Goal: Information Seeking & Learning: Find specific fact

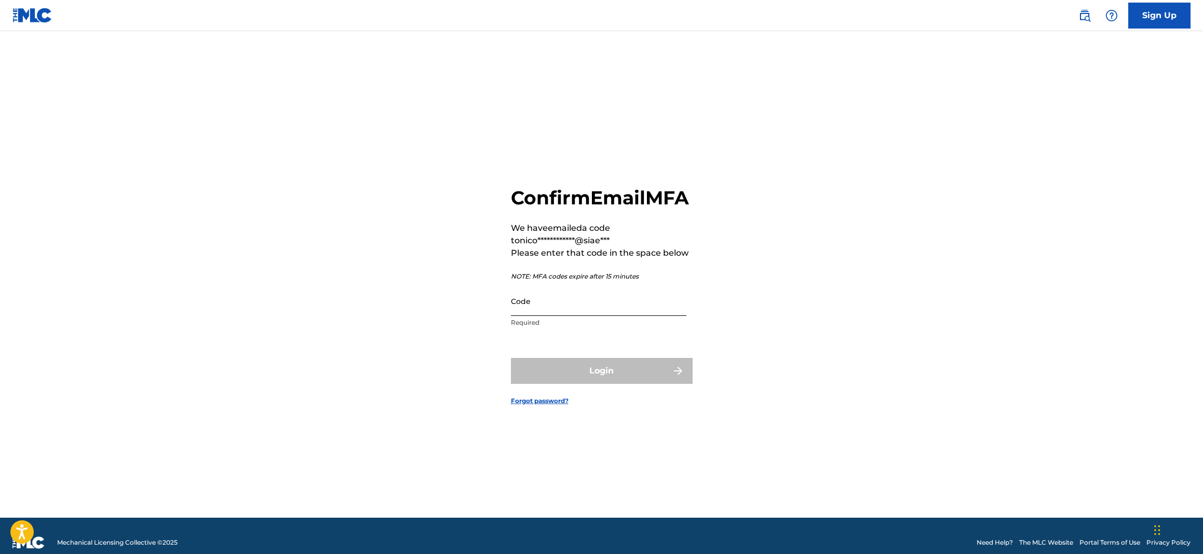
click at [639, 310] on input "Code" at bounding box center [598, 301] width 175 height 30
click at [523, 304] on input "Code" at bounding box center [598, 301] width 175 height 30
click at [528, 316] on input "Code" at bounding box center [598, 301] width 175 height 30
paste input "977521"
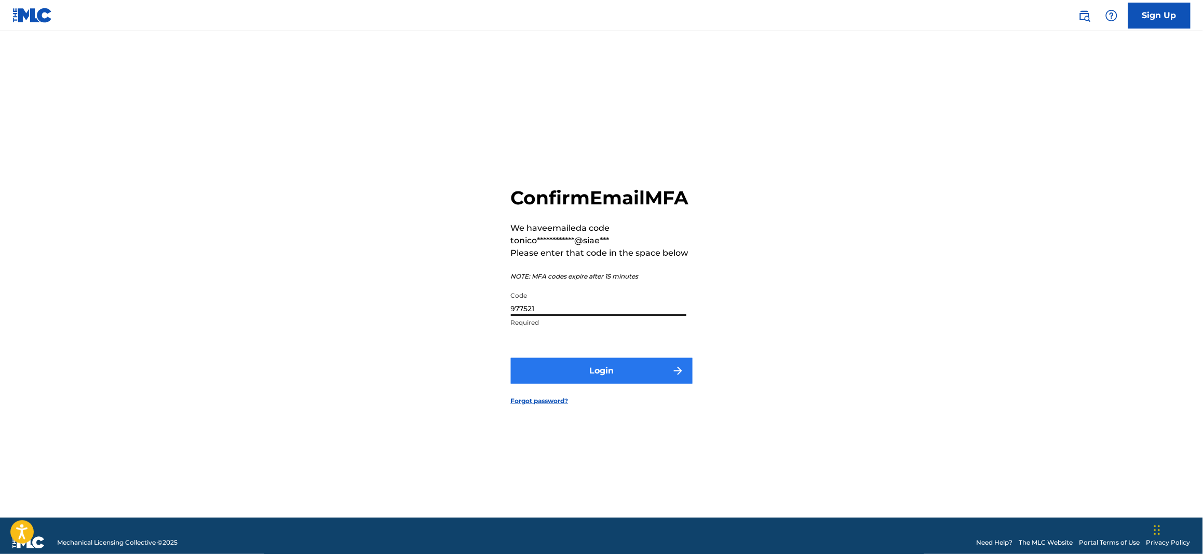
type input "977521"
click at [587, 384] on button "Login" at bounding box center [602, 371] width 182 height 26
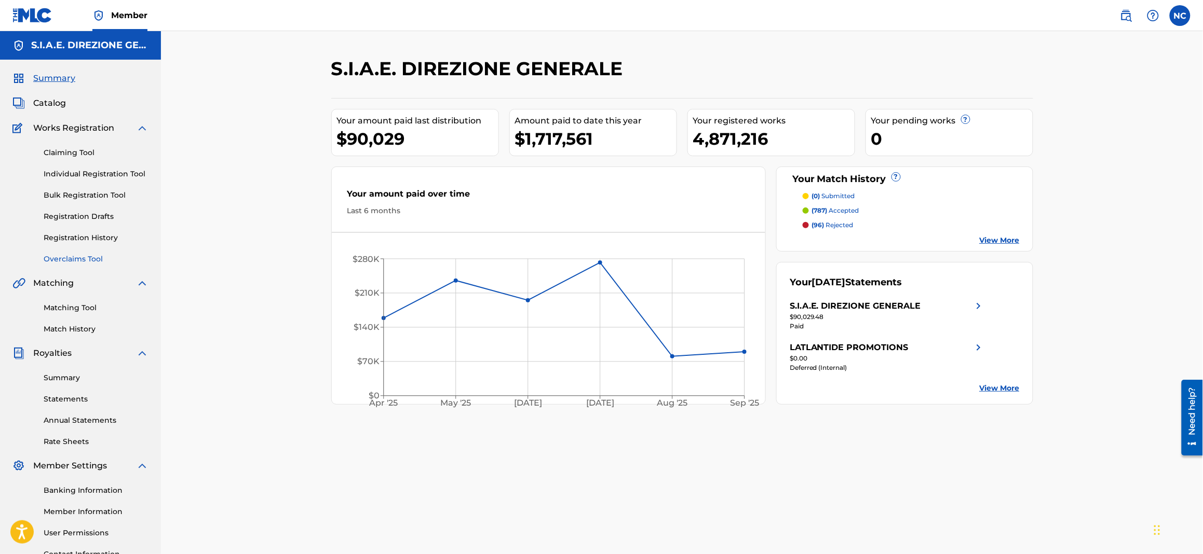
click at [93, 255] on link "Overclaims Tool" at bounding box center [96, 259] width 105 height 11
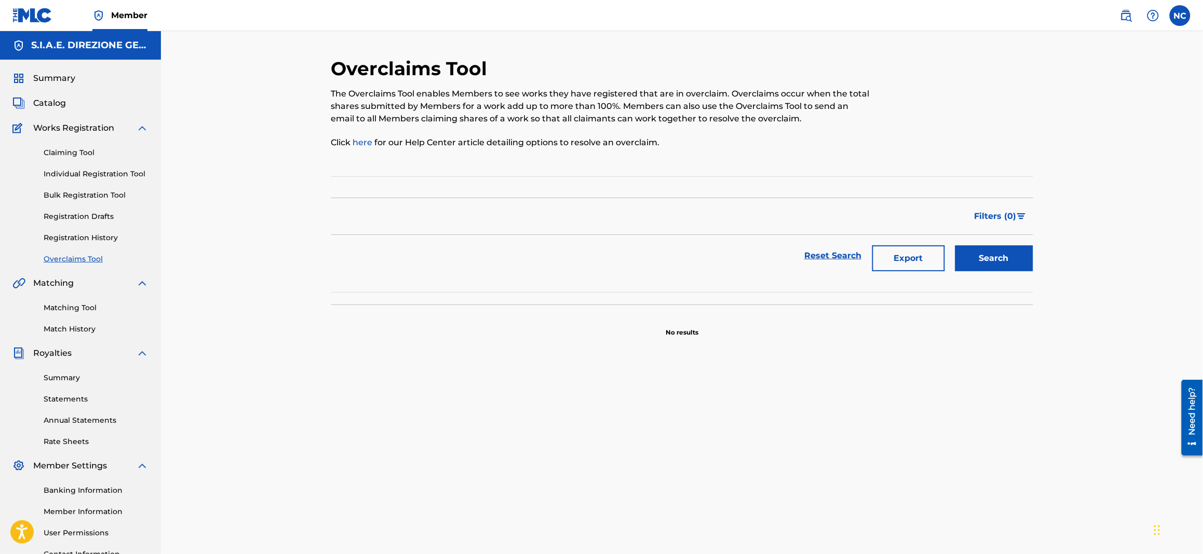
click at [64, 244] on div "Claiming Tool Individual Registration Tool Bulk Registration Tool Registration …" at bounding box center [80, 199] width 136 height 130
click at [984, 263] on button "Search" at bounding box center [994, 258] width 78 height 26
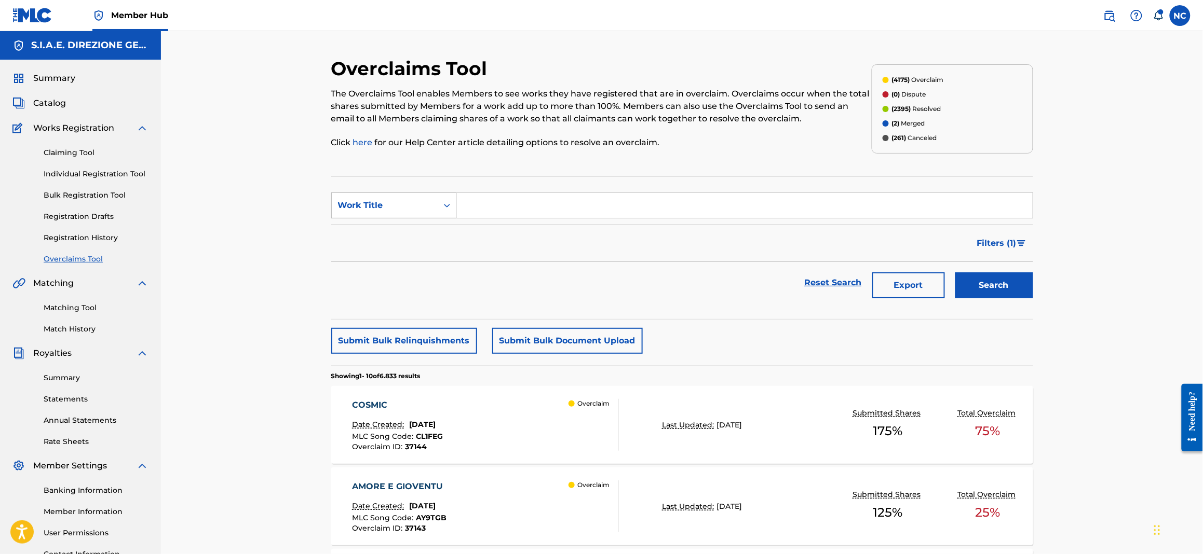
click at [405, 218] on div "Work Title" at bounding box center [394, 206] width 126 height 26
click at [394, 253] on div "Overclaim ID" at bounding box center [394, 257] width 125 height 26
drag, startPoint x: 474, startPoint y: 219, endPoint x: 504, endPoint y: 206, distance: 32.8
click at [504, 206] on input "Search Form" at bounding box center [745, 205] width 576 height 25
paste input "18509"
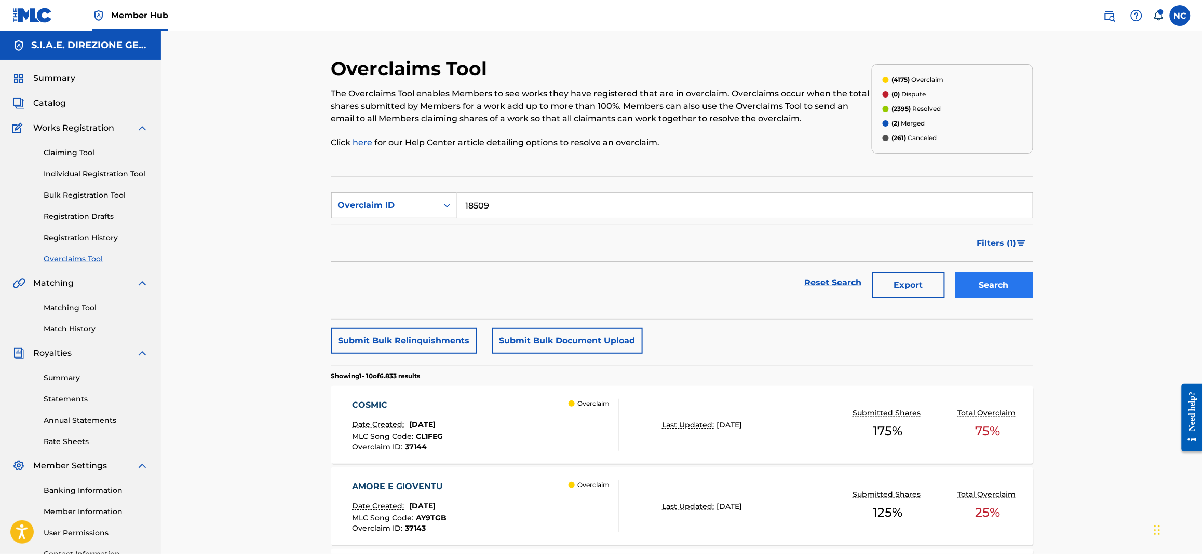
type input "18509"
click at [980, 290] on button "Search" at bounding box center [994, 285] width 78 height 26
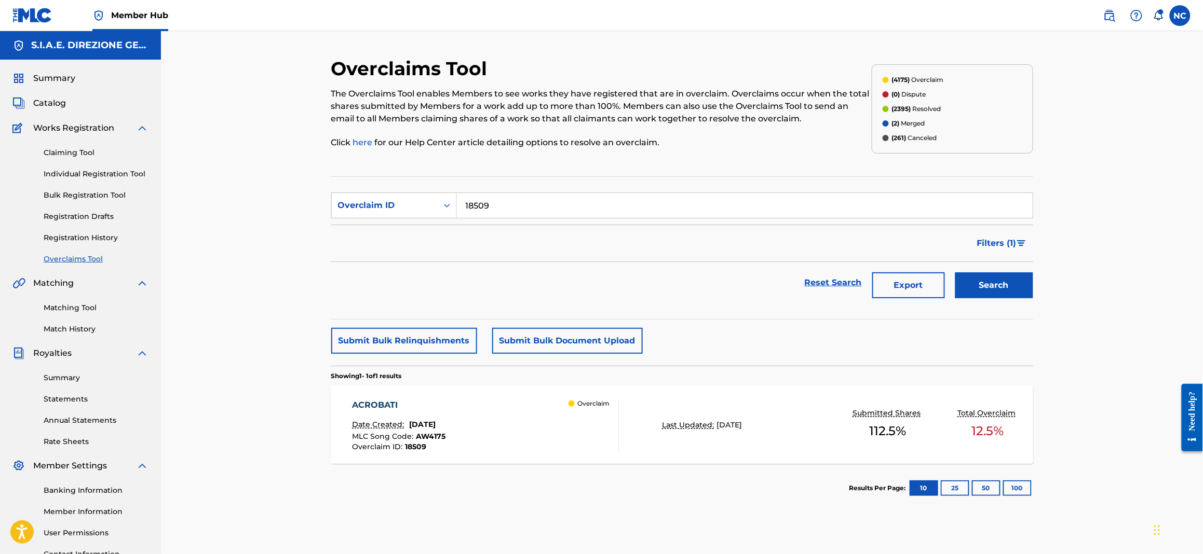
click at [552, 414] on div "ACROBATI Date Created: March 12, 2025 MLC Song Code : AW4175 Overclaim ID : 185…" at bounding box center [485, 425] width 267 height 52
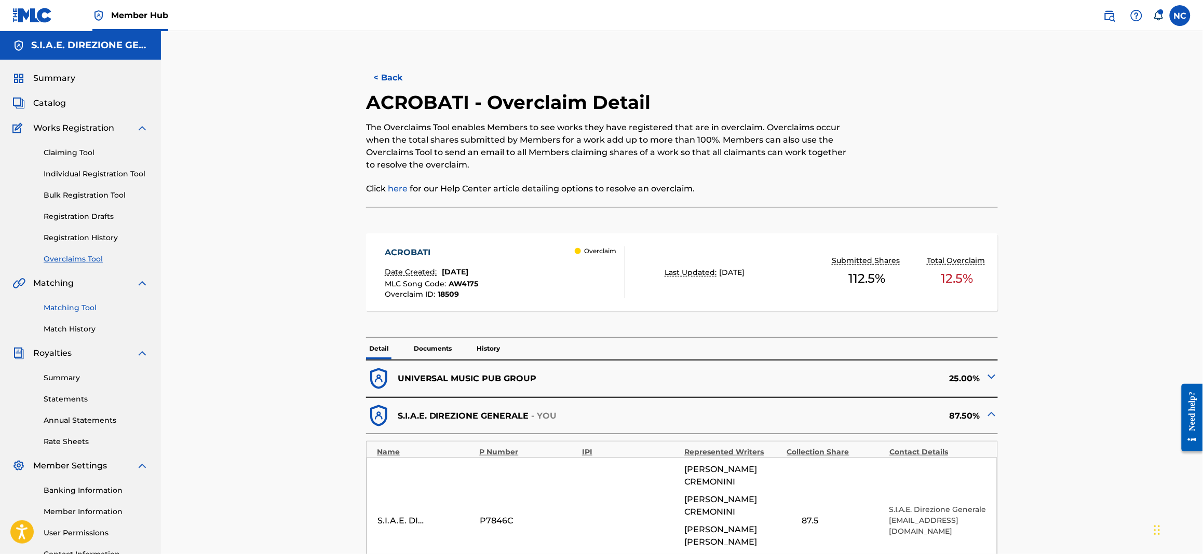
click at [77, 303] on link "Matching Tool" at bounding box center [96, 308] width 105 height 11
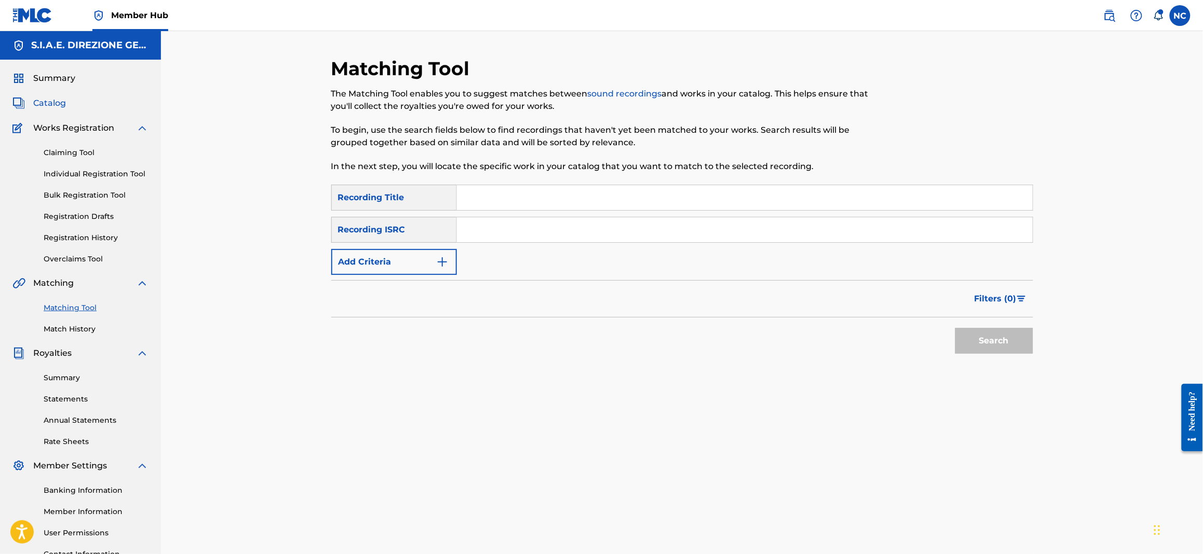
click at [43, 104] on span "Catalog" at bounding box center [49, 103] width 33 height 12
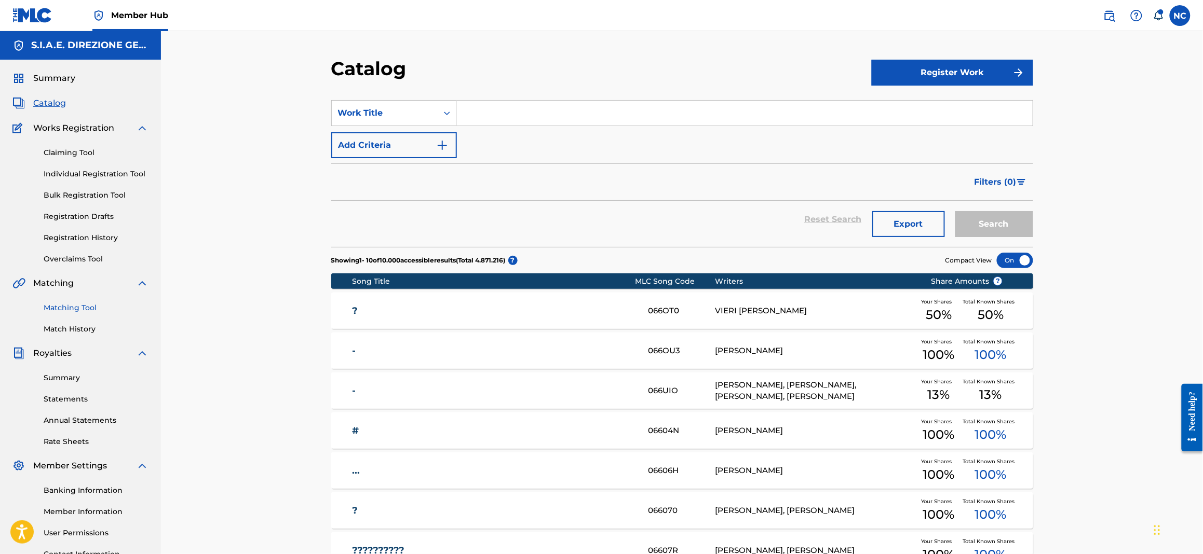
click at [91, 312] on link "Matching Tool" at bounding box center [96, 308] width 105 height 11
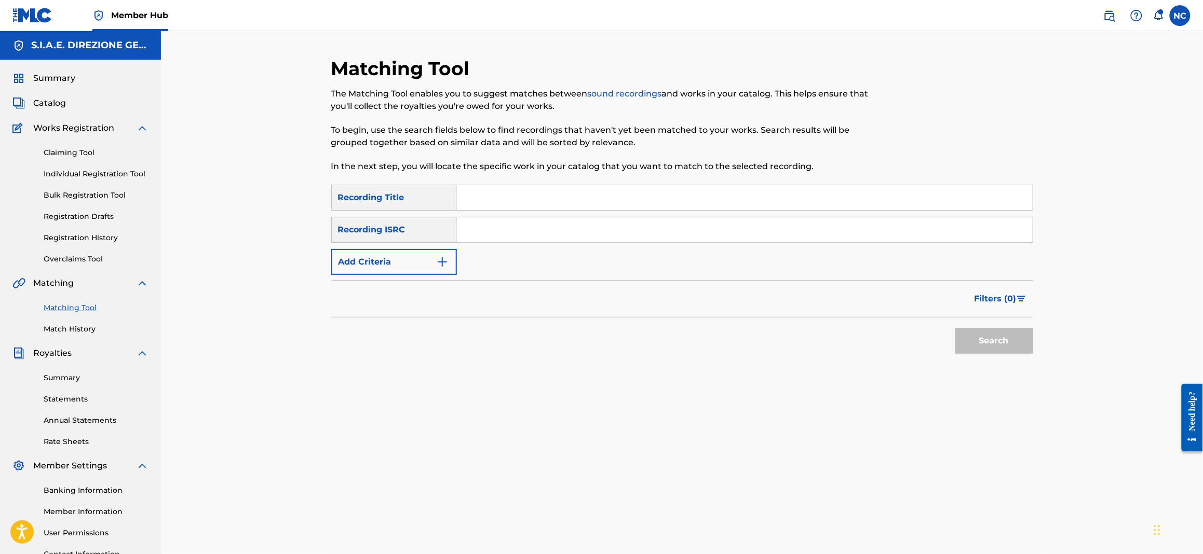
click at [643, 192] on input "Search Form" at bounding box center [745, 197] width 576 height 25
type input "migliore"
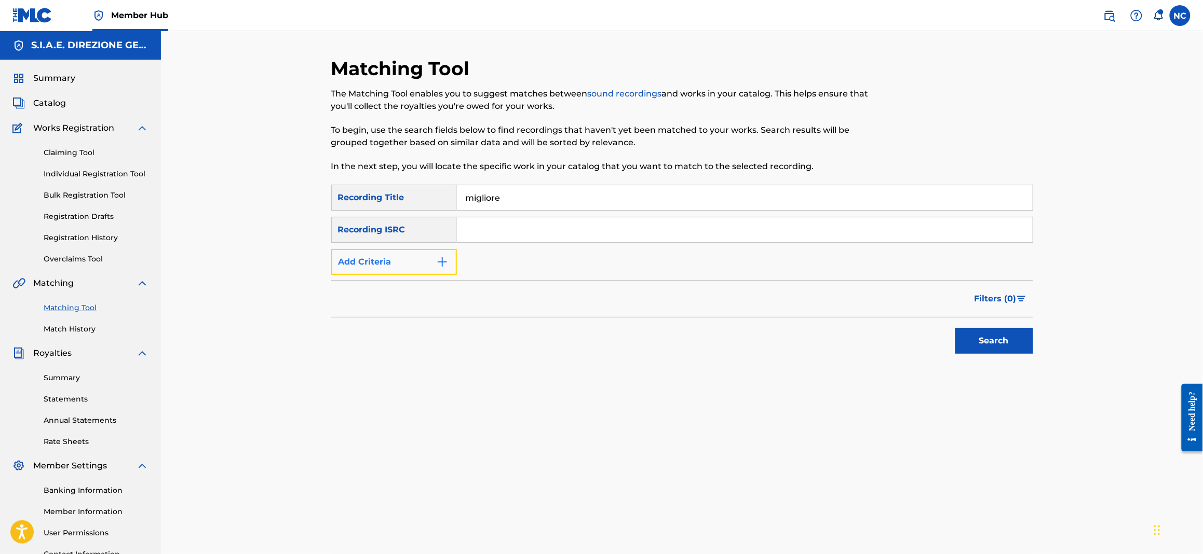
click at [447, 258] on img "Search Form" at bounding box center [442, 262] width 12 height 12
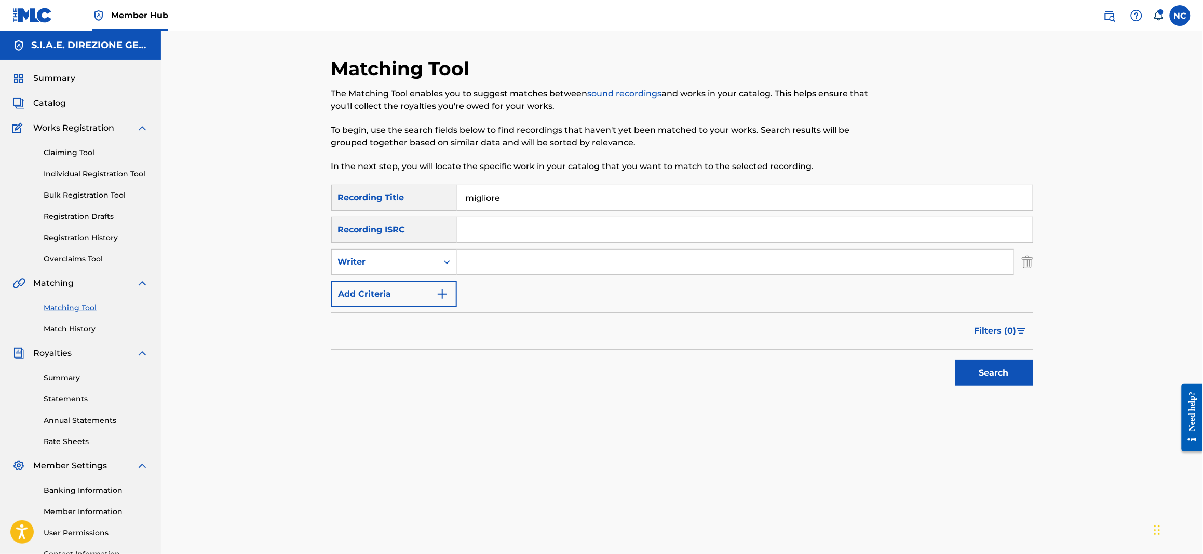
click at [513, 264] on input "Search Form" at bounding box center [735, 262] width 556 height 25
type input "brun"
click at [955, 360] on button "Search" at bounding box center [994, 373] width 78 height 26
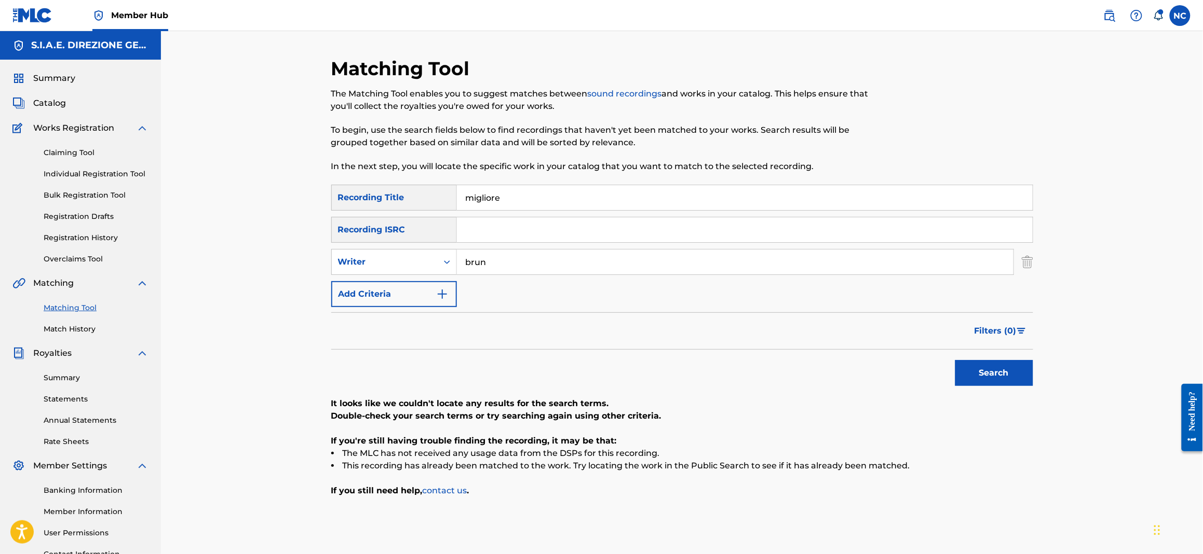
click at [996, 354] on div "Search" at bounding box center [991, 371] width 83 height 42
click at [988, 379] on button "Search" at bounding box center [994, 373] width 78 height 26
click at [541, 187] on input "migliore" at bounding box center [745, 197] width 576 height 25
click at [35, 98] on span "Catalog" at bounding box center [49, 103] width 33 height 12
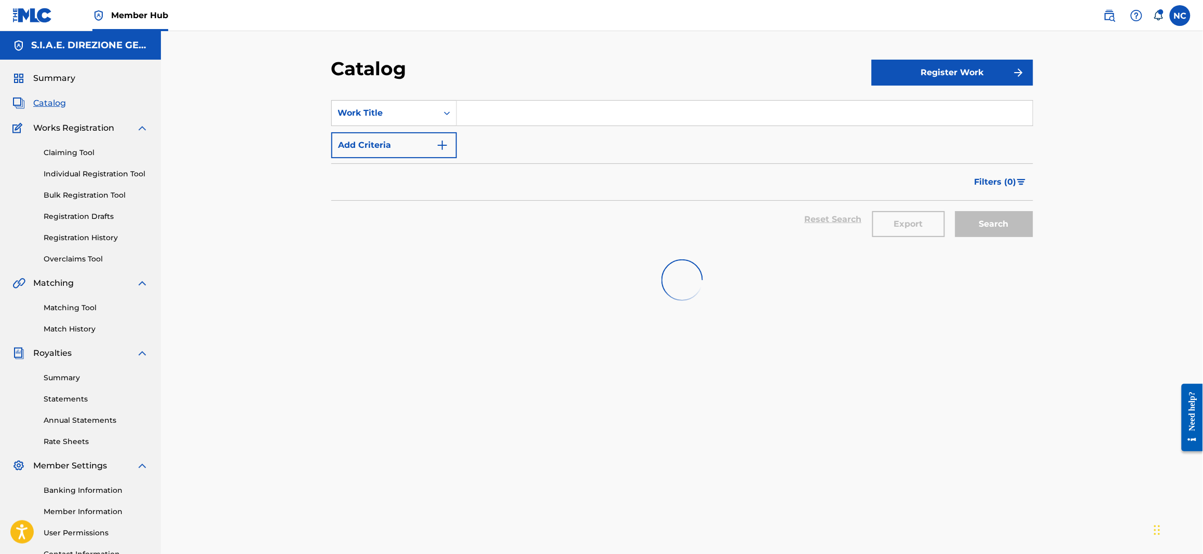
click at [481, 118] on input "Search Form" at bounding box center [745, 113] width 576 height 25
paste input "BOTTIGLIE VUOTE"
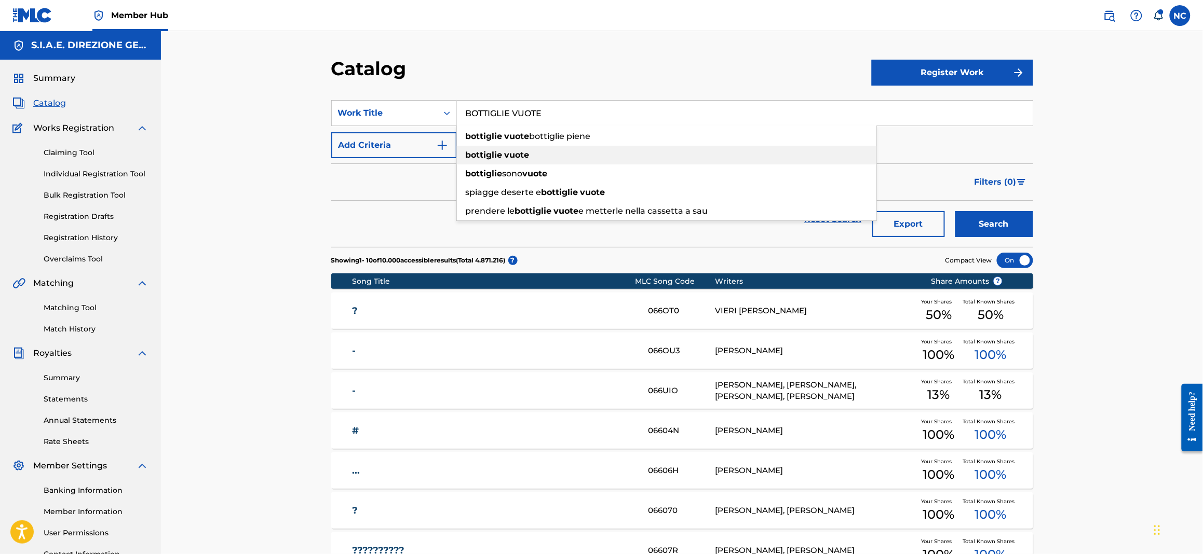
click at [481, 157] on strong "bottiglie" at bounding box center [484, 155] width 37 height 10
type input "bottiglie vuote"
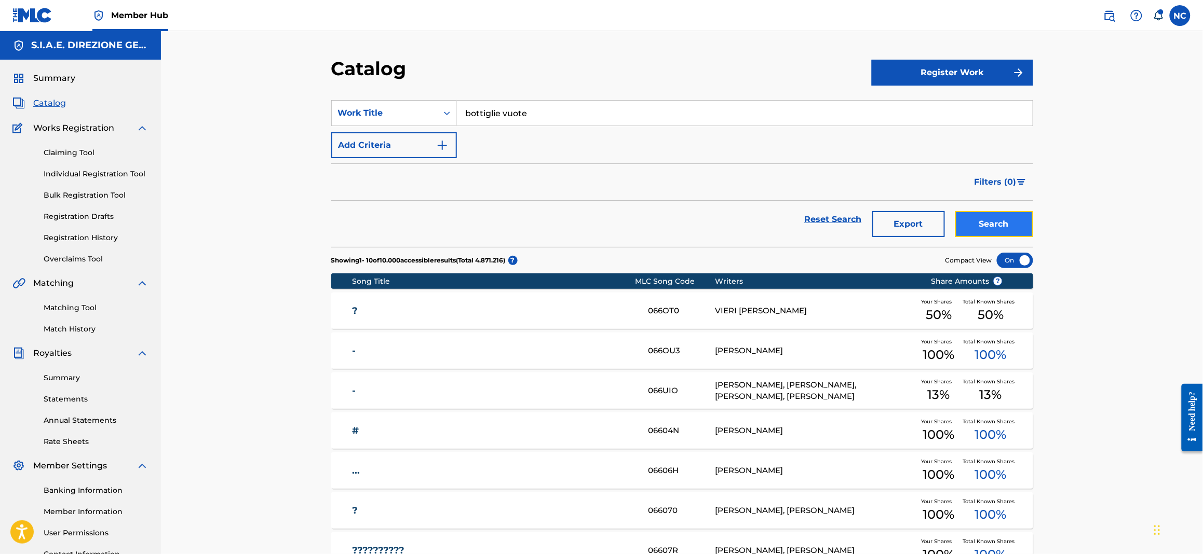
click at [969, 226] on button "Search" at bounding box center [994, 224] width 78 height 26
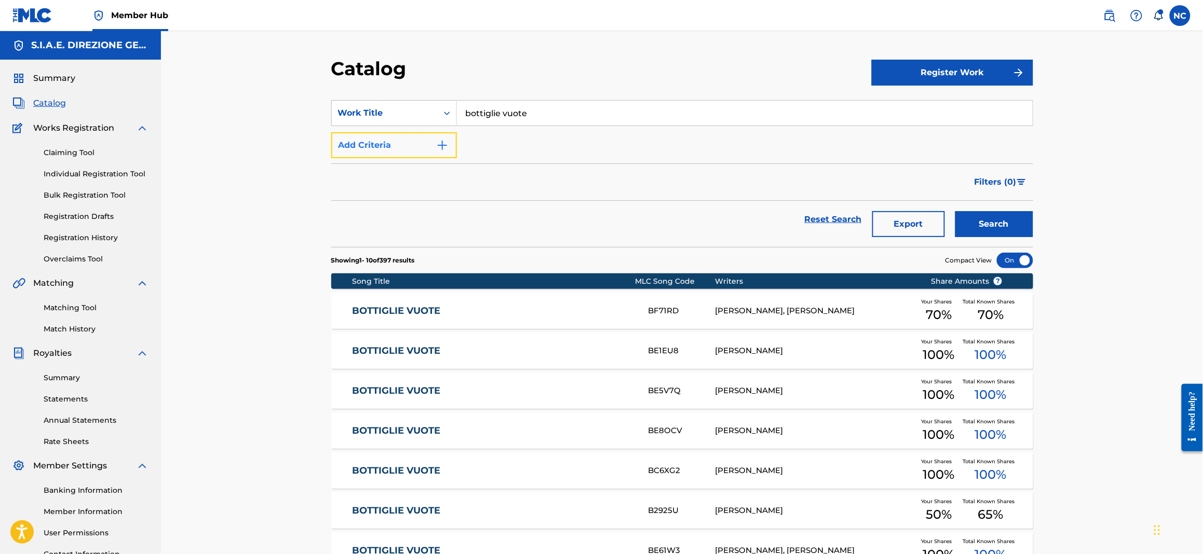
click at [448, 141] on img "Search Form" at bounding box center [442, 145] width 12 height 12
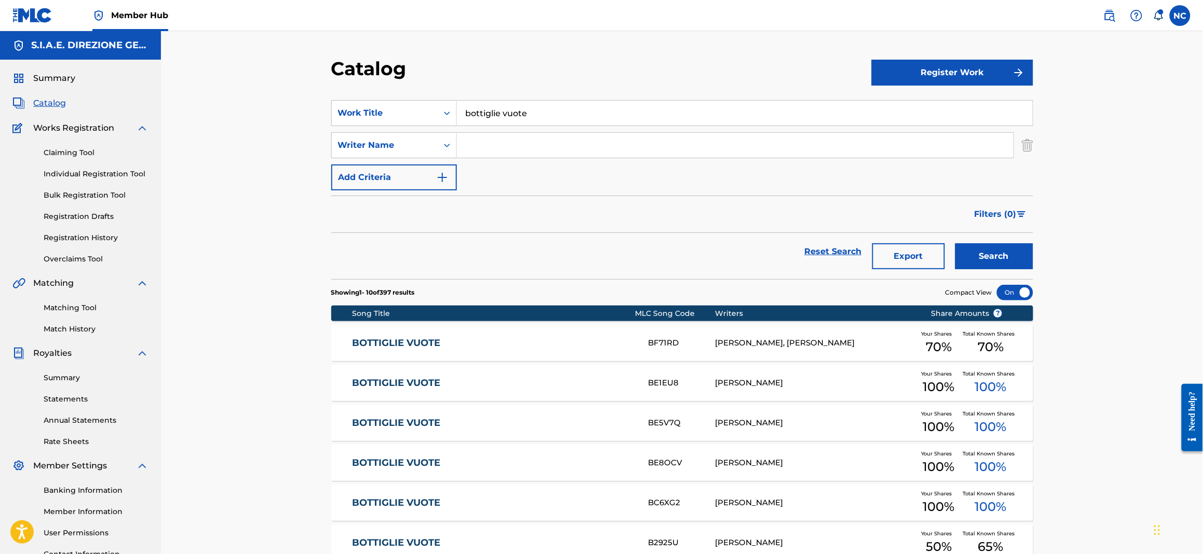
click at [492, 149] on input "Search Form" at bounding box center [735, 145] width 556 height 25
click at [955, 243] on button "Search" at bounding box center [994, 256] width 78 height 26
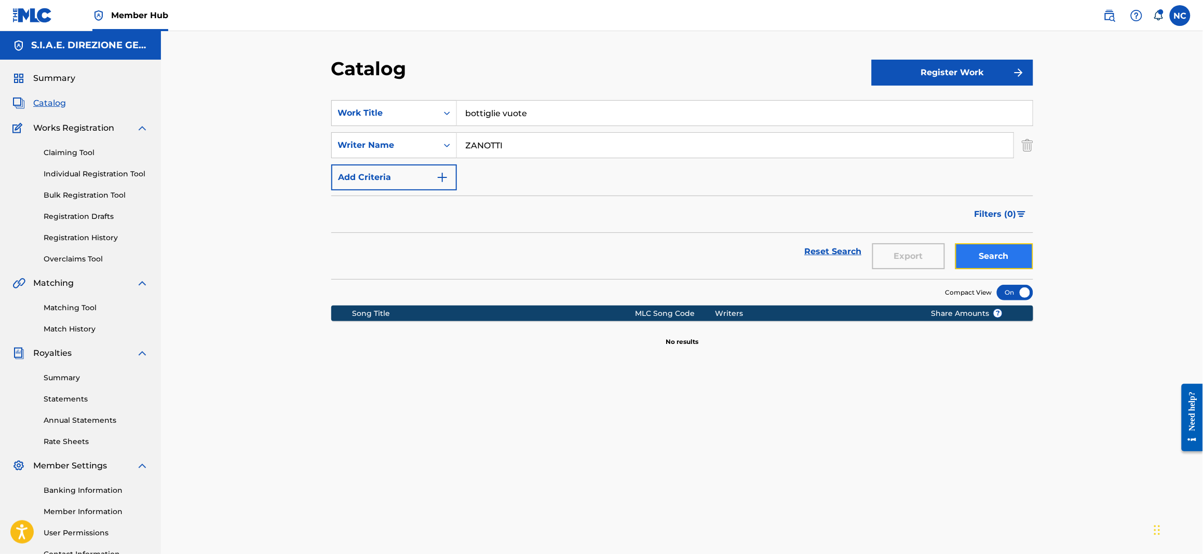
click at [995, 250] on button "Search" at bounding box center [994, 256] width 78 height 26
drag, startPoint x: 508, startPoint y: 143, endPoint x: 420, endPoint y: 136, distance: 88.5
click at [420, 136] on div "SearchWithCriteriaef55e31e-7ce2-4f26-8f6d-34d7279336bc Writer Name ZANOTTI" at bounding box center [682, 145] width 702 height 26
type input "[PERSON_NAME]"
click at [955, 243] on button "Search" at bounding box center [994, 256] width 78 height 26
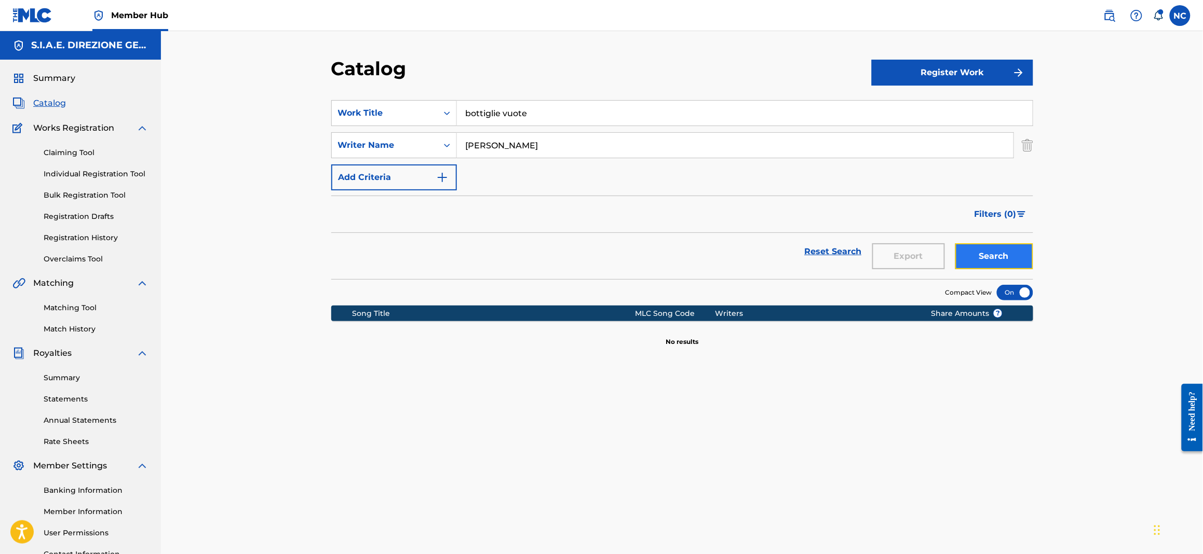
click at [1009, 261] on button "Search" at bounding box center [994, 256] width 78 height 26
click at [445, 112] on icon "Search Form" at bounding box center [447, 113] width 10 height 10
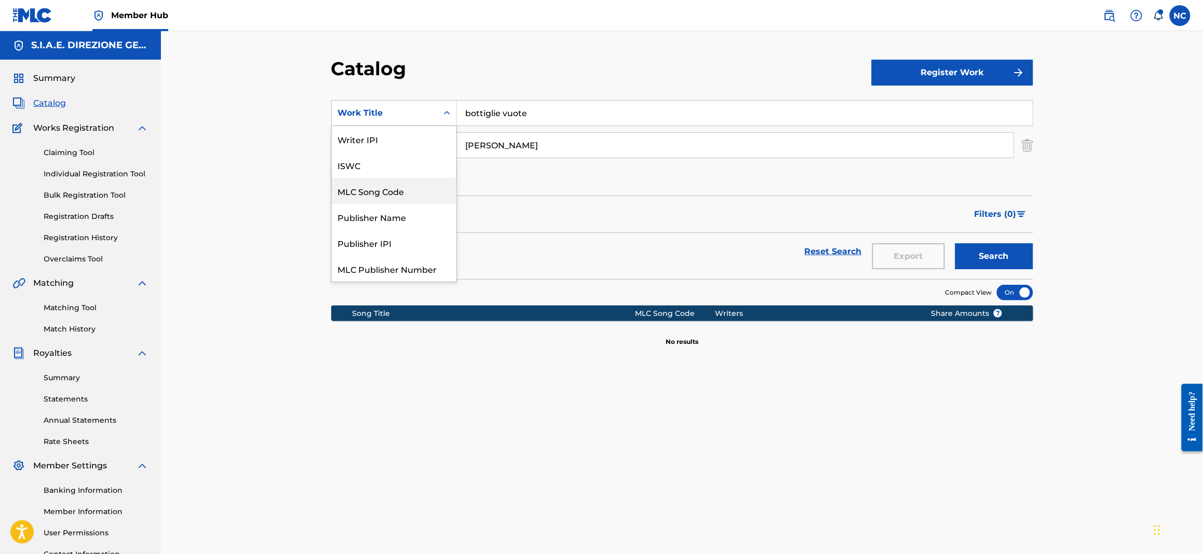
click at [415, 191] on div "MLC Song Code" at bounding box center [394, 191] width 125 height 26
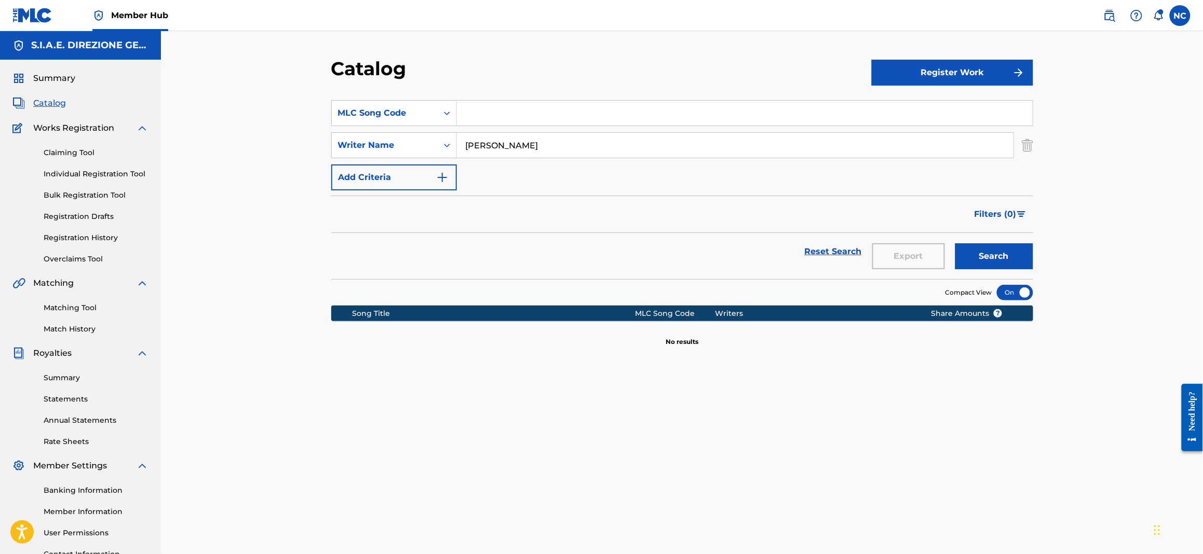
click at [510, 108] on input "Search Form" at bounding box center [745, 113] width 576 height 25
paste input "BD7PY4"
type input "BD7PY4"
drag, startPoint x: 510, startPoint y: 148, endPoint x: 300, endPoint y: 148, distance: 209.7
click at [300, 148] on div "Catalog Register Work SearchWithCriteria91bc34c4-5ab1-44d4-8290-ca15a3a8f631 ML…" at bounding box center [682, 312] width 1042 height 563
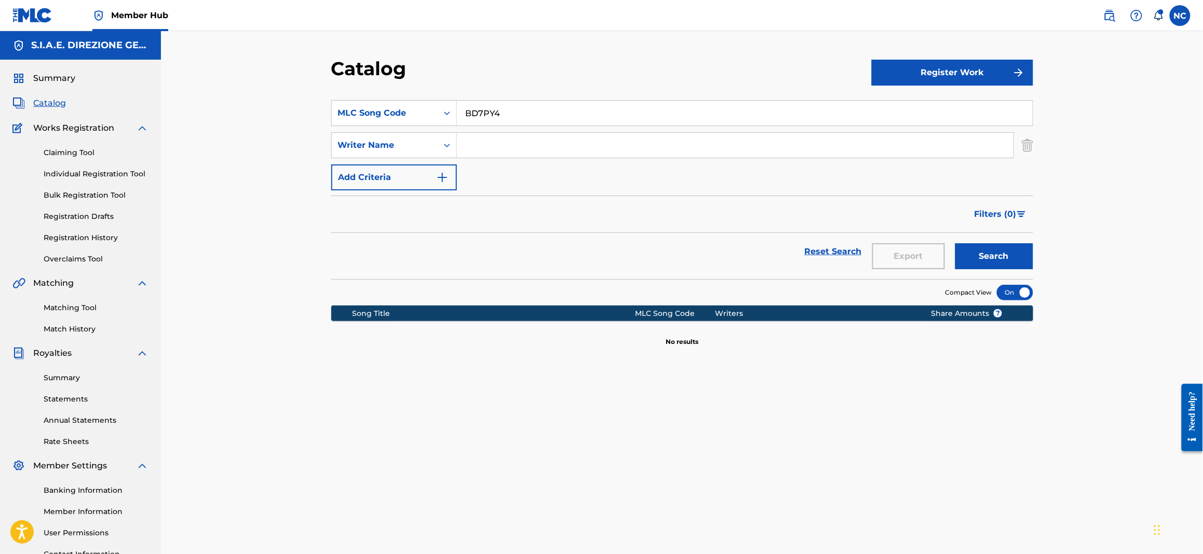
click at [955, 243] on button "Search" at bounding box center [994, 256] width 78 height 26
drag, startPoint x: 594, startPoint y: 121, endPoint x: 443, endPoint y: 120, distance: 150.5
click at [443, 120] on div "SearchWithCriteria91bc34c4-5ab1-44d4-8290-ca15a3a8f631 MLC Song Code BD7PY4" at bounding box center [682, 113] width 702 height 26
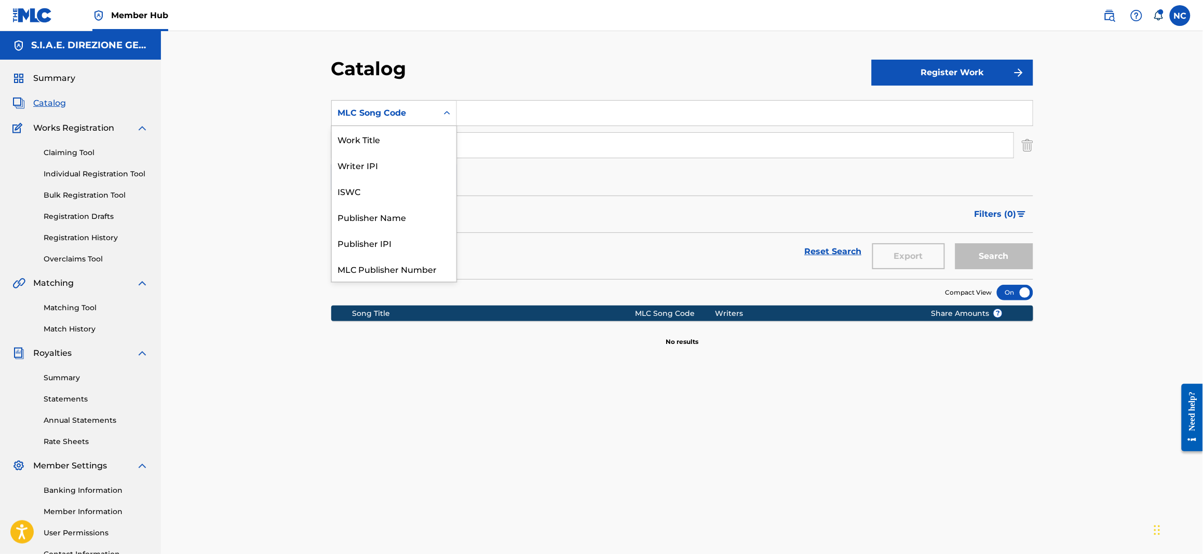
scroll to position [142, 0]
click at [443, 120] on div "Search Form" at bounding box center [447, 113] width 19 height 19
click at [58, 104] on span "Catalog" at bounding box center [49, 103] width 33 height 12
click at [525, 114] on input "Search Form" at bounding box center [745, 113] width 576 height 25
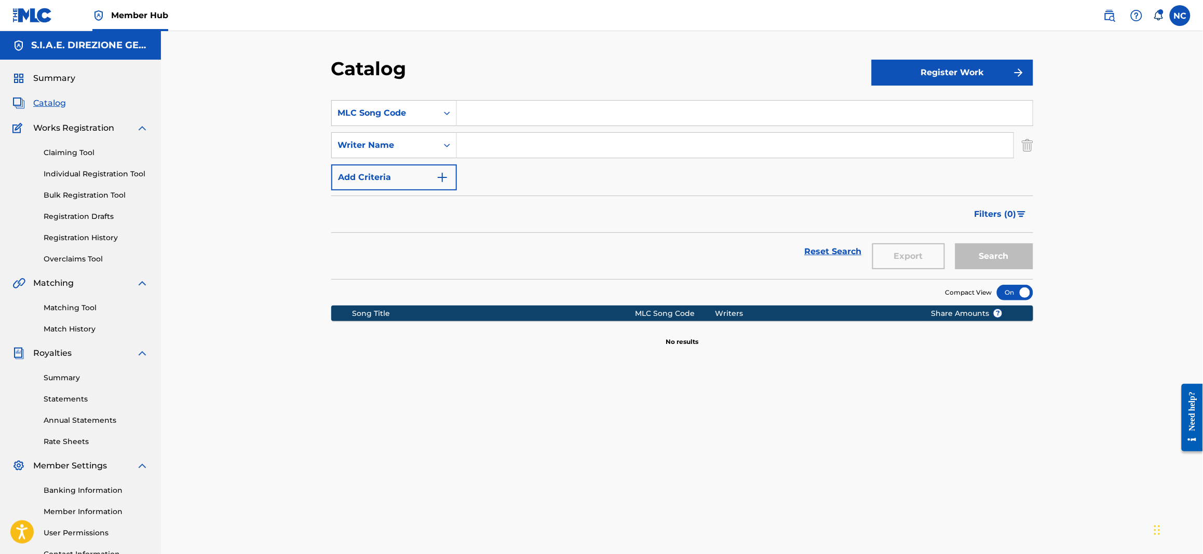
paste input "AW4UG3"
type input "AW4UG3"
click at [993, 254] on button "Search" at bounding box center [994, 256] width 78 height 26
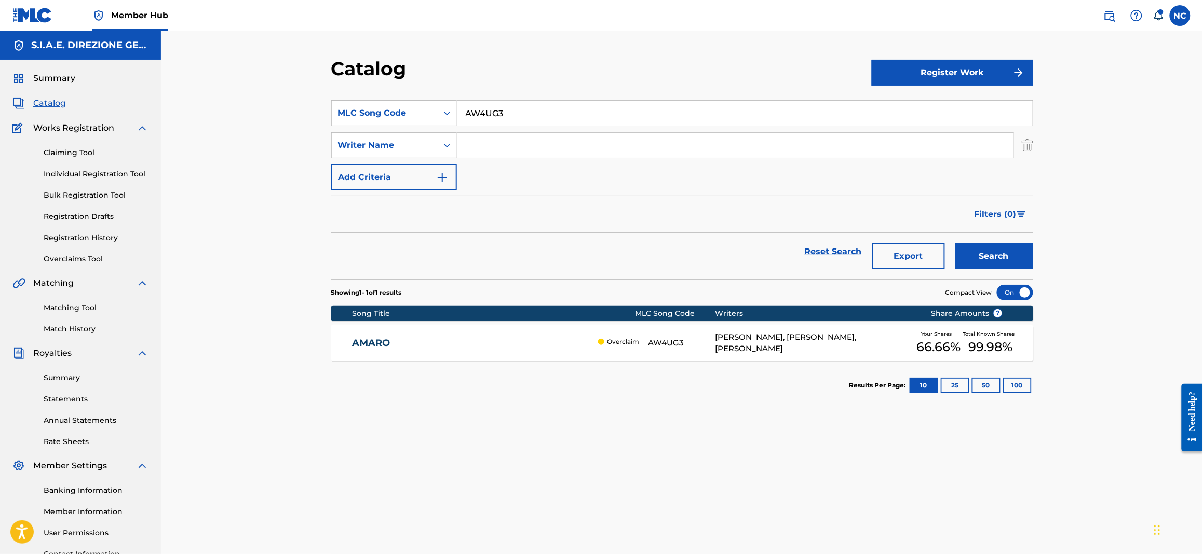
click at [435, 340] on link "AMARO" at bounding box center [472, 343] width 241 height 12
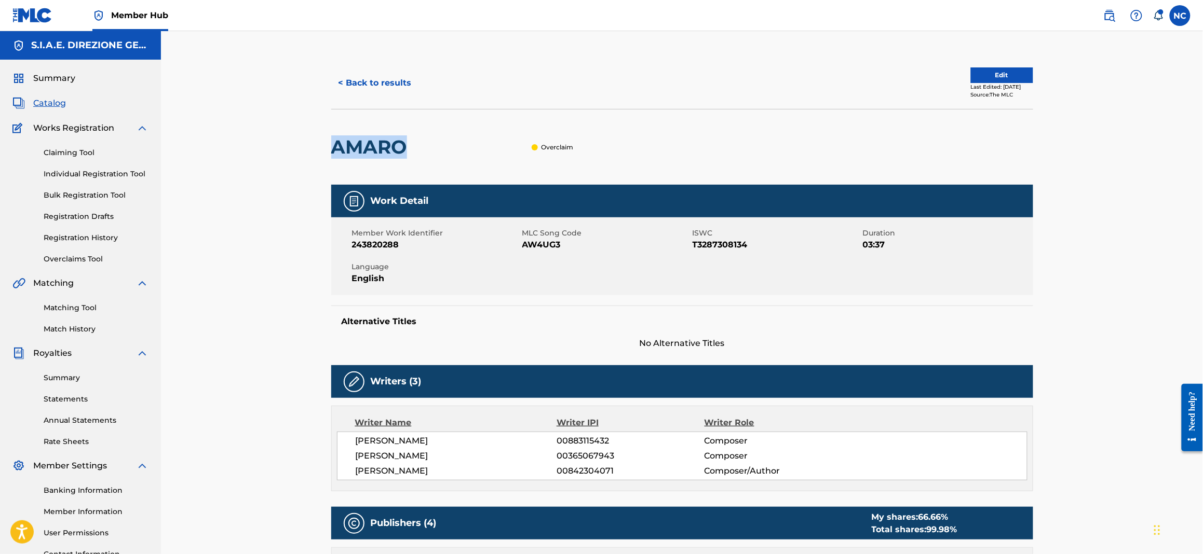
drag, startPoint x: 411, startPoint y: 145, endPoint x: 328, endPoint y: 152, distance: 82.8
copy h2 "AMARO"
drag, startPoint x: 53, startPoint y: 101, endPoint x: 248, endPoint y: 123, distance: 195.8
click at [55, 101] on span "Catalog" at bounding box center [49, 103] width 33 height 12
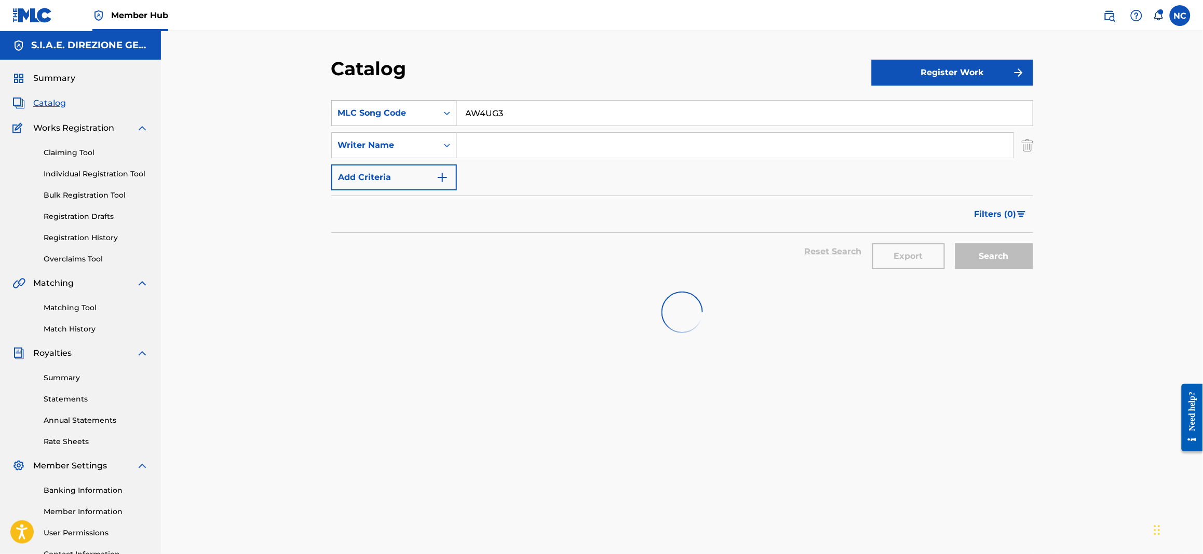
click at [355, 106] on div "SearchWithCriteria91bc34c4-5ab1-44d4-8290-ca15a3a8f631 MLC Song Code AW4UG3" at bounding box center [682, 113] width 702 height 26
click at [405, 120] on div "MLC Song Code" at bounding box center [385, 113] width 106 height 20
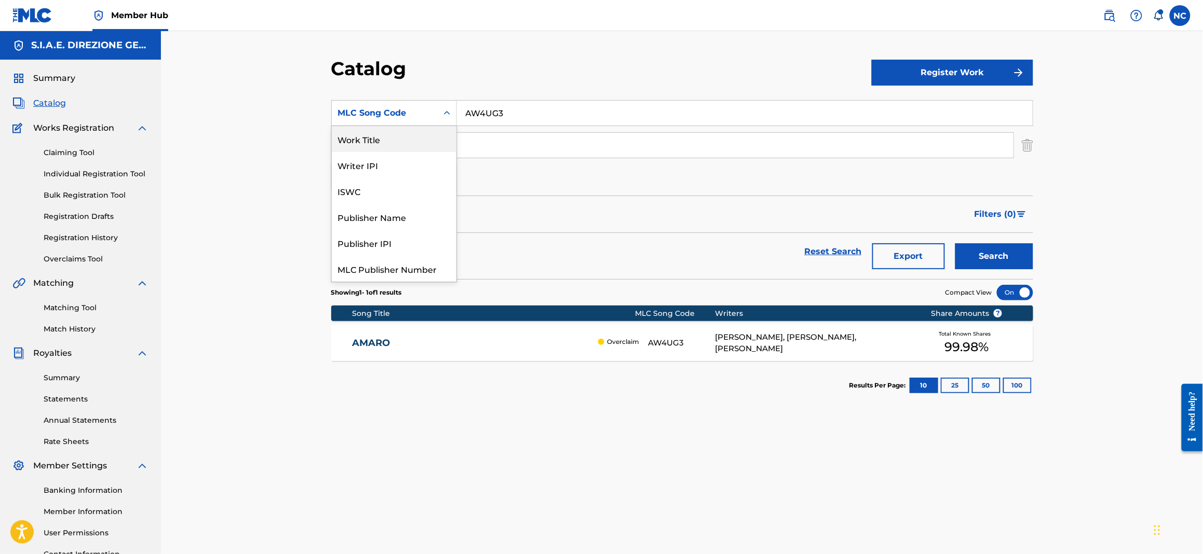
click at [396, 143] on div "Work Title" at bounding box center [394, 139] width 125 height 26
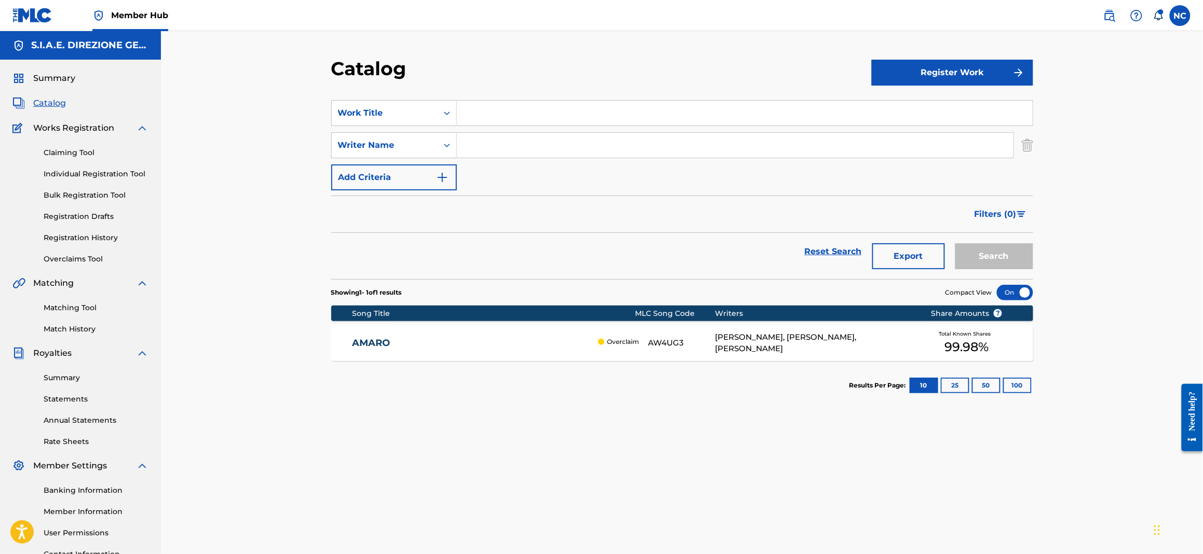
click at [523, 113] on input "Search Form" at bounding box center [745, 113] width 576 height 25
paste input "BALORDA NOSTALGIA"
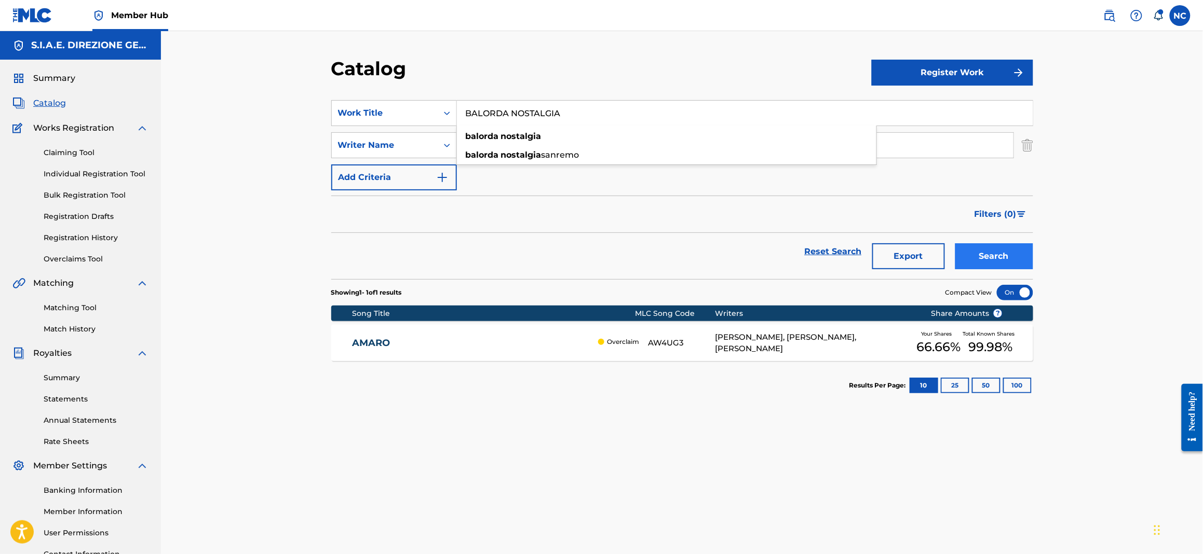
type input "BALORDA NOSTALGIA"
click at [990, 260] on button "Search" at bounding box center [994, 256] width 78 height 26
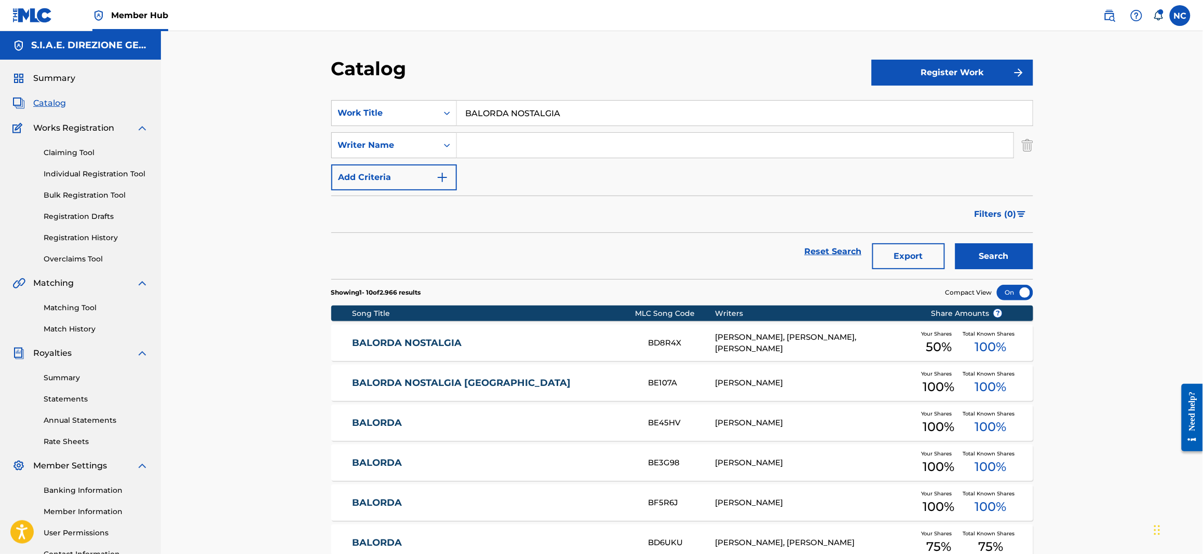
click at [415, 342] on link "BALORDA NOSTALGIA" at bounding box center [493, 343] width 282 height 12
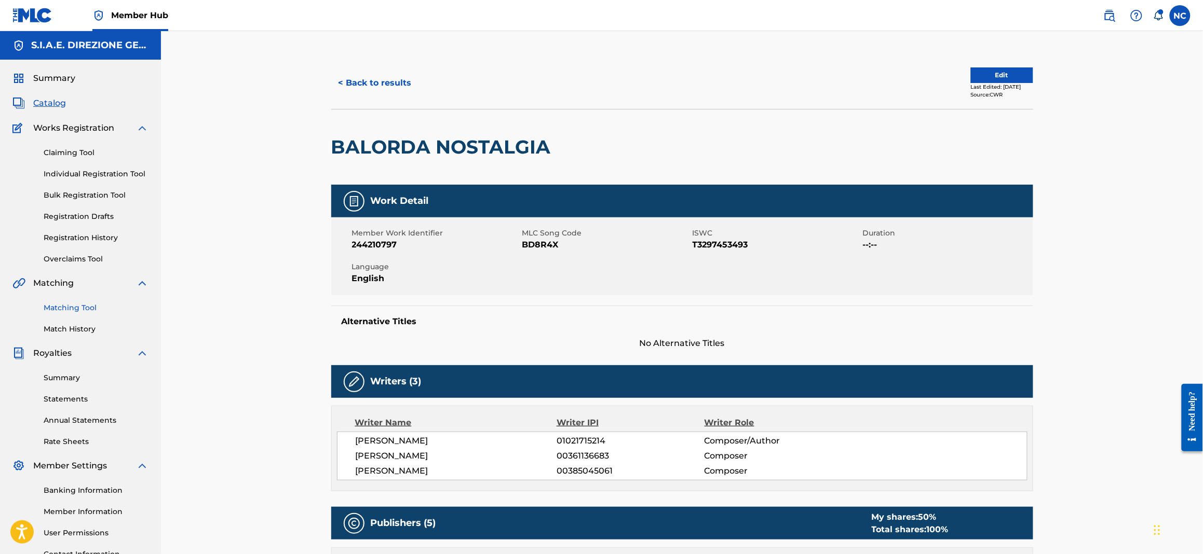
click at [73, 307] on link "Matching Tool" at bounding box center [96, 308] width 105 height 11
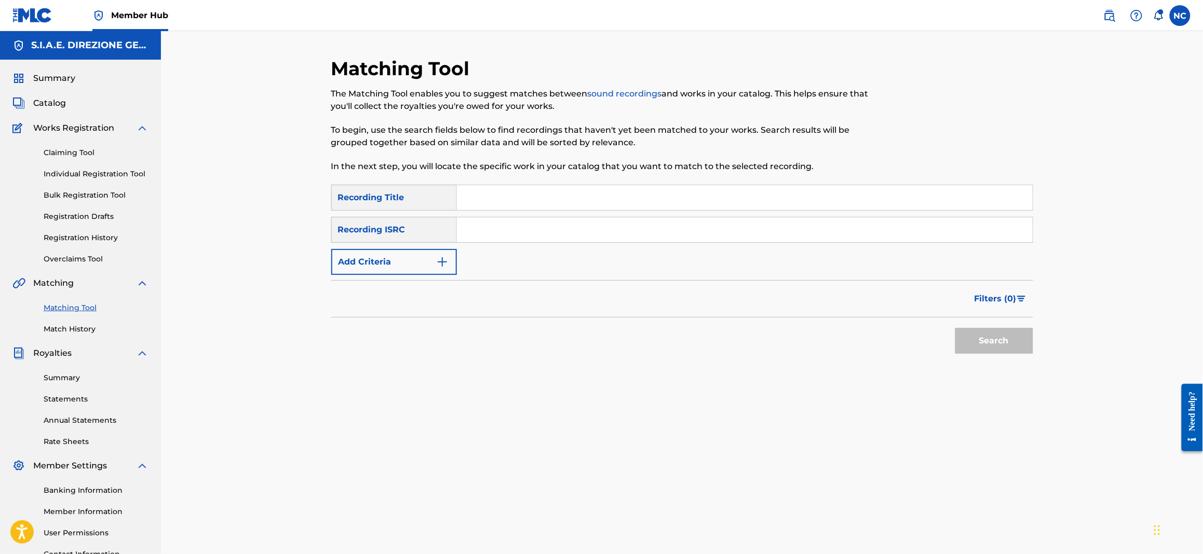
drag, startPoint x: 500, startPoint y: 185, endPoint x: 505, endPoint y: 191, distance: 7.8
click at [505, 191] on input "Search Form" at bounding box center [745, 197] width 576 height 25
type input "cura per me"
click at [955, 328] on button "Search" at bounding box center [994, 341] width 78 height 26
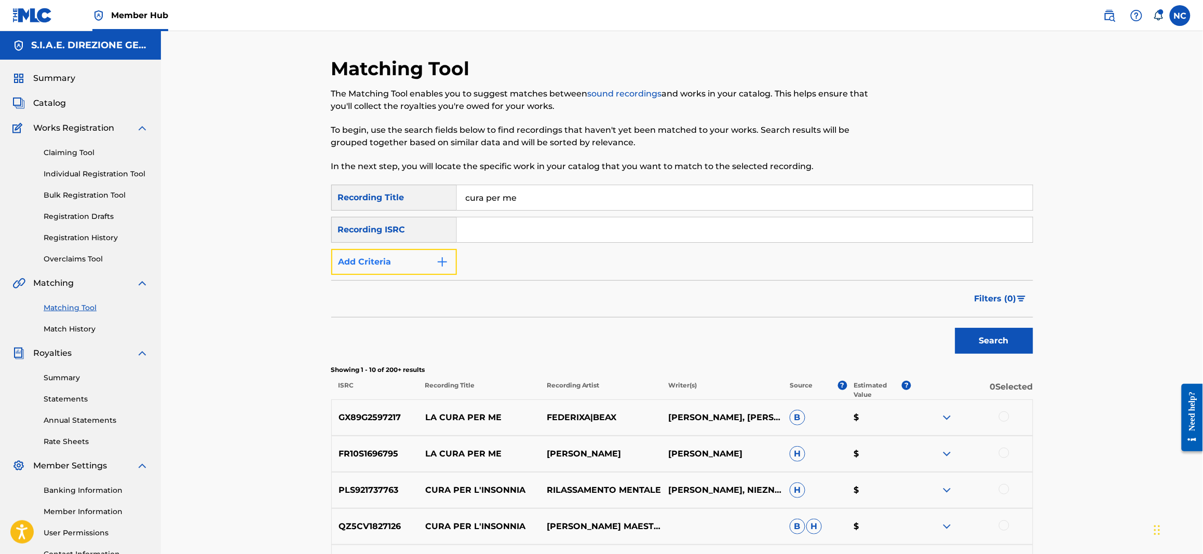
click at [439, 262] on img "Search Form" at bounding box center [442, 262] width 12 height 12
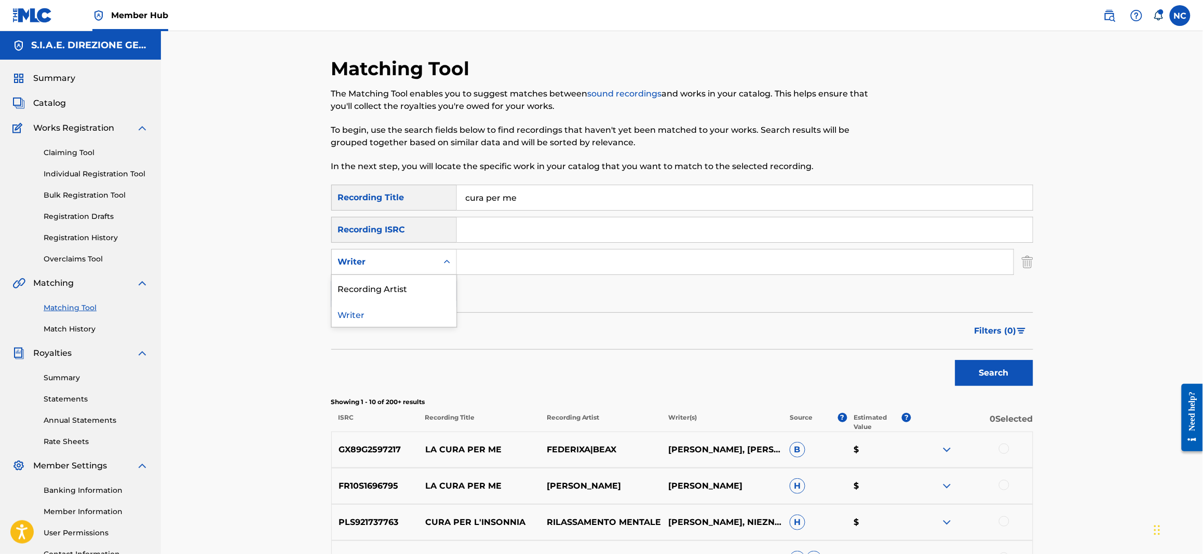
click at [426, 265] on div "Writer" at bounding box center [384, 262] width 93 height 12
click at [417, 295] on div "Recording Artist" at bounding box center [394, 288] width 125 height 26
click at [499, 259] on input "Search Form" at bounding box center [735, 262] width 556 height 25
click at [955, 360] on button "Search" at bounding box center [994, 373] width 78 height 26
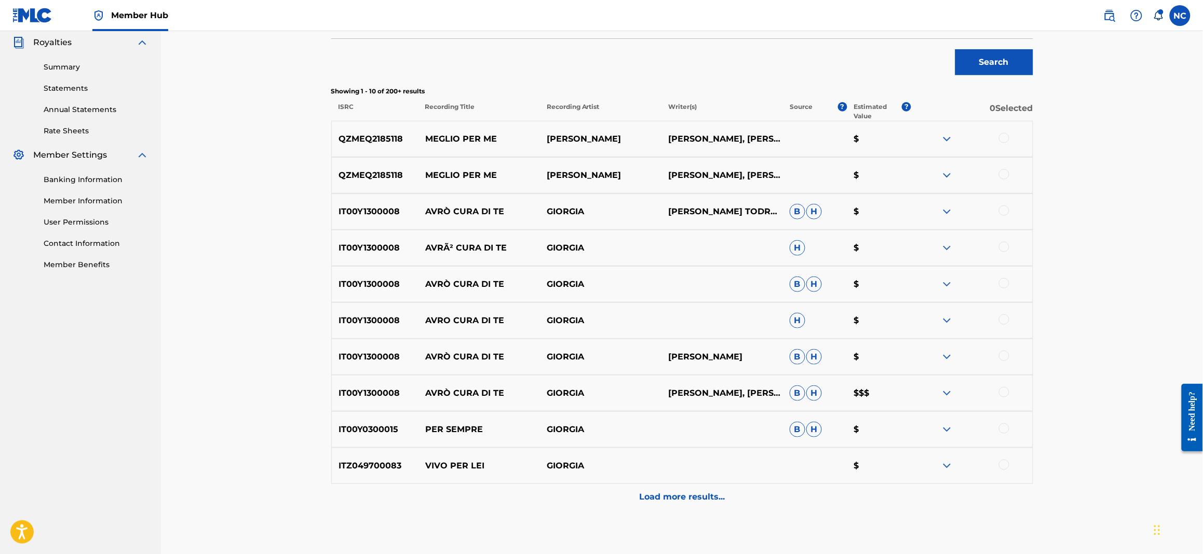
scroll to position [256, 0]
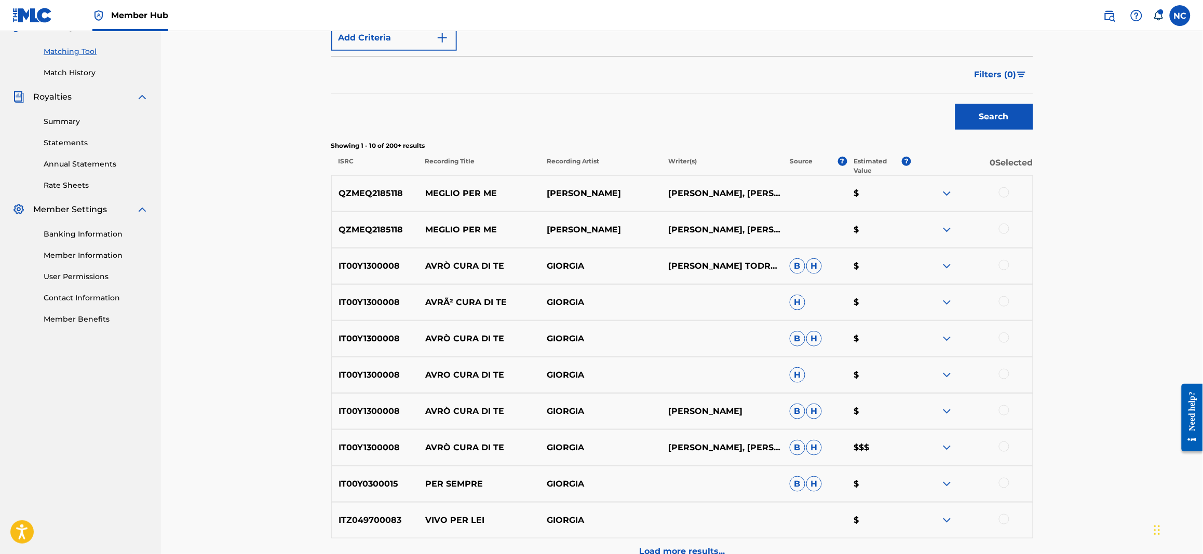
type input "giorgia"
click at [1006, 301] on div at bounding box center [1004, 301] width 10 height 10
click at [1005, 333] on div at bounding box center [1004, 338] width 10 height 10
click at [1003, 373] on div at bounding box center [1004, 374] width 10 height 10
click at [1002, 416] on div at bounding box center [971, 411] width 121 height 12
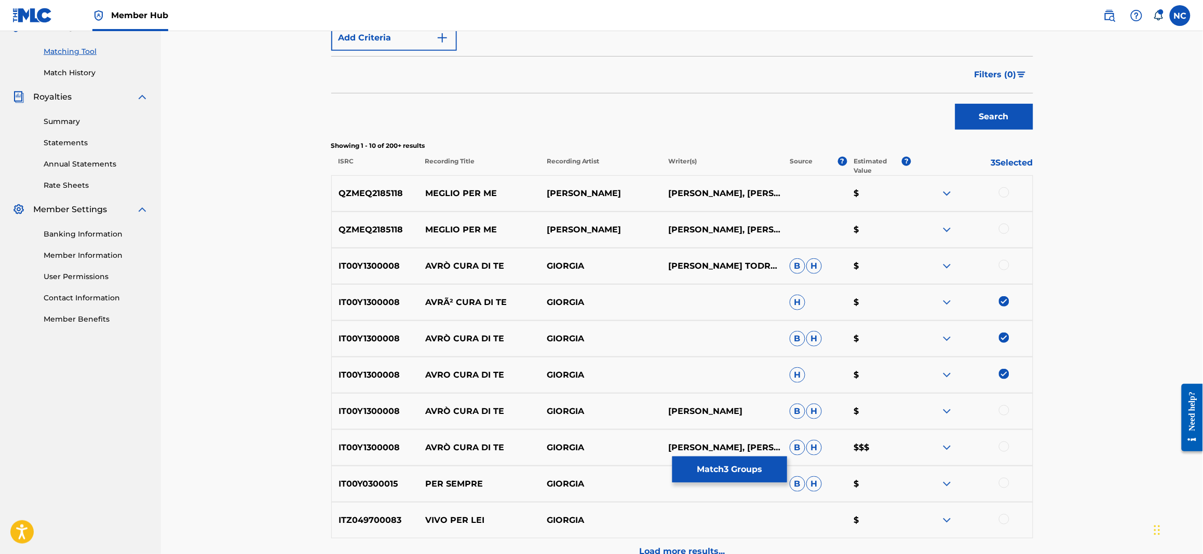
click at [1005, 411] on div at bounding box center [1004, 410] width 10 height 10
click at [1004, 443] on div at bounding box center [1004, 447] width 10 height 10
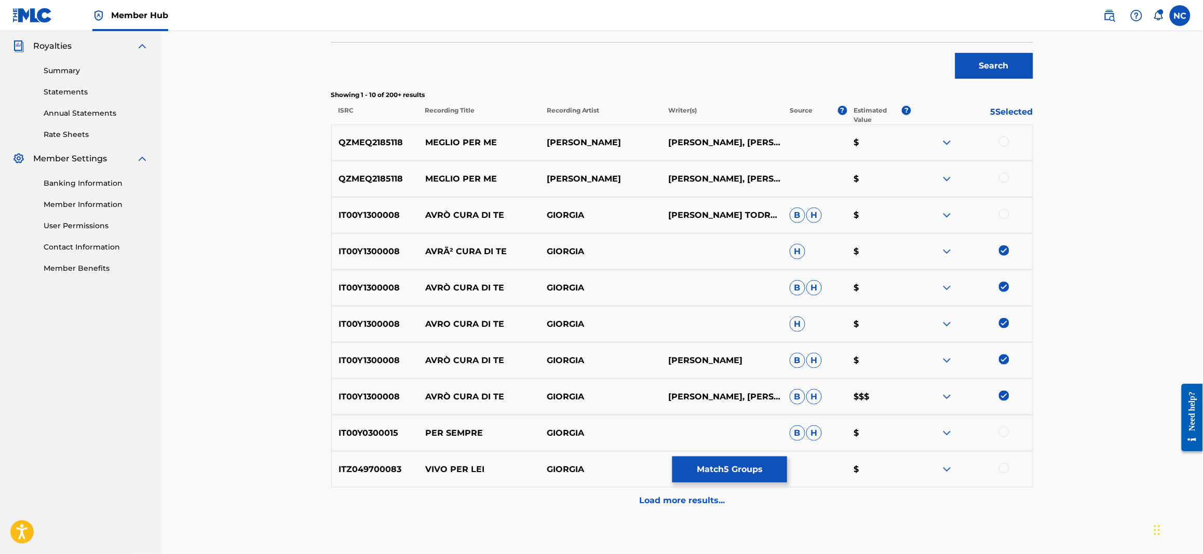
scroll to position [334, 0]
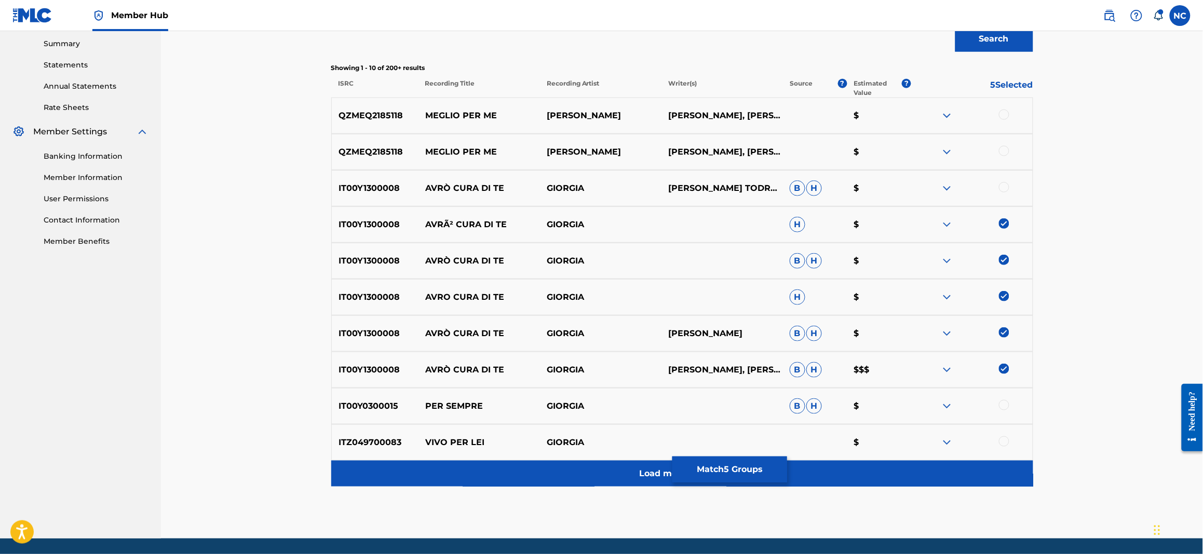
click at [646, 474] on p "Load more results..." at bounding box center [682, 474] width 86 height 12
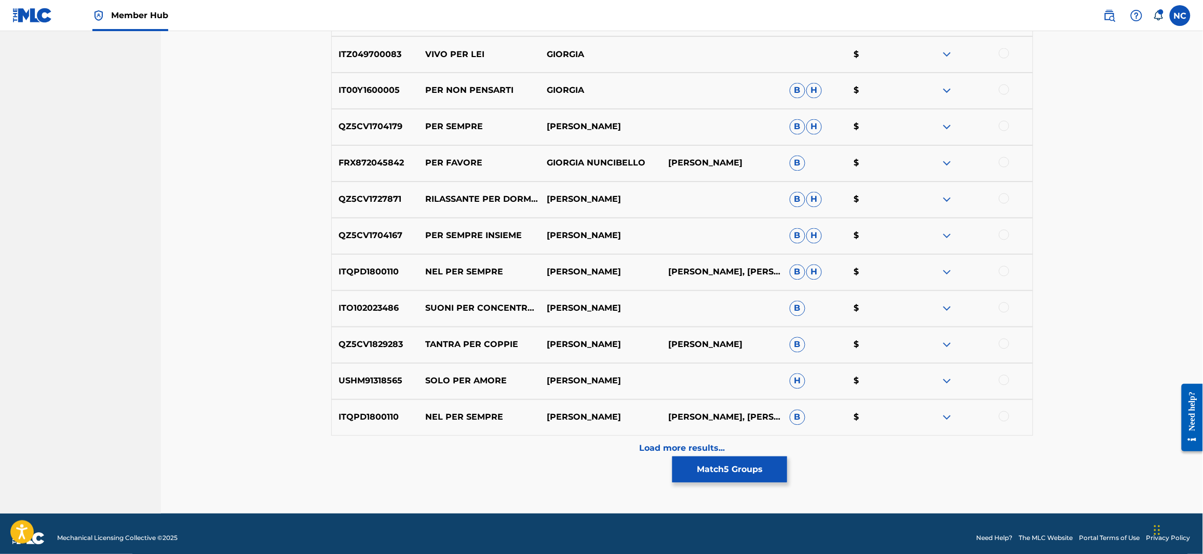
scroll to position [723, 0]
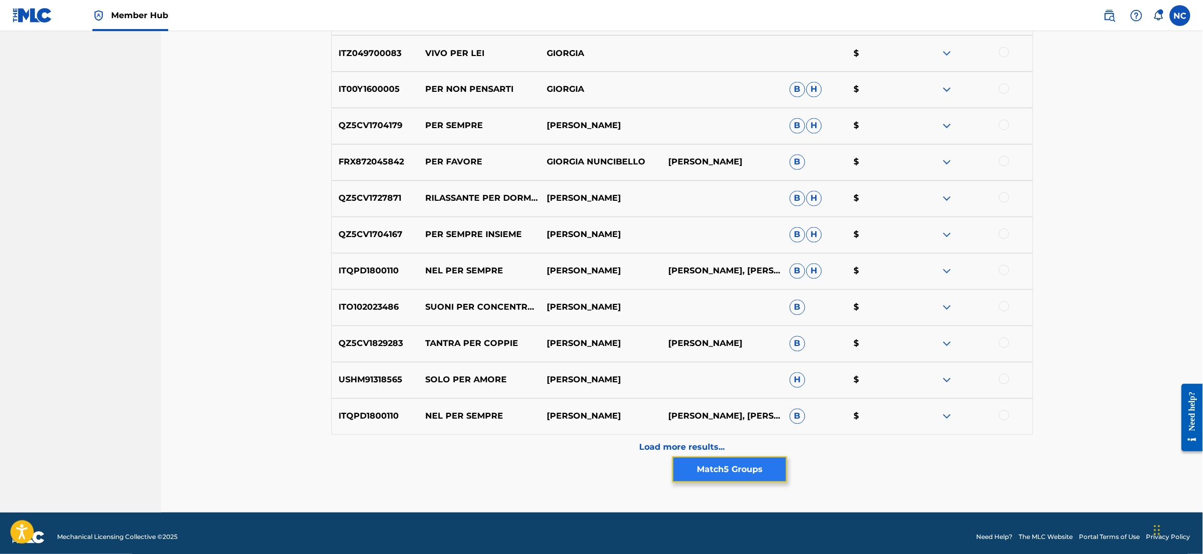
click at [734, 473] on button "Match 5 Groups" at bounding box center [729, 470] width 115 height 26
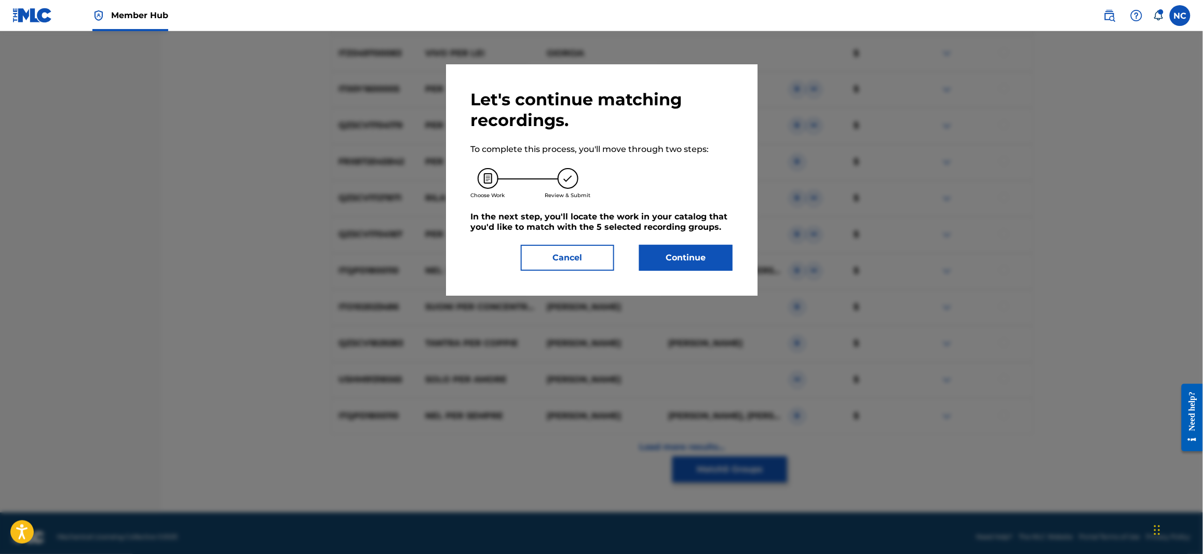
click at [700, 243] on div "Let's continue matching recordings. To complete this process, you'll move throu…" at bounding box center [602, 180] width 262 height 182
click at [701, 258] on button "Continue" at bounding box center [685, 258] width 93 height 26
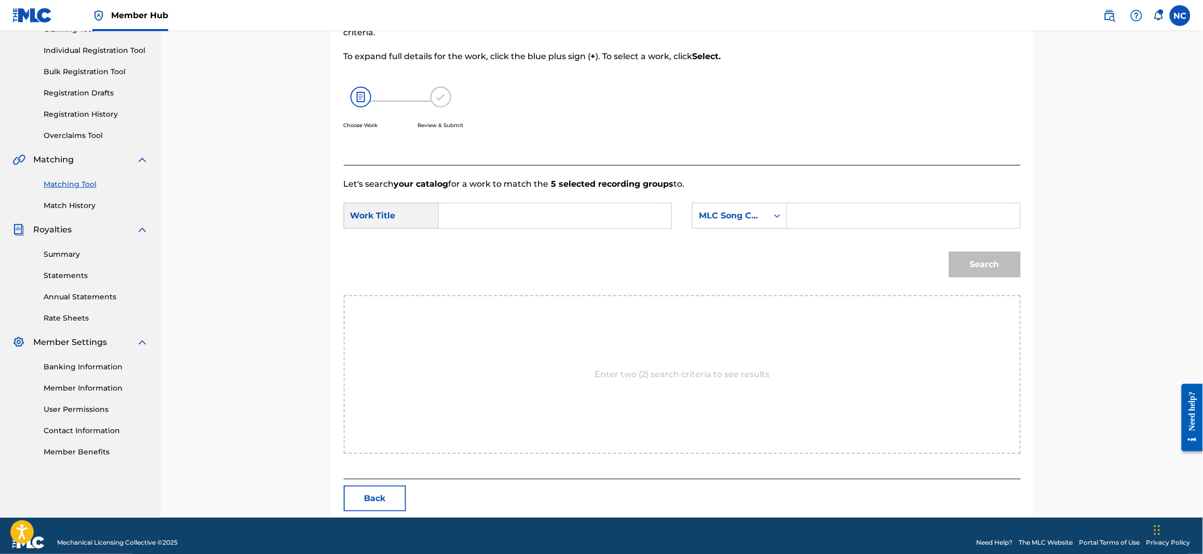
scroll to position [136, 0]
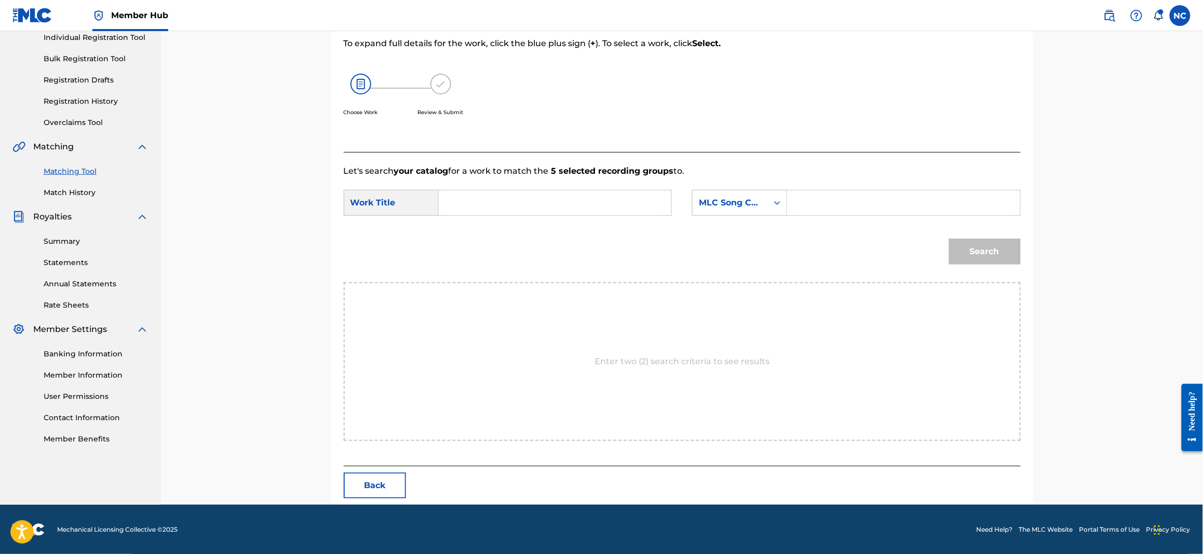
click at [555, 203] on input "Search Form" at bounding box center [554, 202] width 215 height 25
paste input "AVRO CURA DI TE"
type input "AVRO CURA DI TE"
click at [815, 202] on input "Search Form" at bounding box center [903, 202] width 215 height 25
paste input "AW80PB"
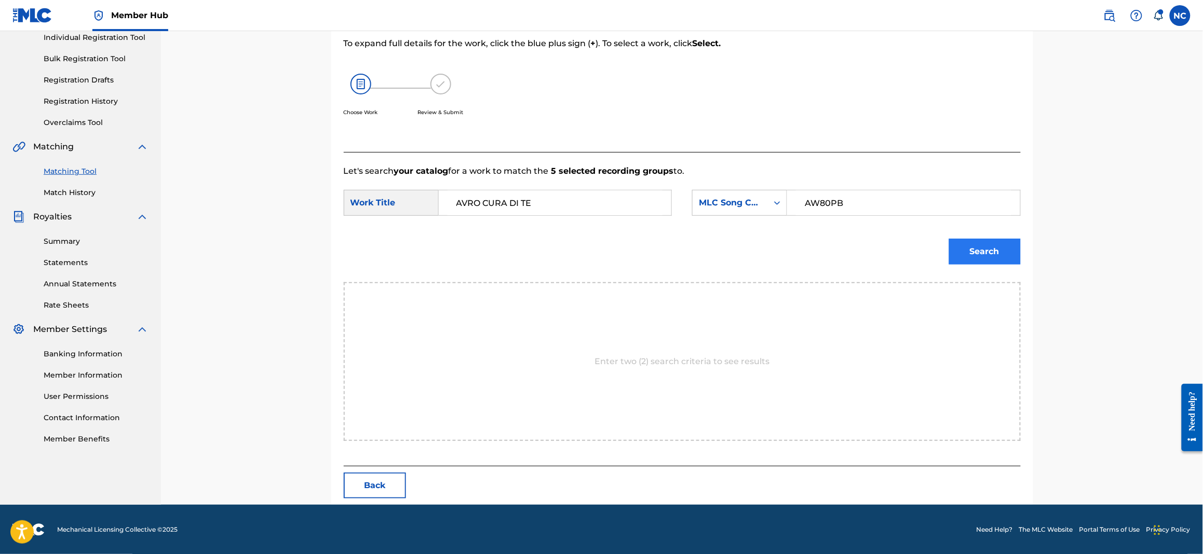
type input "AW80PB"
click at [978, 251] on button "Search" at bounding box center [985, 252] width 72 height 26
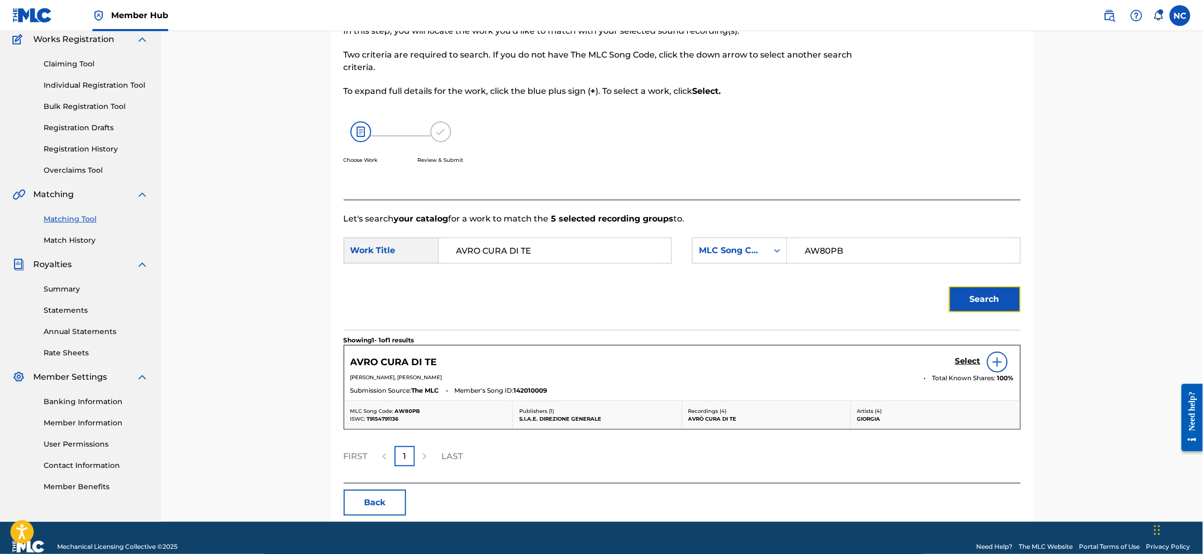
scroll to position [106, 0]
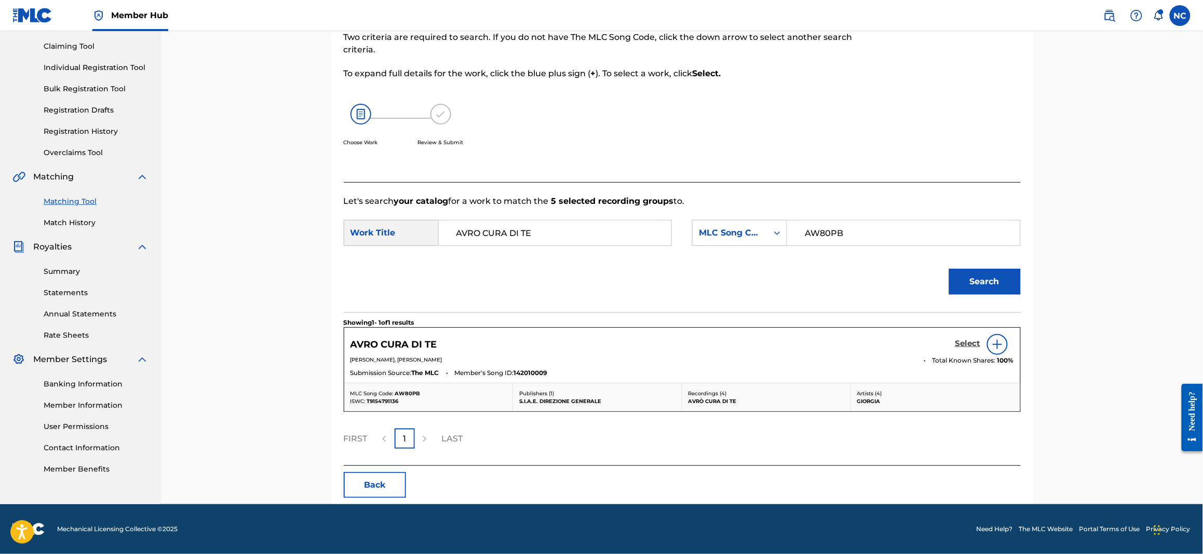
click at [968, 346] on h5 "Select" at bounding box center [967, 344] width 25 height 10
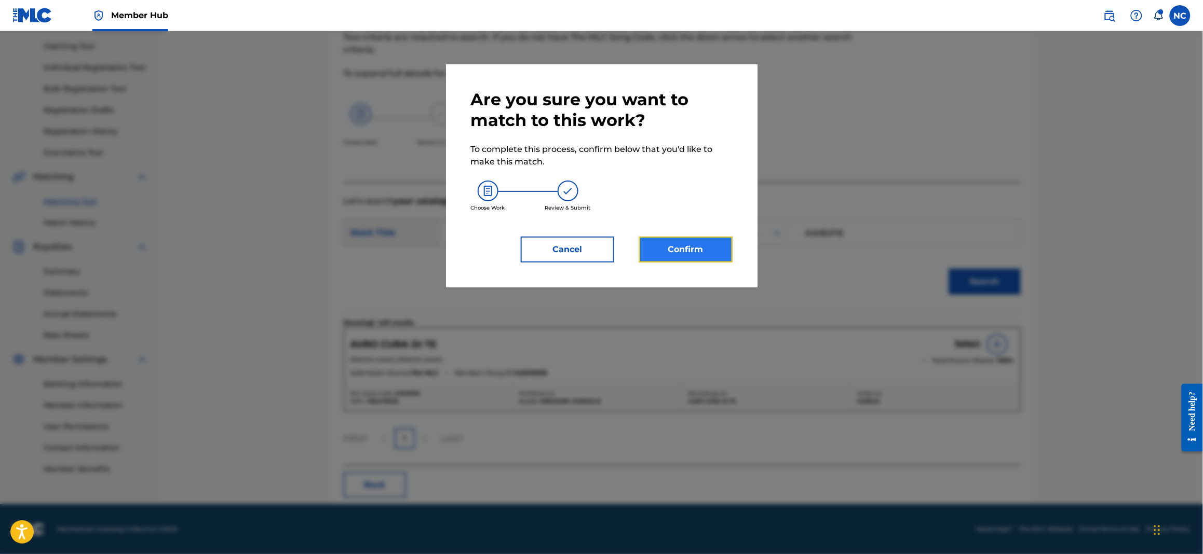
click at [711, 251] on button "Confirm" at bounding box center [685, 250] width 93 height 26
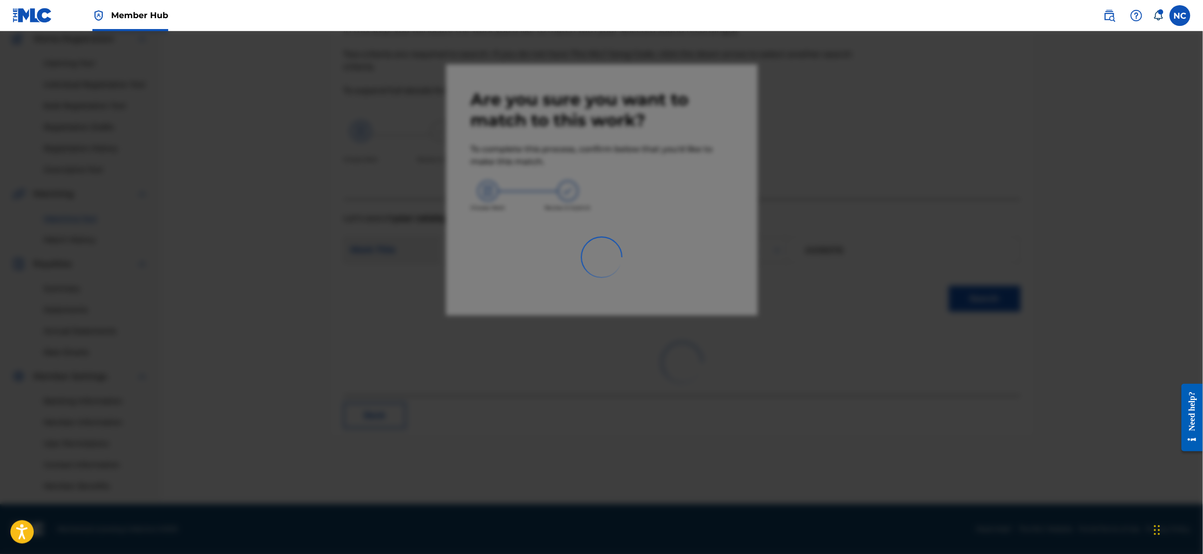
scroll to position [89, 0]
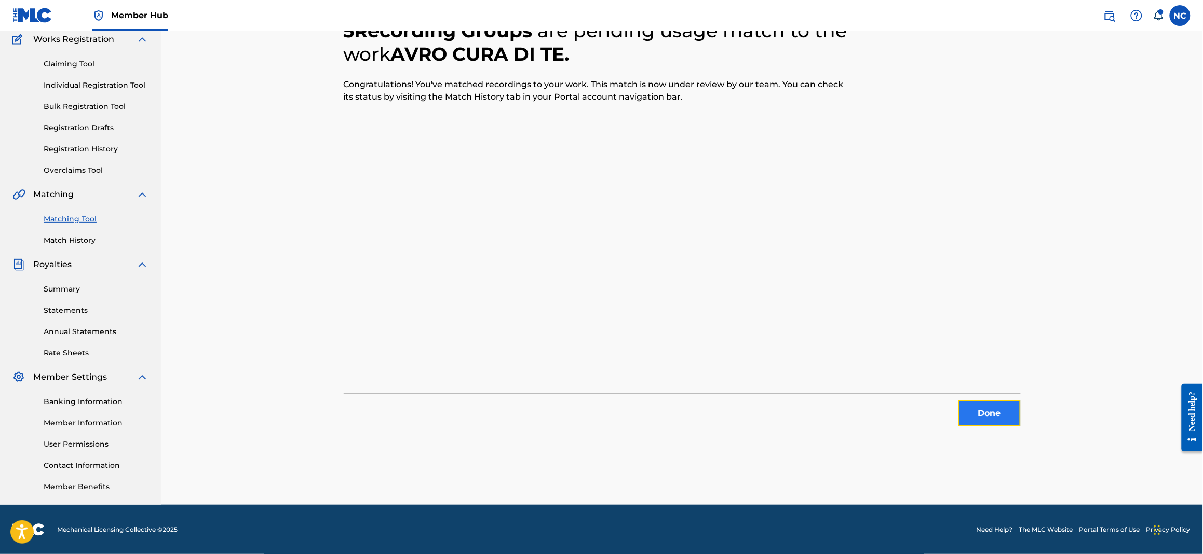
click at [1007, 409] on button "Done" at bounding box center [989, 414] width 62 height 26
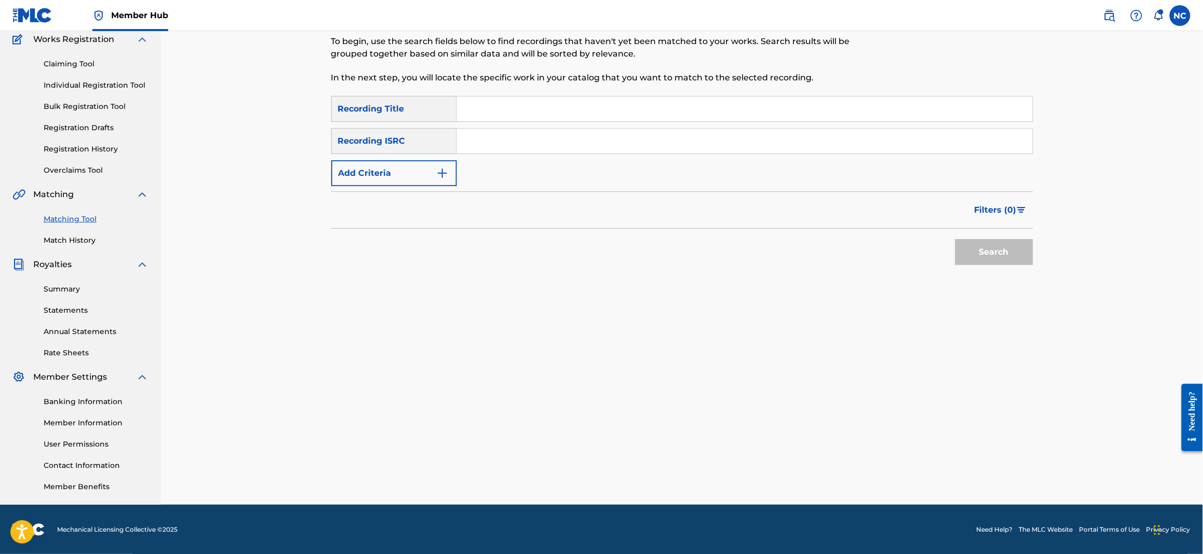
click at [497, 108] on input "Search Form" at bounding box center [745, 109] width 576 height 25
type input "cura per me"
click at [448, 169] on img "Search Form" at bounding box center [442, 173] width 12 height 12
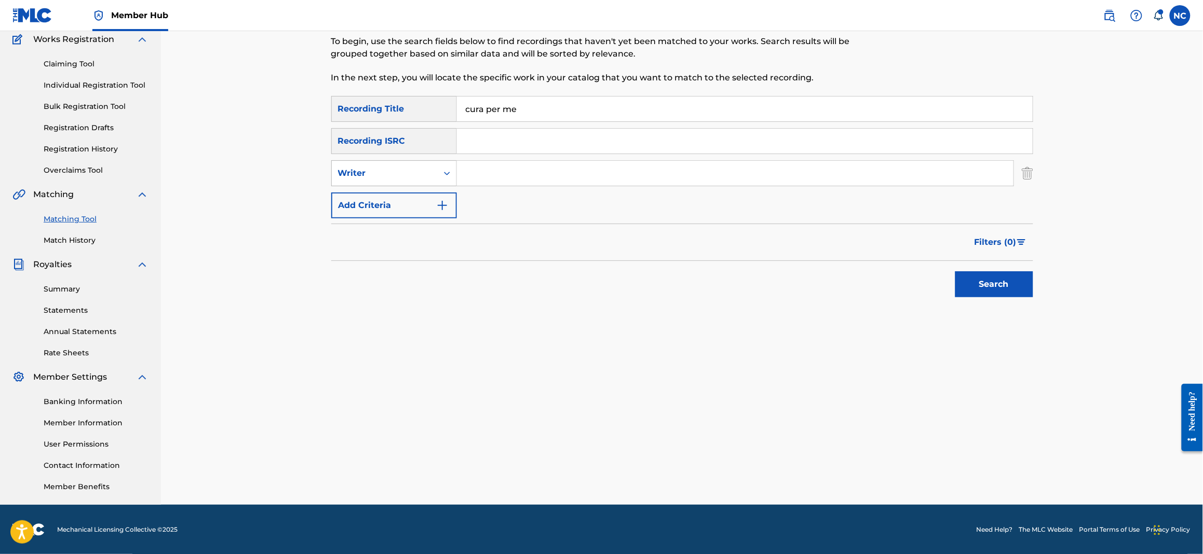
click at [428, 171] on div "Writer" at bounding box center [384, 173] width 93 height 12
drag, startPoint x: 411, startPoint y: 201, endPoint x: 421, endPoint y: 197, distance: 11.9
click at [411, 201] on div "Recording Artist" at bounding box center [394, 199] width 125 height 26
click at [488, 164] on input "Search Form" at bounding box center [735, 173] width 556 height 25
type input "giorgia"
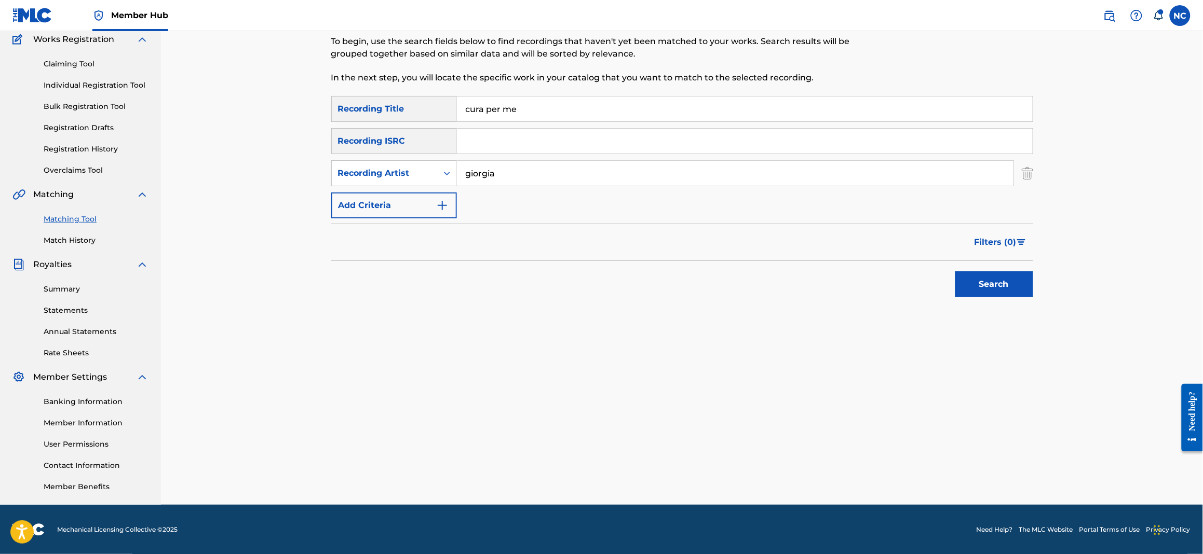
click at [955, 271] on button "Search" at bounding box center [994, 284] width 78 height 26
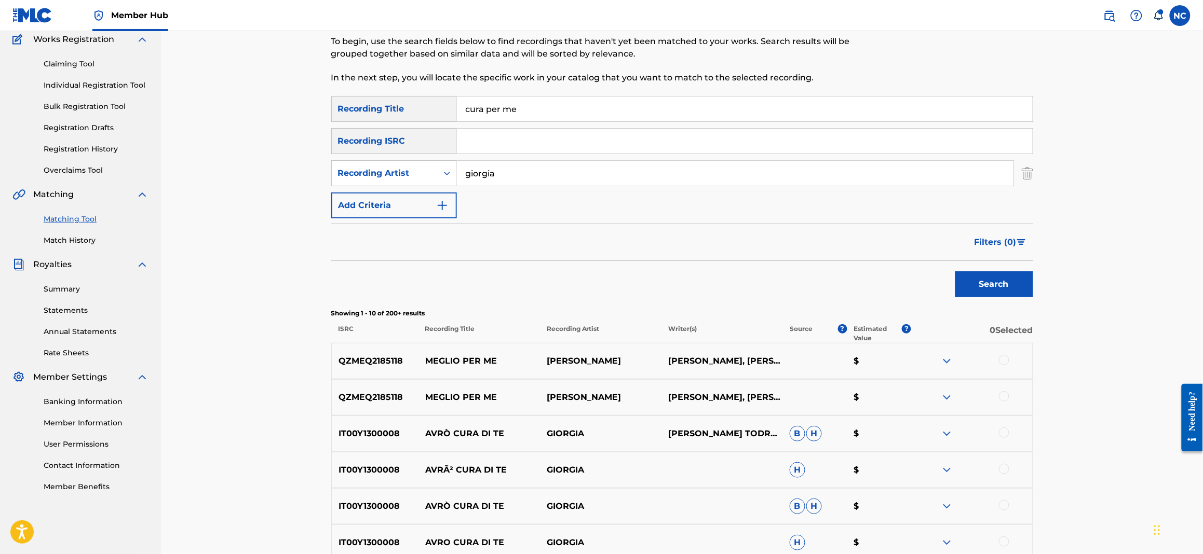
click at [463, 108] on input "cura per me" at bounding box center [745, 109] width 576 height 25
type input "la cura per me"
click at [955, 271] on button "Search" at bounding box center [994, 284] width 78 height 26
click at [429, 175] on div "Recording Artist" at bounding box center [384, 173] width 93 height 12
click at [418, 194] on div "Writer" at bounding box center [394, 199] width 125 height 26
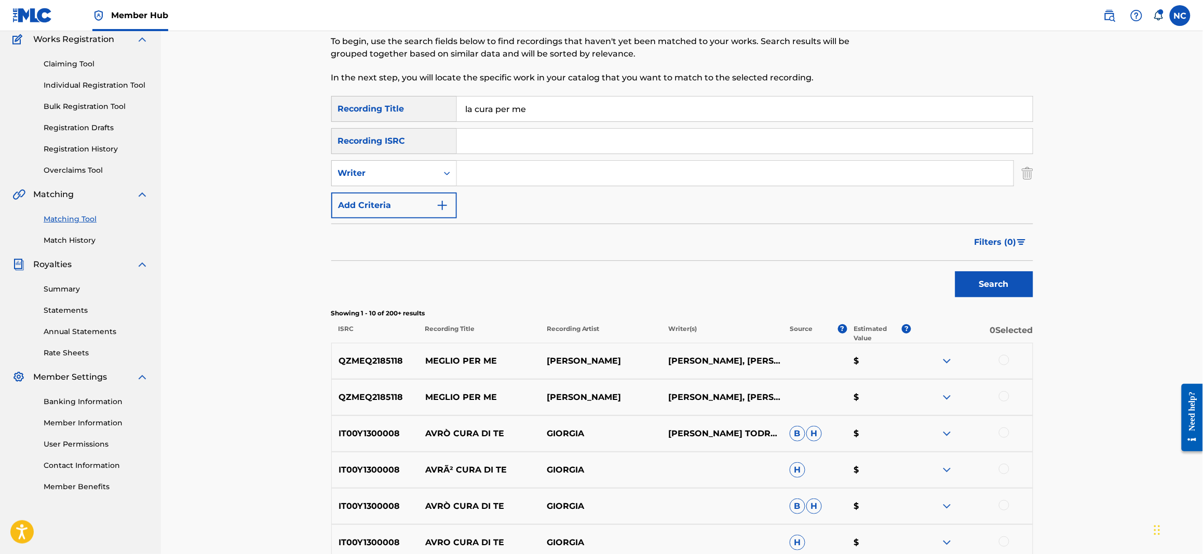
click at [499, 170] on input "Search Form" at bounding box center [735, 173] width 556 height 25
paste input "FABBRICONI"
type input "FABBRICONI"
click at [1014, 288] on button "Search" at bounding box center [994, 284] width 78 height 26
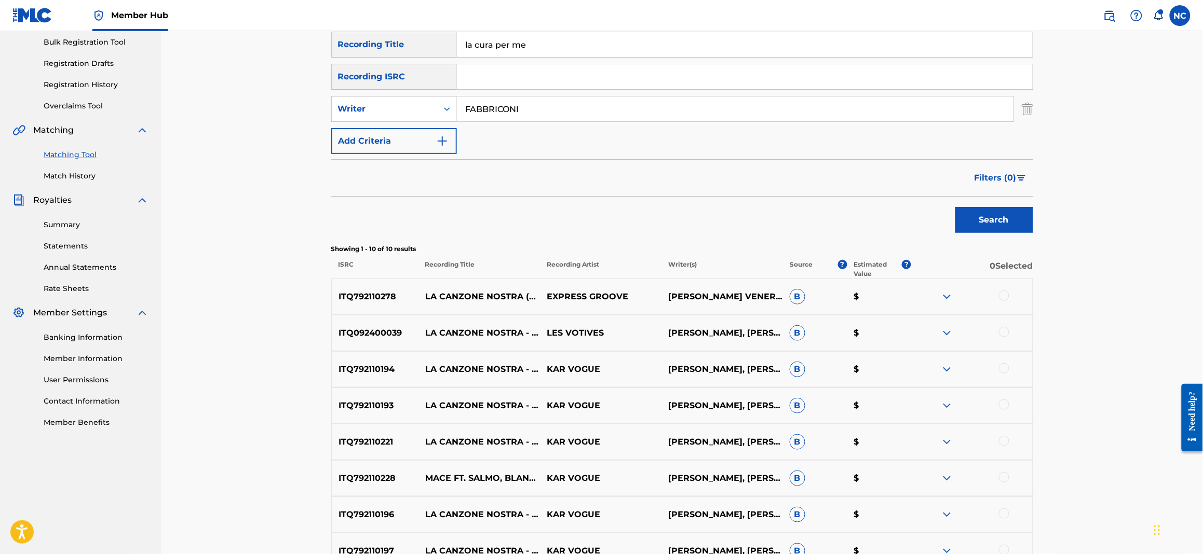
scroll to position [109, 0]
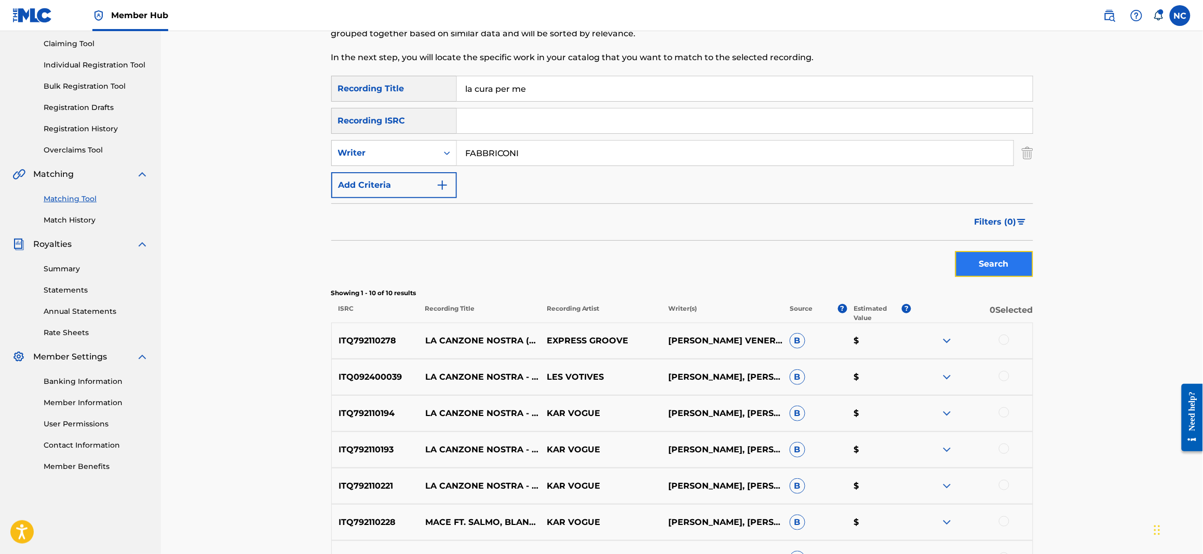
click at [1001, 260] on button "Search" at bounding box center [994, 264] width 78 height 26
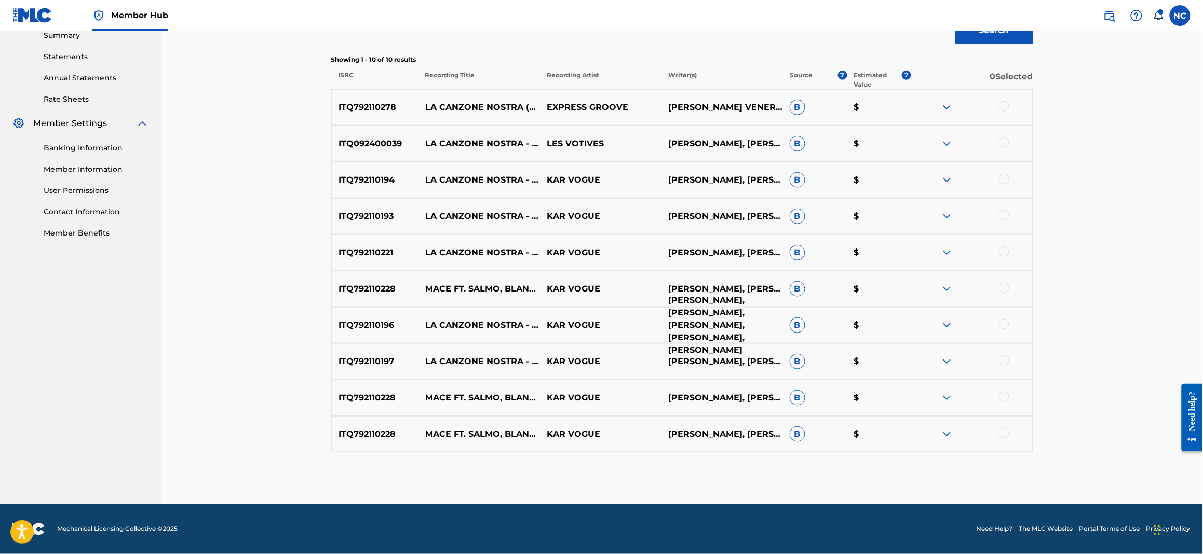
scroll to position [0, 0]
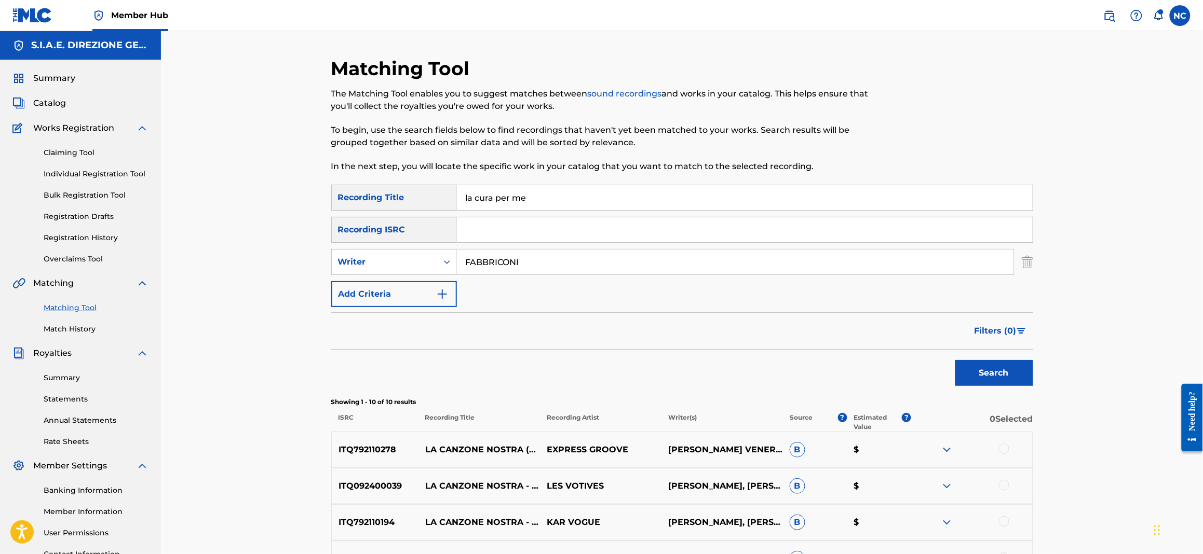
drag, startPoint x: 475, startPoint y: 199, endPoint x: 406, endPoint y: 197, distance: 68.5
click at [406, 197] on div "SearchWithCriteriad6b68c32-8c39-445b-90fc-d42cb731b129 Recording Title la cura …" at bounding box center [682, 198] width 702 height 26
type input "la cura per me"
drag, startPoint x: 511, startPoint y: 256, endPoint x: 318, endPoint y: 241, distance: 193.7
click at [319, 241] on div "Matching Tool The Matching Tool enables you to suggest matches between sound re…" at bounding box center [682, 452] width 727 height 790
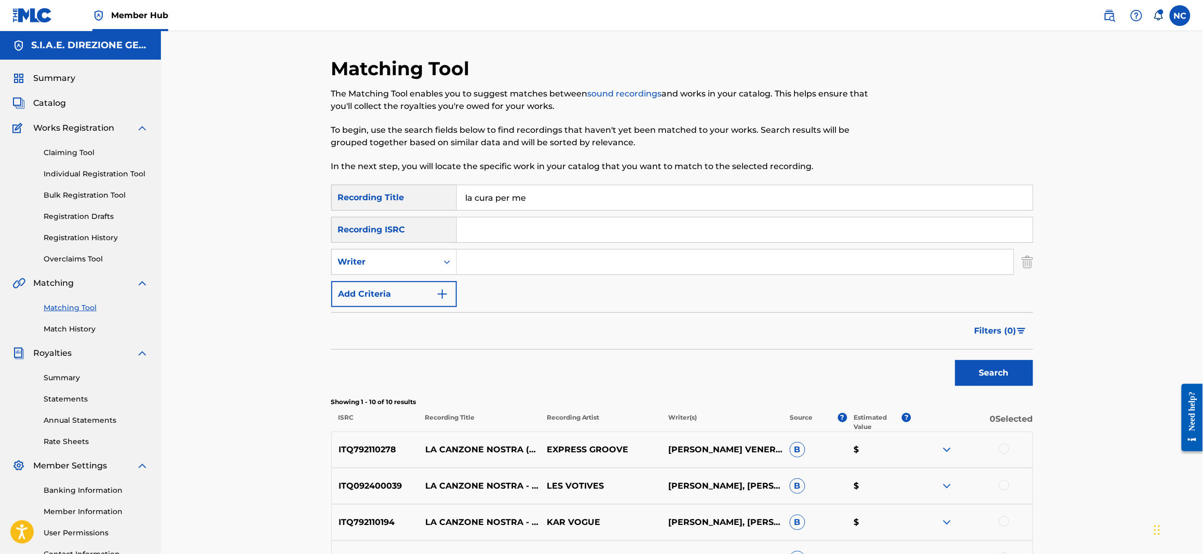
click at [955, 360] on button "Search" at bounding box center [994, 373] width 78 height 26
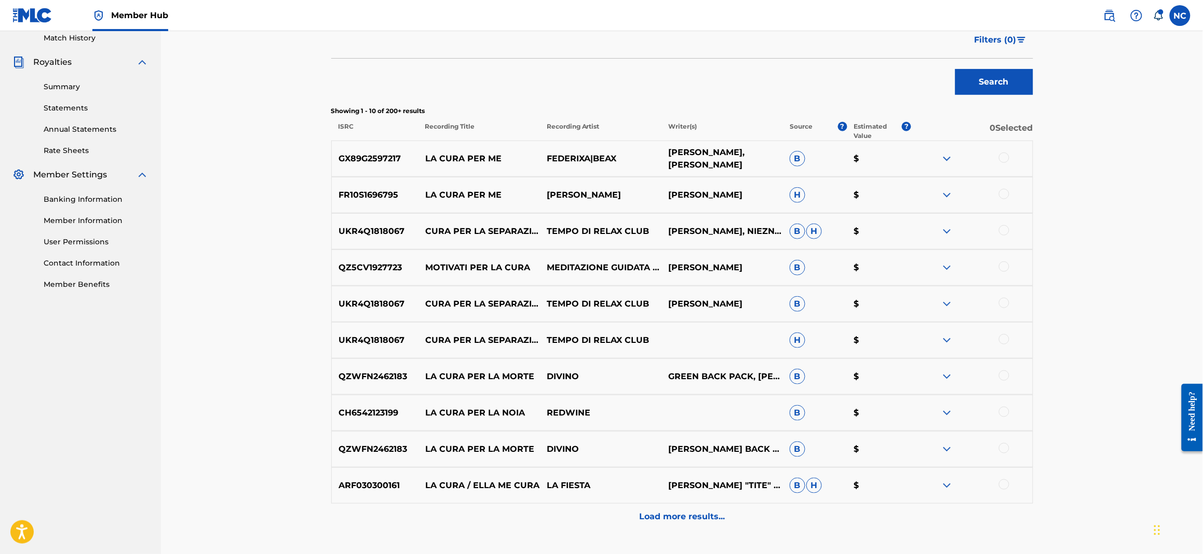
scroll to position [368, 0]
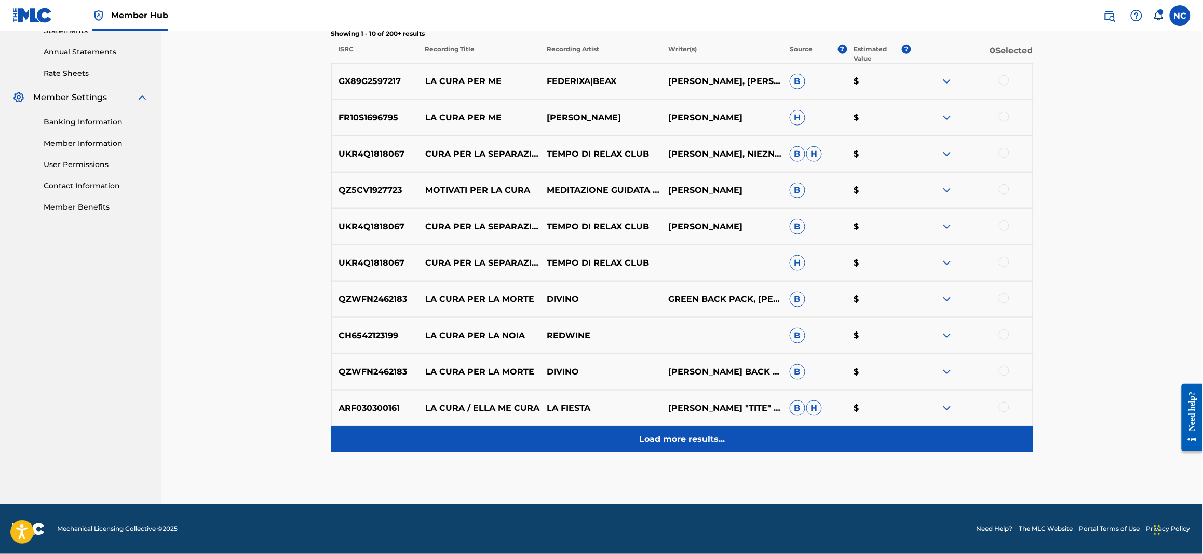
click at [708, 441] on p "Load more results..." at bounding box center [682, 439] width 86 height 12
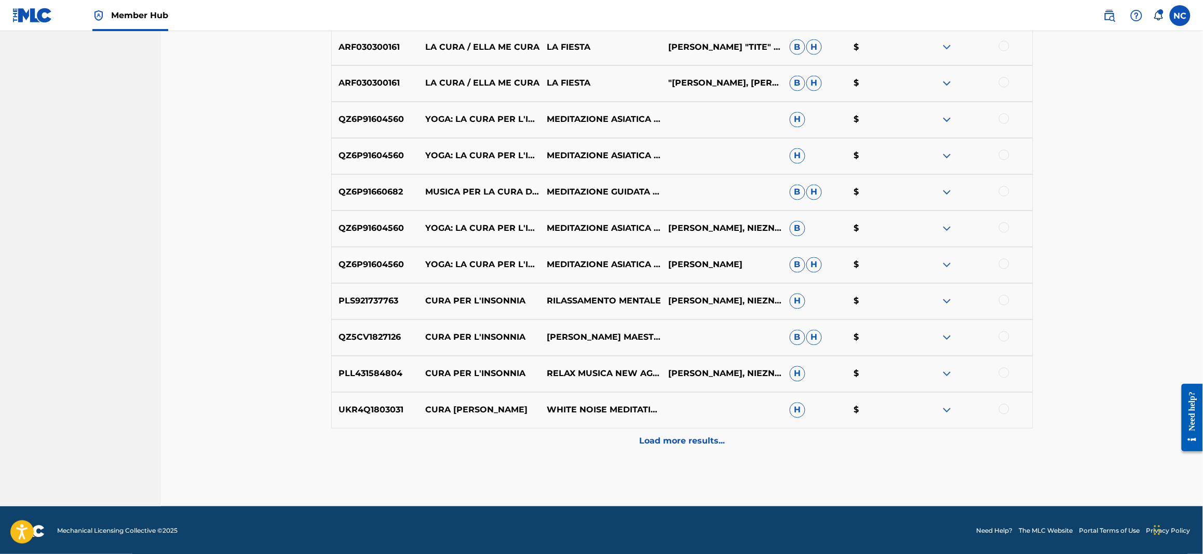
scroll to position [731, 0]
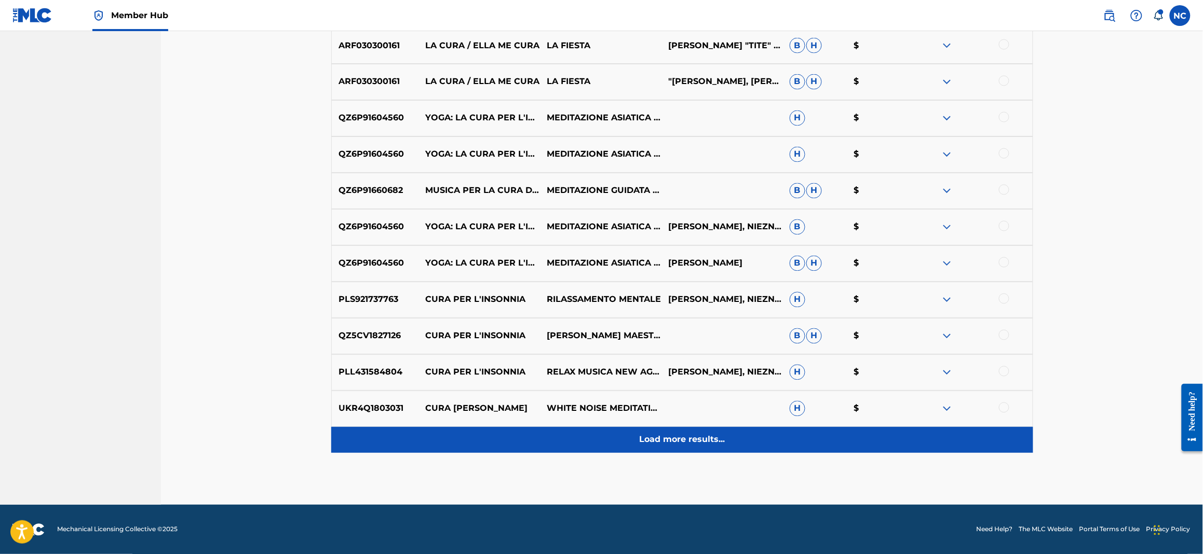
click at [681, 434] on p "Load more results..." at bounding box center [682, 440] width 86 height 12
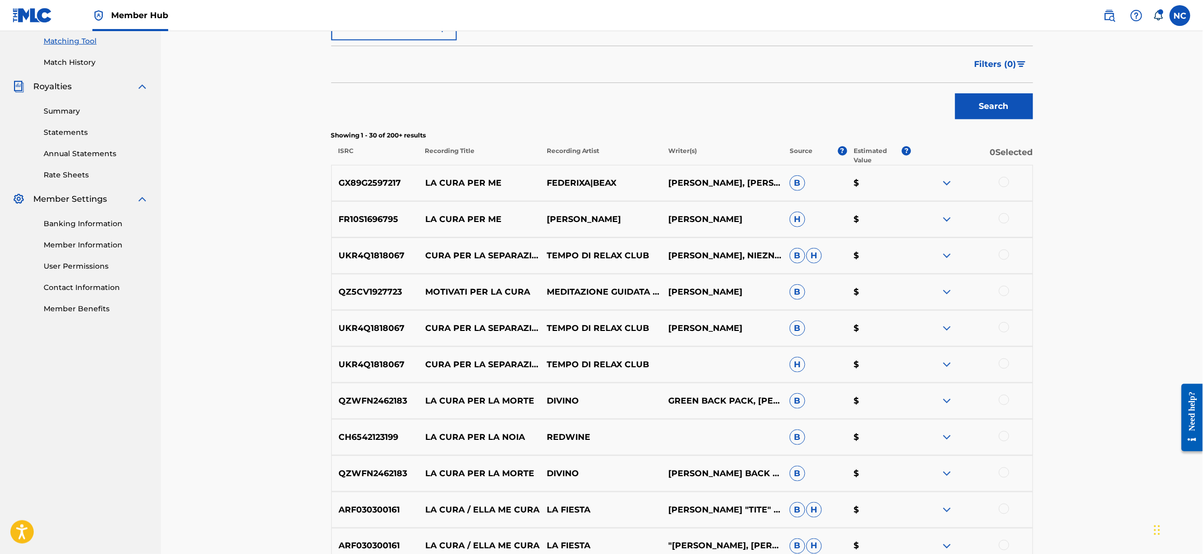
scroll to position [83, 0]
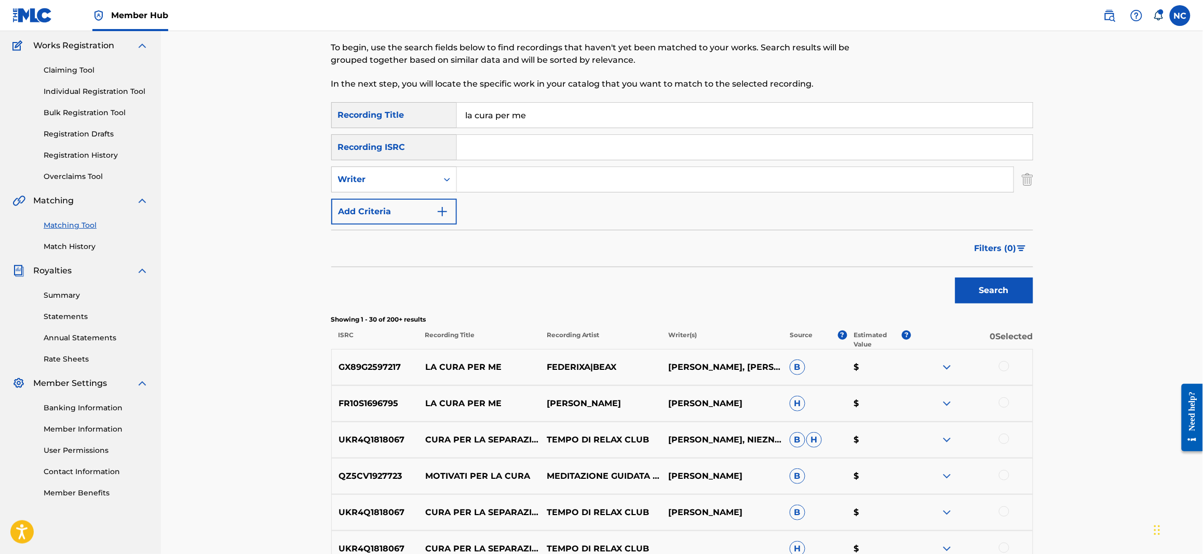
drag, startPoint x: 616, startPoint y: 127, endPoint x: 432, endPoint y: 130, distance: 184.3
click at [432, 130] on div "SearchWithCriteriad6b68c32-8c39-445b-90fc-d42cb731b129 Recording Title la cura …" at bounding box center [682, 163] width 702 height 122
type input "tutta l'italia"
click at [955, 278] on button "Search" at bounding box center [994, 291] width 78 height 26
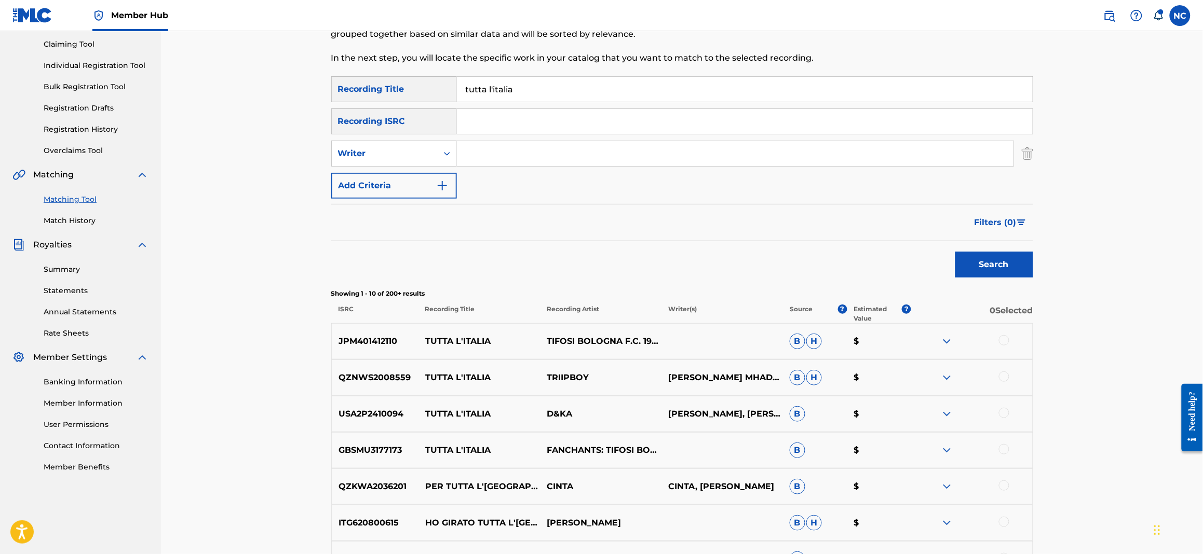
scroll to position [0, 0]
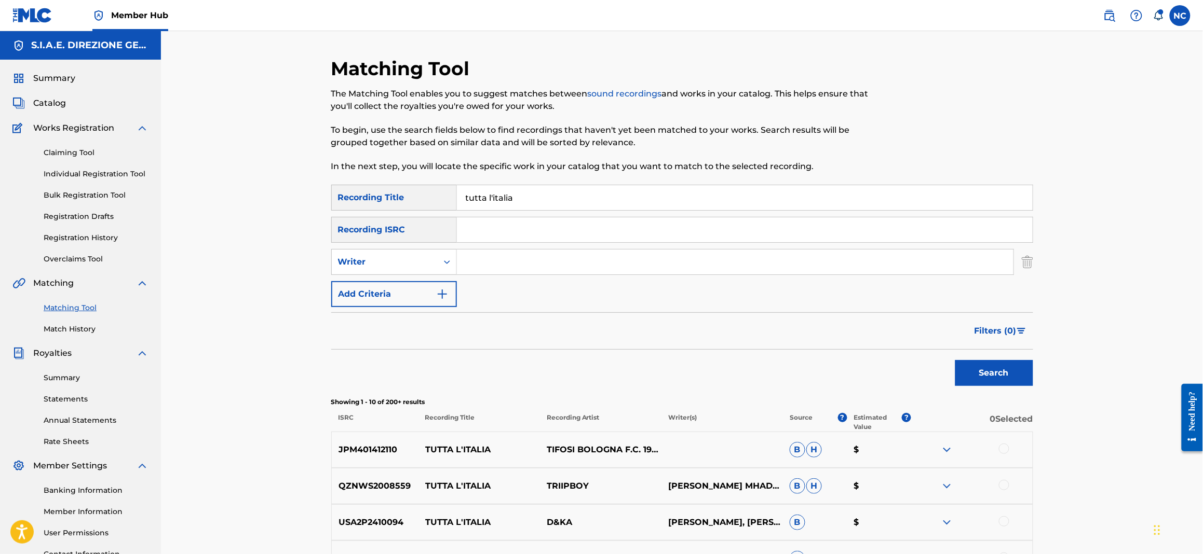
click at [486, 265] on input "Search Form" at bounding box center [735, 262] width 556 height 25
type input "ponte"
click at [955, 360] on button "Search" at bounding box center [994, 373] width 78 height 26
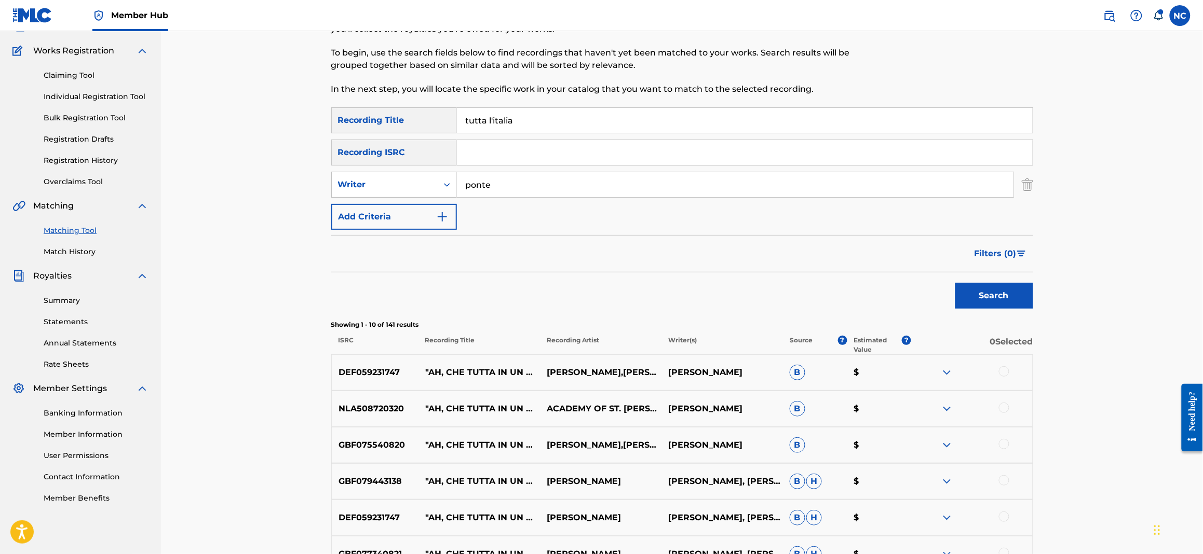
click at [439, 177] on div "Search Form" at bounding box center [447, 184] width 19 height 19
click at [431, 213] on div "Recording Artist" at bounding box center [394, 211] width 125 height 26
click at [727, 192] on input "Search Form" at bounding box center [735, 184] width 556 height 25
type input "ponte"
click at [955, 283] on button "Search" at bounding box center [994, 296] width 78 height 26
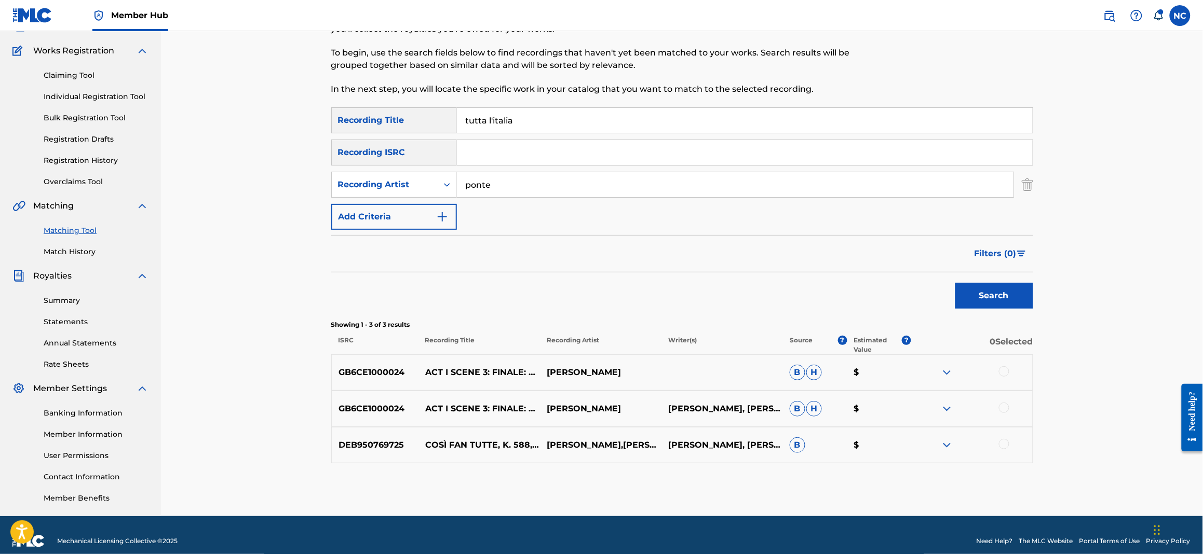
drag, startPoint x: 552, startPoint y: 117, endPoint x: 403, endPoint y: 127, distance: 149.3
click at [403, 127] on div "SearchWithCriteriad6b68c32-8c39-445b-90fc-d42cb731b129 Recording Title tutta l'…" at bounding box center [682, 120] width 702 height 26
type input "anema e core"
drag, startPoint x: 528, startPoint y: 187, endPoint x: 379, endPoint y: 182, distance: 149.6
click at [379, 182] on div "SearchWithCriteria6f762362-085e-4f10-acb0-f48cb7ab486a Recording Artist ponte" at bounding box center [682, 185] width 702 height 26
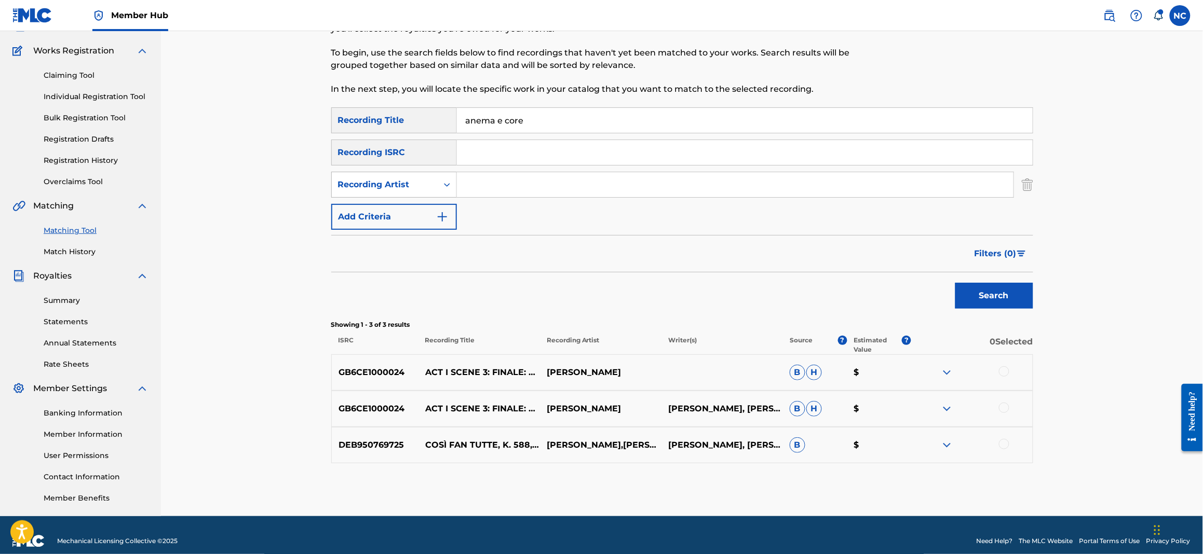
click at [955, 283] on button "Search" at bounding box center [994, 296] width 78 height 26
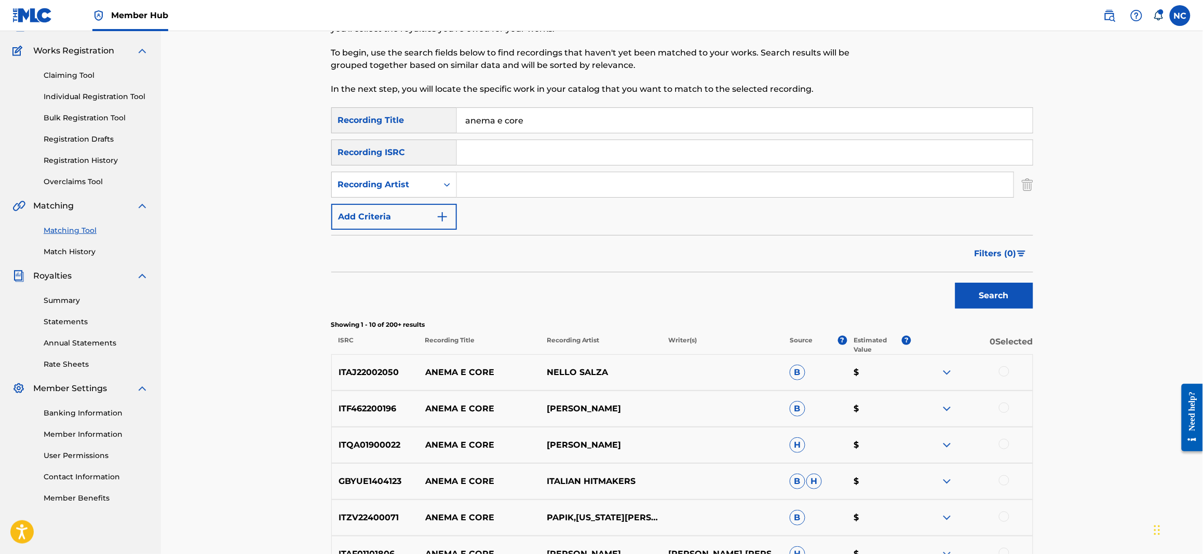
click at [501, 181] on input "Search Form" at bounding box center [735, 184] width 556 height 25
type input "brancale"
click at [955, 283] on button "Search" at bounding box center [994, 296] width 78 height 26
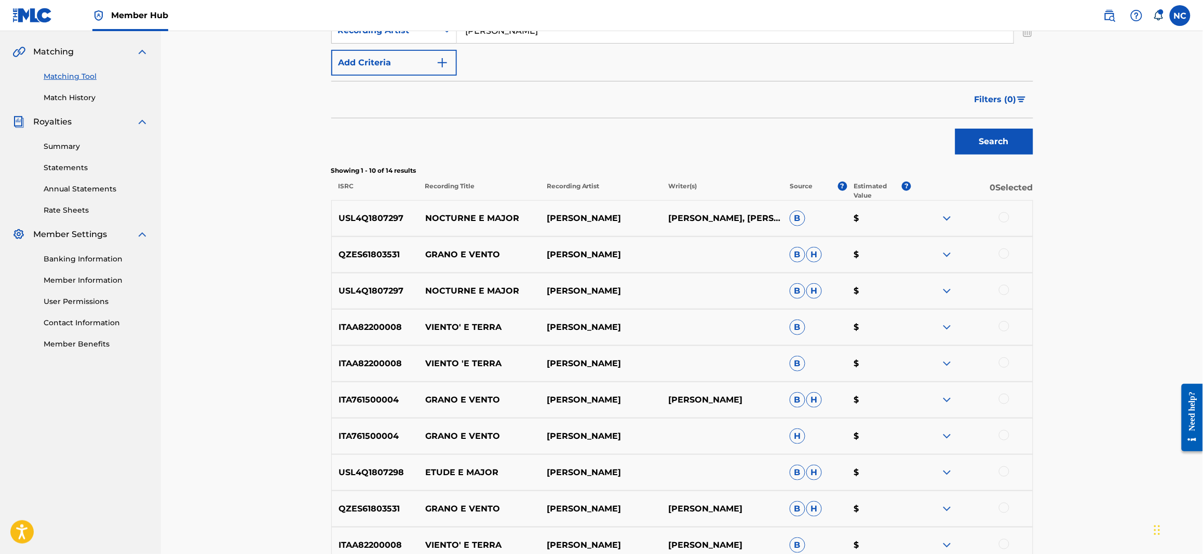
scroll to position [368, 0]
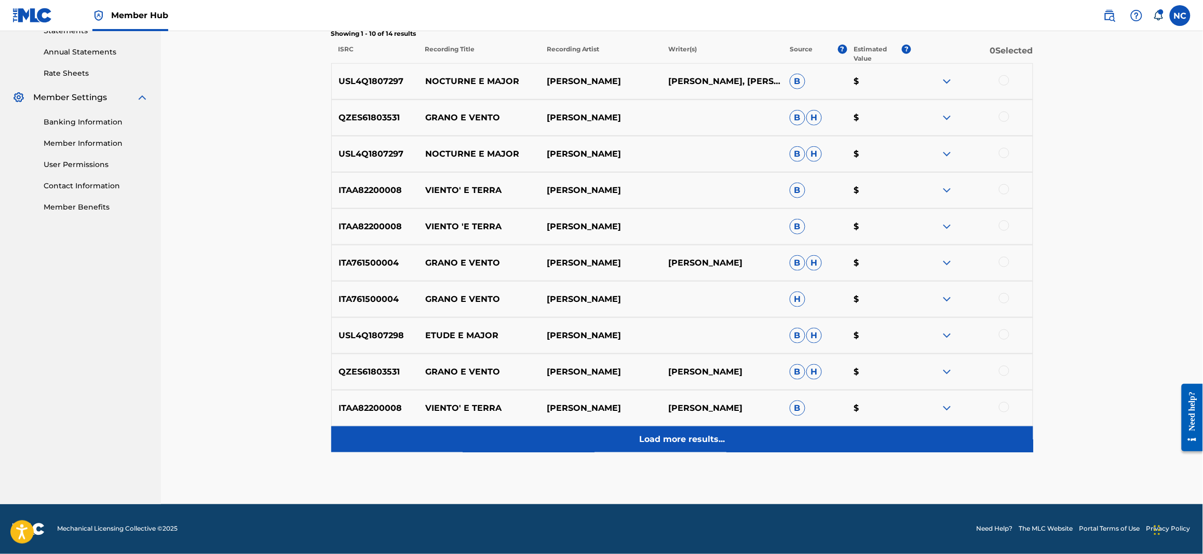
click at [717, 438] on p "Load more results..." at bounding box center [682, 439] width 86 height 12
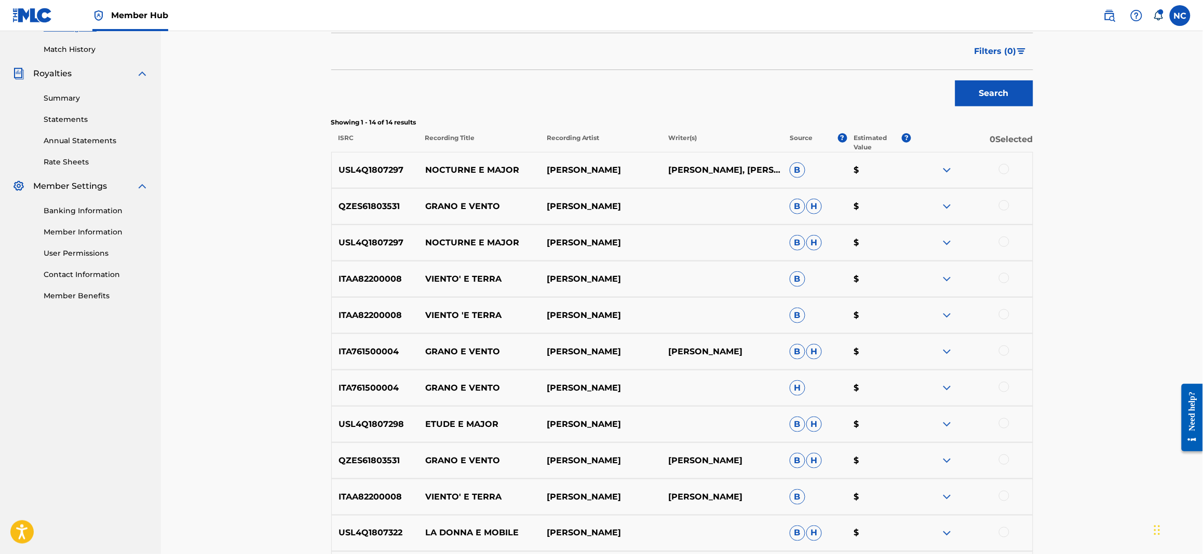
scroll to position [135, 0]
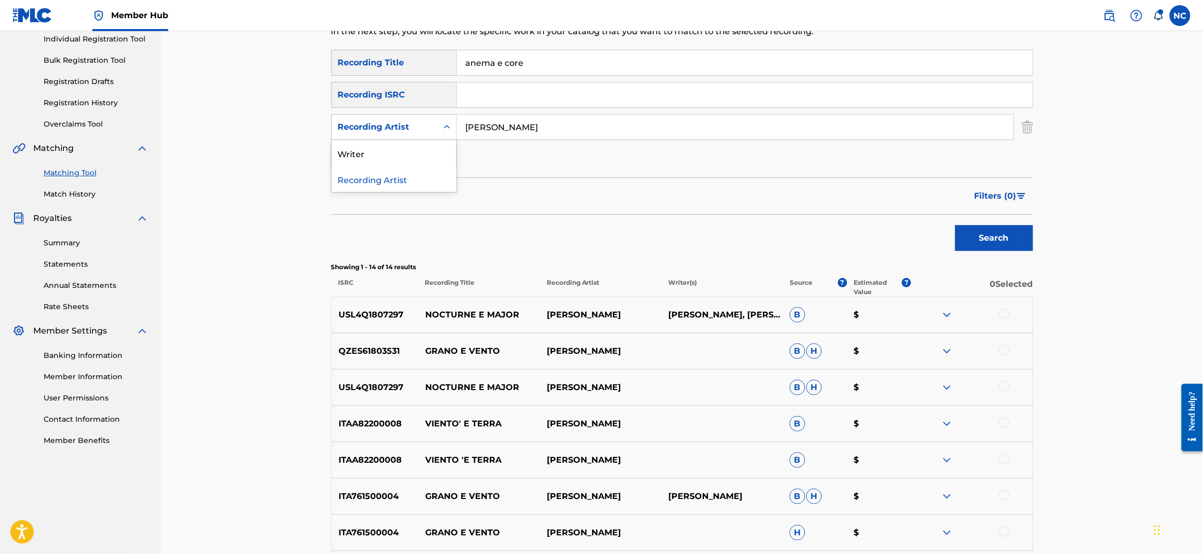
click at [450, 128] on icon "Search Form" at bounding box center [447, 127] width 10 height 10
click at [406, 147] on div "Writer" at bounding box center [394, 153] width 125 height 26
click at [552, 124] on input "Search Form" at bounding box center [735, 127] width 556 height 25
type input "serena brancale"
click at [955, 225] on button "Search" at bounding box center [994, 238] width 78 height 26
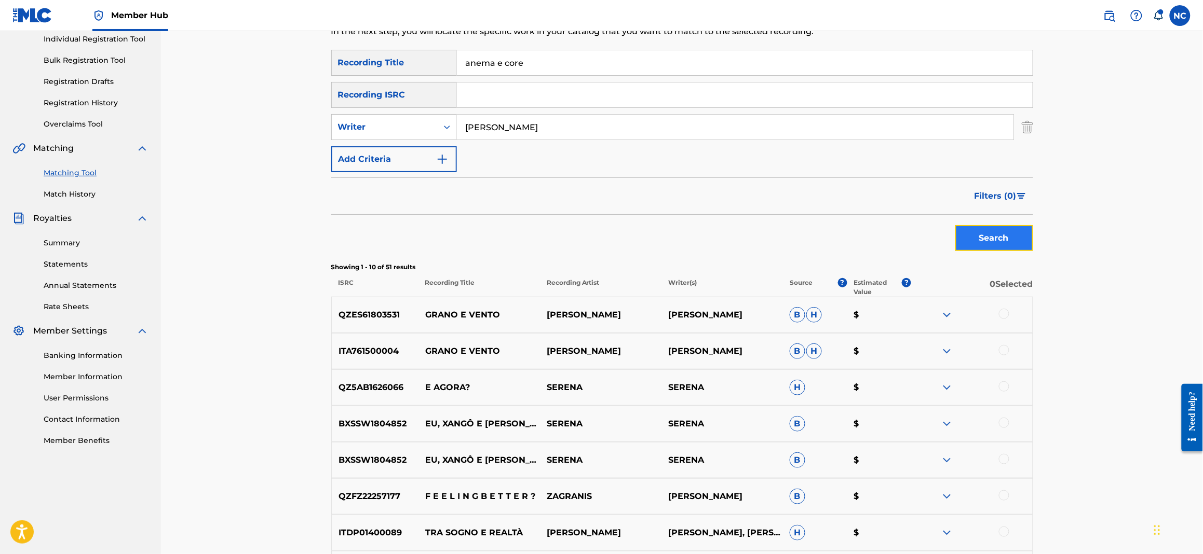
click at [1012, 233] on button "Search" at bounding box center [994, 238] width 78 height 26
drag, startPoint x: 551, startPoint y: 130, endPoint x: 446, endPoint y: 129, distance: 104.8
click at [446, 129] on div "SearchWithCriteria19ec2abf-ed44-4f76-8e60-53417b388545 Writer serena brancale" at bounding box center [682, 127] width 702 height 26
click at [955, 225] on button "Search" at bounding box center [994, 238] width 78 height 26
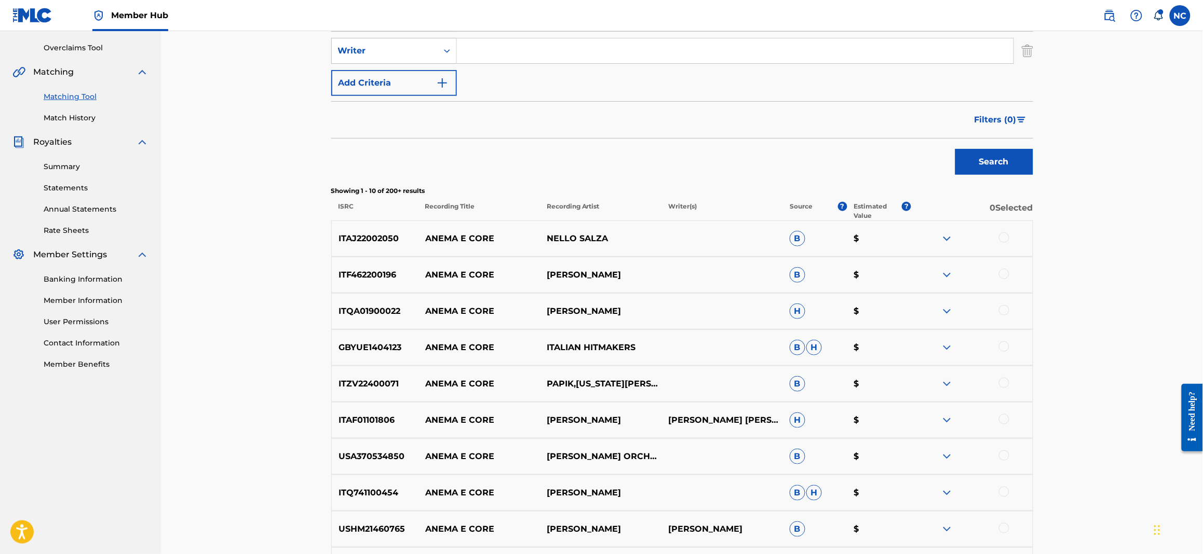
scroll to position [291, 0]
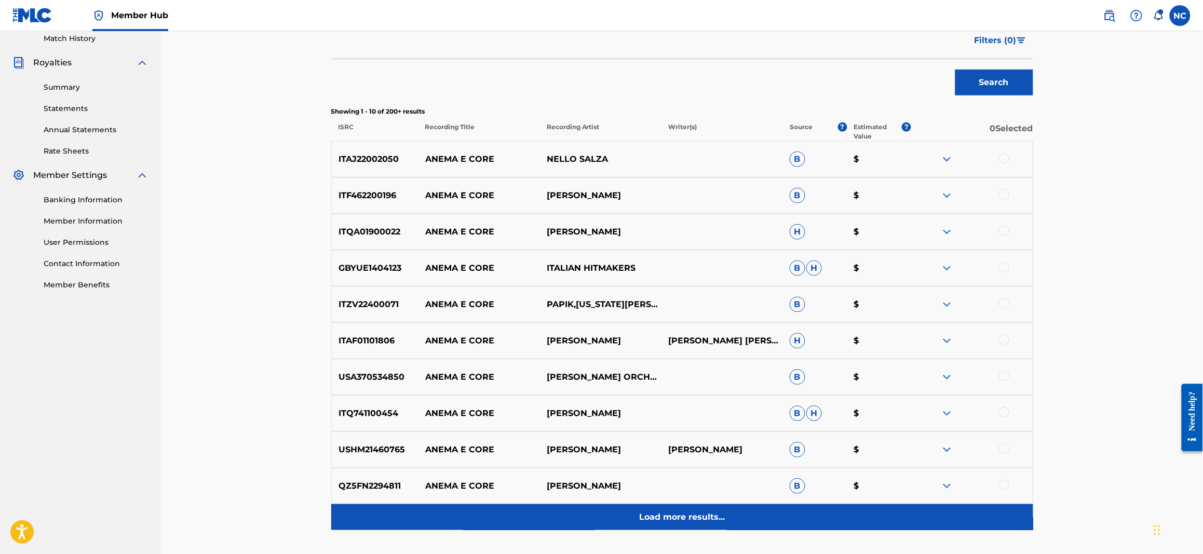
click at [683, 510] on div "Load more results..." at bounding box center [682, 517] width 702 height 26
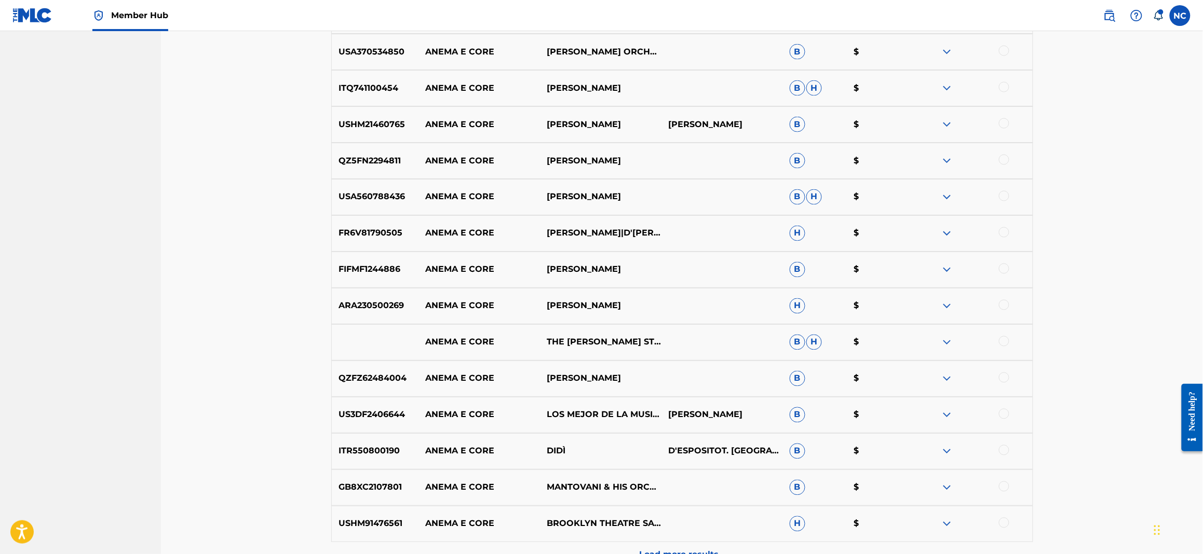
scroll to position [680, 0]
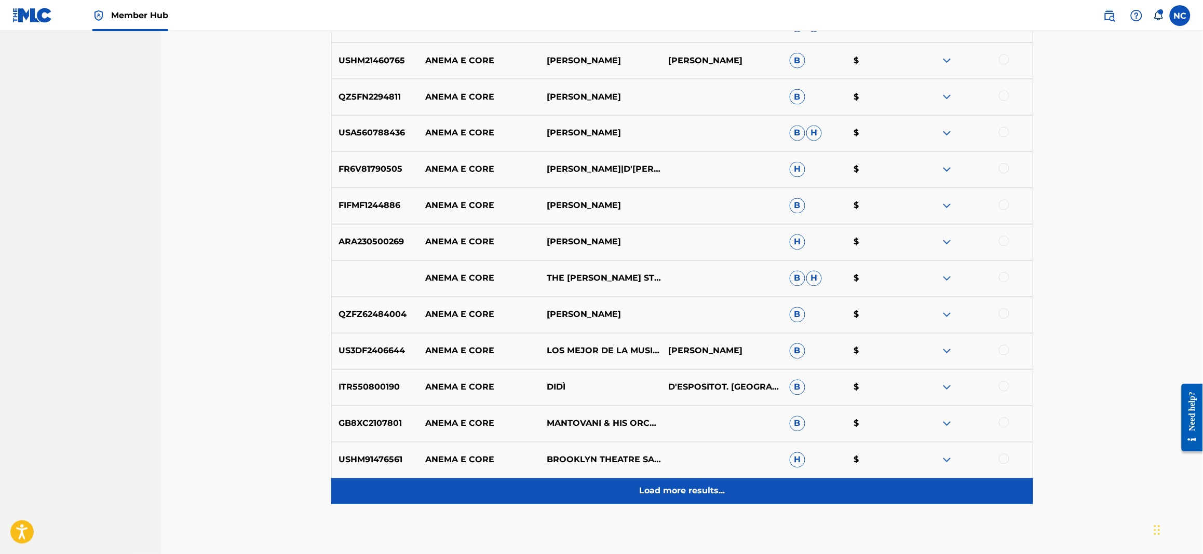
click at [664, 487] on p "Load more results..." at bounding box center [682, 491] width 86 height 12
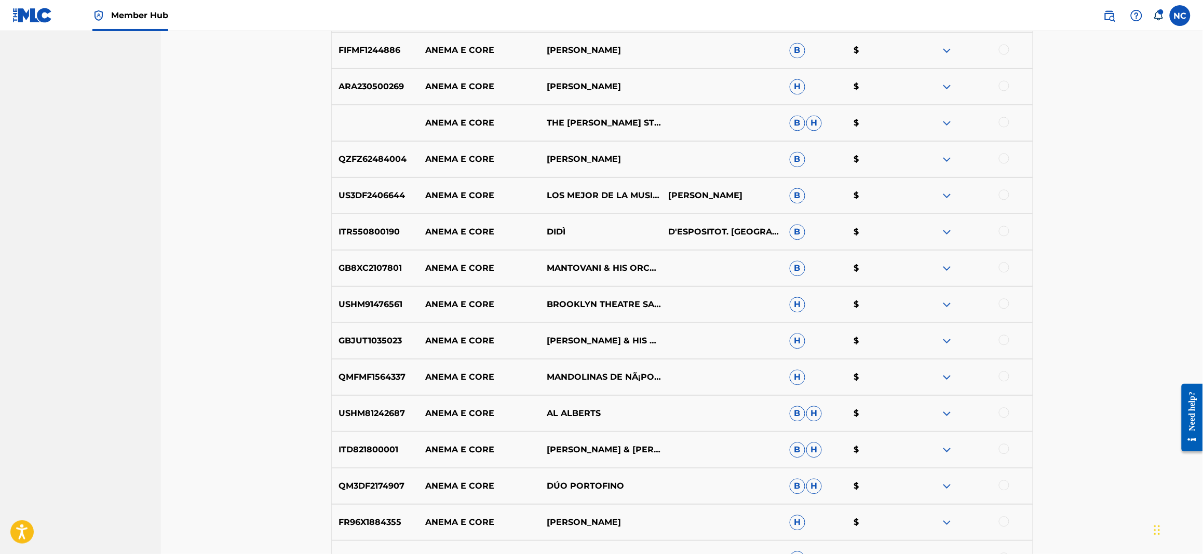
scroll to position [1069, 0]
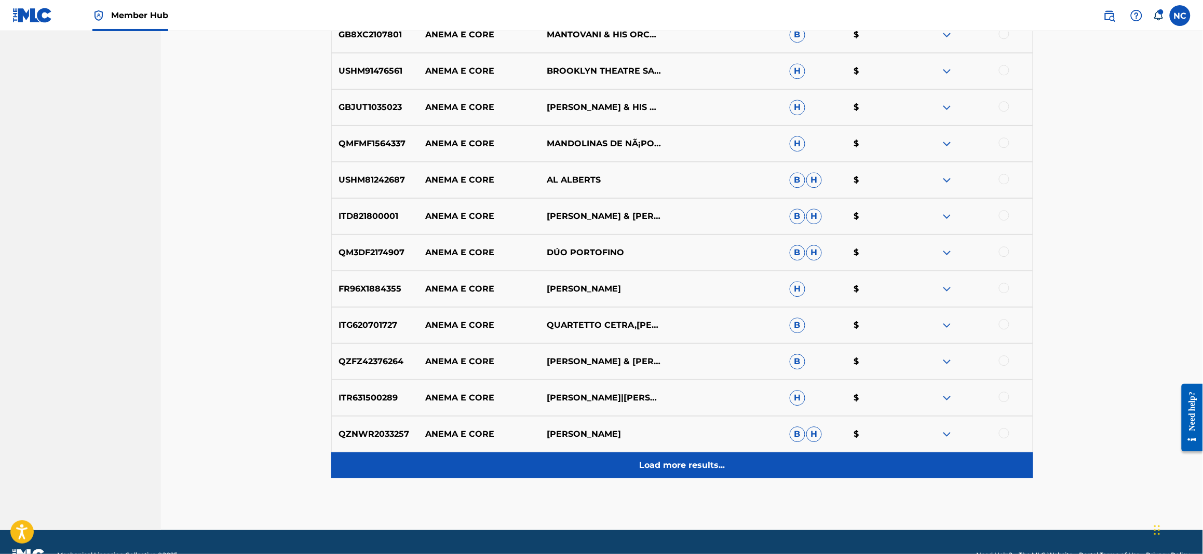
click at [697, 465] on p "Load more results..." at bounding box center [682, 465] width 86 height 12
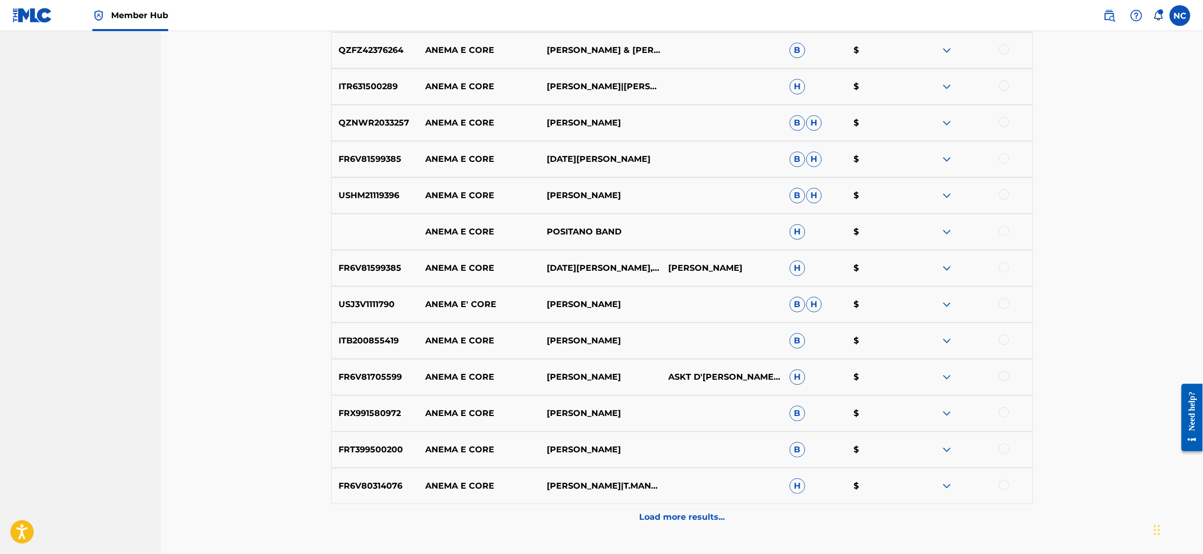
scroll to position [1458, 0]
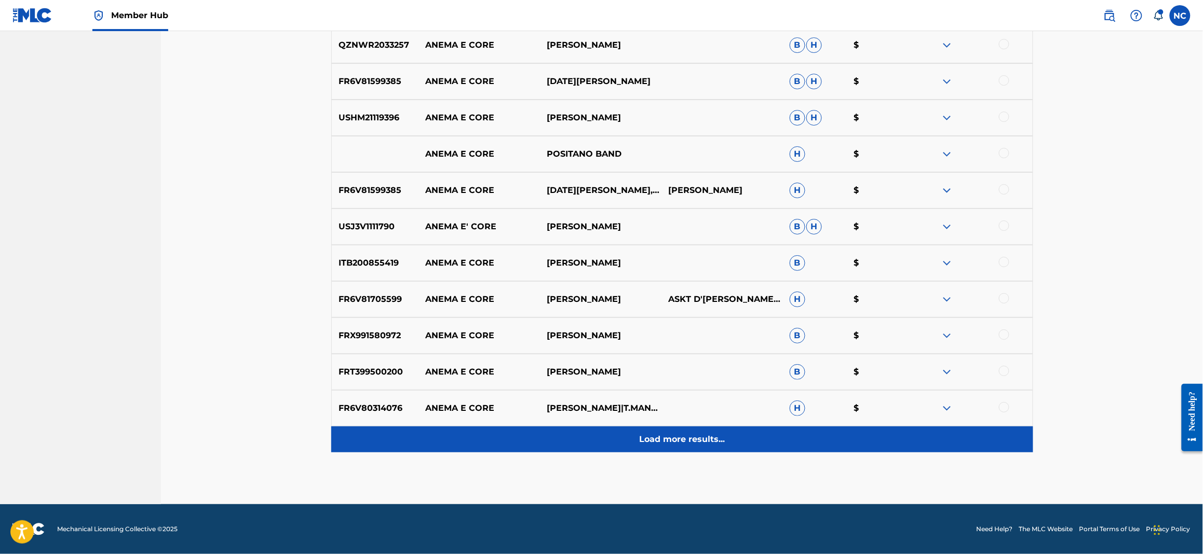
click at [692, 434] on p "Load more results..." at bounding box center [682, 439] width 86 height 12
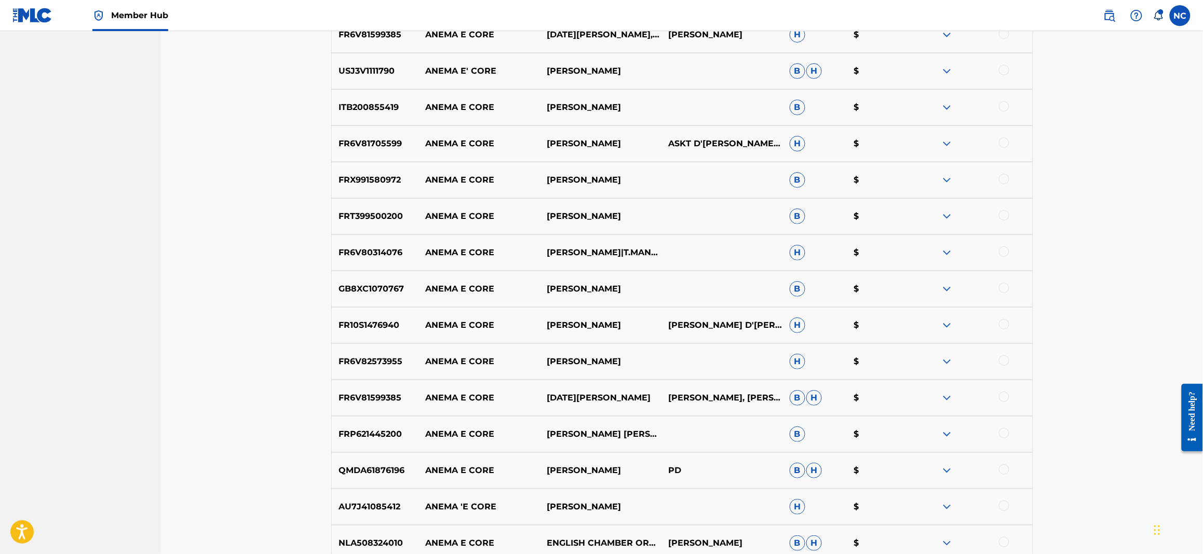
scroll to position [1821, 0]
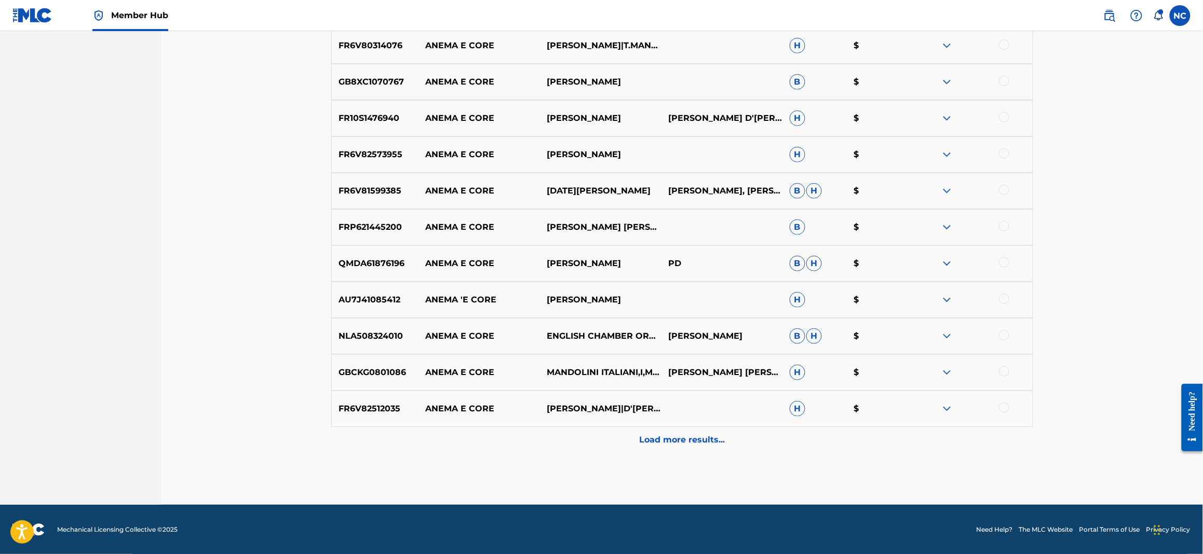
click at [692, 434] on p "Load more results..." at bounding box center [682, 440] width 86 height 12
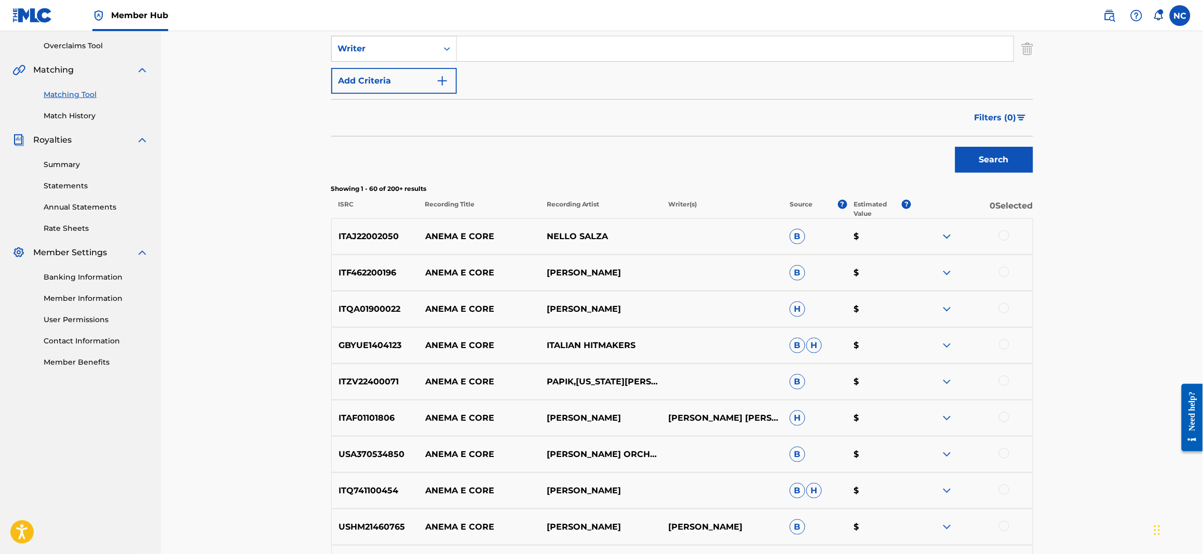
scroll to position [0, 0]
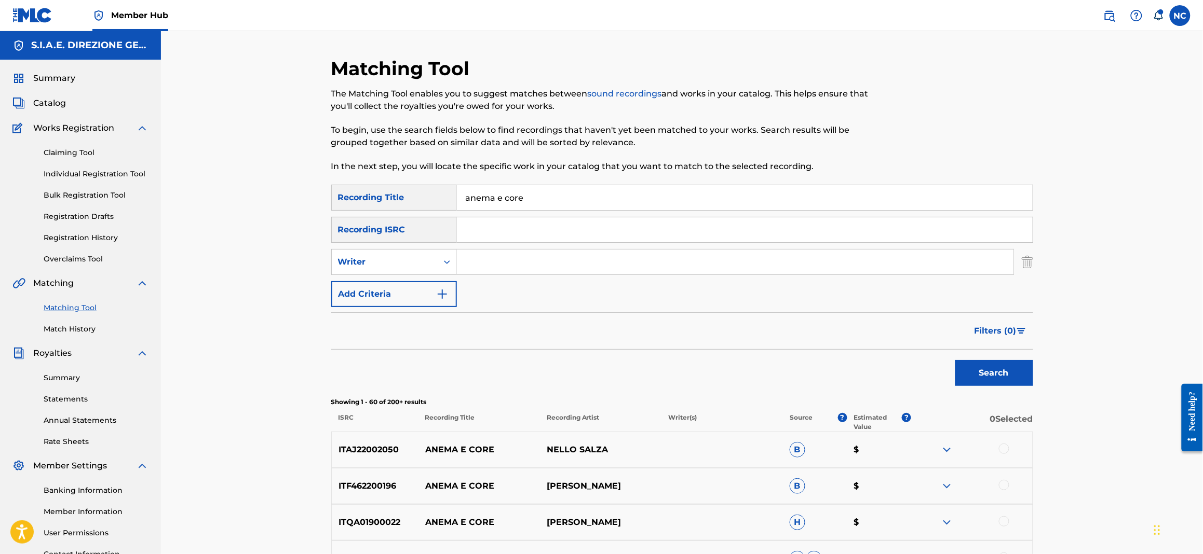
drag, startPoint x: 538, startPoint y: 191, endPoint x: 421, endPoint y: 198, distance: 117.0
click at [421, 198] on div "SearchWithCriteriad6b68c32-8c39-445b-90fc-d42cb731b129 Recording Title anema e …" at bounding box center [682, 198] width 702 height 26
paste input "PORTICO D'OTTAVIA"
type input "PORTICO D'OTTAVIA"
click at [992, 371] on button "Search" at bounding box center [994, 373] width 78 height 26
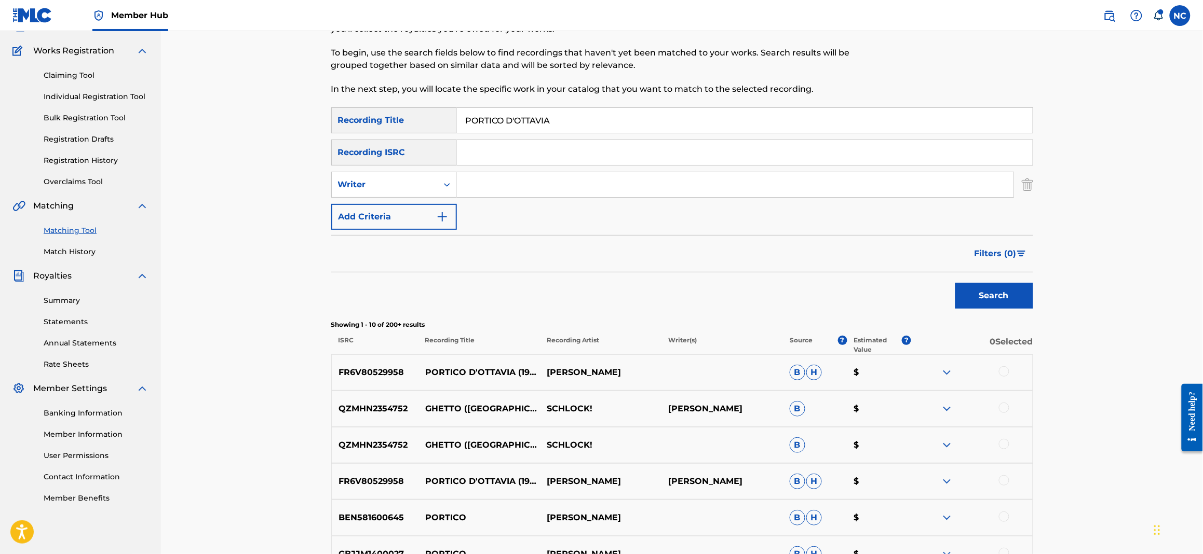
scroll to position [155, 0]
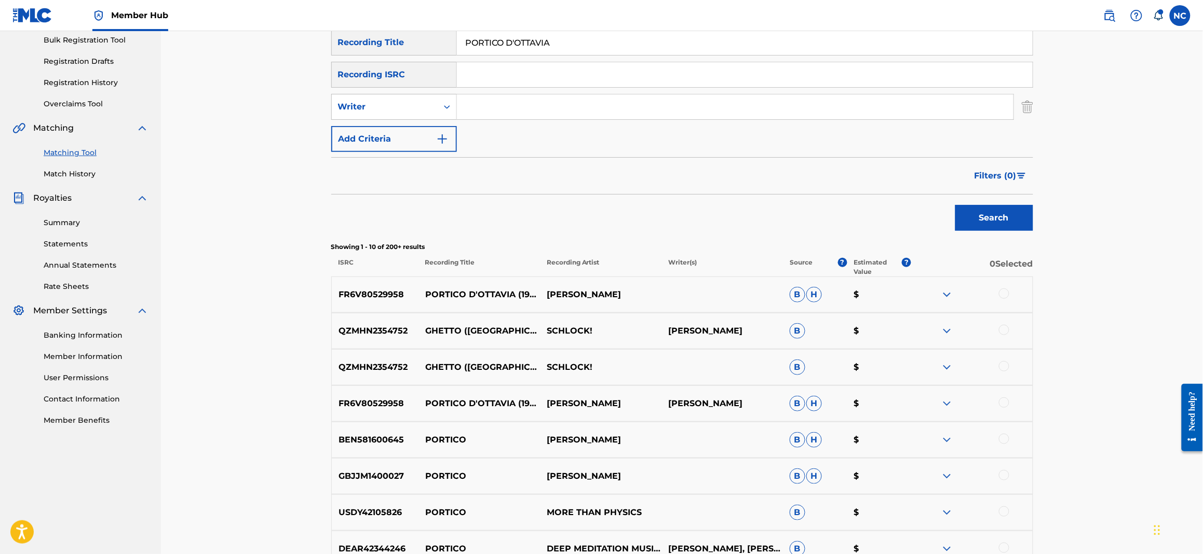
click at [463, 108] on input "Search Form" at bounding box center [735, 106] width 556 height 25
type input "piovani"
click at [955, 205] on button "Search" at bounding box center [994, 218] width 78 height 26
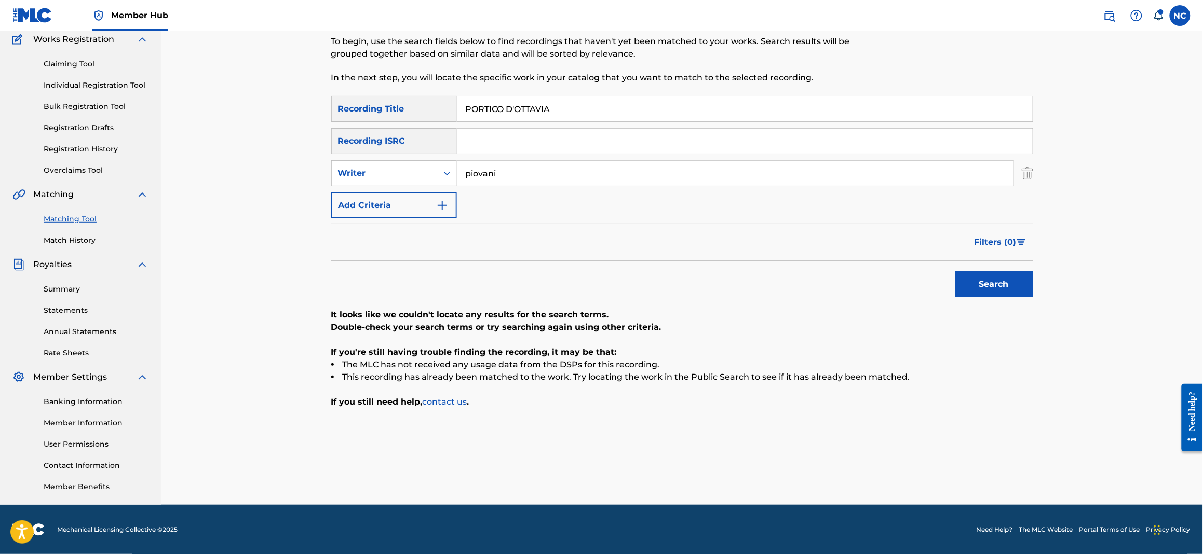
drag, startPoint x: 591, startPoint y: 118, endPoint x: 416, endPoint y: 103, distance: 175.6
click at [416, 103] on div "SearchWithCriteriad6b68c32-8c39-445b-90fc-d42cb731b129 Recording Title PORTICO …" at bounding box center [682, 109] width 702 height 26
type input "incoscienti giovani"
click at [955, 271] on button "Search" at bounding box center [994, 284] width 78 height 26
drag, startPoint x: 552, startPoint y: 170, endPoint x: 365, endPoint y: 170, distance: 186.3
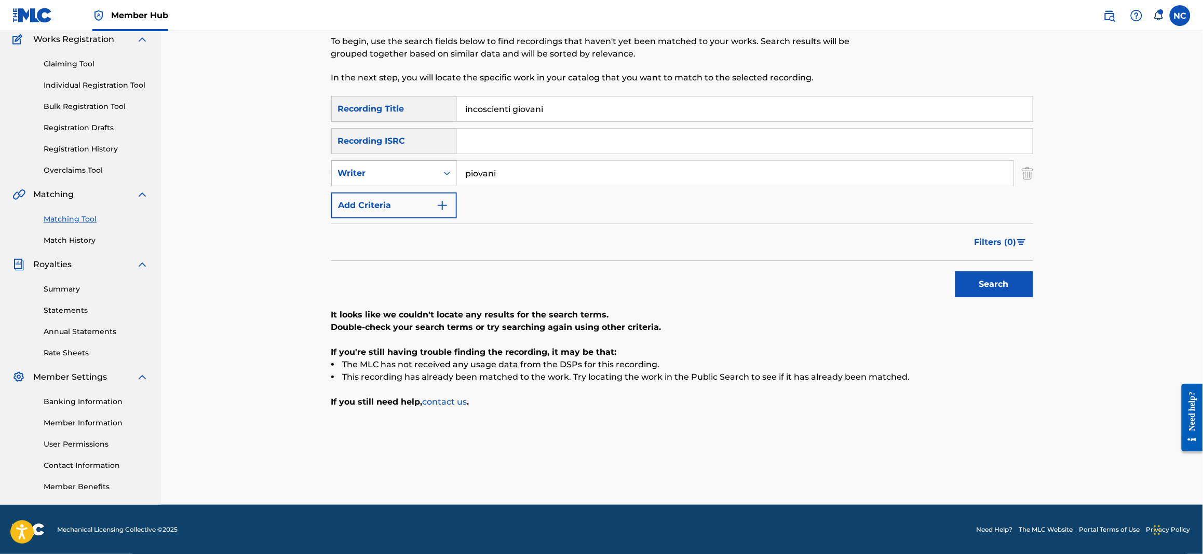
click at [365, 170] on div "SearchWithCriteria19ec2abf-ed44-4f76-8e60-53417b388545 Writer piovani" at bounding box center [682, 173] width 702 height 26
click at [955, 271] on button "Search" at bounding box center [994, 284] width 78 height 26
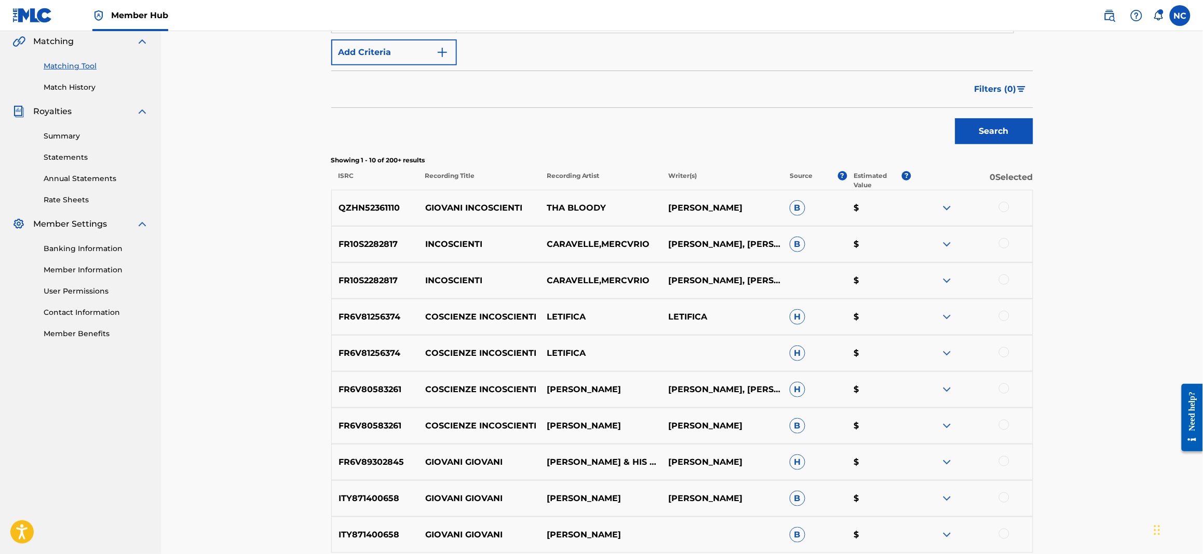
scroll to position [368, 0]
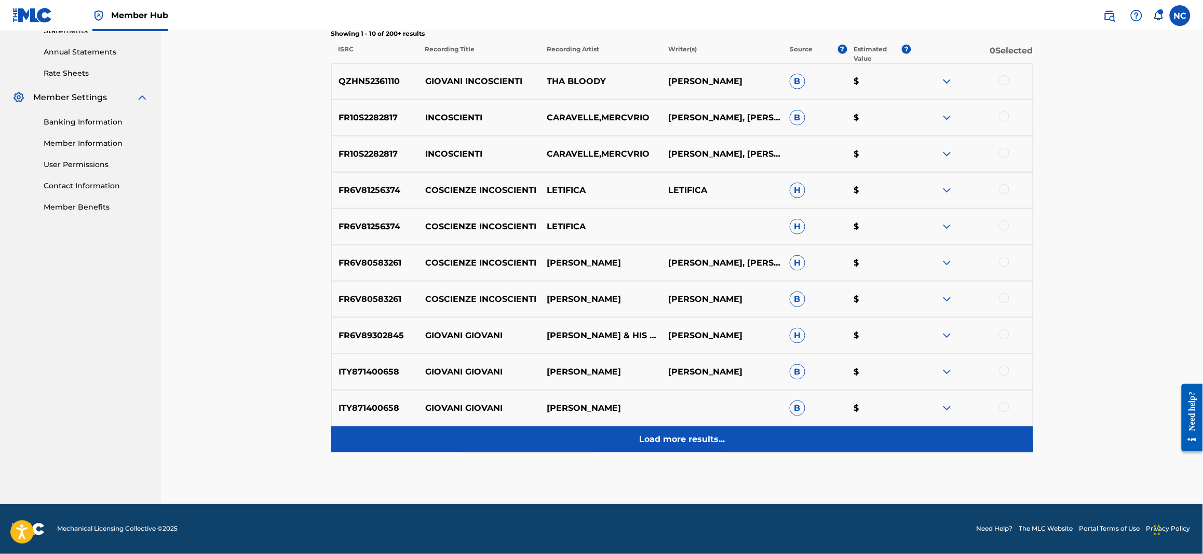
click at [700, 438] on p "Load more results..." at bounding box center [682, 439] width 86 height 12
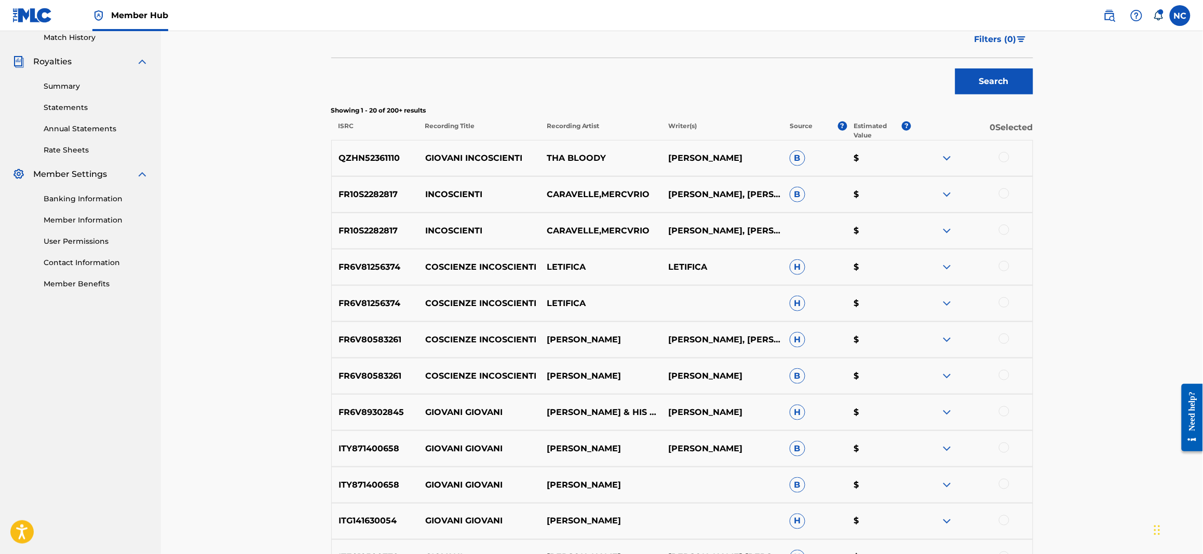
scroll to position [135, 0]
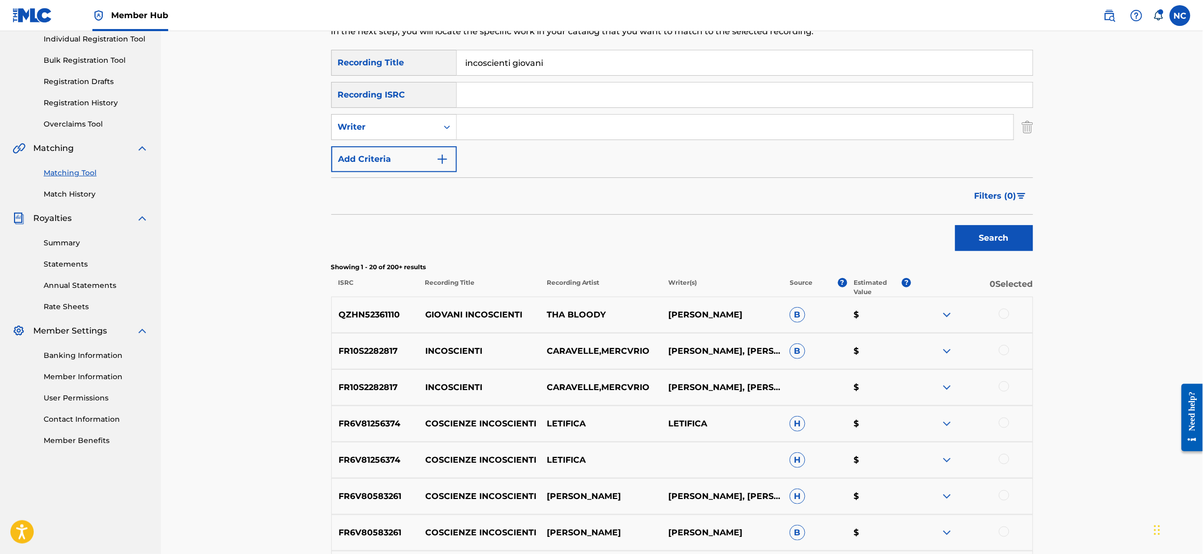
drag, startPoint x: 526, startPoint y: 58, endPoint x: 348, endPoint y: 63, distance: 178.1
click at [356, 50] on div "SearchWithCriteriad6b68c32-8c39-445b-90fc-d42cb731b129 Recording Title incoscie…" at bounding box center [682, 63] width 702 height 26
click at [955, 225] on button "Search" at bounding box center [994, 238] width 78 height 26
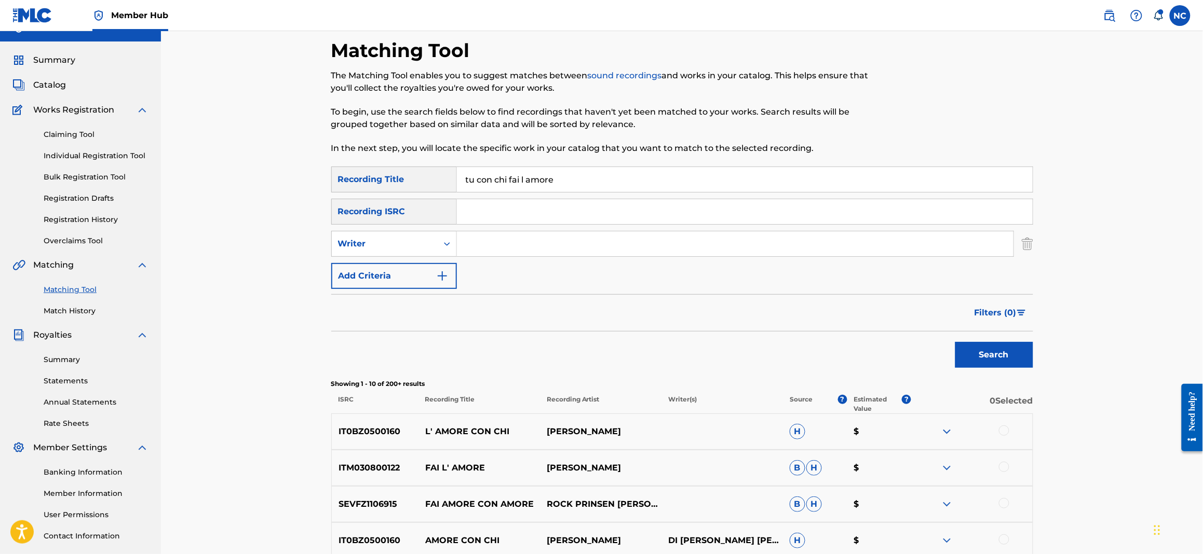
scroll to position [0, 0]
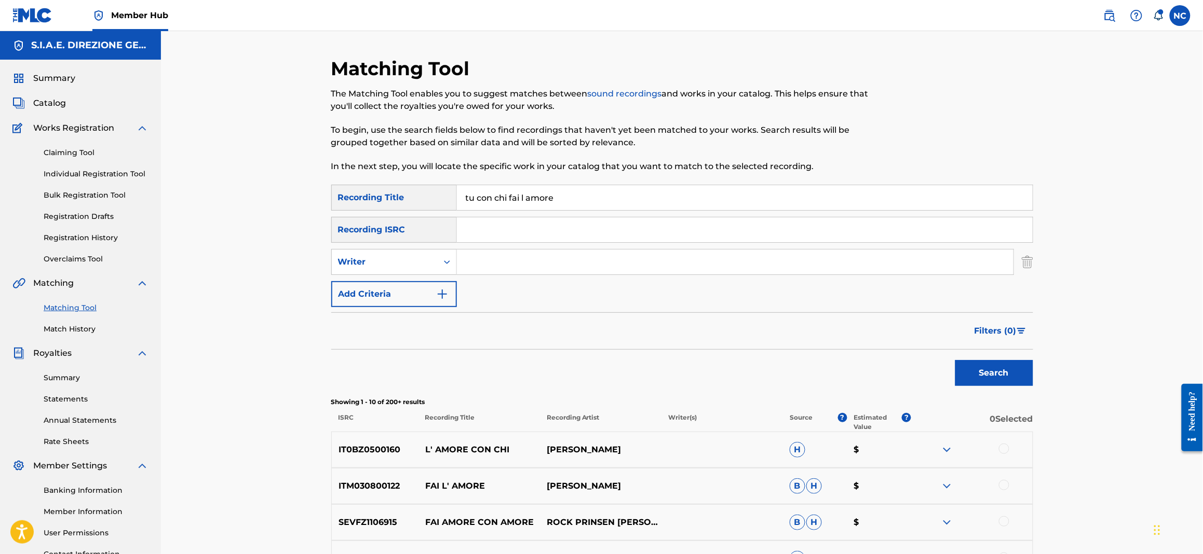
drag, startPoint x: 593, startPoint y: 200, endPoint x: 363, endPoint y: 89, distance: 255.1
click at [297, 199] on div "Matching Tool The Matching Tool enables you to suggest matches between sound re…" at bounding box center [682, 452] width 1042 height 842
type input "impressioni di novembre"
click at [955, 360] on button "Search" at bounding box center [994, 373] width 78 height 26
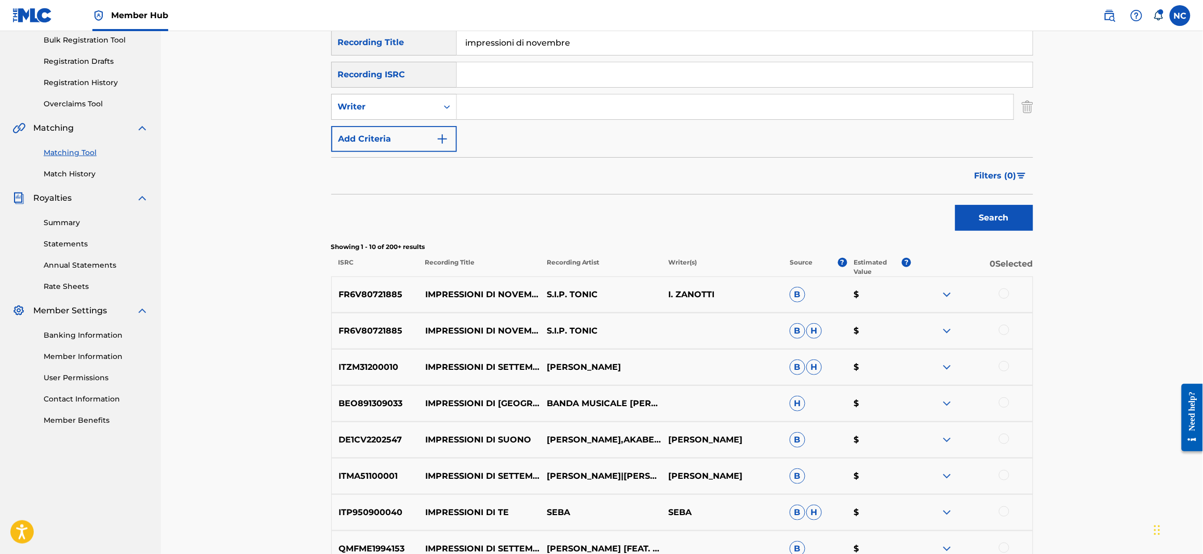
click at [1006, 292] on div at bounding box center [1004, 294] width 10 height 10
click at [1004, 328] on div at bounding box center [1004, 330] width 10 height 10
click at [489, 107] on input "Search Form" at bounding box center [735, 106] width 556 height 25
type input "zanotti"
click at [955, 205] on button "Search" at bounding box center [994, 218] width 78 height 26
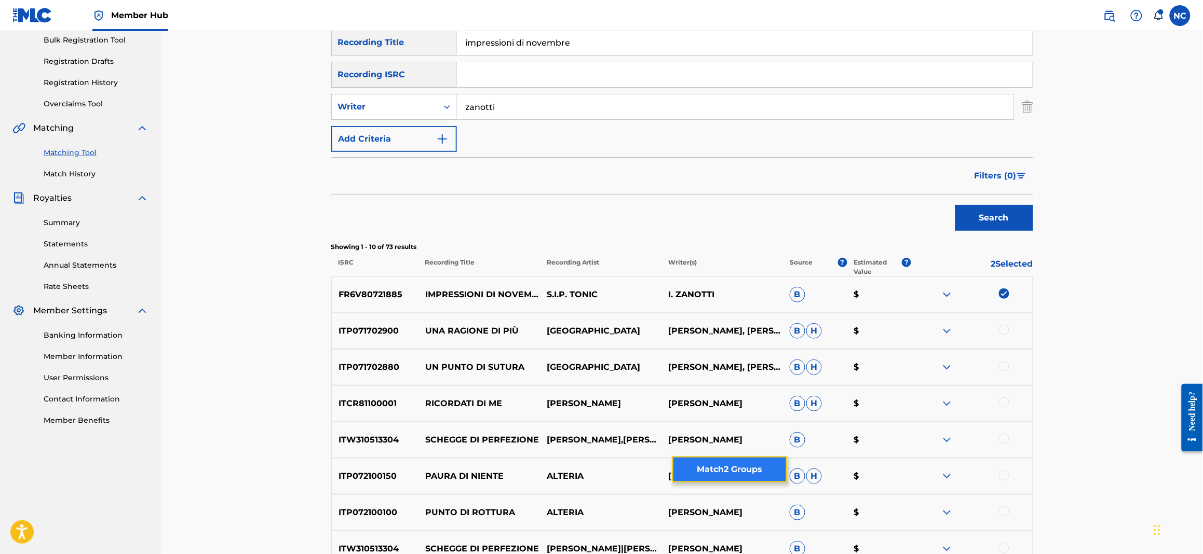
click at [734, 475] on button "Match 2 Groups" at bounding box center [729, 470] width 115 height 26
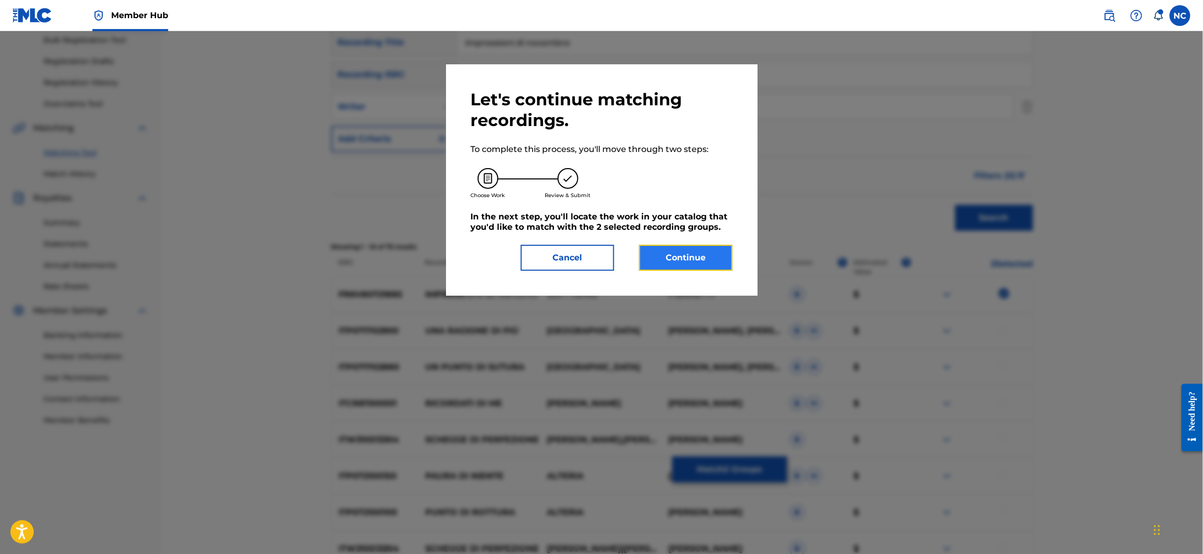
click at [707, 256] on button "Continue" at bounding box center [685, 258] width 93 height 26
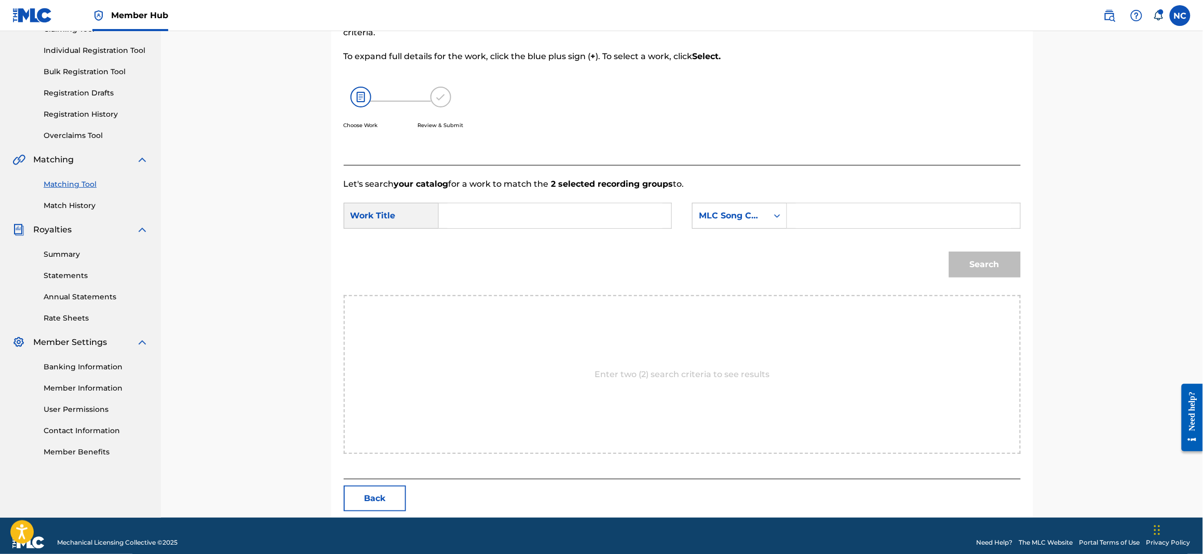
scroll to position [136, 0]
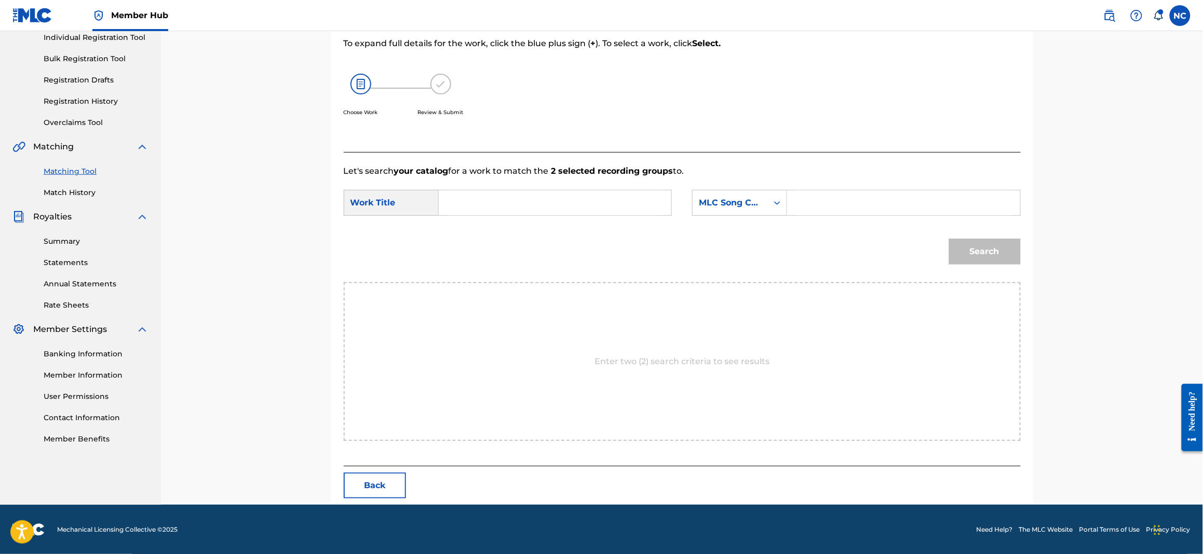
click at [836, 193] on input "Search Form" at bounding box center [903, 202] width 215 height 25
paste input "I35EZ0"
type input "I35EZ0"
click at [619, 201] on input "Search Form" at bounding box center [554, 202] width 215 height 25
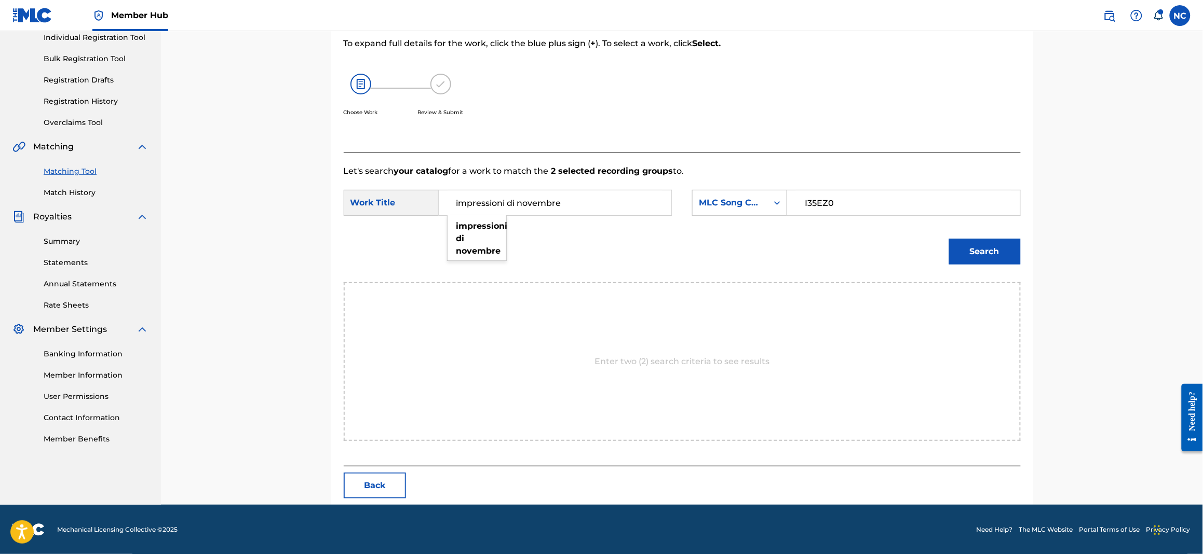
type input "impressioni di novembre"
click at [949, 239] on button "Search" at bounding box center [985, 252] width 72 height 26
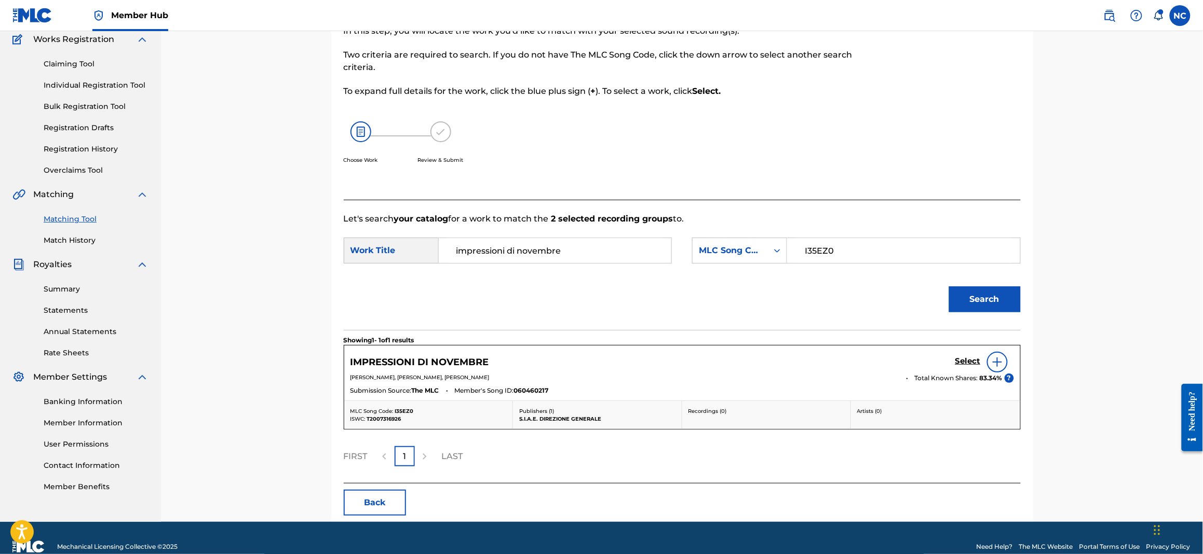
scroll to position [106, 0]
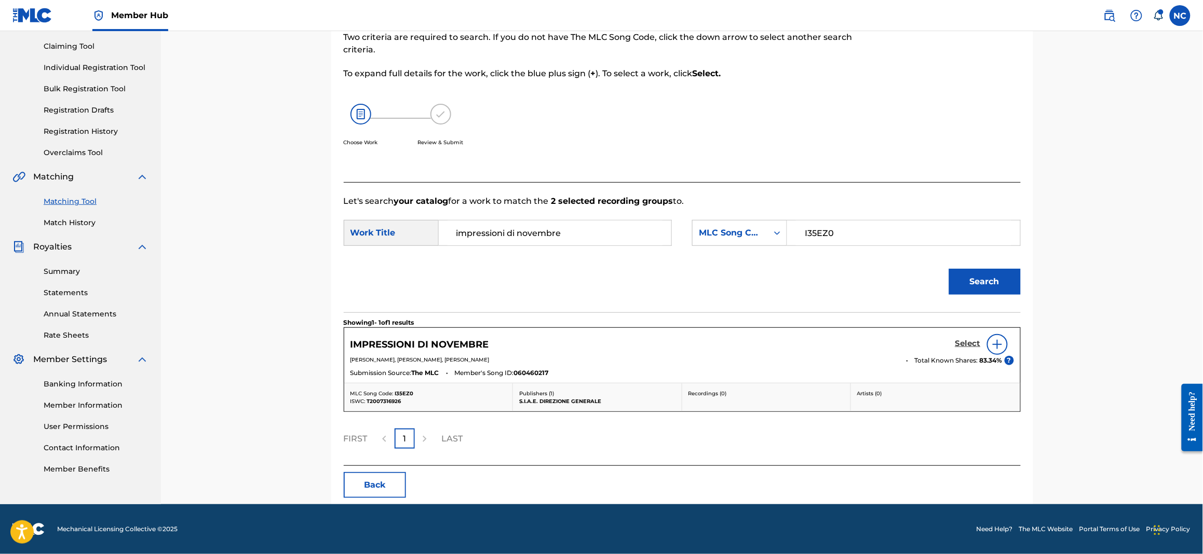
click at [965, 342] on h5 "Select" at bounding box center [967, 344] width 25 height 10
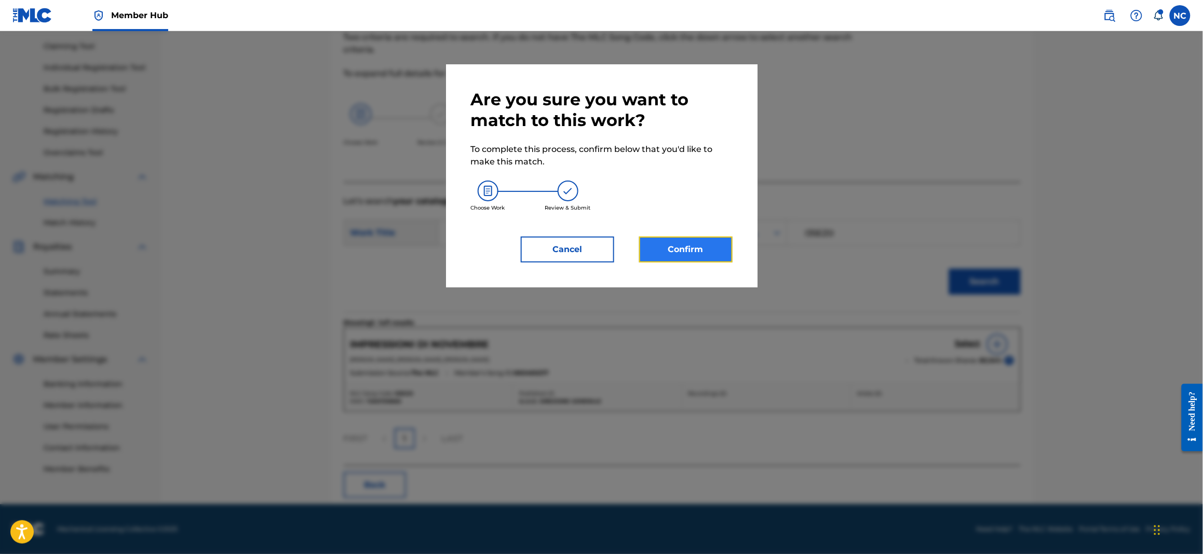
click at [713, 252] on button "Confirm" at bounding box center [685, 250] width 93 height 26
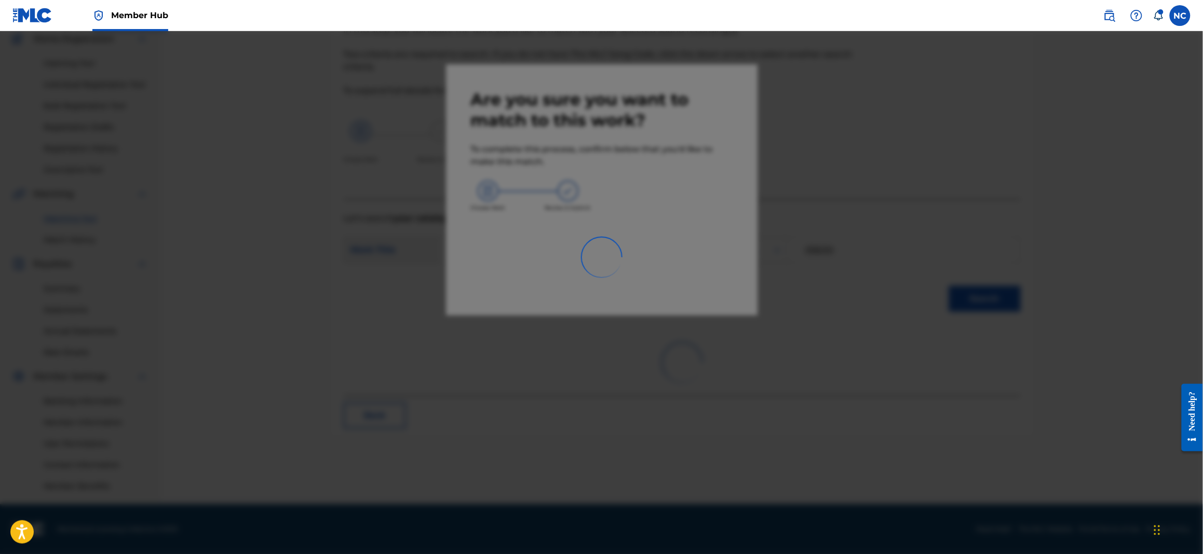
scroll to position [89, 0]
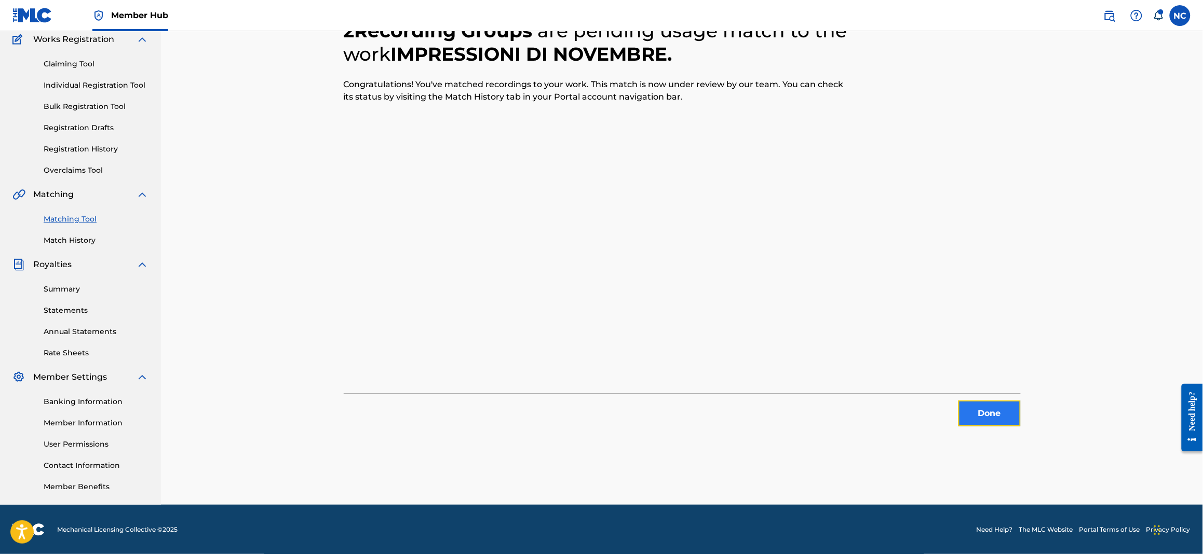
click at [978, 411] on button "Done" at bounding box center [989, 414] width 62 height 26
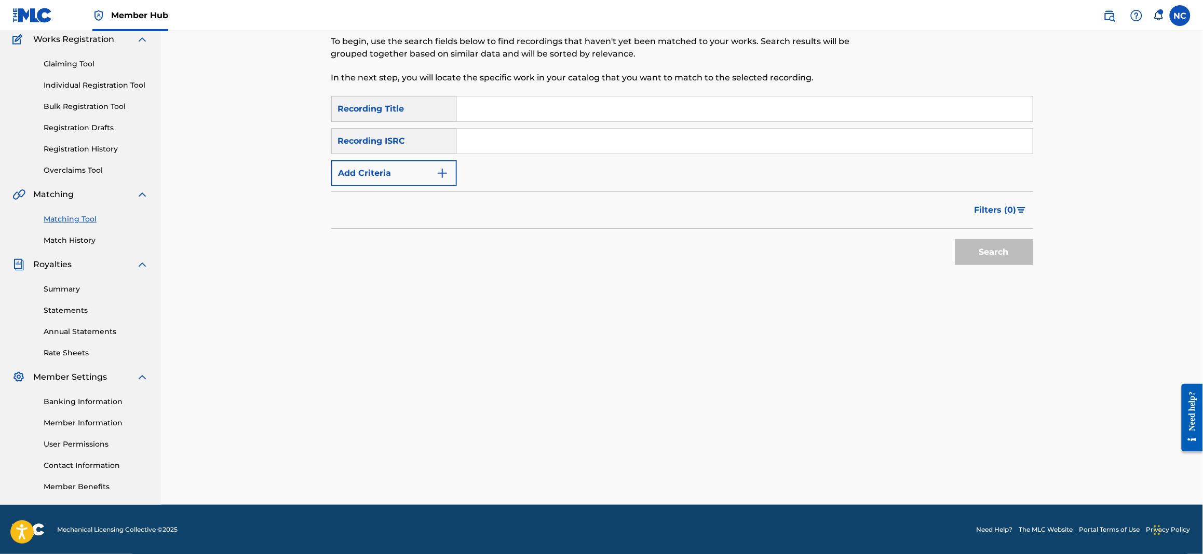
click at [562, 106] on input "Search Form" at bounding box center [745, 109] width 576 height 25
click at [955, 239] on button "Search" at bounding box center [994, 252] width 78 height 26
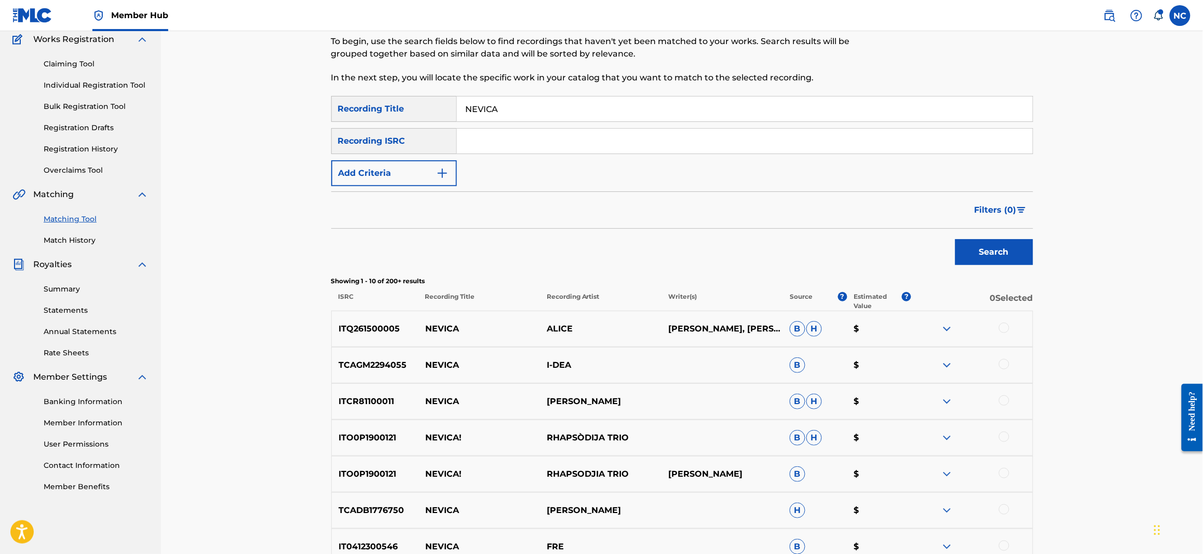
drag, startPoint x: 493, startPoint y: 101, endPoint x: 403, endPoint y: 103, distance: 90.3
click at [403, 103] on div "SearchWithCriteriad6b68c32-8c39-445b-90fc-d42cb731b129 Recording Title NEVICA" at bounding box center [682, 109] width 702 height 26
paste input "FUCK YOU [PERSON_NAME]"
type input "FUCK YOU [PERSON_NAME]"
drag, startPoint x: 980, startPoint y: 252, endPoint x: 903, endPoint y: 251, distance: 76.8
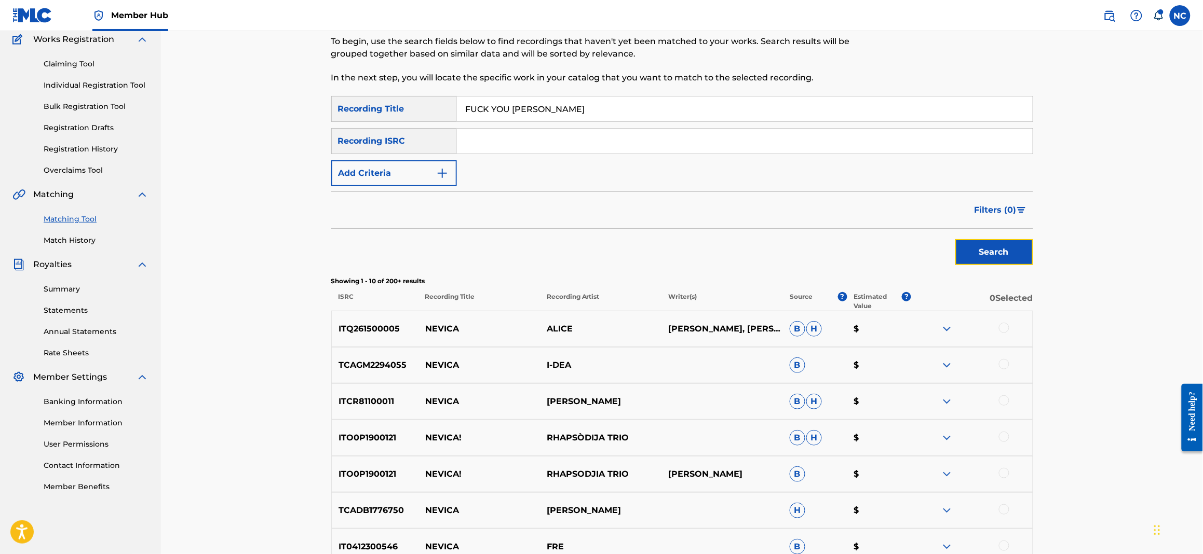
click at [968, 251] on button "Search" at bounding box center [994, 252] width 78 height 26
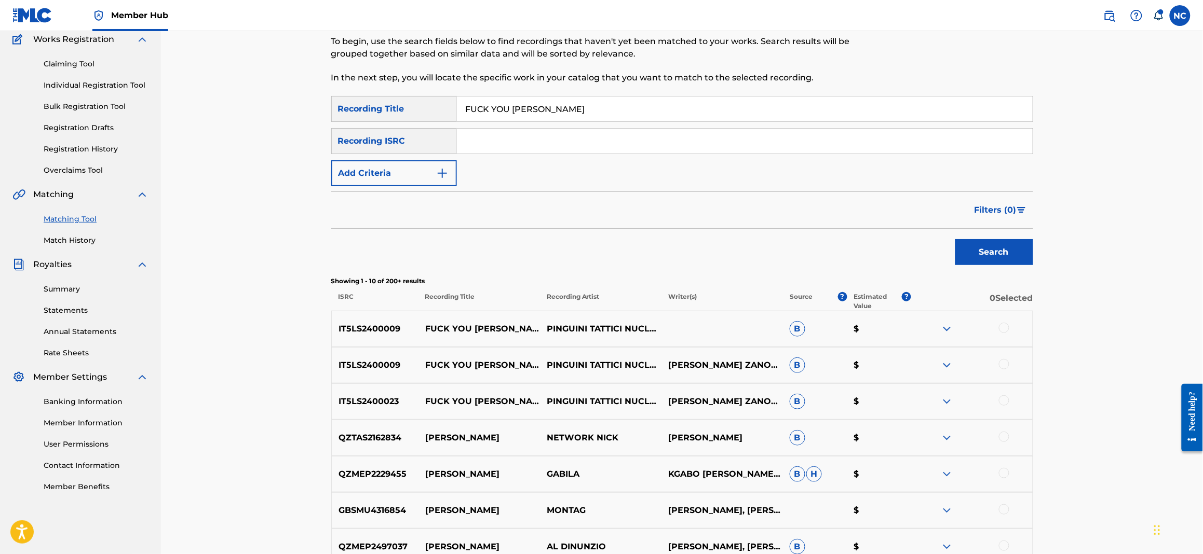
click at [998, 325] on div at bounding box center [971, 329] width 121 height 12
click at [1005, 327] on div at bounding box center [1004, 328] width 10 height 10
click at [1005, 362] on div at bounding box center [1004, 364] width 10 height 10
click at [1005, 402] on div at bounding box center [1004, 400] width 10 height 10
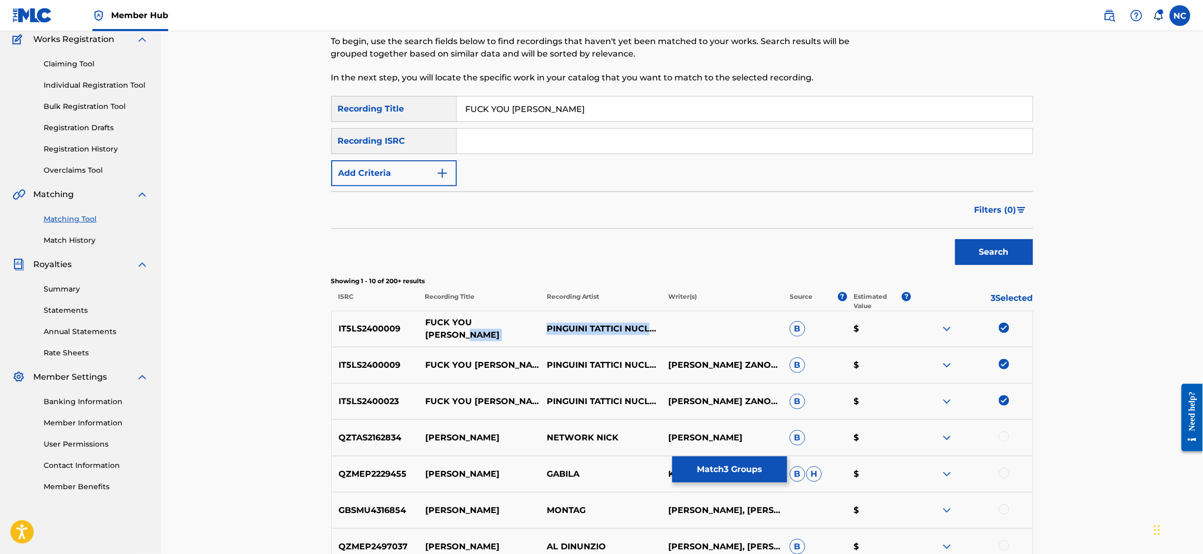
drag, startPoint x: 608, startPoint y: 334, endPoint x: 529, endPoint y: 326, distance: 79.3
click at [529, 326] on div "IT5LS2400009 FUCK YOU VINCENZO PINGUINI TATTICI NUCLEARI B $" at bounding box center [682, 329] width 702 height 36
copy div "PINGUINI TATTICI NUCLEARI"
drag, startPoint x: 424, startPoint y: 172, endPoint x: 509, endPoint y: 189, distance: 86.9
click at [432, 176] on button "Add Criteria" at bounding box center [394, 173] width 126 height 26
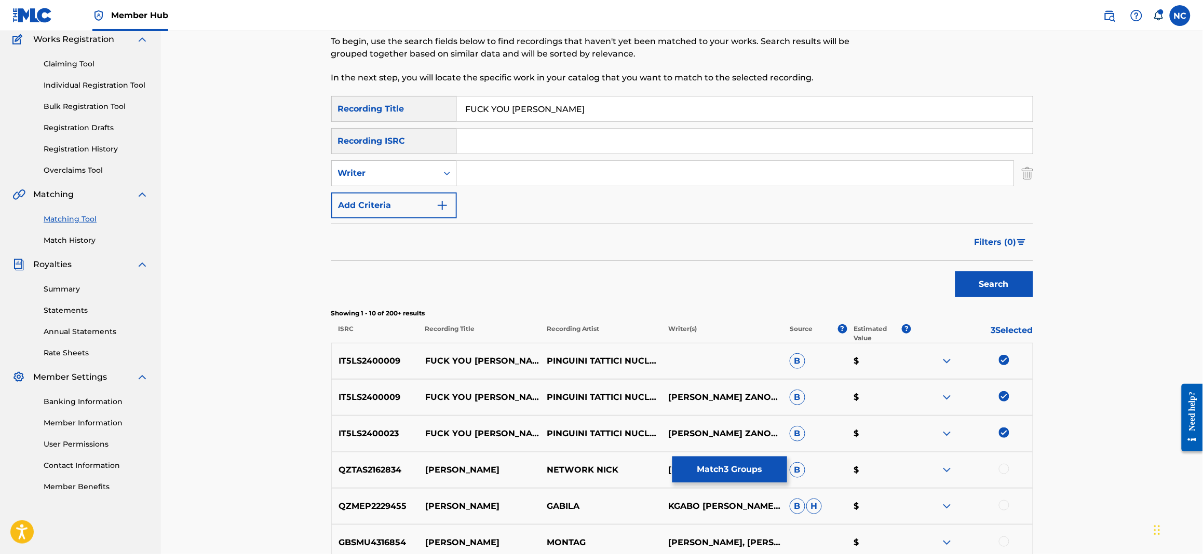
click at [514, 177] on input "Search Form" at bounding box center [735, 173] width 556 height 25
click at [434, 169] on div "Writer" at bounding box center [385, 173] width 106 height 20
click at [421, 201] on div "Recording Artist" at bounding box center [394, 199] width 125 height 26
click at [479, 174] on input "Search Form" at bounding box center [735, 173] width 556 height 25
paste input "PINGUINI TATTICI NUCLEARI"
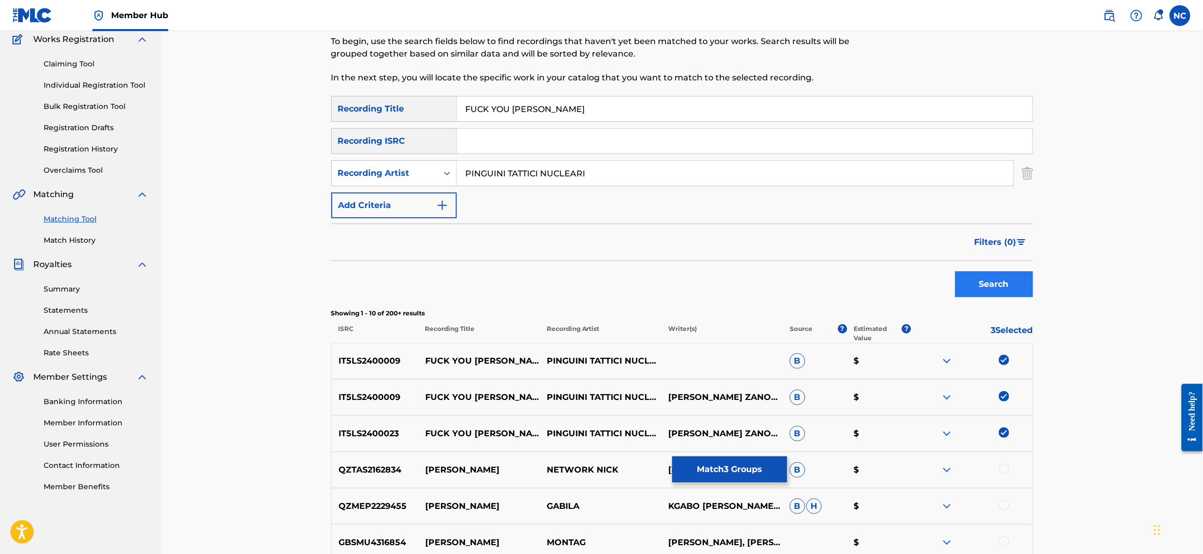
type input "PINGUINI TATTICI NUCLEARI"
click at [1005, 276] on button "Search" at bounding box center [994, 284] width 78 height 26
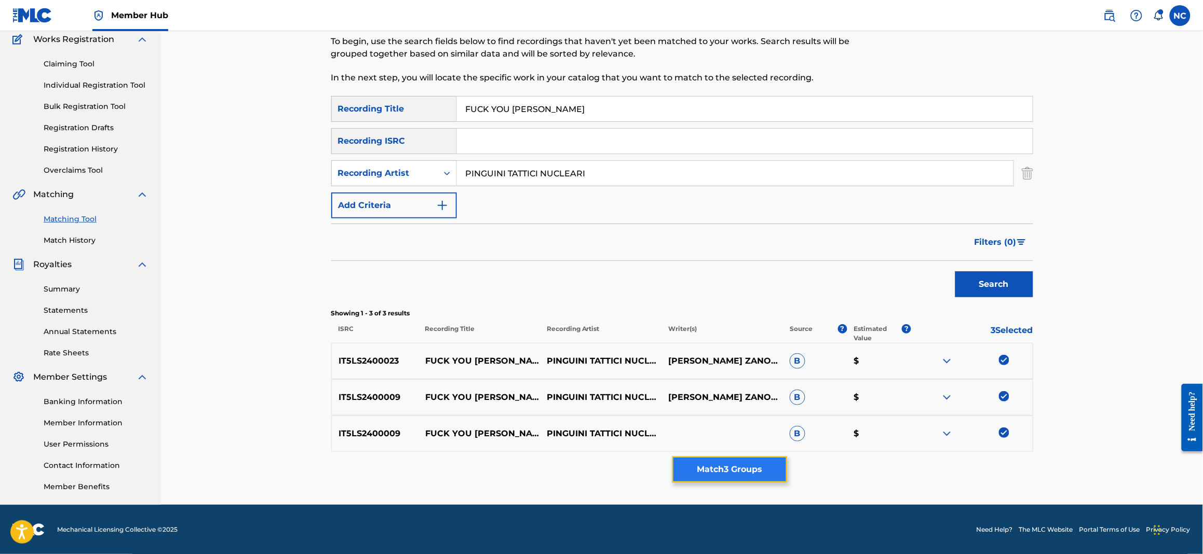
click at [740, 469] on button "Match 3 Groups" at bounding box center [729, 470] width 115 height 26
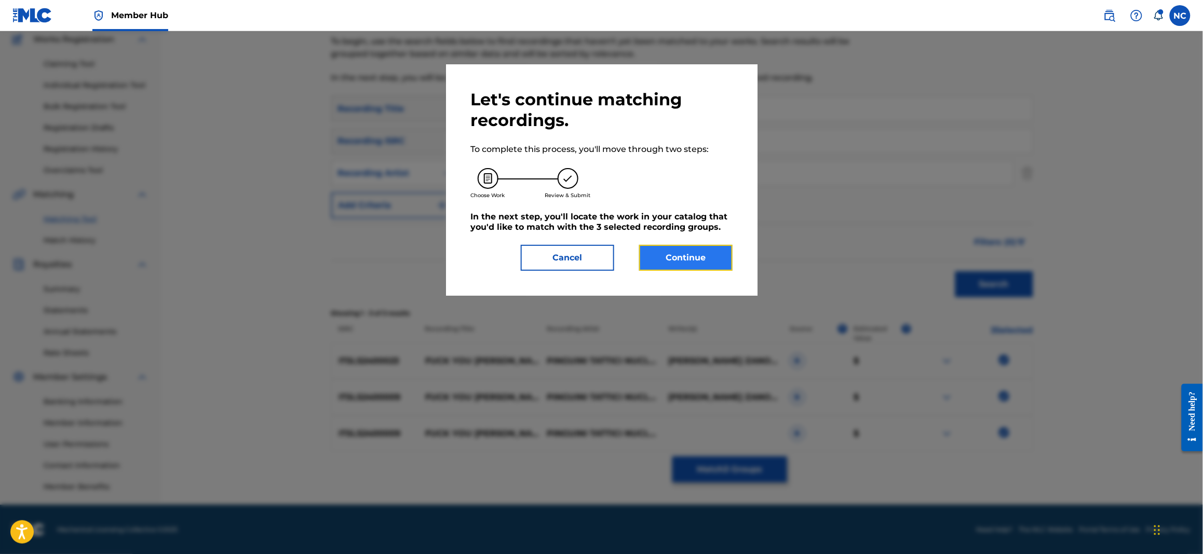
click at [700, 256] on button "Continue" at bounding box center [685, 258] width 93 height 26
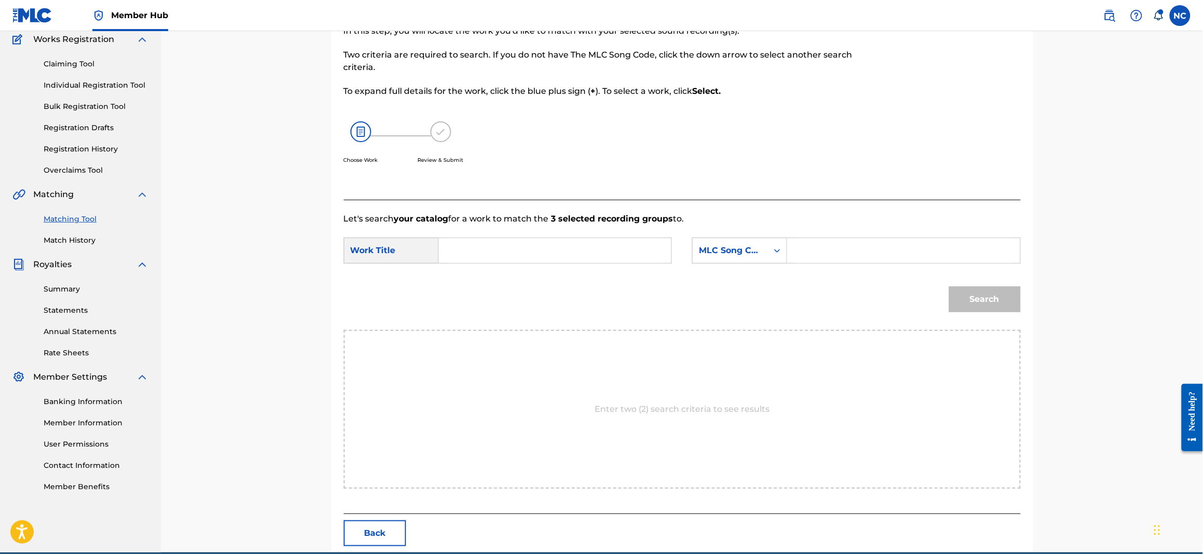
click at [837, 244] on input "Search Form" at bounding box center [903, 250] width 215 height 25
paste input "FB0NUG"
type input "FB0NUG"
click at [558, 246] on input "Search Form" at bounding box center [554, 250] width 215 height 25
click at [490, 253] on input "Search Form" at bounding box center [554, 250] width 215 height 25
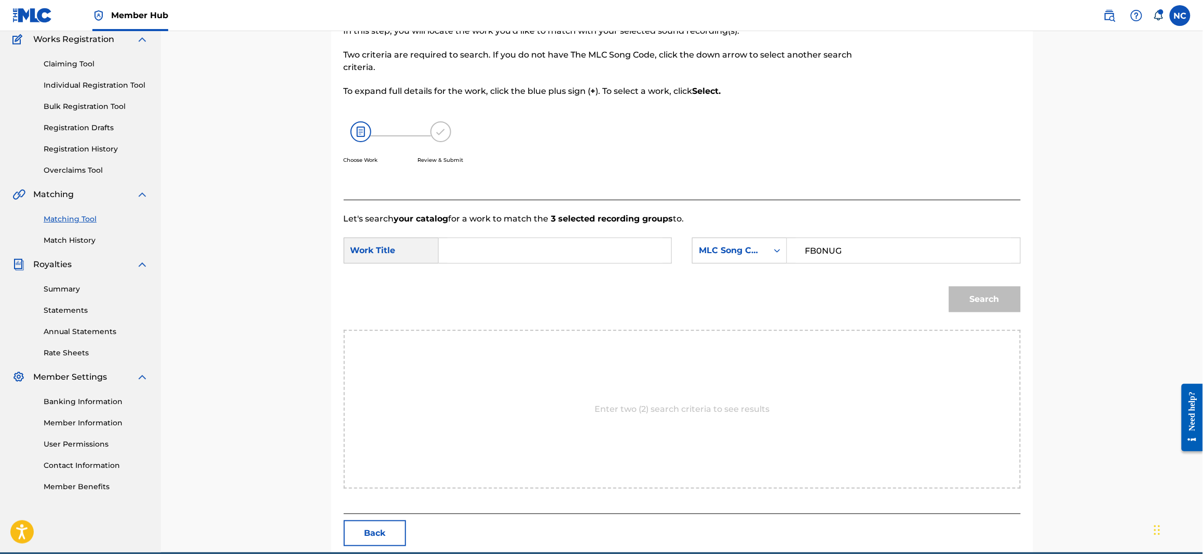
paste input "FUCK YOU [PERSON_NAME]"
type input "FUCK YOU [PERSON_NAME]"
click at [992, 298] on button "Search" at bounding box center [985, 299] width 72 height 26
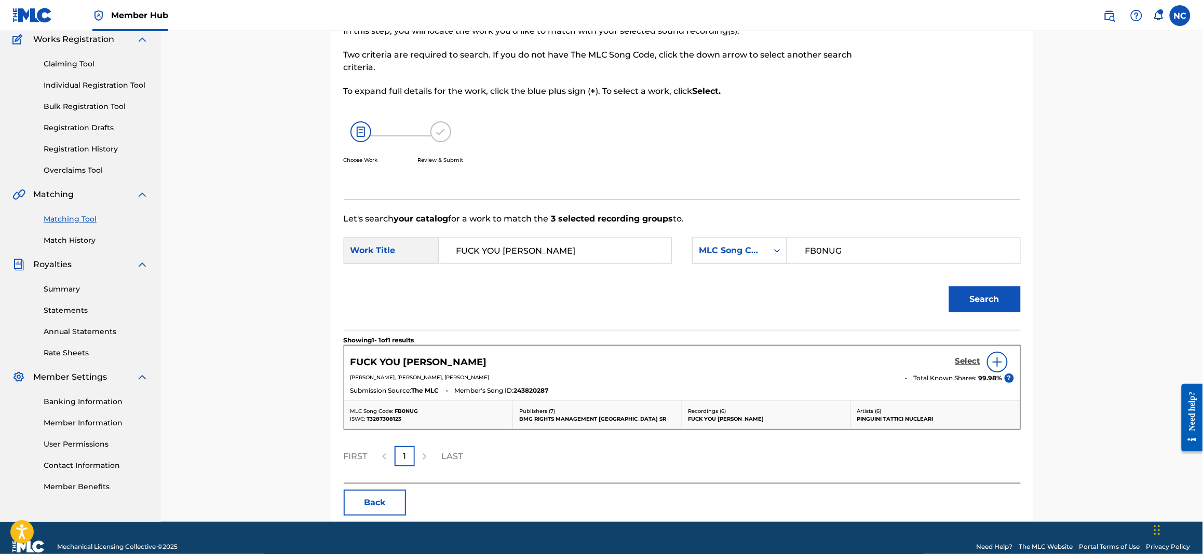
click at [966, 357] on h5 "Select" at bounding box center [967, 362] width 25 height 10
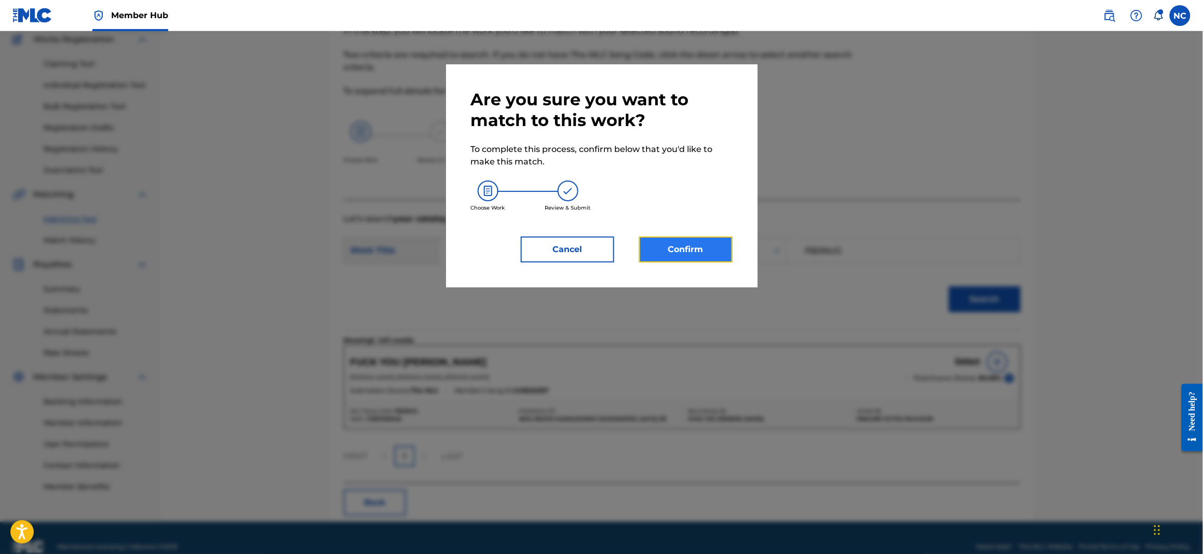
click at [703, 256] on button "Confirm" at bounding box center [685, 250] width 93 height 26
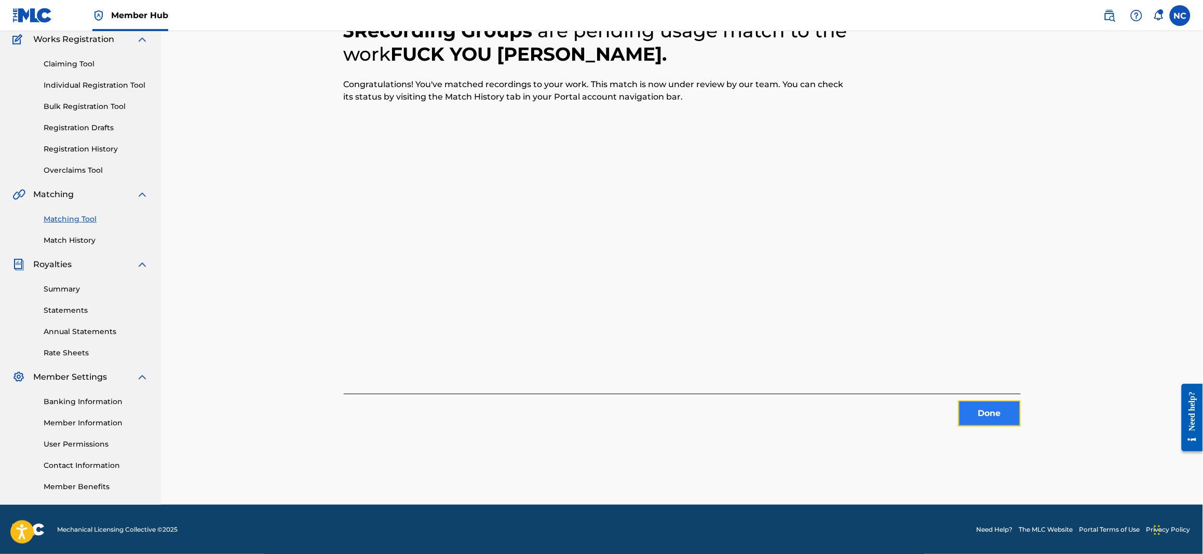
click at [998, 411] on button "Done" at bounding box center [989, 414] width 62 height 26
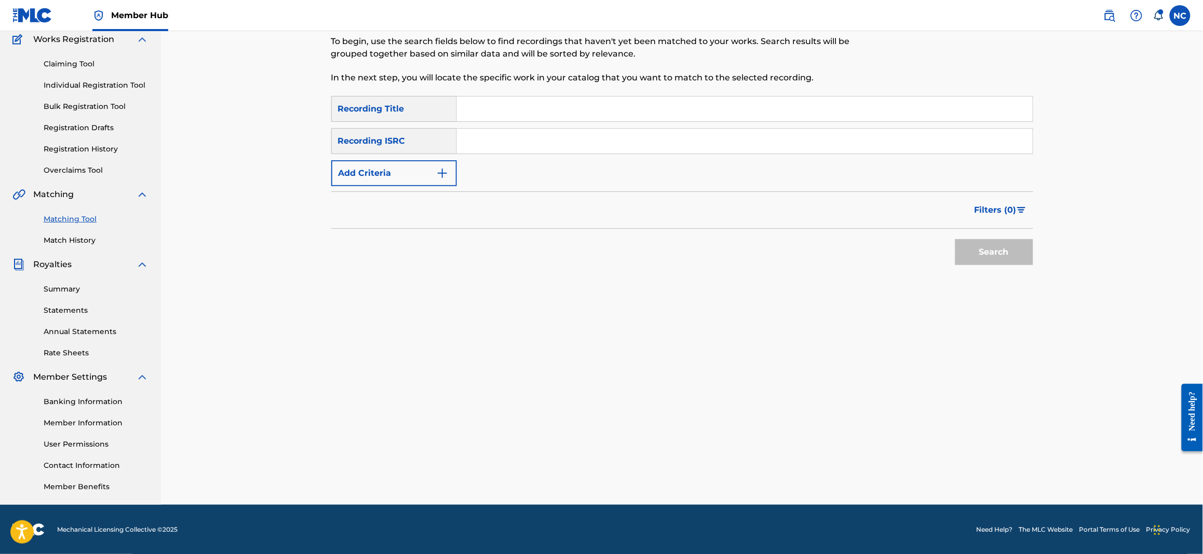
click at [546, 99] on input "Search Form" at bounding box center [745, 109] width 576 height 25
paste input "[DATE] AL TERMINETTO"
click at [962, 255] on button "Search" at bounding box center [994, 252] width 78 height 26
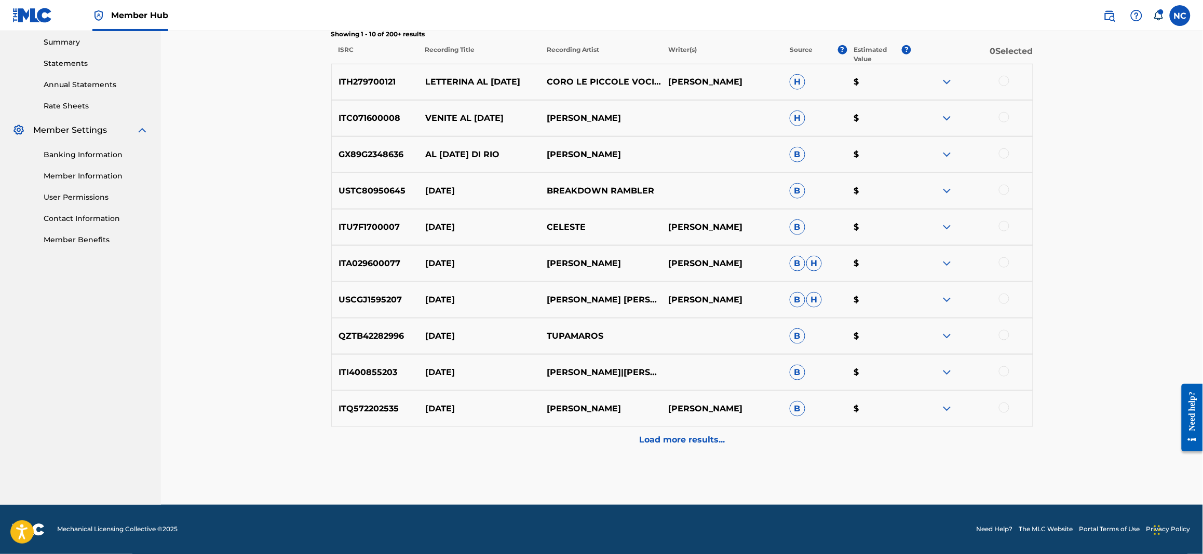
scroll to position [336, 0]
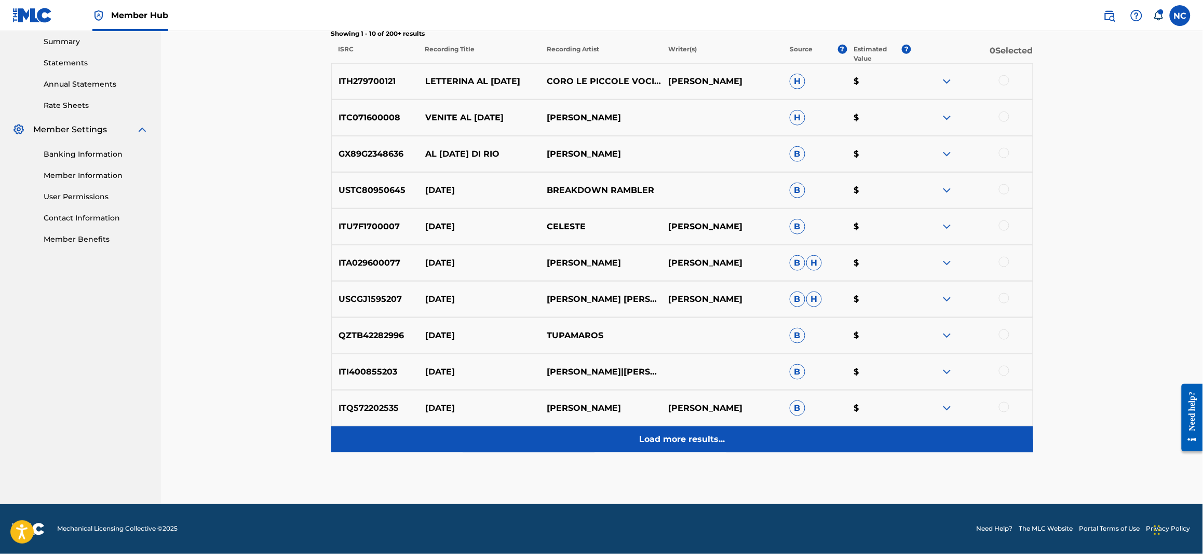
click at [634, 442] on div "Load more results..." at bounding box center [682, 440] width 702 height 26
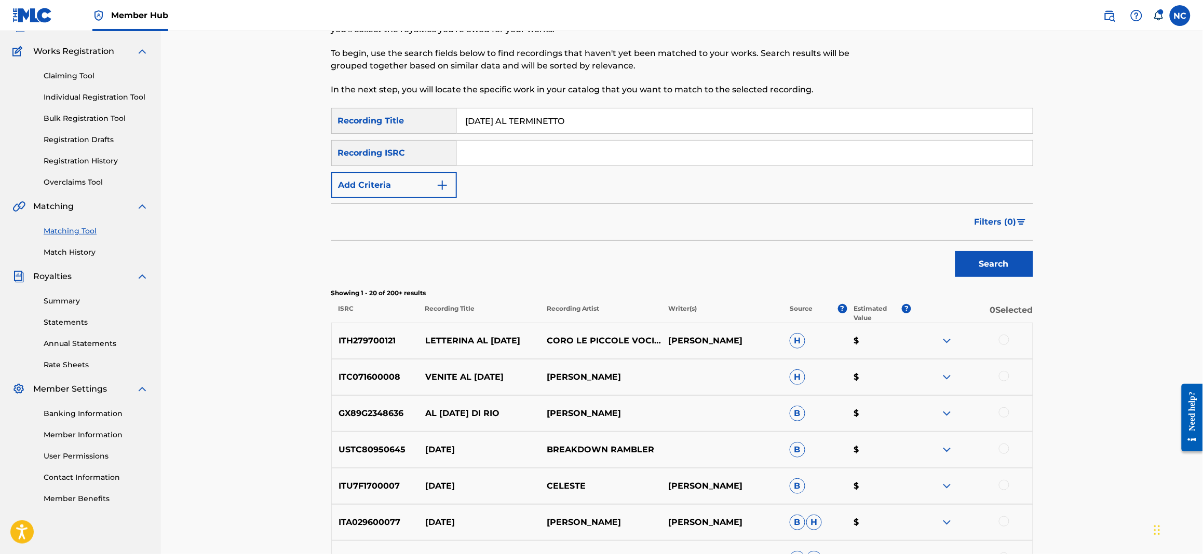
scroll to position [76, 0]
drag, startPoint x: 636, startPoint y: 129, endPoint x: 379, endPoint y: 120, distance: 257.6
click at [379, 120] on div "SearchWithCriteriad6b68c32-8c39-445b-90fc-d42cb731b129 Recording Title CARNEVAL…" at bounding box center [682, 121] width 702 height 26
paste input "BODDA ROCK"
click at [996, 258] on button "Search" at bounding box center [994, 265] width 78 height 26
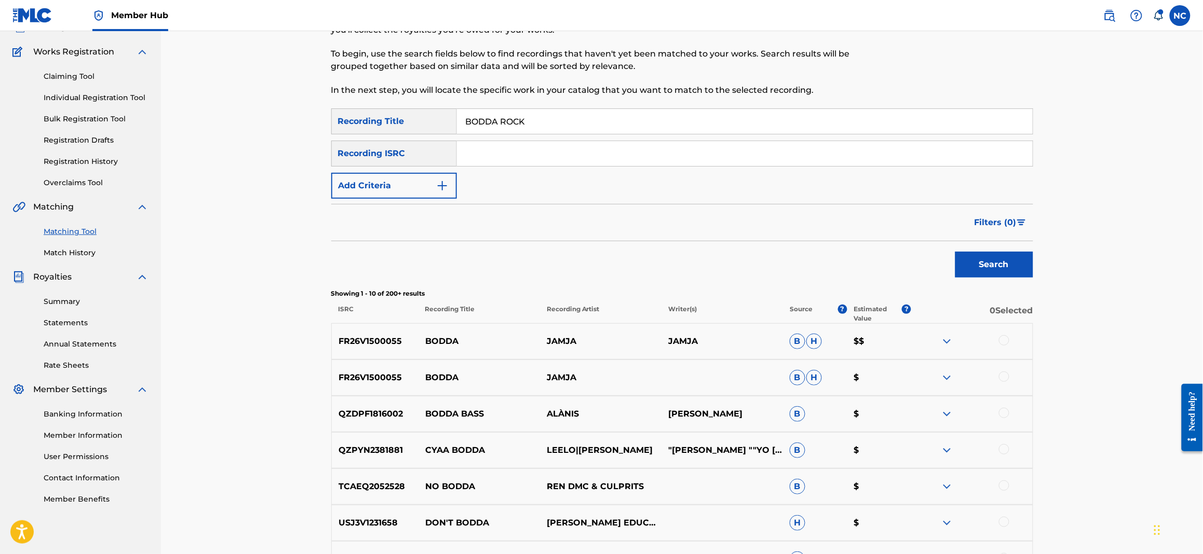
drag, startPoint x: 394, startPoint y: 115, endPoint x: 356, endPoint y: 115, distance: 38.9
click at [356, 115] on div "SearchWithCriteriad6b68c32-8c39-445b-90fc-d42cb731b129 Recording Title BODDA RO…" at bounding box center [682, 121] width 702 height 26
paste input "ACHILLE IL CANE"
click at [981, 267] on button "Search" at bounding box center [994, 265] width 78 height 26
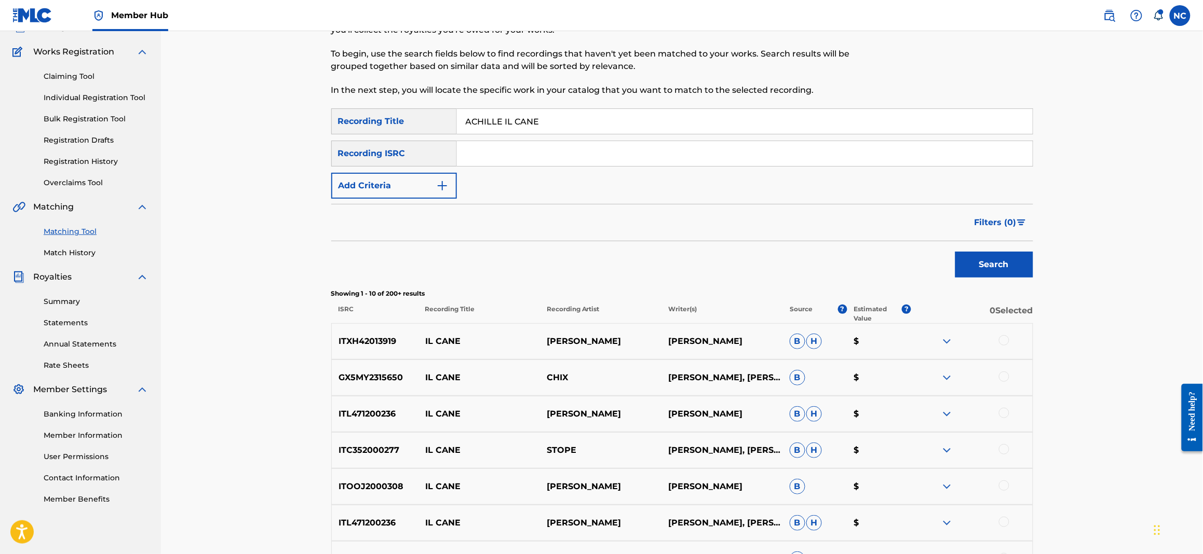
scroll to position [310, 0]
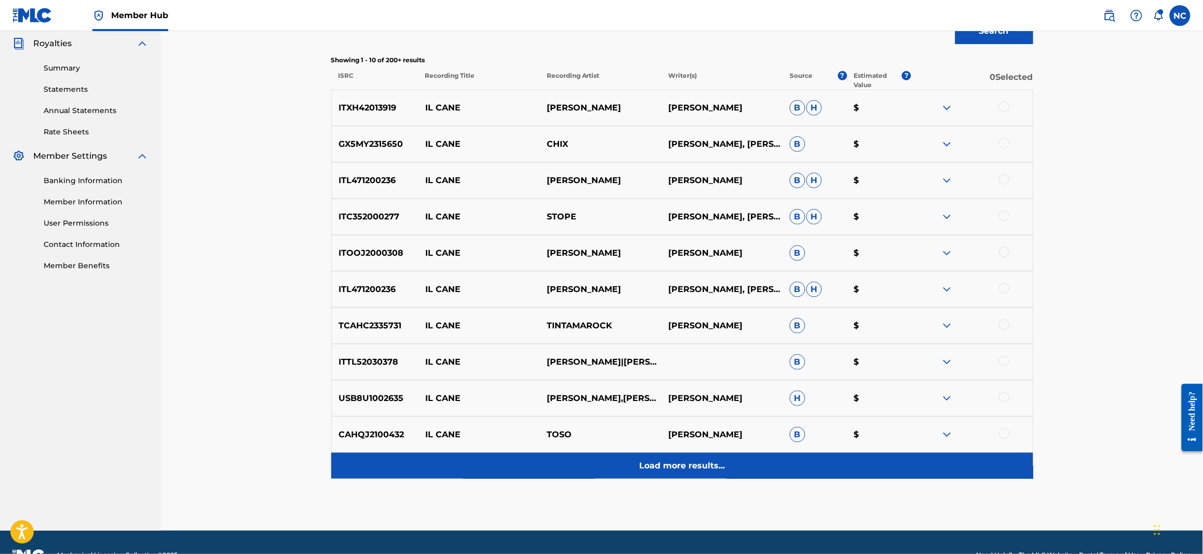
click at [687, 454] on div "Load more results..." at bounding box center [682, 466] width 702 height 26
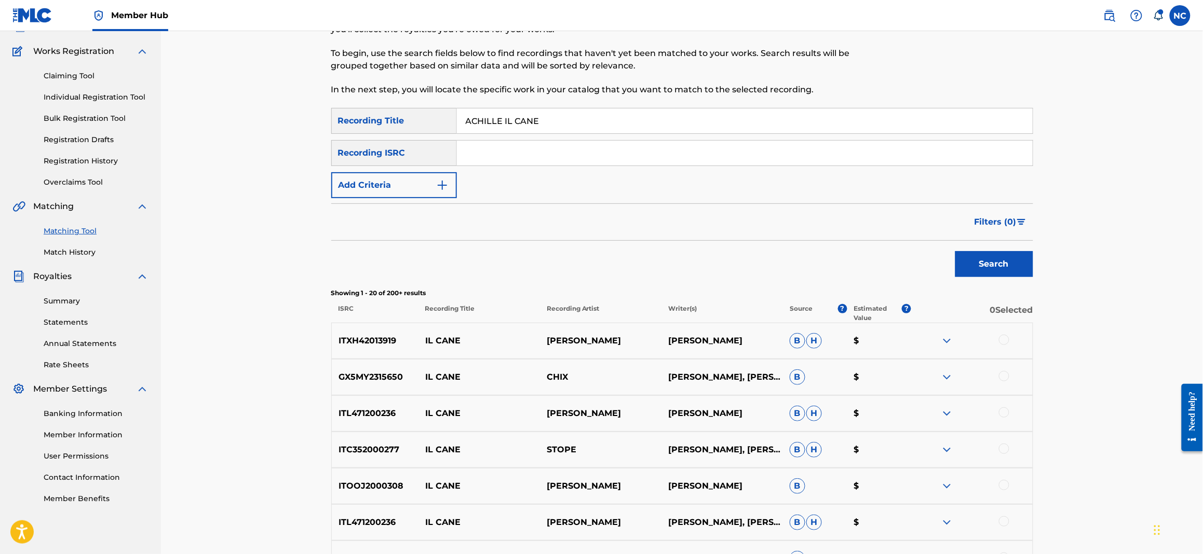
scroll to position [76, 0]
drag, startPoint x: 574, startPoint y: 132, endPoint x: 450, endPoint y: 133, distance: 123.0
click at [450, 133] on div "SearchWithCriteriad6b68c32-8c39-445b-90fc-d42cb731b129 Recording Title ACHILLE …" at bounding box center [682, 121] width 702 height 26
paste input "BIMBI E FAVOLLI"
click at [992, 269] on button "Search" at bounding box center [994, 265] width 78 height 26
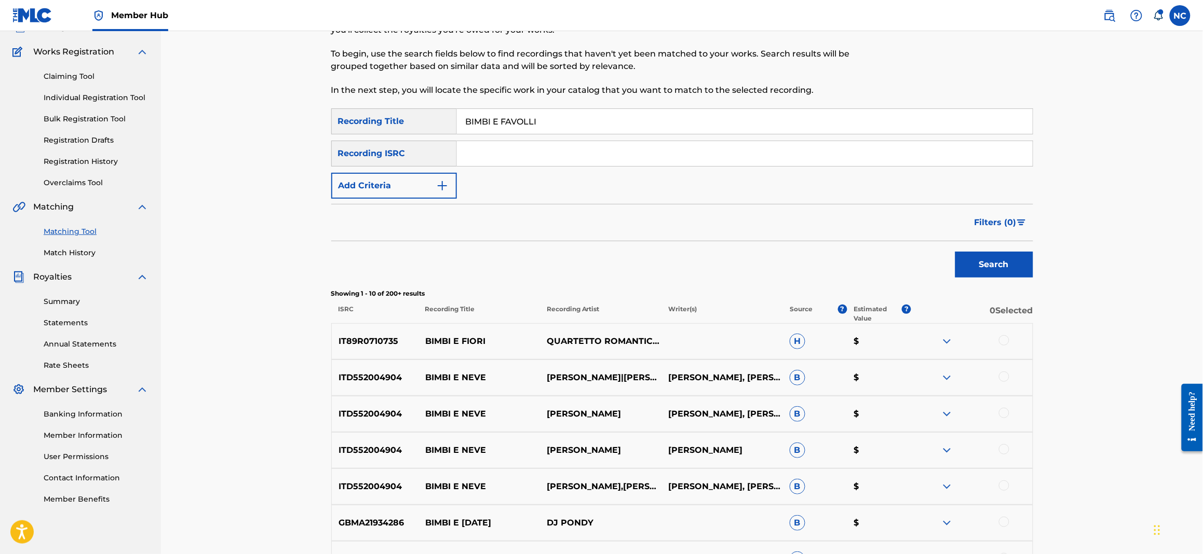
scroll to position [154, 0]
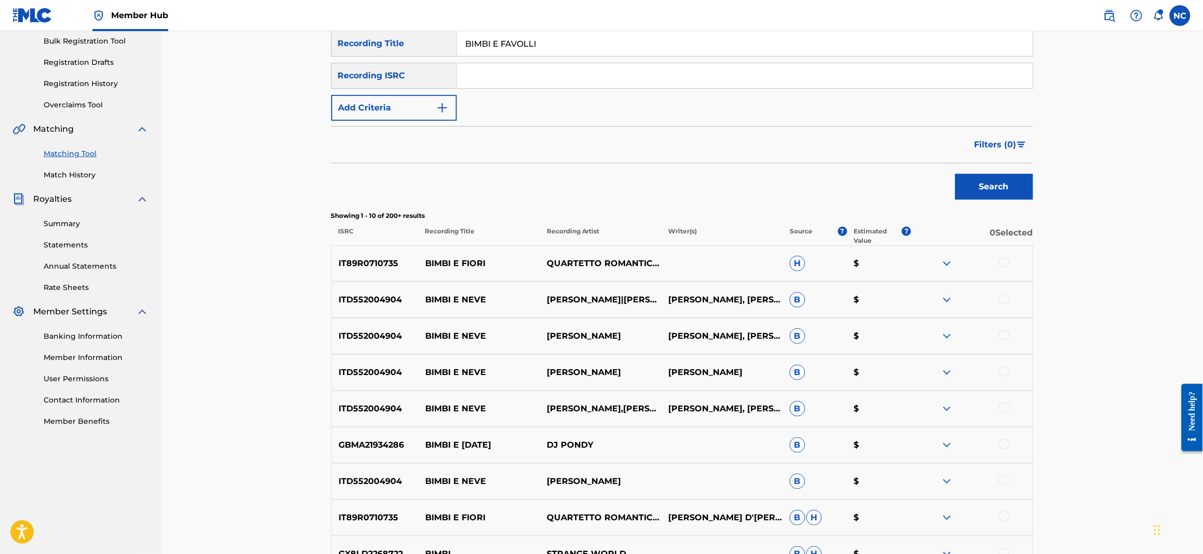
drag, startPoint x: 588, startPoint y: 41, endPoint x: 324, endPoint y: 40, distance: 263.7
click at [324, 40] on div "Matching Tool The Matching Tool enables you to suggest matches between sound re…" at bounding box center [682, 295] width 727 height 784
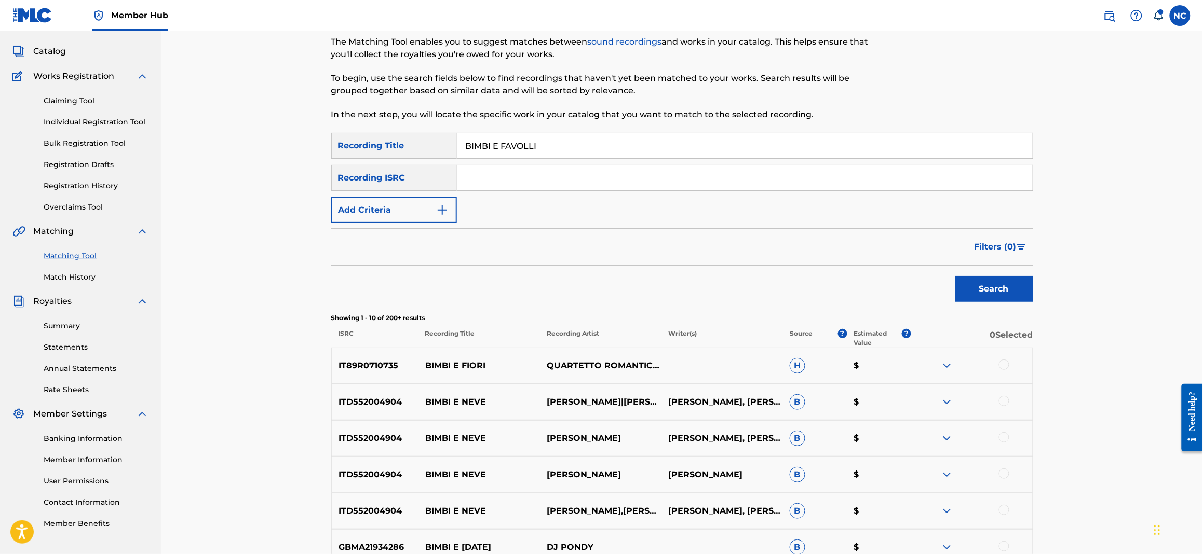
scroll to position [0, 0]
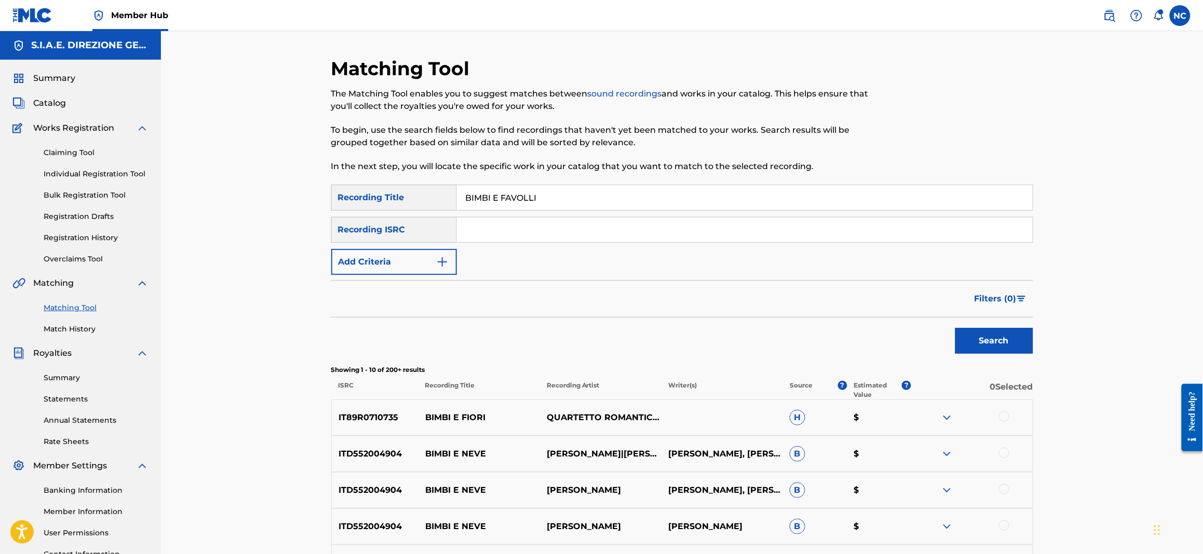
paste input "CARTOLINE DA VIAREGGIO"
click at [971, 336] on button "Search" at bounding box center [994, 341] width 78 height 26
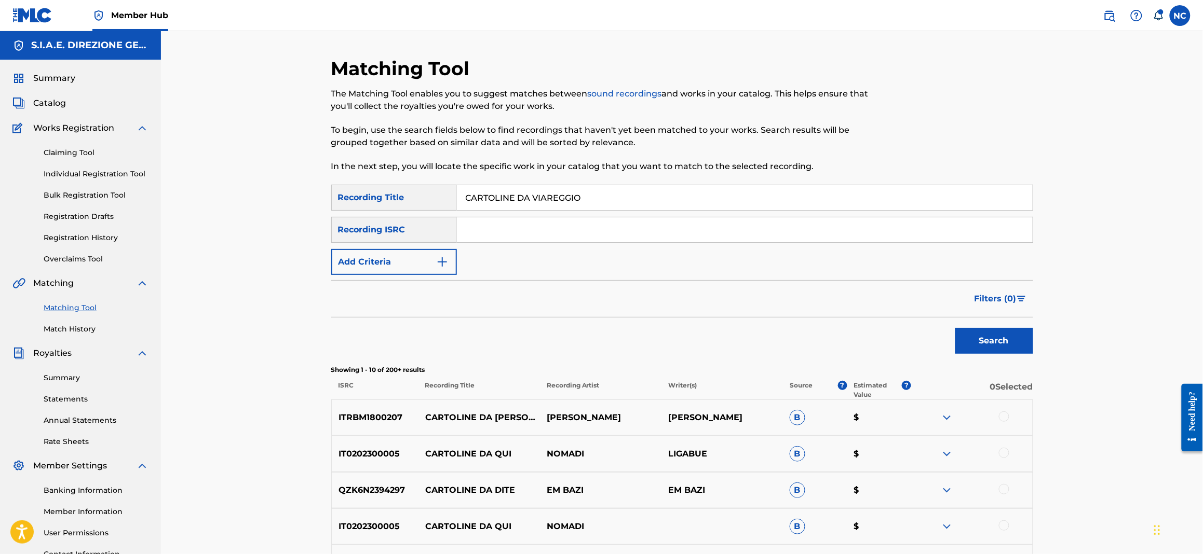
scroll to position [77, 0]
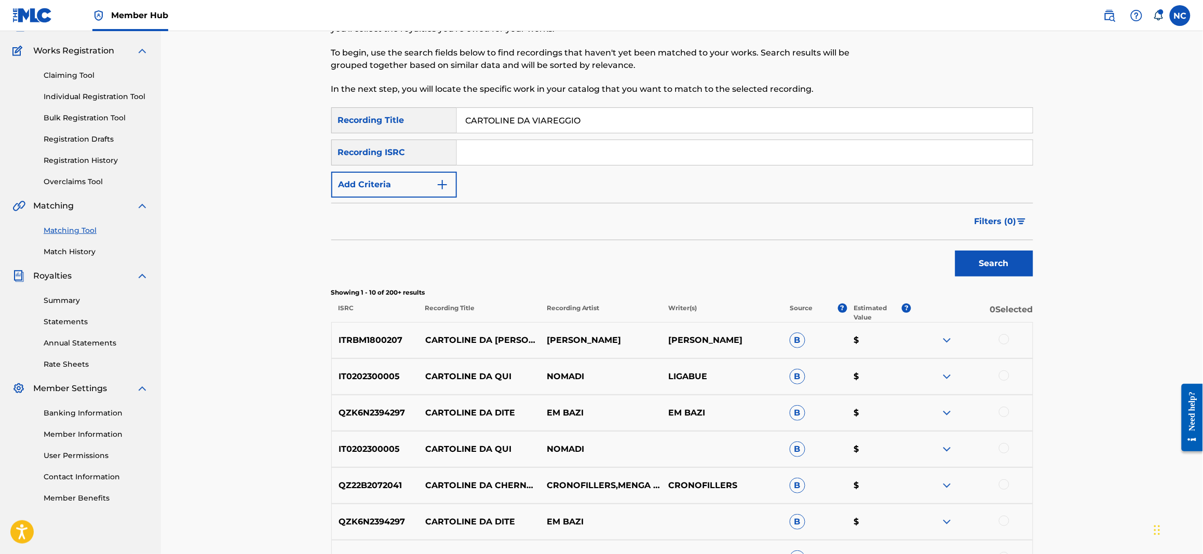
drag, startPoint x: 618, startPoint y: 120, endPoint x: 316, endPoint y: 120, distance: 302.6
click at [316, 120] on div "Matching Tool The Matching Tool enables you to suggest matches between sound re…" at bounding box center [682, 359] width 1042 height 810
paste input "[PERSON_NAME]"
click at [960, 264] on button "Search" at bounding box center [994, 264] width 78 height 26
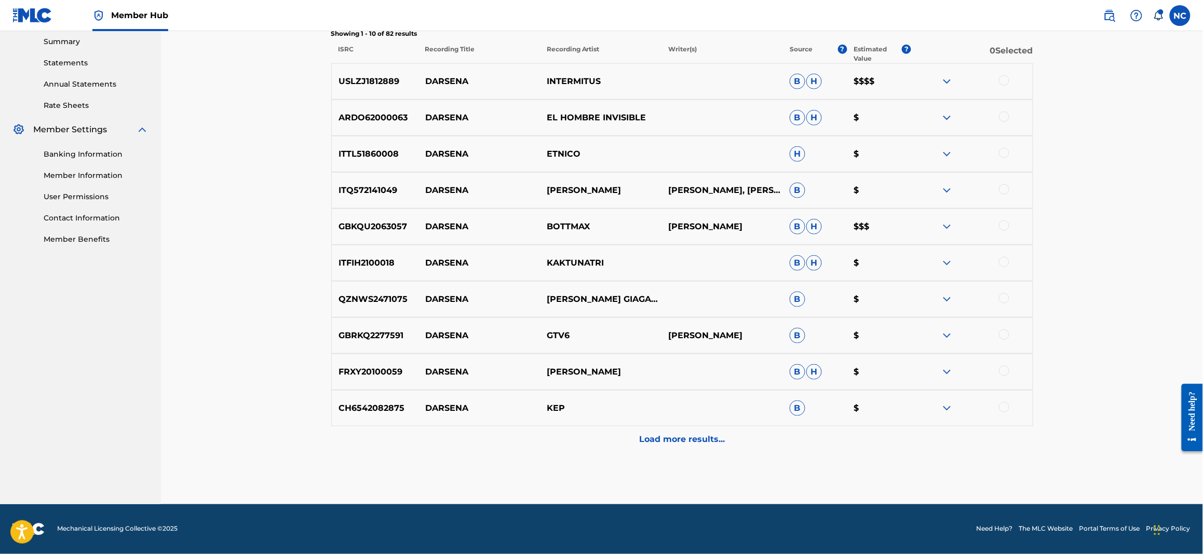
scroll to position [0, 0]
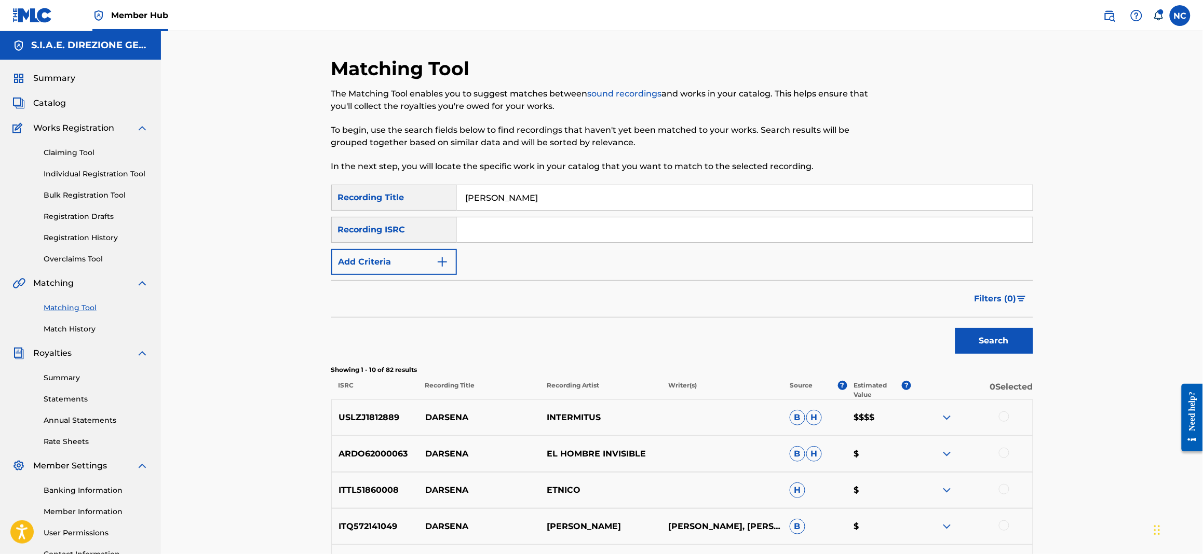
drag, startPoint x: 581, startPoint y: 205, endPoint x: 307, endPoint y: 199, distance: 274.1
click at [307, 199] on div "Matching Tool The Matching Tool enables you to suggest matches between sound re…" at bounding box center [682, 436] width 1042 height 810
type input "LENTAMENTE"
click at [445, 262] on img "Search Form" at bounding box center [442, 262] width 12 height 12
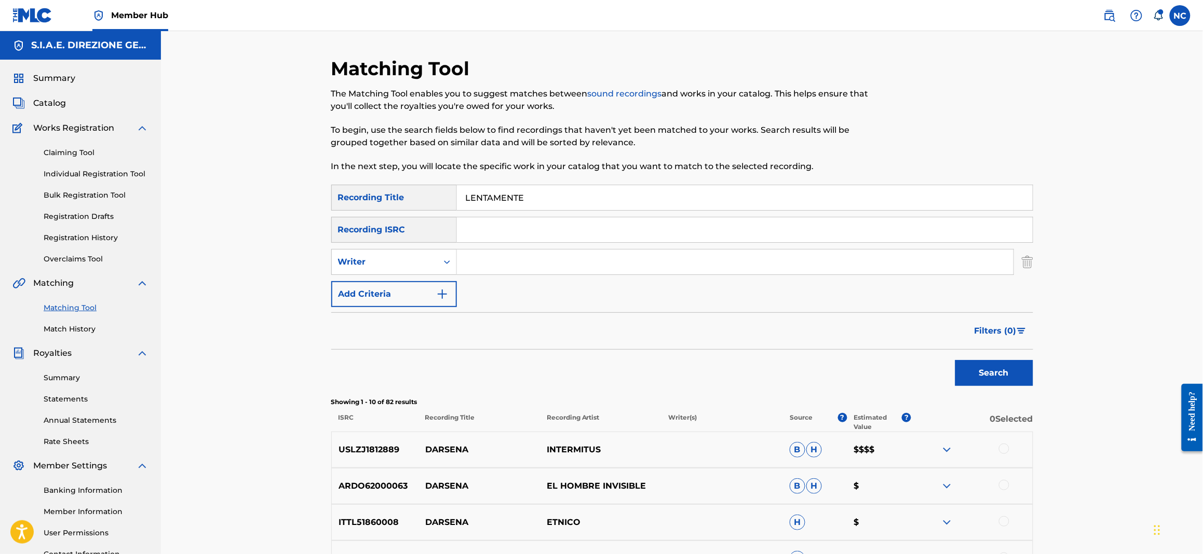
click at [511, 253] on input "Search Form" at bounding box center [735, 262] width 556 height 25
type input "ZOCCA"
click at [955, 360] on button "Search" at bounding box center [994, 373] width 78 height 26
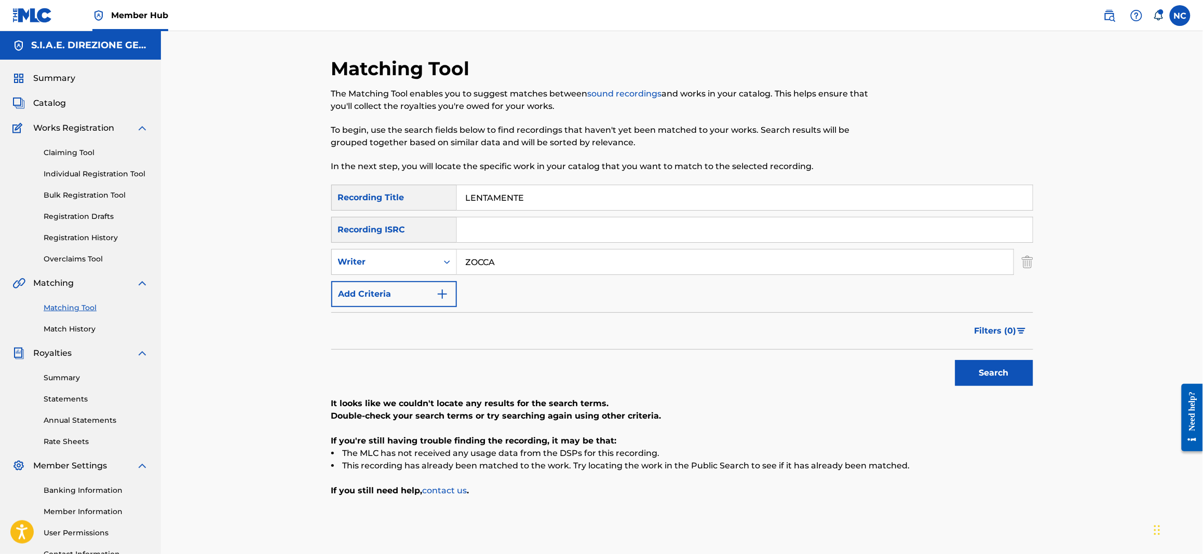
drag, startPoint x: 553, startPoint y: 194, endPoint x: 443, endPoint y: 193, distance: 109.5
click at [443, 193] on div "SearchWithCriteriad6b68c32-8c39-445b-90fc-d42cb731b129 Recording Title LENTAMEN…" at bounding box center [682, 198] width 702 height 26
paste input "SE T'INNAMORI MUORI"
type input "SE T'INNAMORI MUORI"
drag, startPoint x: 507, startPoint y: 270, endPoint x: 443, endPoint y: 270, distance: 63.8
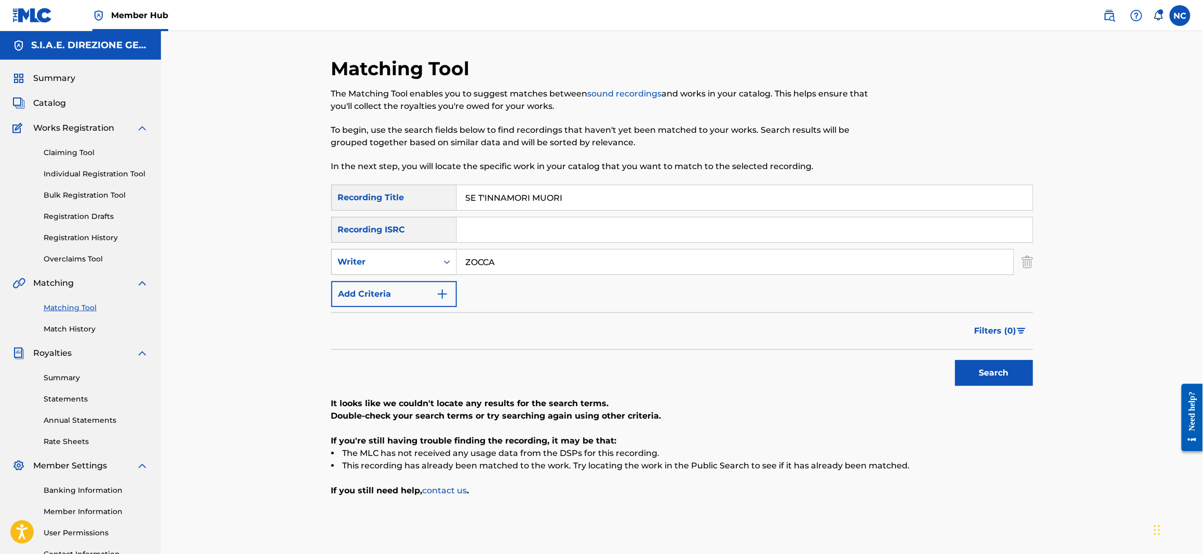
click at [443, 270] on div "SearchWithCriteria4414ae24-15e3-4c49-886e-e9777b74274c Writer ZOCCA" at bounding box center [682, 262] width 702 height 26
click at [1006, 363] on button "Search" at bounding box center [994, 373] width 78 height 26
click at [48, 101] on span "Catalog" at bounding box center [49, 103] width 33 height 12
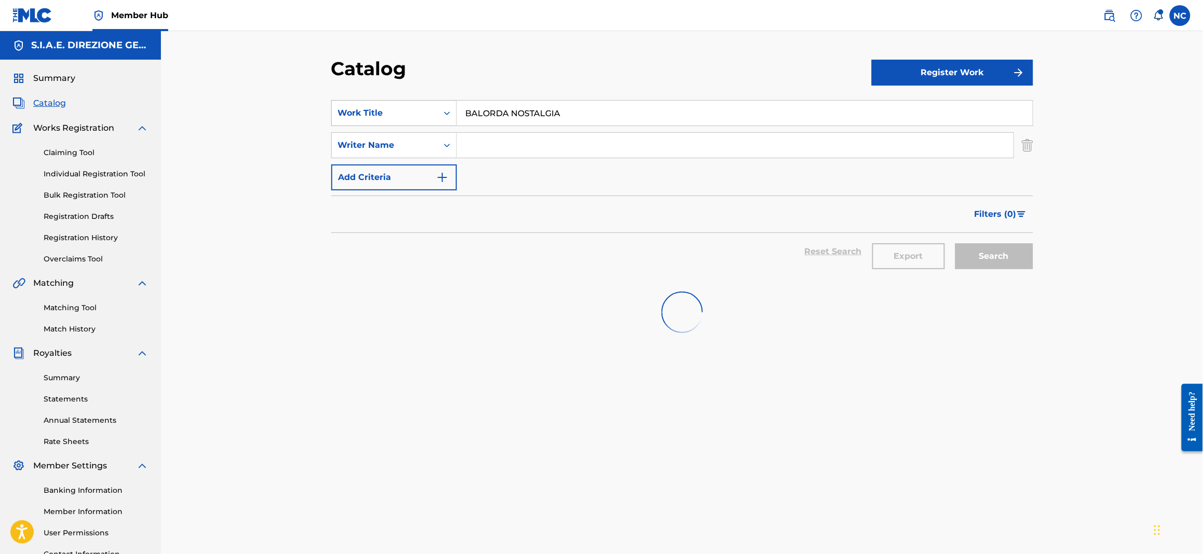
click at [372, 109] on div "Work Title" at bounding box center [384, 113] width 93 height 12
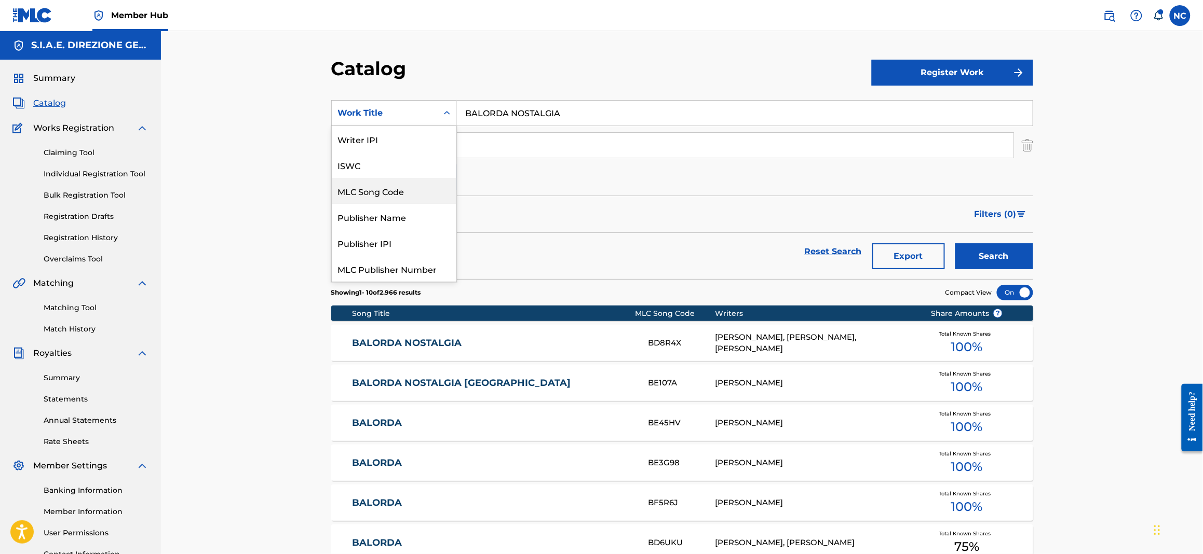
click at [378, 194] on div "MLC Song Code" at bounding box center [394, 191] width 125 height 26
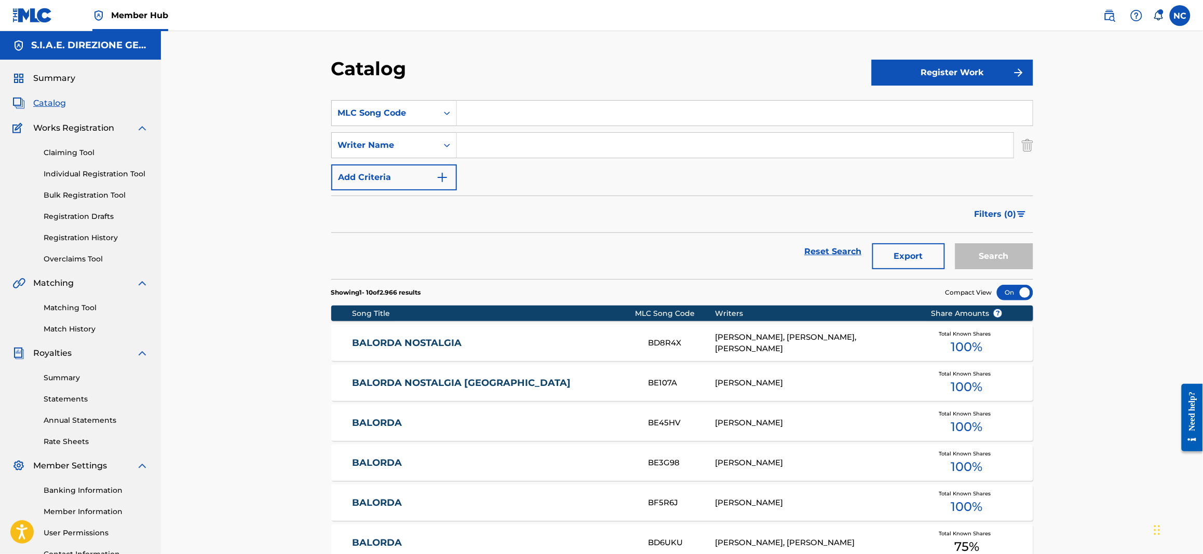
click at [525, 111] on input "Search Form" at bounding box center [745, 113] width 576 height 25
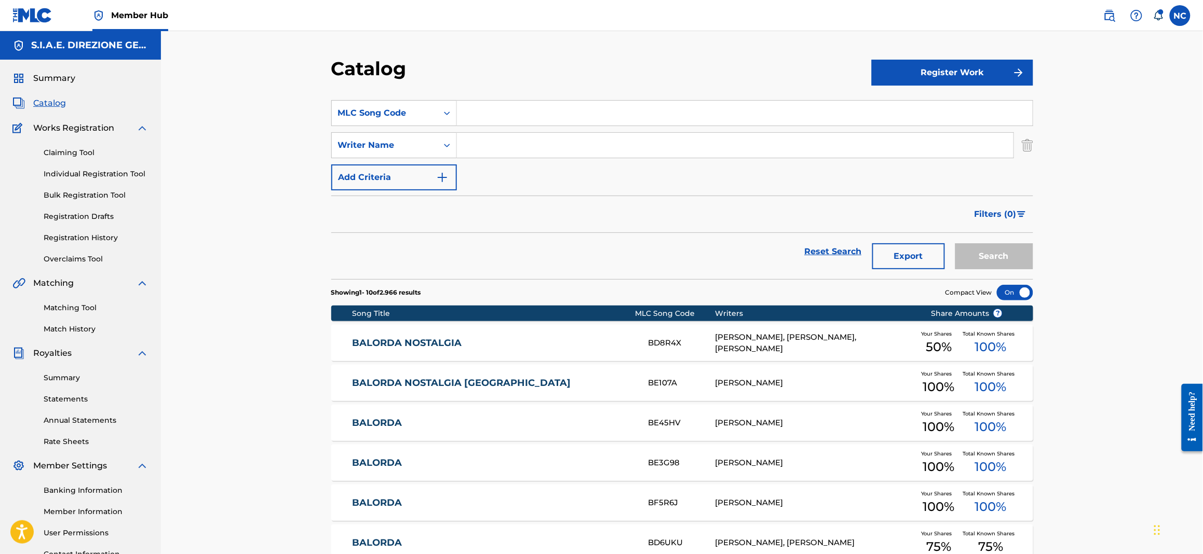
paste input "L38122"
type input "L38122"
click at [1008, 264] on button "Search" at bounding box center [994, 256] width 78 height 26
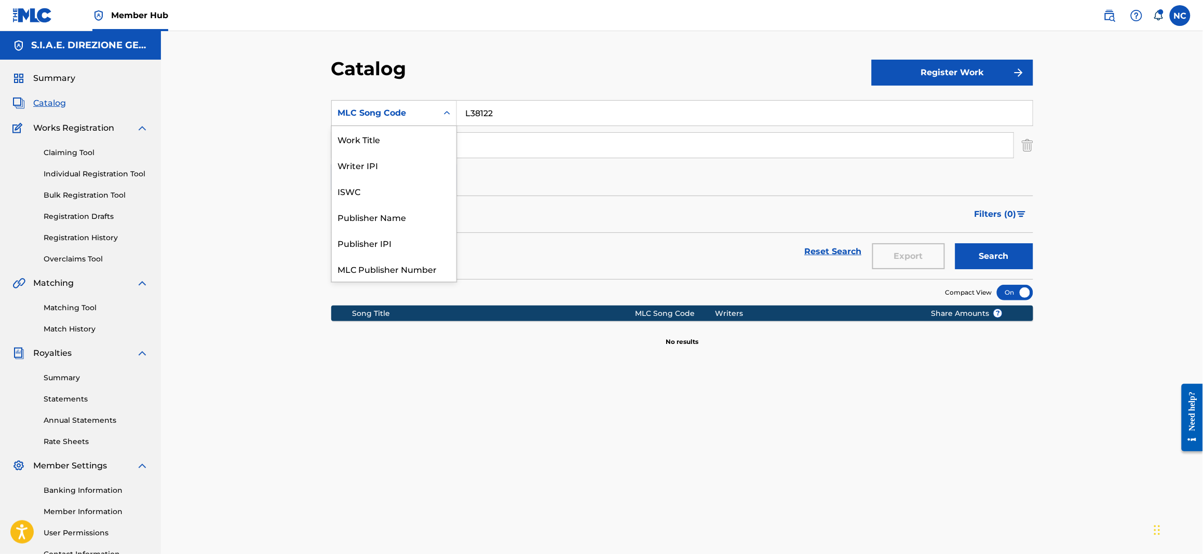
click at [436, 110] on div "MLC Song Code" at bounding box center [385, 113] width 106 height 20
click at [398, 142] on div "Work Title" at bounding box center [394, 139] width 125 height 26
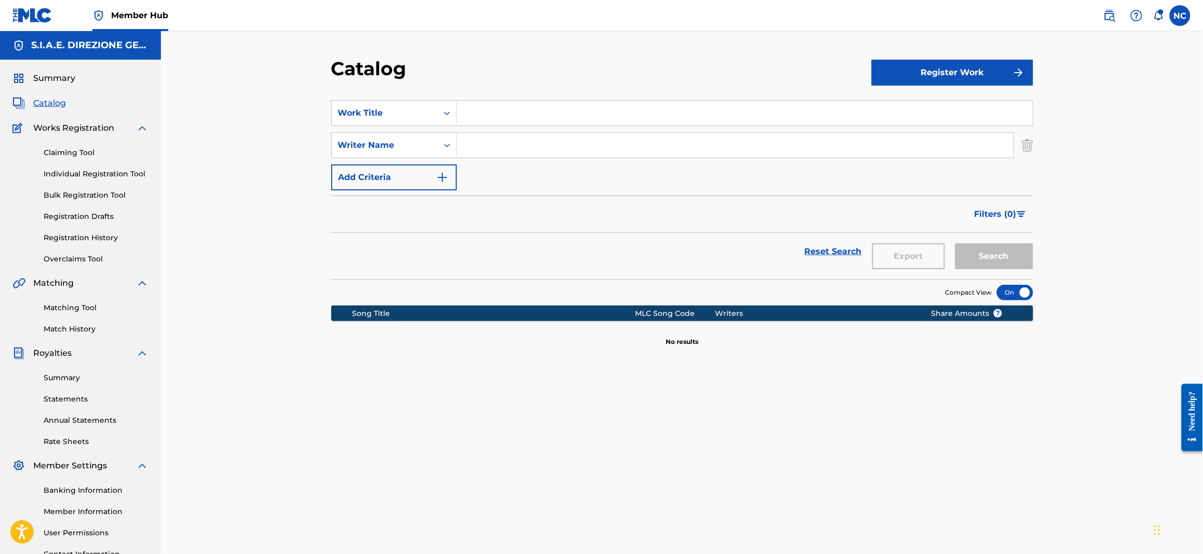
click at [467, 110] on input "Search Form" at bounding box center [745, 113] width 576 height 25
type input "life"
click at [955, 243] on button "Search" at bounding box center [994, 256] width 78 height 26
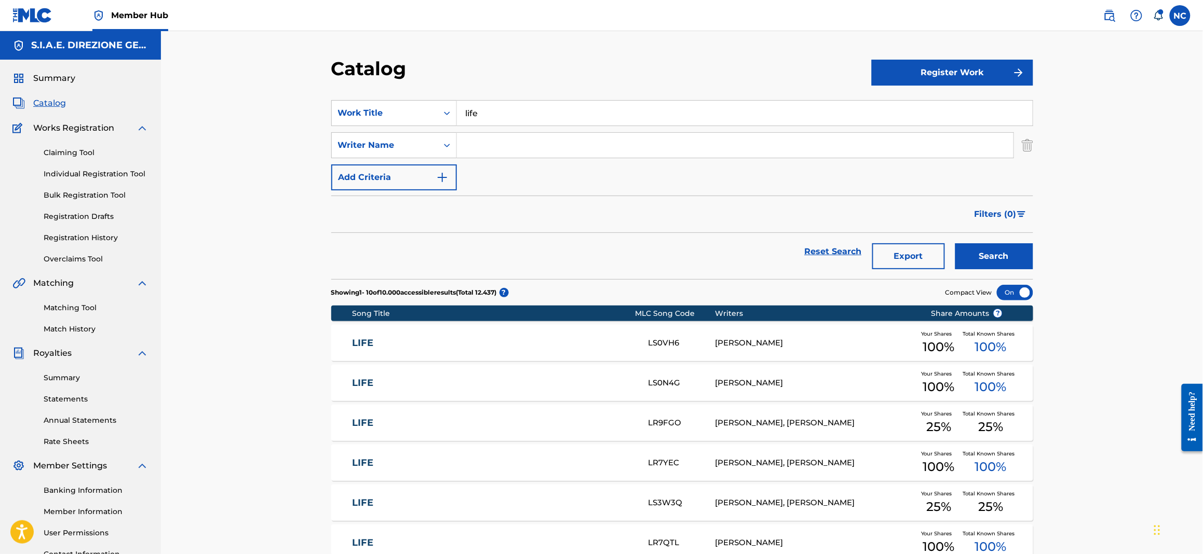
click at [540, 64] on div "Catalog" at bounding box center [601, 72] width 540 height 31
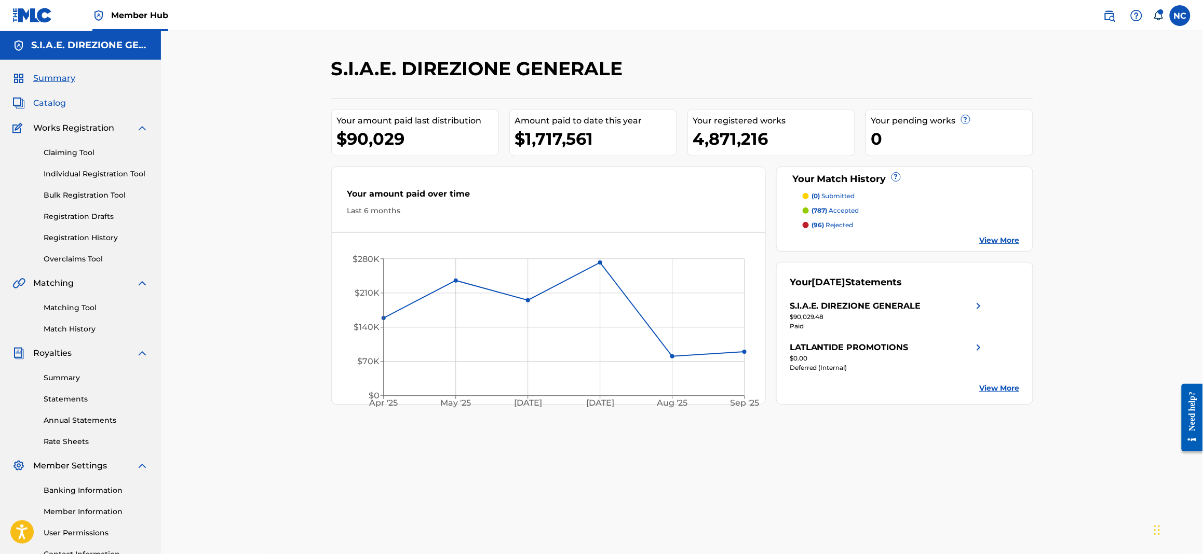
click at [38, 100] on span "Catalog" at bounding box center [49, 103] width 33 height 12
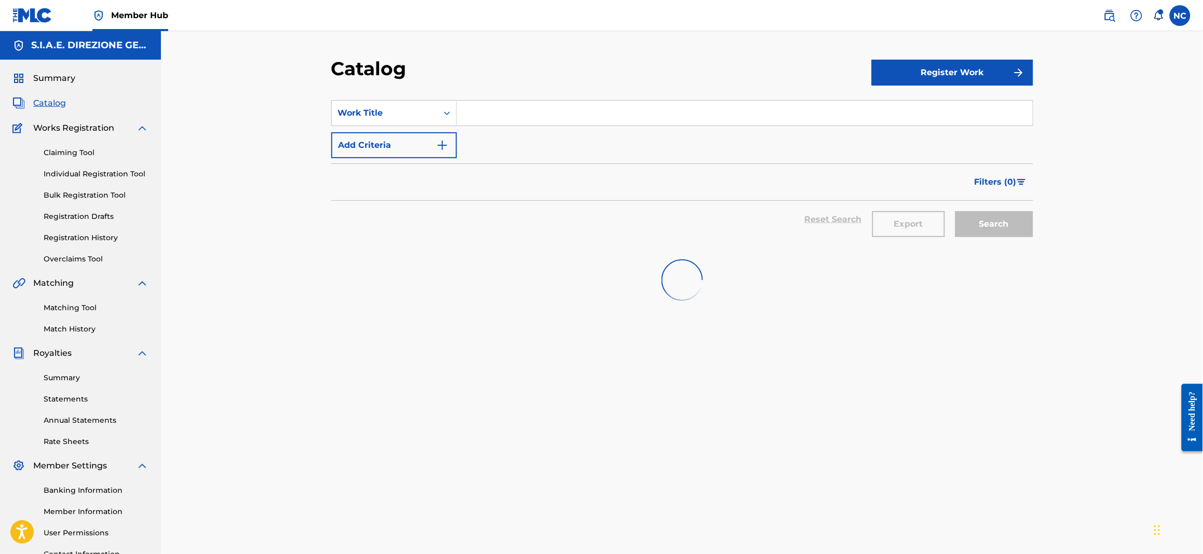
click at [496, 111] on input "Search Form" at bounding box center [745, 113] width 576 height 25
paste input "MIGLIORE"
type input "MIGLIORE"
click at [436, 146] on img "Search Form" at bounding box center [442, 145] width 12 height 12
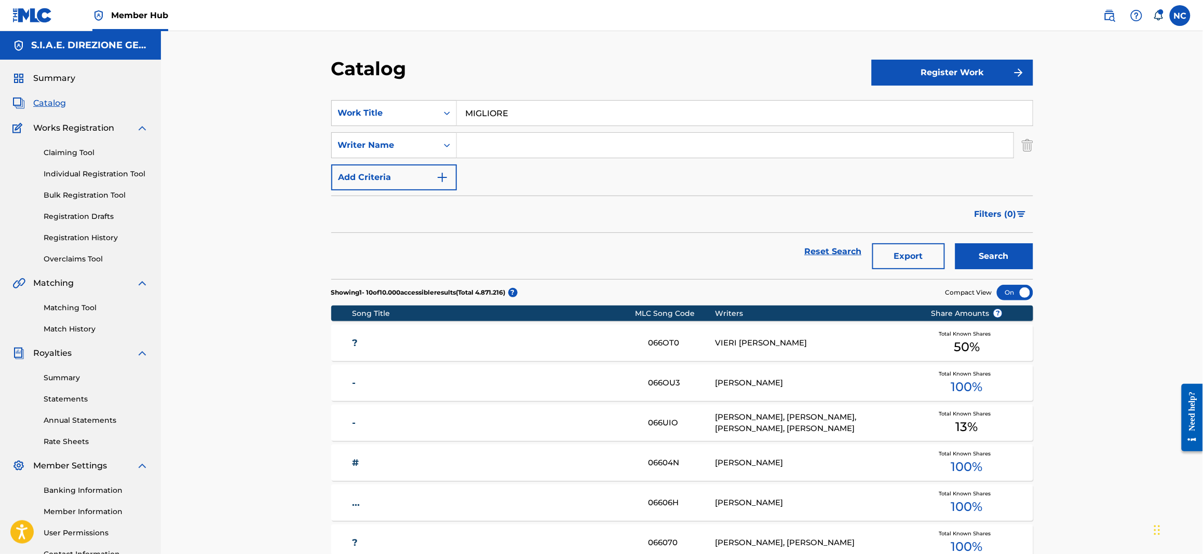
click at [524, 156] on input "Search Form" at bounding box center [735, 145] width 556 height 25
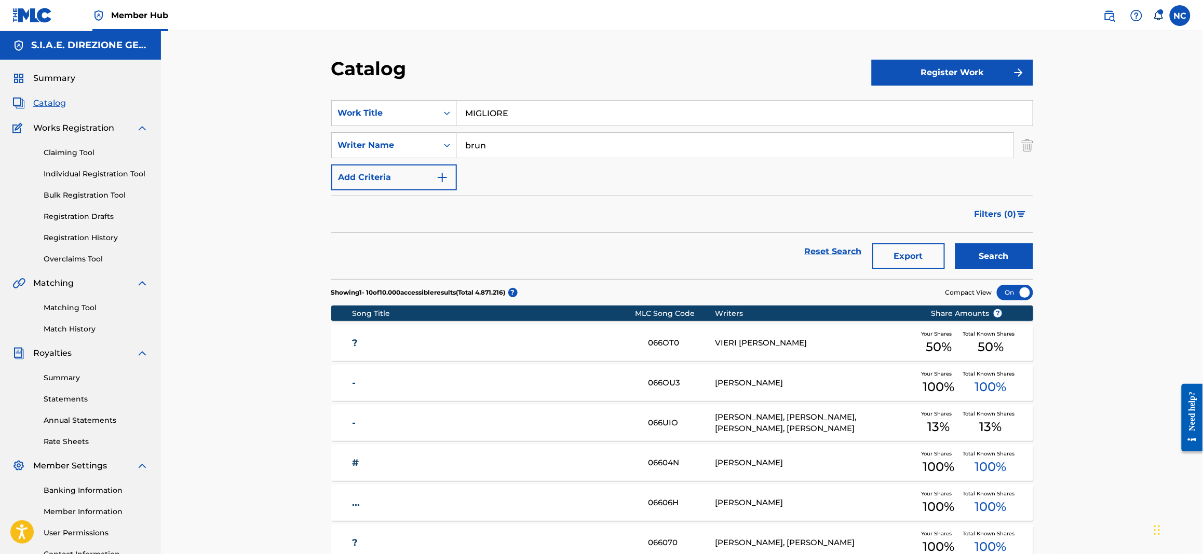
type input "brun"
click at [955, 243] on button "Search" at bounding box center [994, 256] width 78 height 26
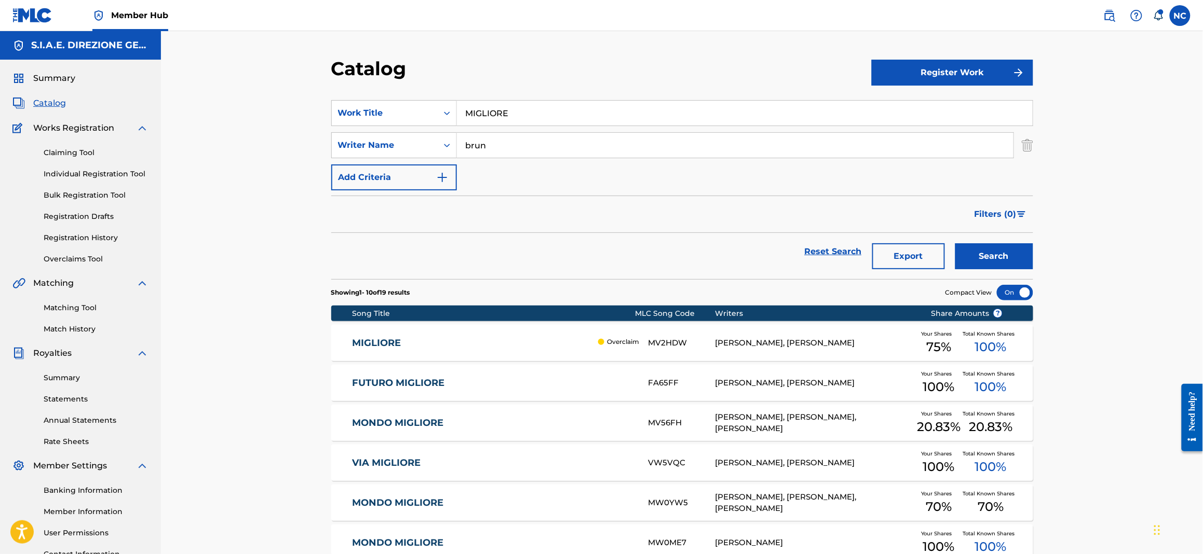
click at [414, 339] on link "MIGLIORE" at bounding box center [472, 343] width 241 height 12
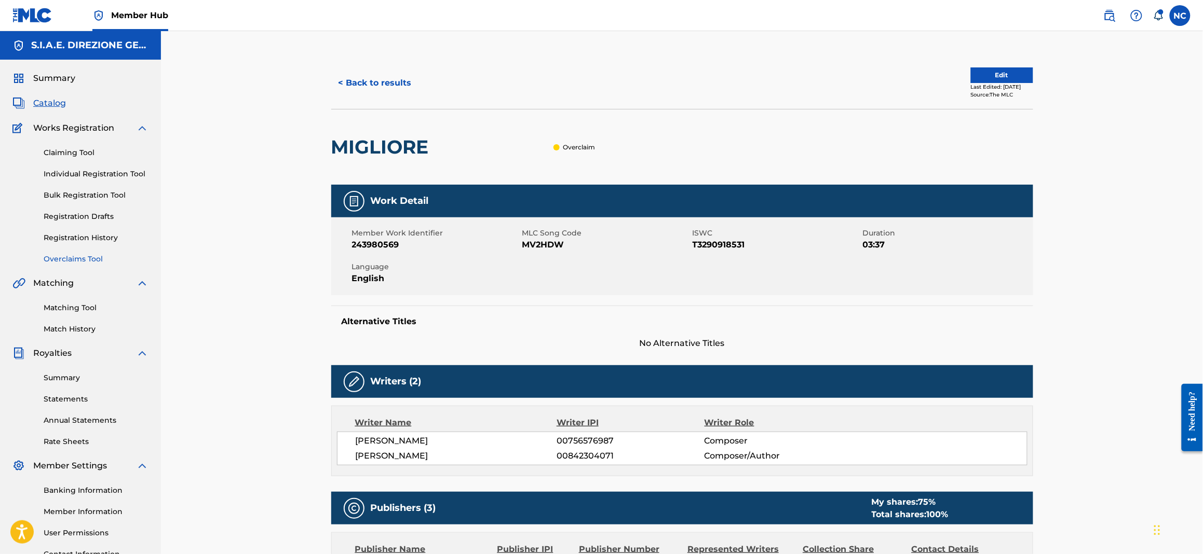
click at [72, 257] on link "Overclaims Tool" at bounding box center [96, 259] width 105 height 11
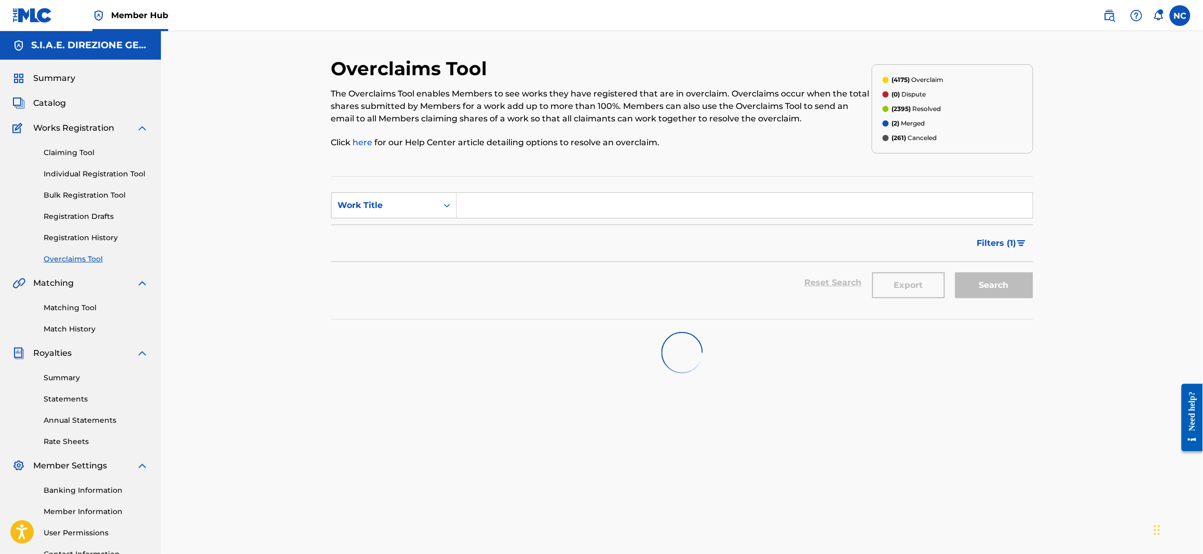
click at [481, 196] on input "Search Form" at bounding box center [745, 205] width 576 height 25
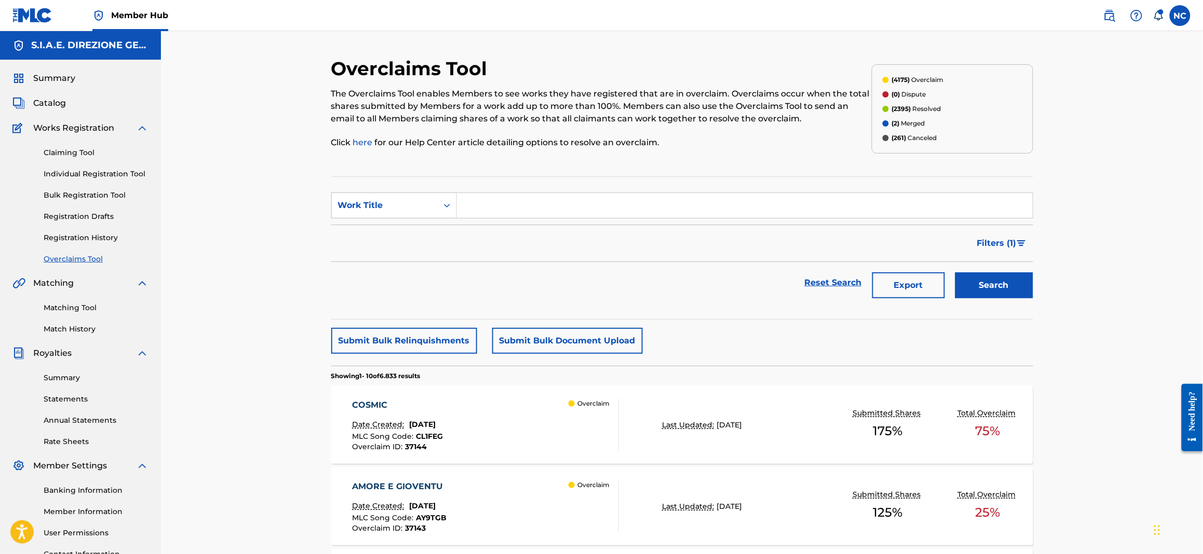
paste input "AMARO"
type input "AMARO"
click at [86, 308] on link "Matching Tool" at bounding box center [96, 308] width 105 height 11
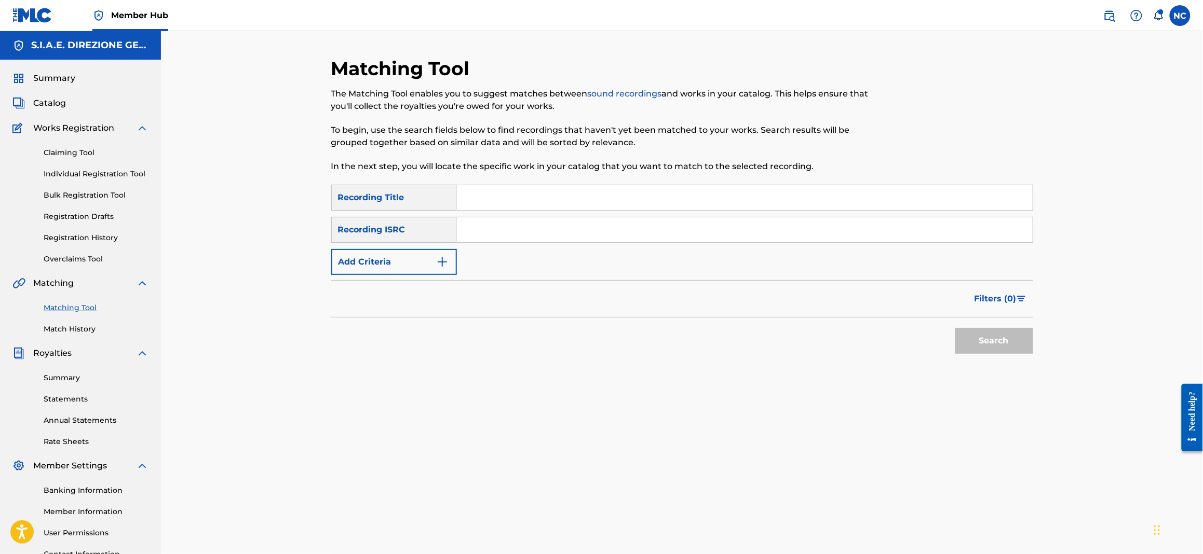
click at [526, 196] on input "Search Form" at bounding box center [745, 197] width 576 height 25
paste input "AMARO"
type input "AMARO"
click at [1008, 346] on button "Search" at bounding box center [994, 341] width 78 height 26
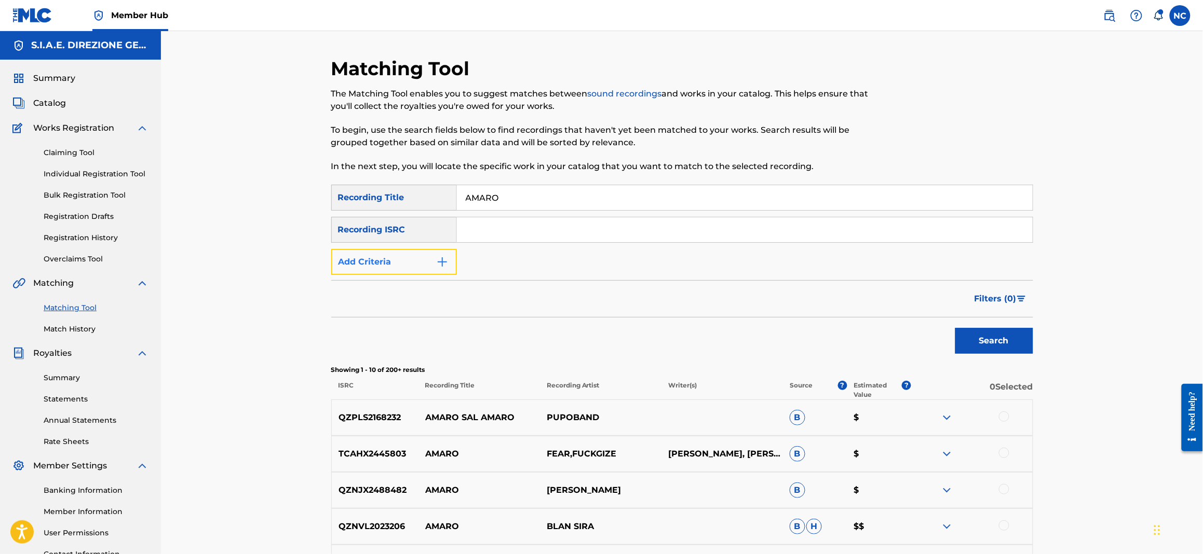
click at [445, 268] on button "Add Criteria" at bounding box center [394, 262] width 126 height 26
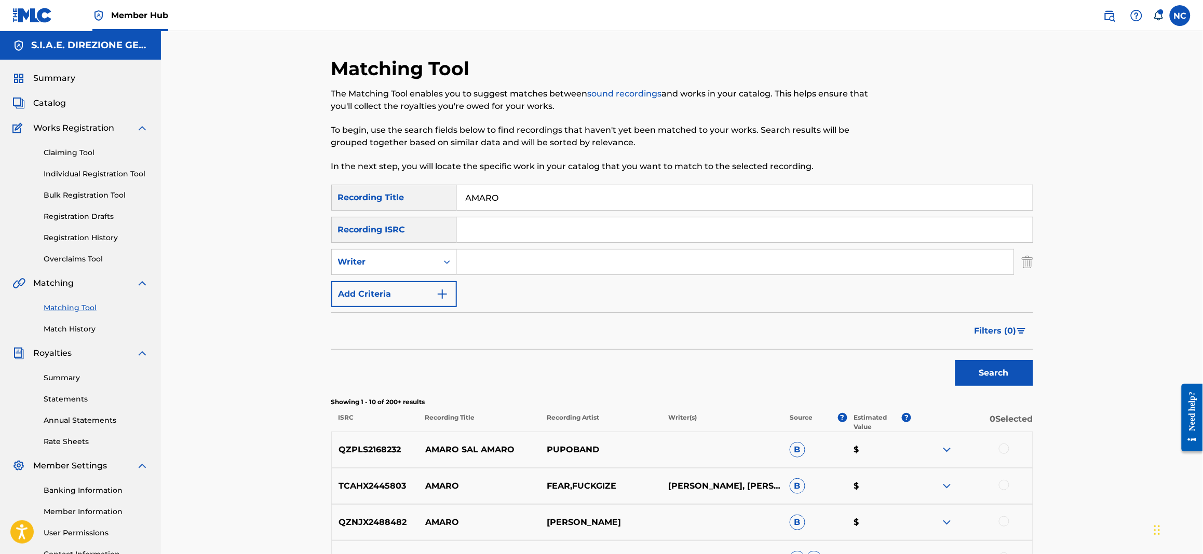
click at [495, 263] on input "Search Form" at bounding box center [735, 262] width 556 height 25
type input "ZANOTTI"
click at [955, 360] on button "Search" at bounding box center [994, 373] width 78 height 26
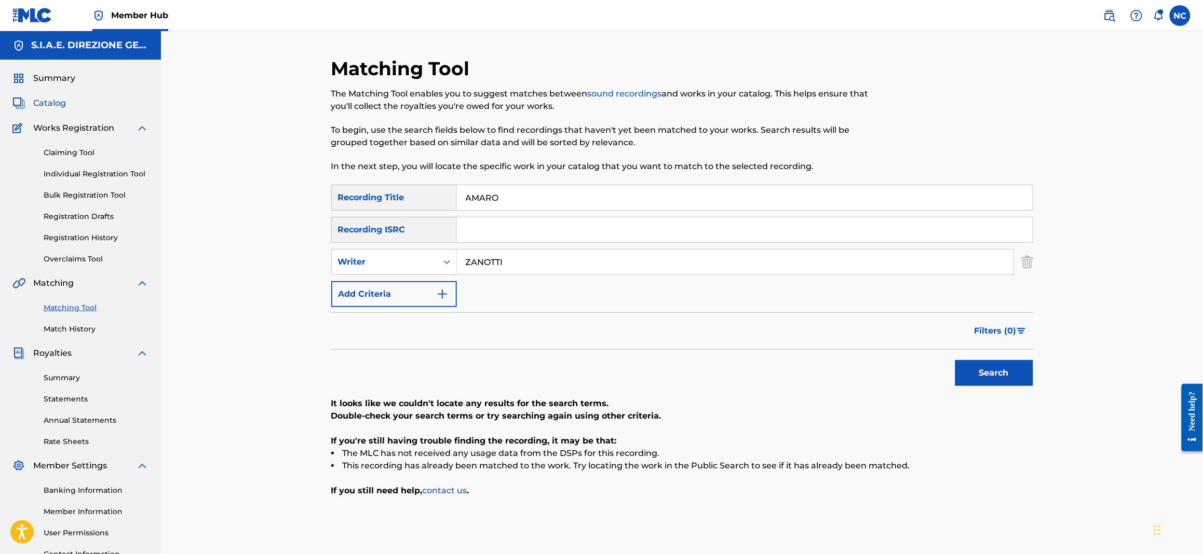
click at [54, 105] on span "Catalog" at bounding box center [49, 103] width 33 height 12
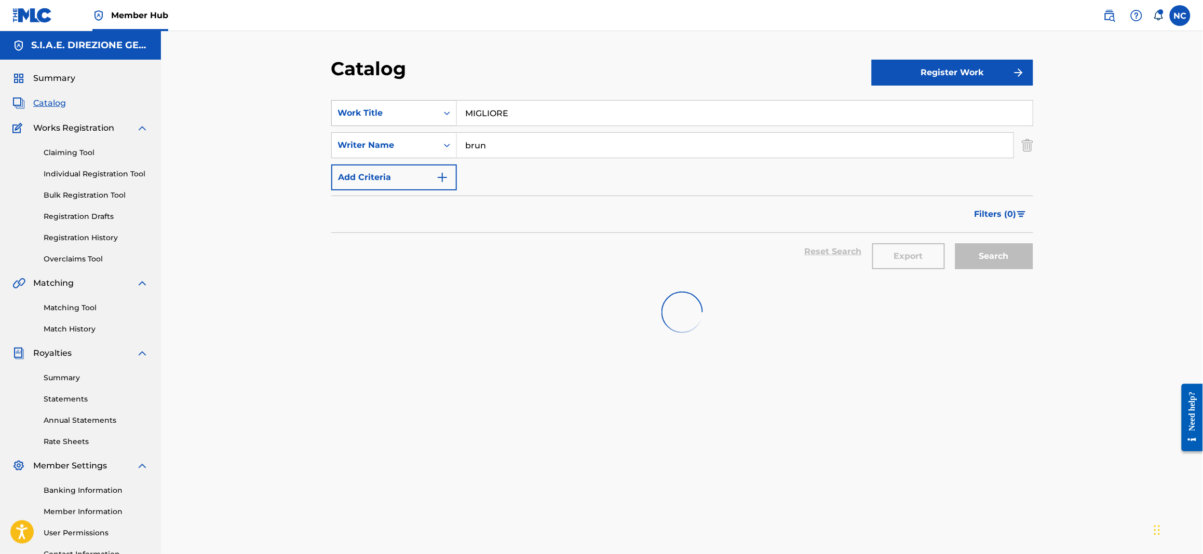
drag, startPoint x: 528, startPoint y: 108, endPoint x: 448, endPoint y: 107, distance: 79.9
click at [448, 107] on div "SearchWithCriteriaba1fb0c0-204e-4fb2-8a6c-b6bc92464f1a Work Title MIGLIORE" at bounding box center [682, 113] width 702 height 26
paste input "BD7INX"
type input "BD7INX"
click at [448, 108] on icon "Search Form" at bounding box center [447, 113] width 10 height 10
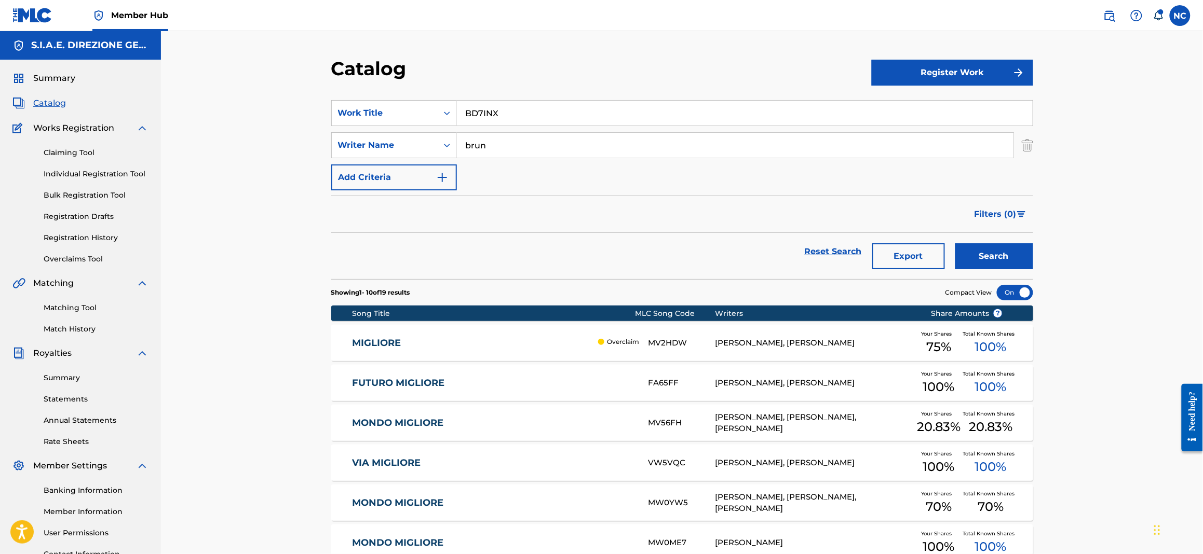
click at [580, 179] on div "SearchWithCriteriaba1fb0c0-204e-4fb2-8a6c-b6bc92464f1a Work Title BD7INX Search…" at bounding box center [682, 145] width 702 height 90
click at [84, 307] on link "Matching Tool" at bounding box center [96, 308] width 105 height 11
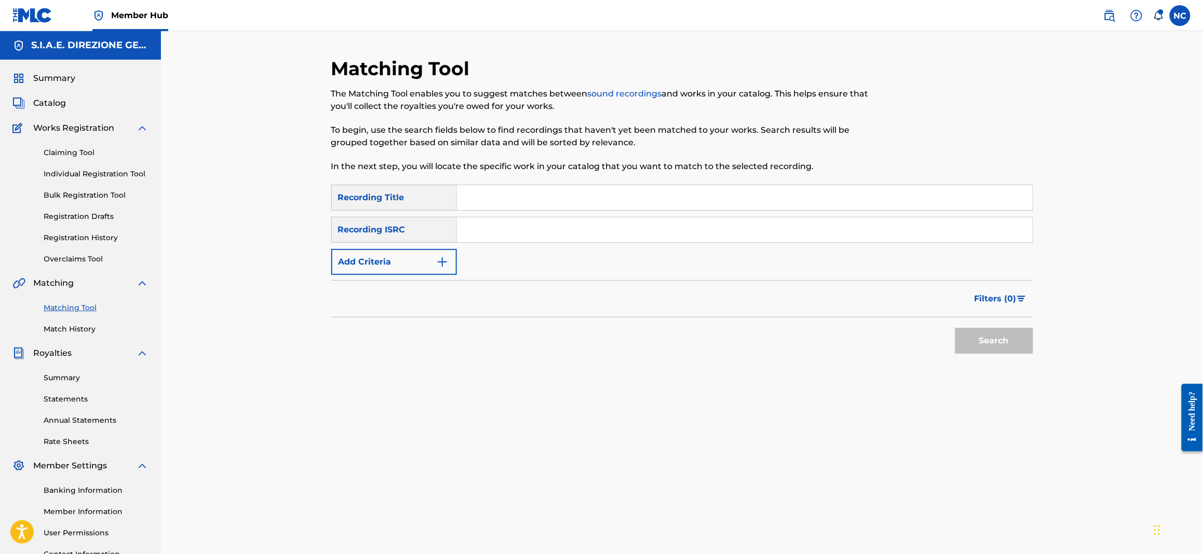
click at [538, 192] on input "Search Form" at bounding box center [745, 197] width 576 height 25
type input "balorda nostalgia"
click at [955, 328] on button "Search" at bounding box center [994, 341] width 78 height 26
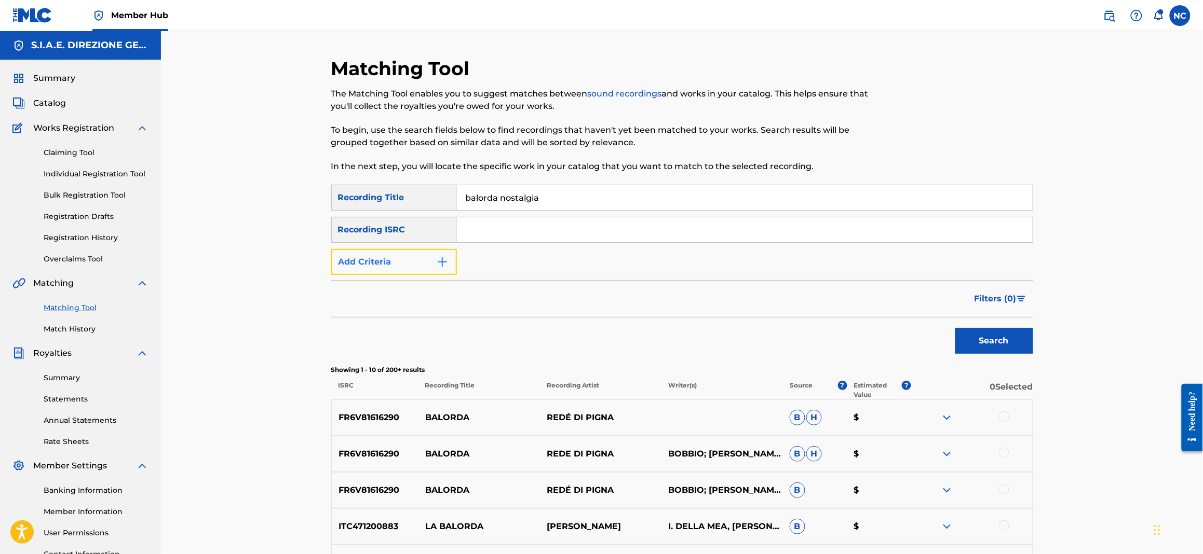
click at [453, 260] on button "Add Criteria" at bounding box center [394, 262] width 126 height 26
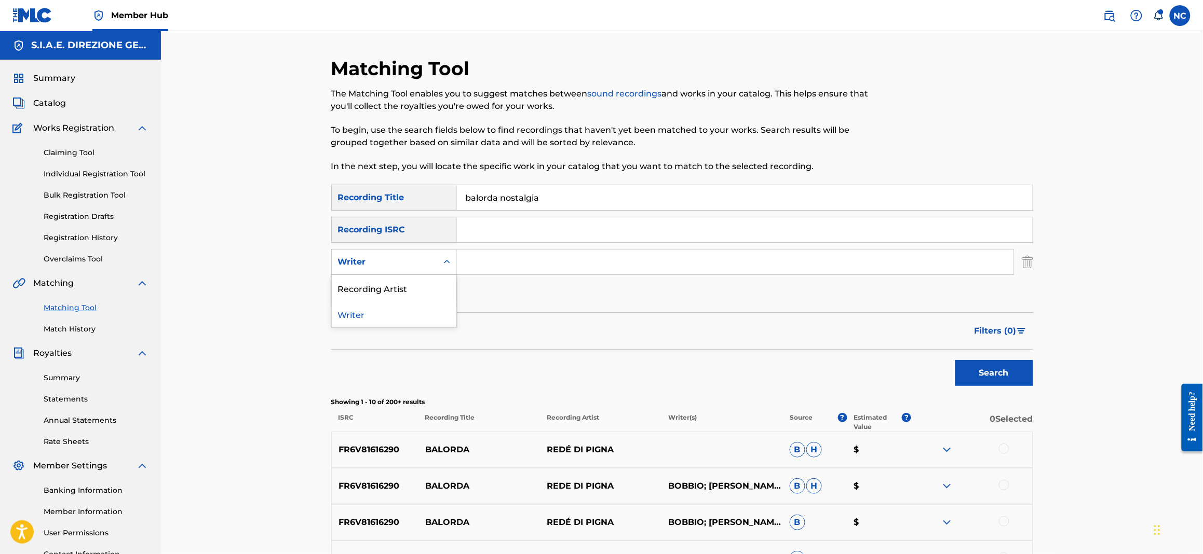
click at [450, 261] on icon "Search Form" at bounding box center [447, 262] width 10 height 10
click at [433, 285] on div "Recording Artist" at bounding box center [394, 288] width 125 height 26
drag, startPoint x: 447, startPoint y: 279, endPoint x: 487, endPoint y: 264, distance: 43.4
click at [487, 264] on input "Search Form" at bounding box center [735, 262] width 556 height 25
type input "olly"
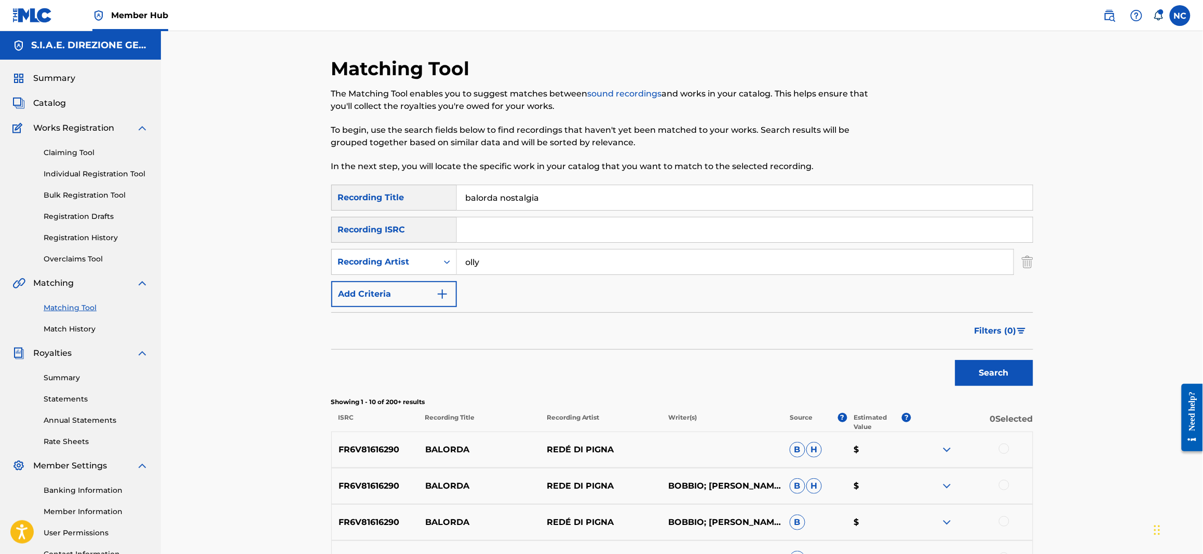
click at [955, 360] on button "Search" at bounding box center [994, 373] width 78 height 26
click at [51, 102] on span "Catalog" at bounding box center [49, 103] width 33 height 12
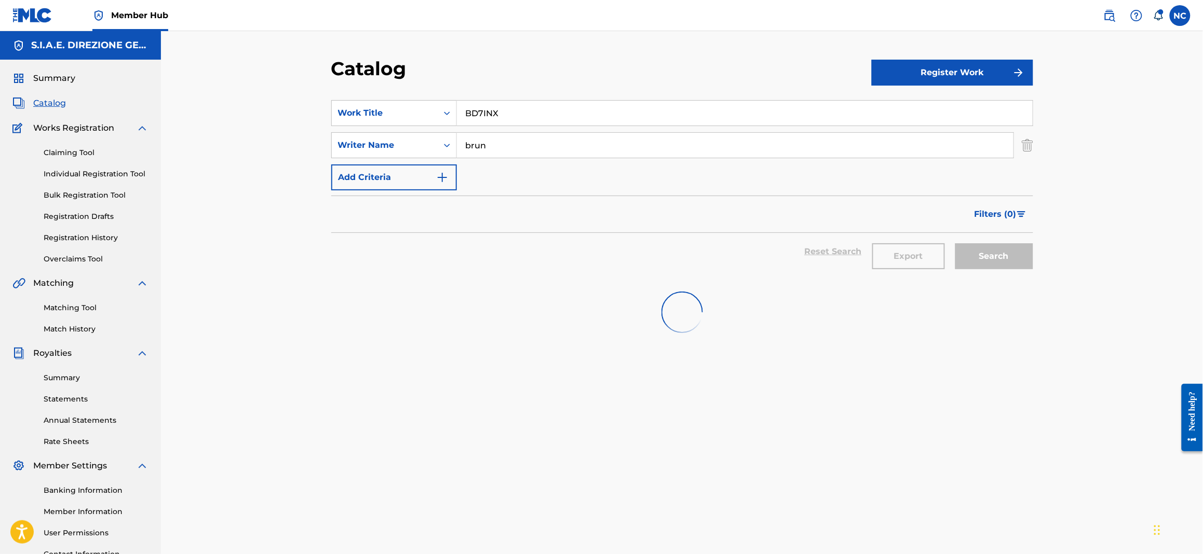
drag, startPoint x: 549, startPoint y: 108, endPoint x: 286, endPoint y: 108, distance: 262.6
click at [286, 108] on div "Catalog Register Work SearchWithCriteriaba1fb0c0-204e-4fb2-8a6c-b6bc92464f1a Wo…" at bounding box center [682, 312] width 1042 height 563
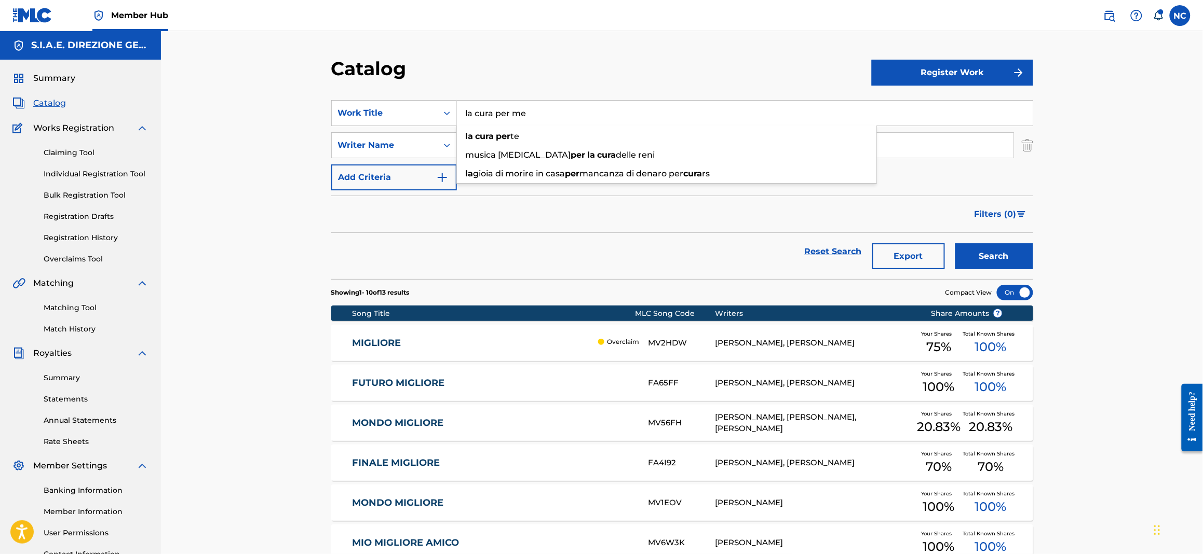
type input "la cura per me"
click at [955, 243] on button "Search" at bounding box center [994, 256] width 78 height 26
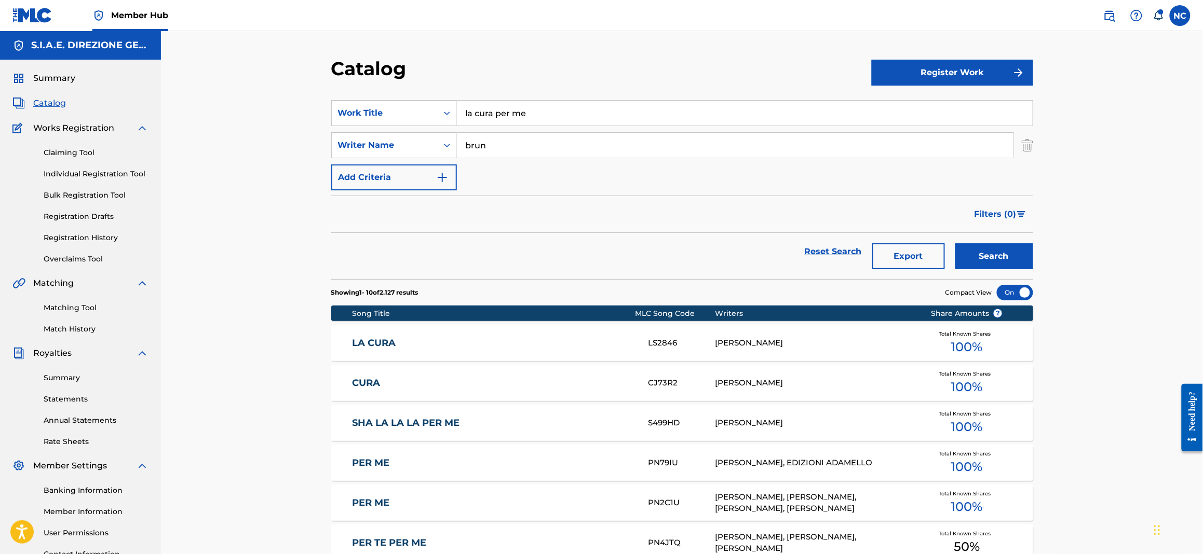
drag, startPoint x: 507, startPoint y: 140, endPoint x: 152, endPoint y: 131, distance: 355.6
click at [152, 131] on main "S.I.A.E. DIREZIONE GENERALE Summary Catalog Works Registration Claiming Tool In…" at bounding box center [601, 402] width 1203 height 743
click at [955, 243] on button "Search" at bounding box center [994, 256] width 78 height 26
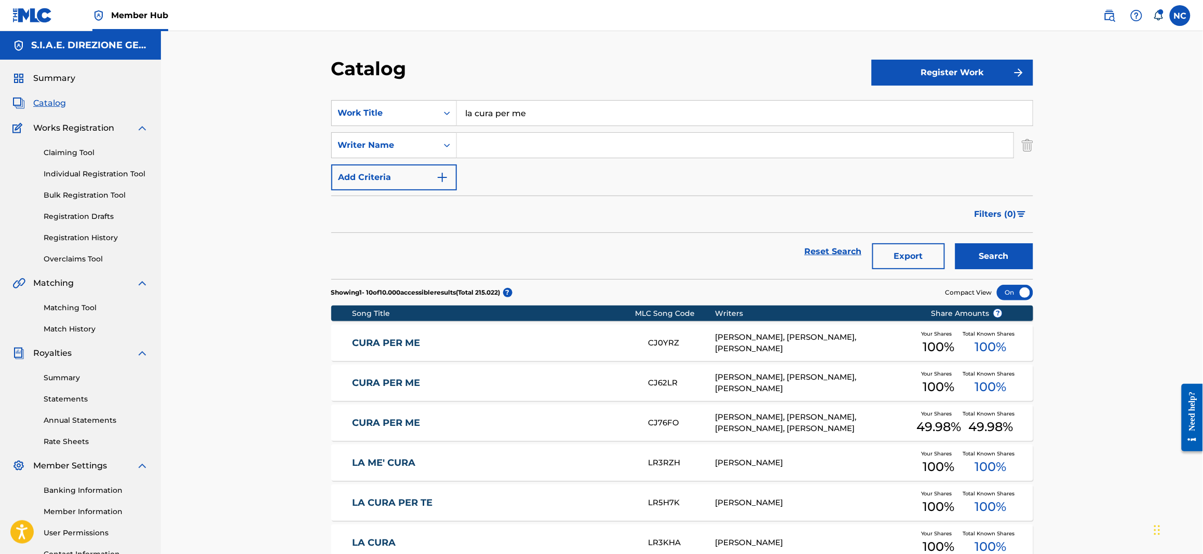
click at [420, 337] on link "CURA PER ME" at bounding box center [493, 343] width 282 height 12
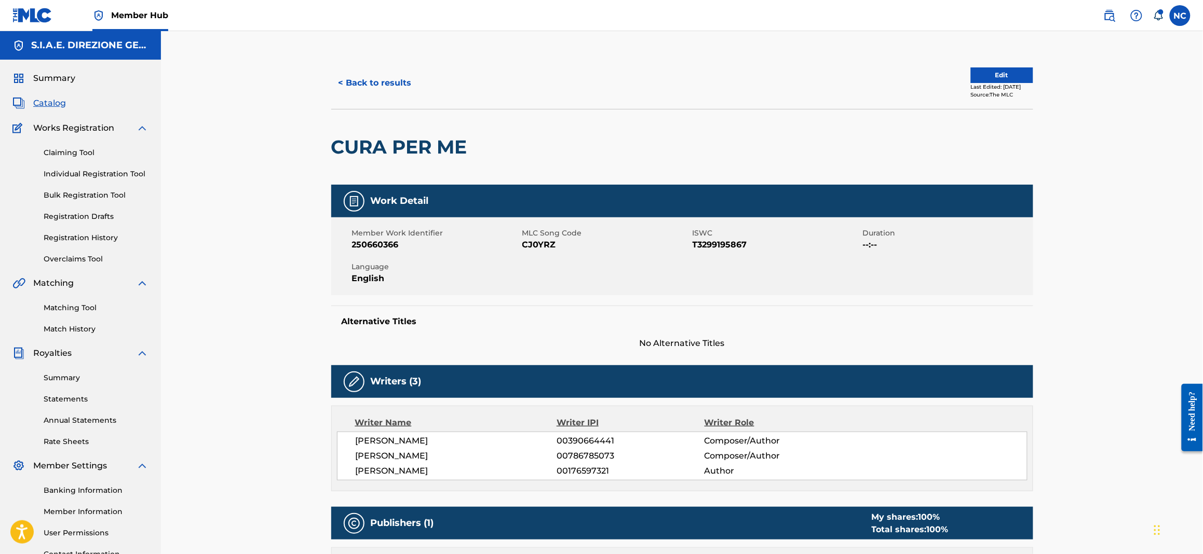
click at [55, 101] on span "Catalog" at bounding box center [49, 103] width 33 height 12
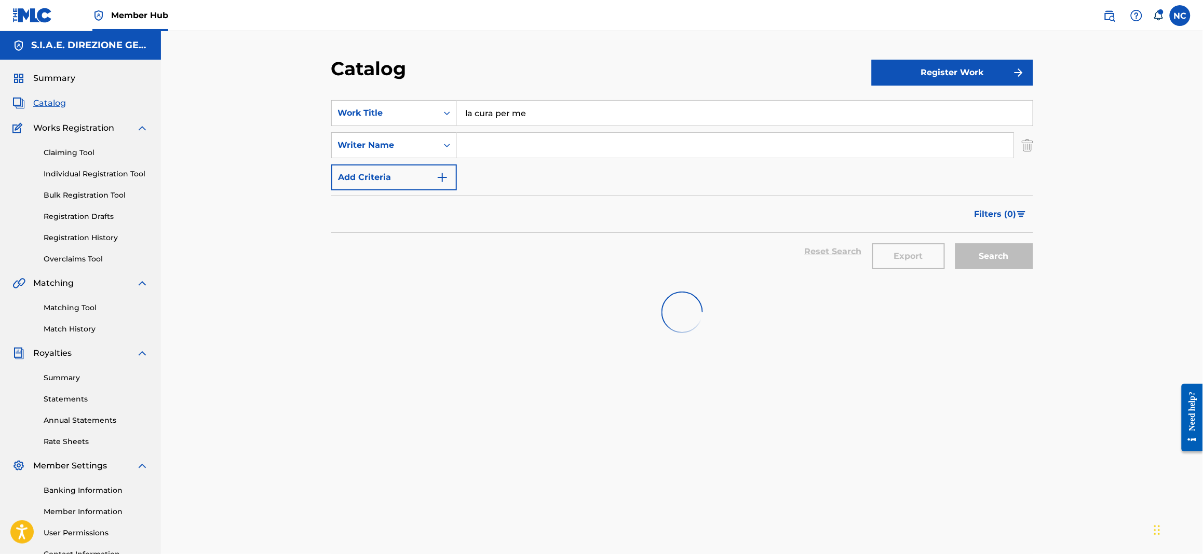
drag, startPoint x: 581, startPoint y: 110, endPoint x: 456, endPoint y: 110, distance: 125.1
click at [457, 110] on input "la cura per me" at bounding box center [745, 113] width 576 height 25
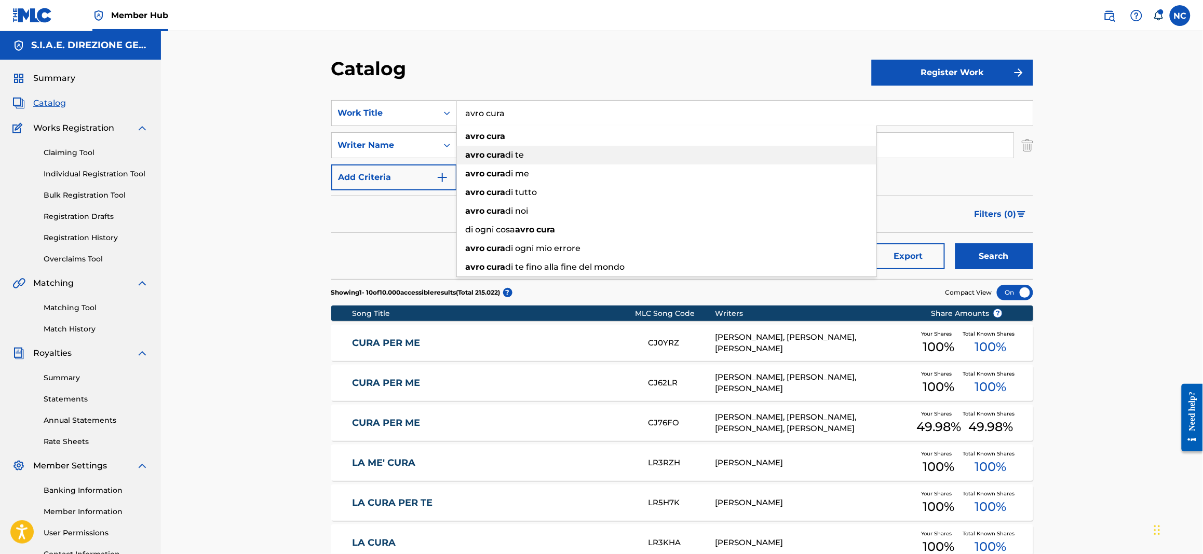
click at [519, 155] on span "di te" at bounding box center [515, 155] width 19 height 10
type input "avro cura di te"
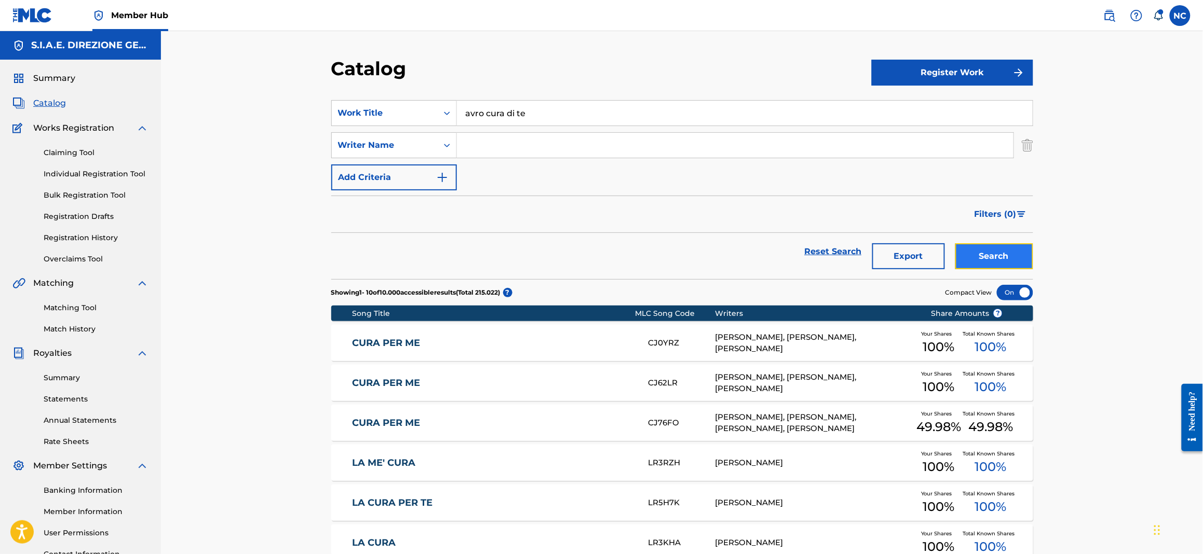
click at [1025, 255] on button "Search" at bounding box center [994, 256] width 78 height 26
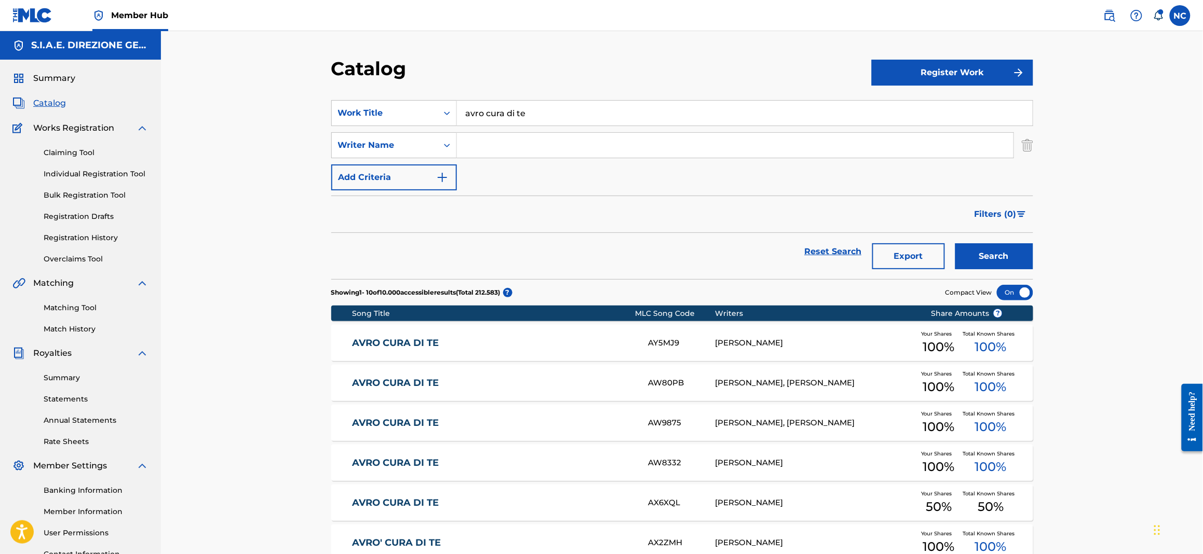
click at [407, 378] on link "AVRO CURA DI TE" at bounding box center [493, 383] width 282 height 12
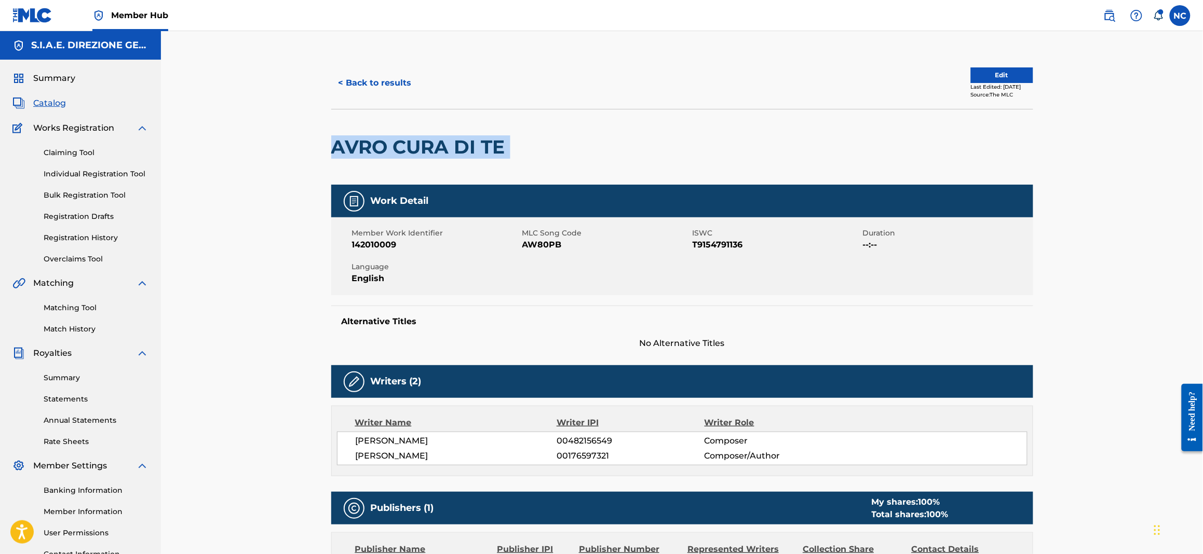
drag, startPoint x: 521, startPoint y: 143, endPoint x: 329, endPoint y: 128, distance: 193.2
click at [329, 128] on div "< Back to results Edit Last Edited: [DATE] Source: The MLC AVRO CURA DI TE Work…" at bounding box center [682, 450] width 727 height 786
drag, startPoint x: 562, startPoint y: 243, endPoint x: 522, endPoint y: 245, distance: 40.0
click at [522, 245] on span "AW80PB" at bounding box center [606, 245] width 168 height 12
copy span "AW80PB"
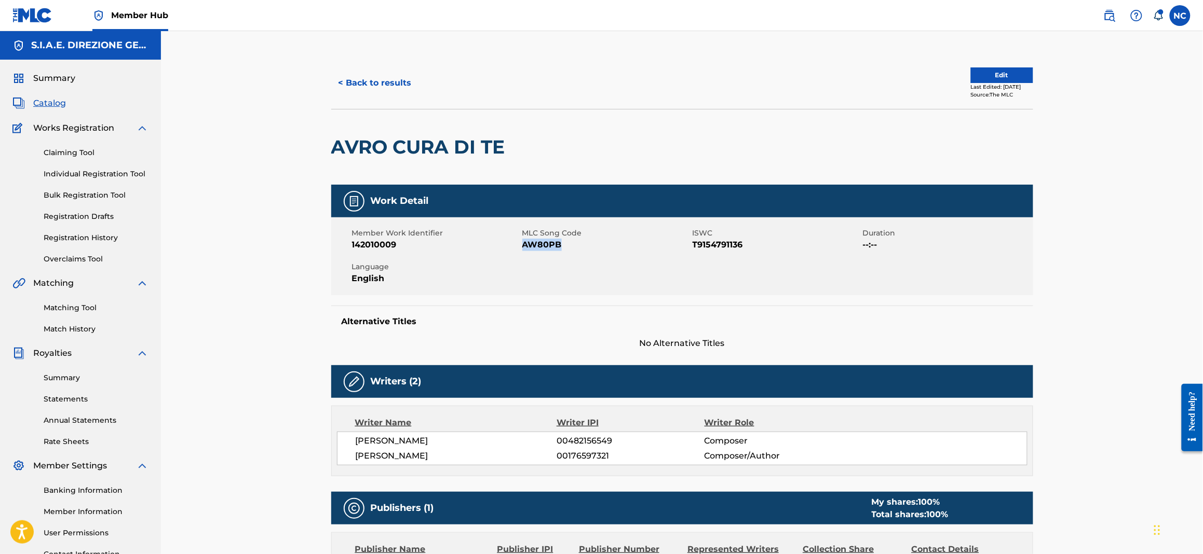
click at [44, 104] on span "Catalog" at bounding box center [49, 103] width 33 height 12
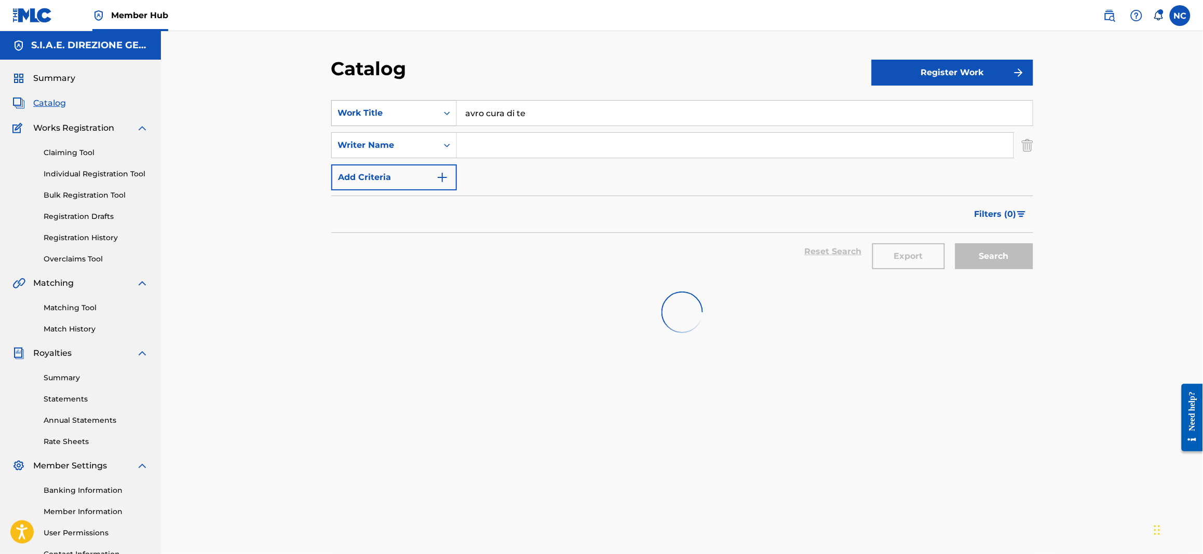
drag, startPoint x: 567, startPoint y: 114, endPoint x: 412, endPoint y: 113, distance: 155.7
click at [412, 113] on div "SearchWithCriteriaba1fb0c0-204e-4fb2-8a6c-b6bc92464f1a Work Title avro cura di …" at bounding box center [682, 113] width 702 height 26
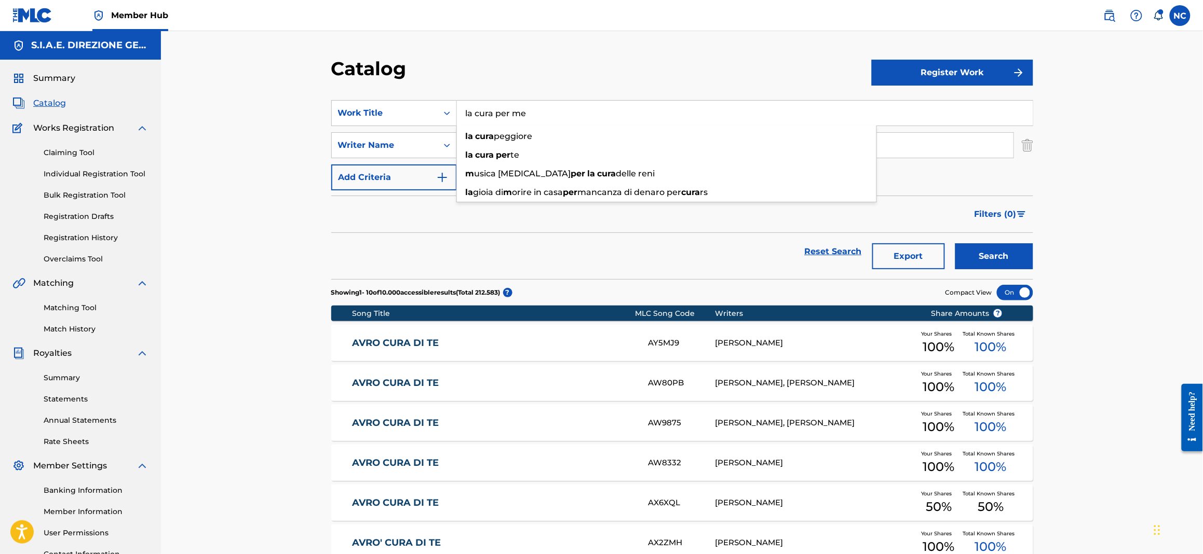
type input "la cura per me"
click at [955, 243] on button "Search" at bounding box center [994, 256] width 78 height 26
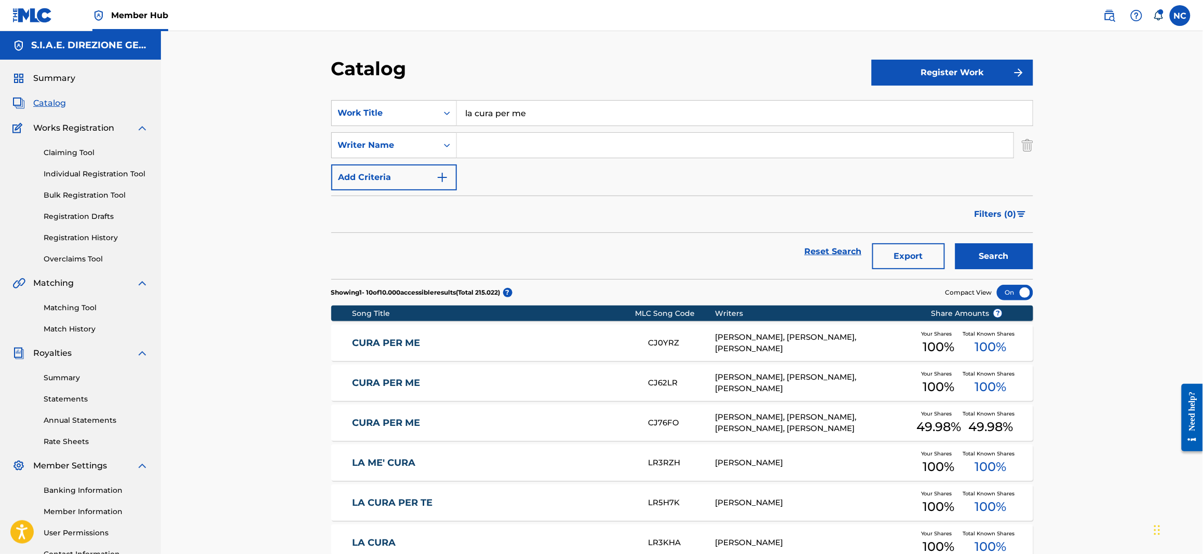
click at [411, 339] on link "CURA PER ME" at bounding box center [493, 343] width 282 height 12
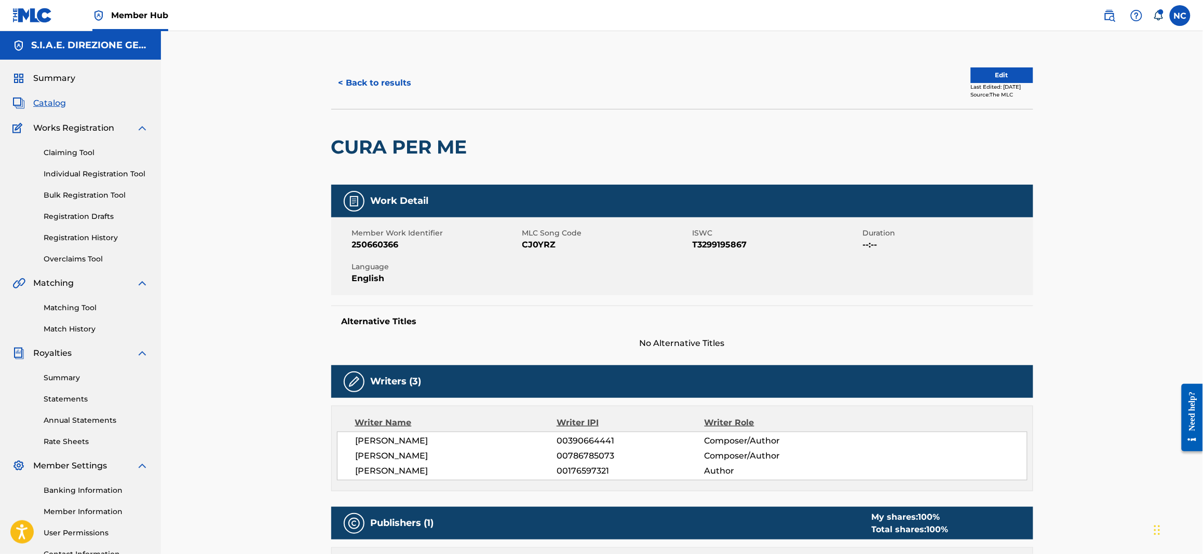
click at [52, 106] on span "Catalog" at bounding box center [49, 103] width 33 height 12
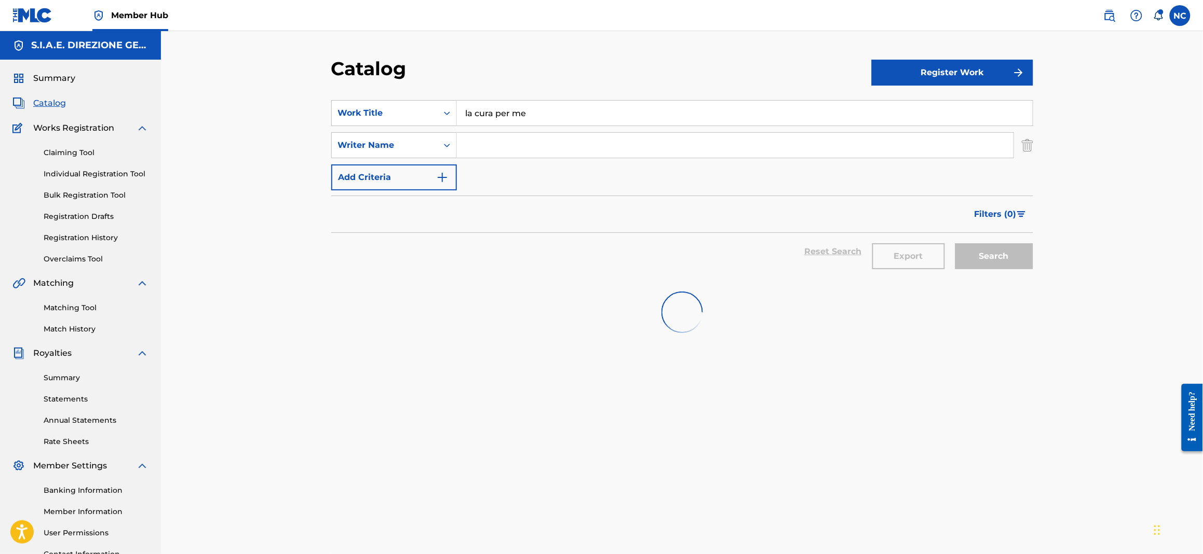
drag, startPoint x: 609, startPoint y: 104, endPoint x: 266, endPoint y: 104, distance: 343.6
click at [266, 104] on div "Catalog Register Work SearchWithCriteriaba1fb0c0-204e-4fb2-8a6c-b6bc92464f1a Wo…" at bounding box center [682, 312] width 1042 height 563
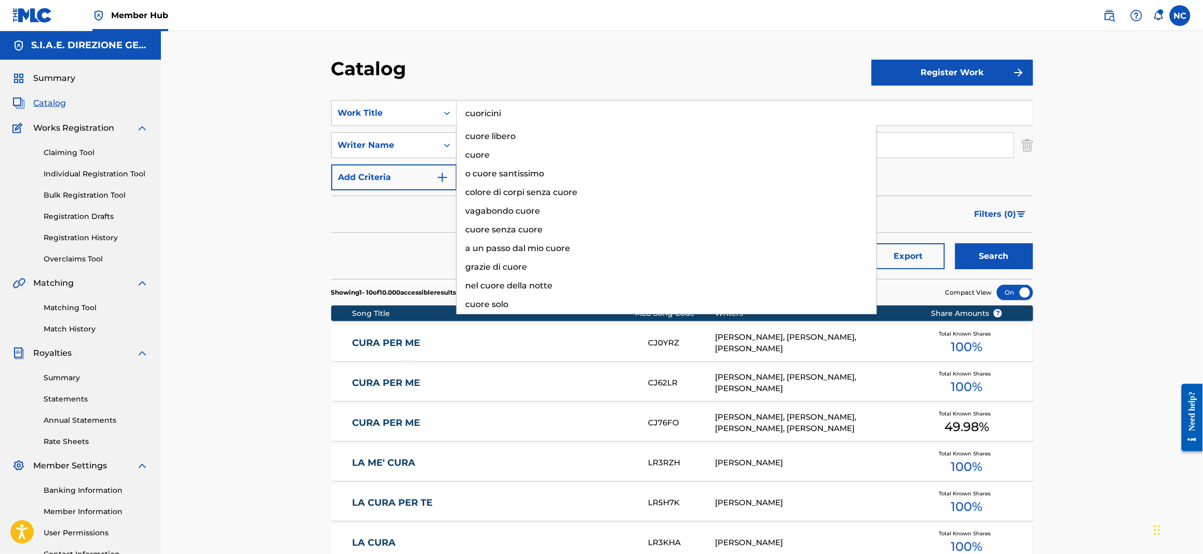
type input "cuoricini"
click at [955, 243] on button "Search" at bounding box center [994, 256] width 78 height 26
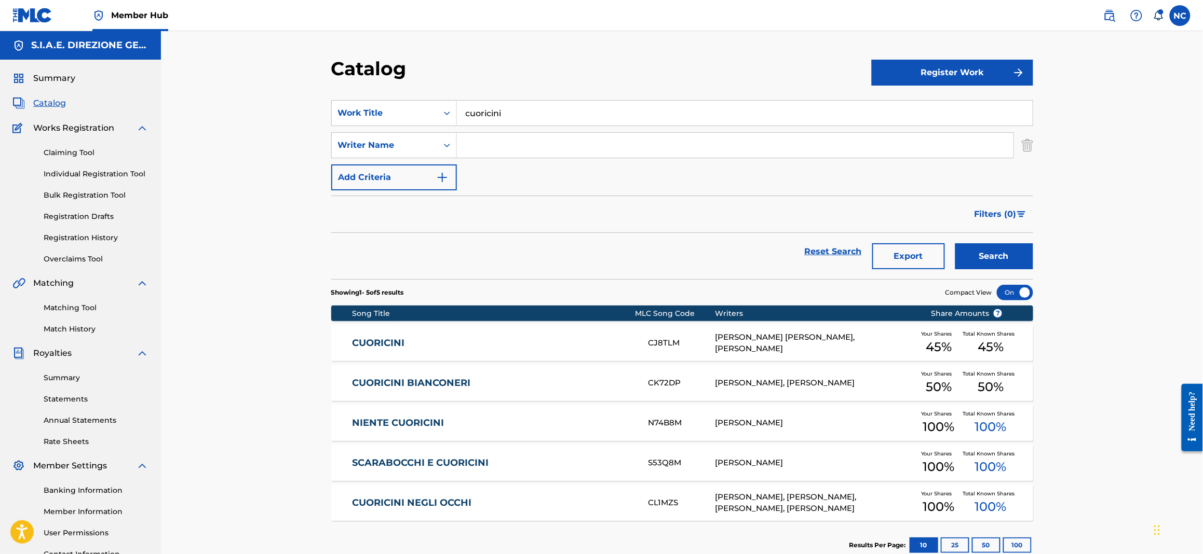
click at [470, 143] on input "Search Form" at bounding box center [735, 145] width 556 height 25
type input "manilardi"
click at [955, 243] on button "Search" at bounding box center [994, 256] width 78 height 26
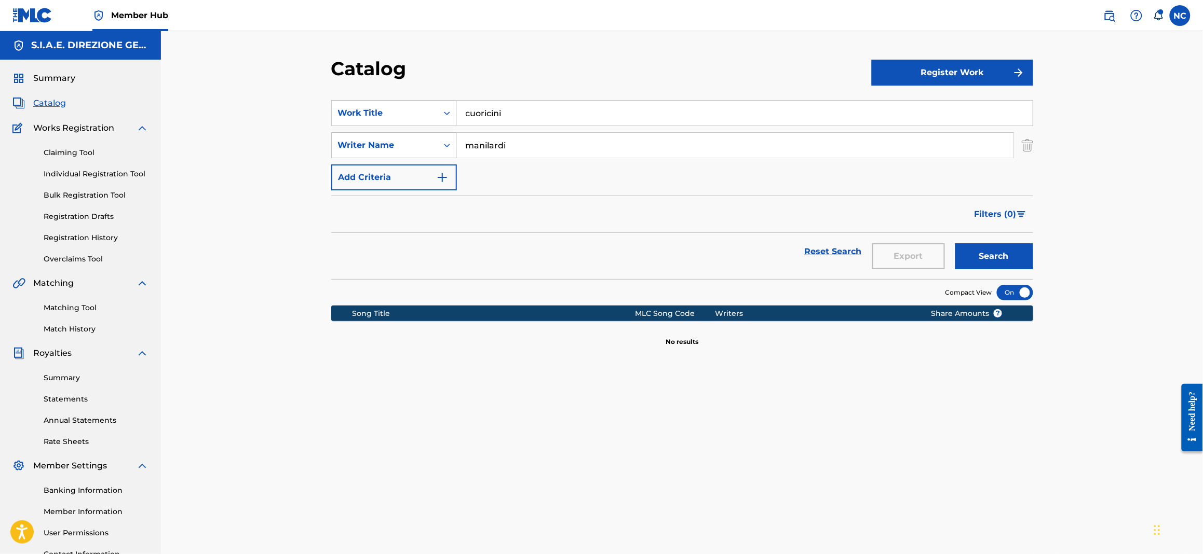
drag, startPoint x: 549, startPoint y: 139, endPoint x: 415, endPoint y: 137, distance: 133.4
click at [415, 137] on div "SearchWithCriteriae0e00535-2bde-455d-81ca-25da983a2f60 Writer Name [PERSON_NAME]" at bounding box center [682, 145] width 702 height 26
click at [955, 243] on button "Search" at bounding box center [994, 256] width 78 height 26
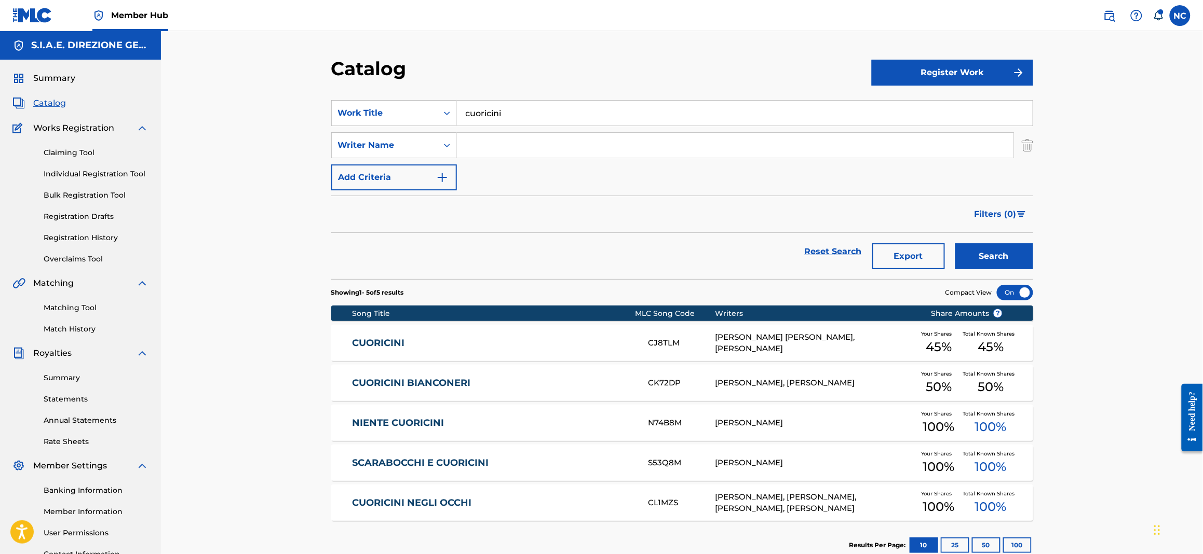
click at [570, 147] on input "Search Form" at bounding box center [735, 145] width 556 height 25
paste input "[PERSON_NAME]"
type input "[PERSON_NAME]"
click at [986, 263] on button "Search" at bounding box center [994, 256] width 78 height 26
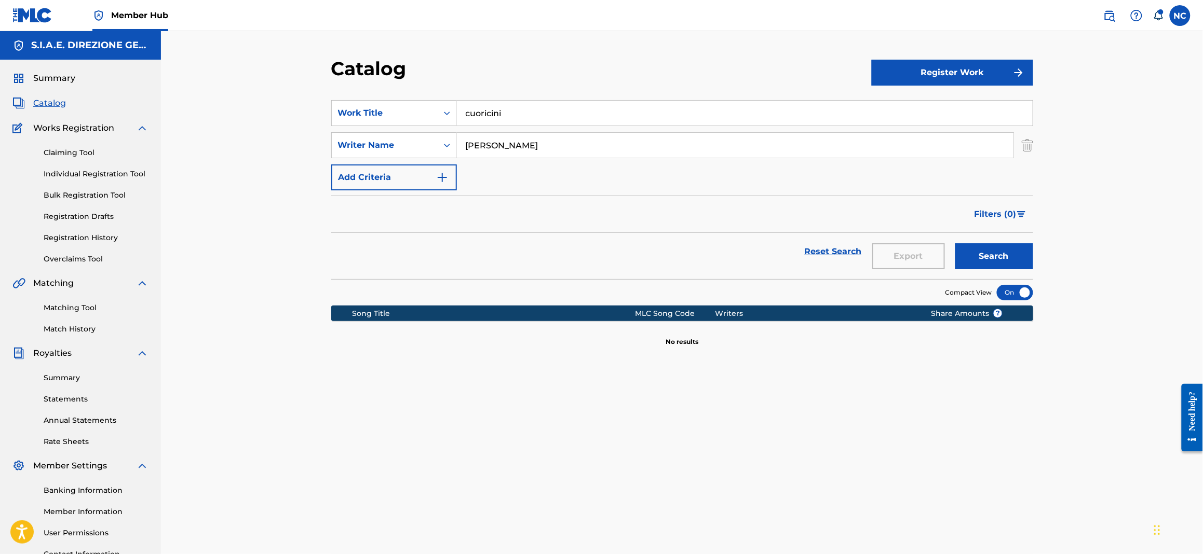
drag, startPoint x: 548, startPoint y: 142, endPoint x: 457, endPoint y: 148, distance: 91.0
click at [457, 148] on input "[PERSON_NAME]" at bounding box center [735, 145] width 556 height 25
click at [955, 243] on button "Search" at bounding box center [994, 256] width 78 height 26
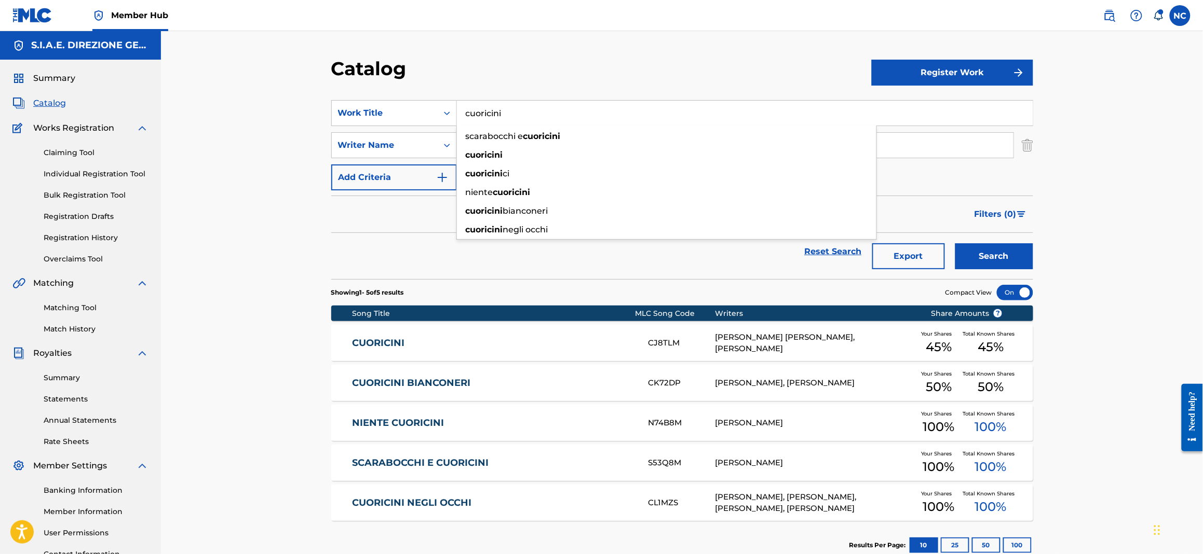
drag, startPoint x: 562, startPoint y: 102, endPoint x: 426, endPoint y: 126, distance: 137.5
click at [426, 126] on div "SearchWithCriteriaba1fb0c0-204e-4fb2-8a6c-b6bc92464f1a Work Title cuoricini sca…" at bounding box center [682, 145] width 702 height 90
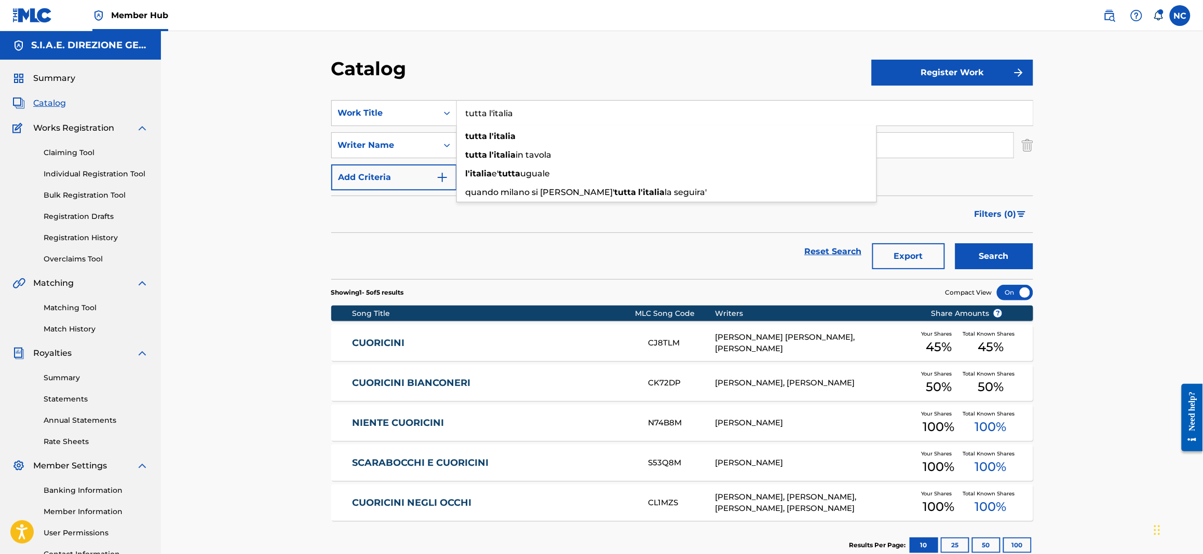
type input "tutta l'italia"
click at [955, 243] on button "Search" at bounding box center [994, 256] width 78 height 26
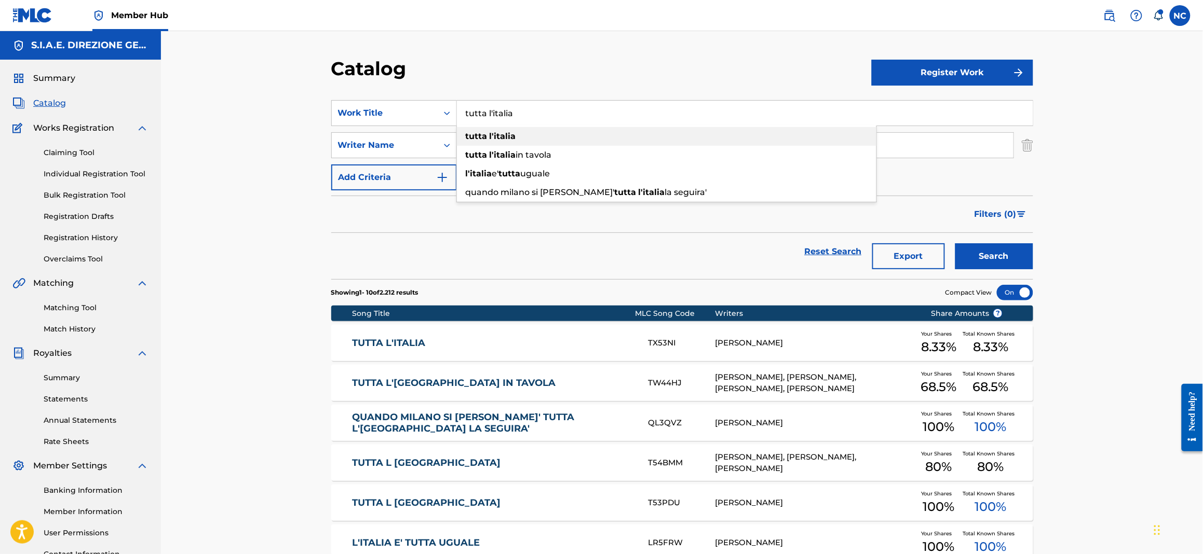
click at [516, 131] on div "tutta l'[GEOGRAPHIC_DATA]" at bounding box center [666, 136] width 419 height 19
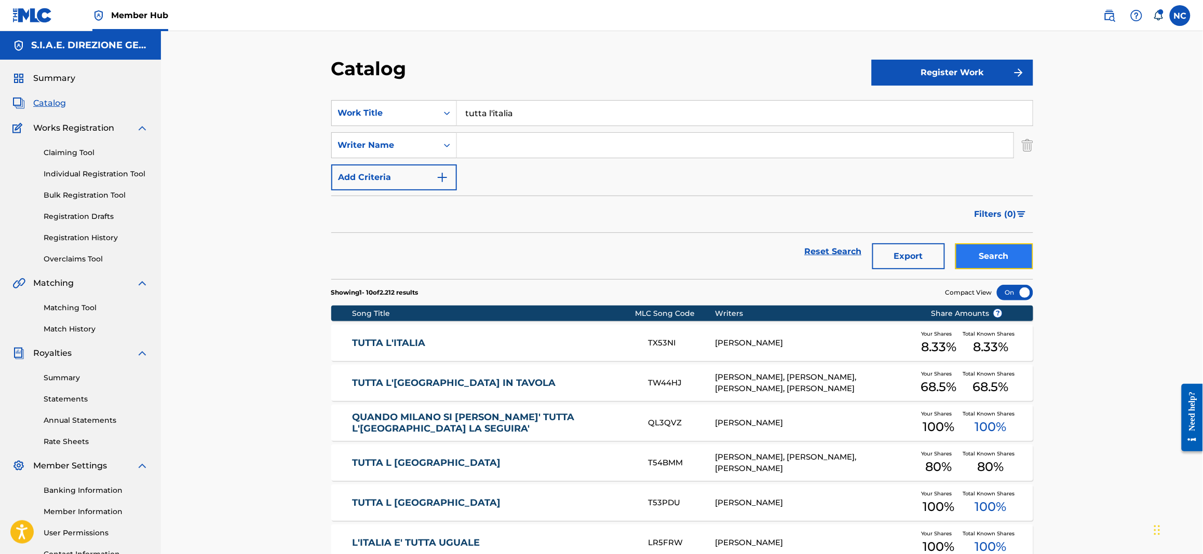
click at [992, 260] on button "Search" at bounding box center [994, 256] width 78 height 26
click at [475, 146] on input "Search Form" at bounding box center [735, 145] width 556 height 25
type input "ponte"
click at [955, 243] on button "Search" at bounding box center [994, 256] width 78 height 26
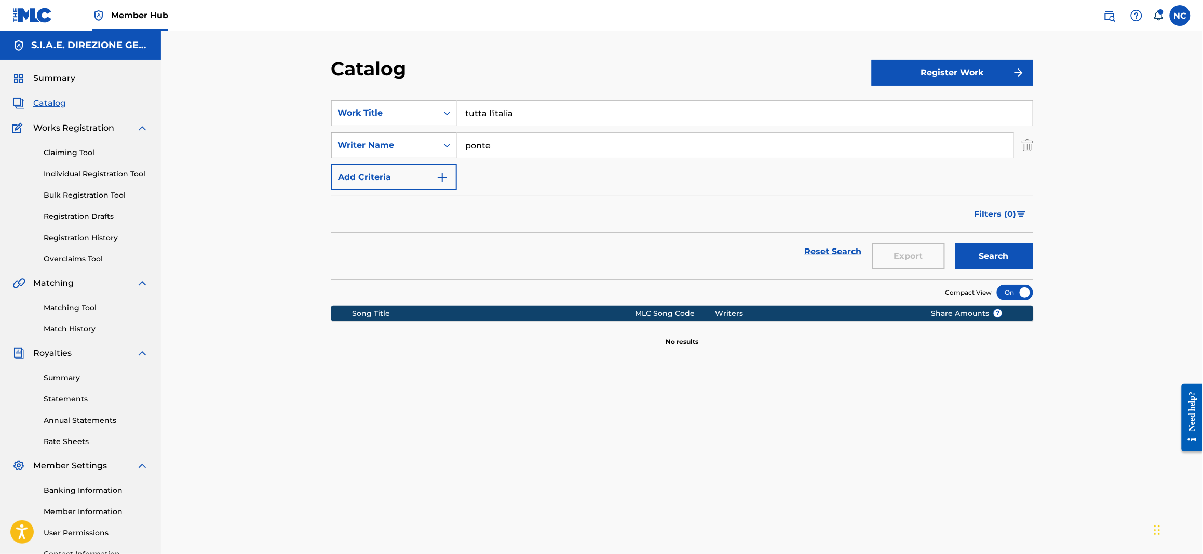
drag, startPoint x: 502, startPoint y: 147, endPoint x: 447, endPoint y: 147, distance: 54.5
click at [447, 147] on div "SearchWithCriteriae0e00535-2bde-455d-81ca-25da983a2f60 Writer Name [PERSON_NAME]" at bounding box center [682, 145] width 702 height 26
click at [1022, 258] on button "Search" at bounding box center [994, 256] width 78 height 26
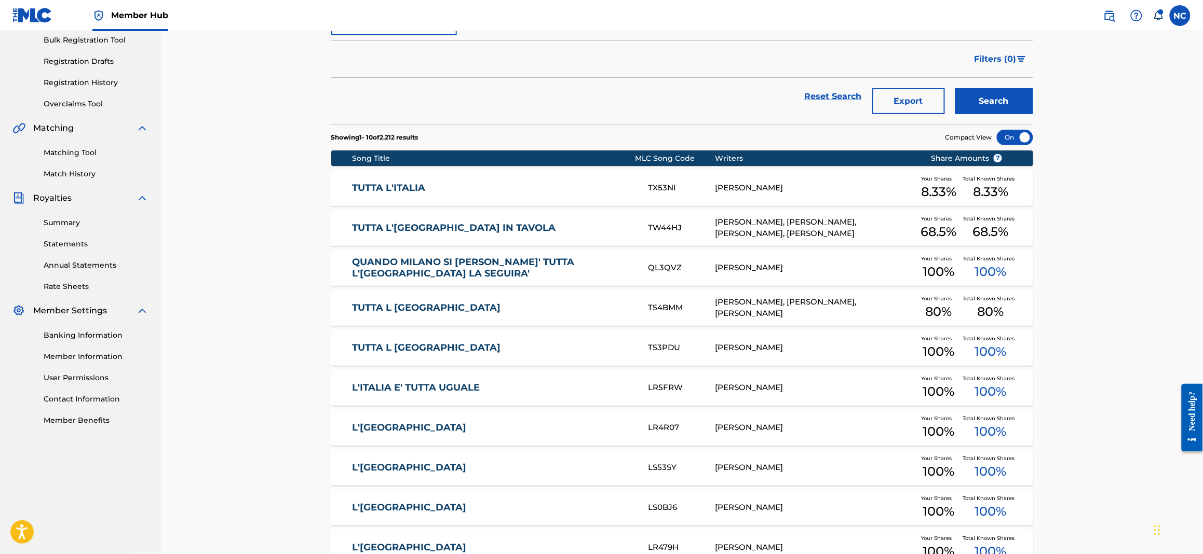
scroll to position [36, 0]
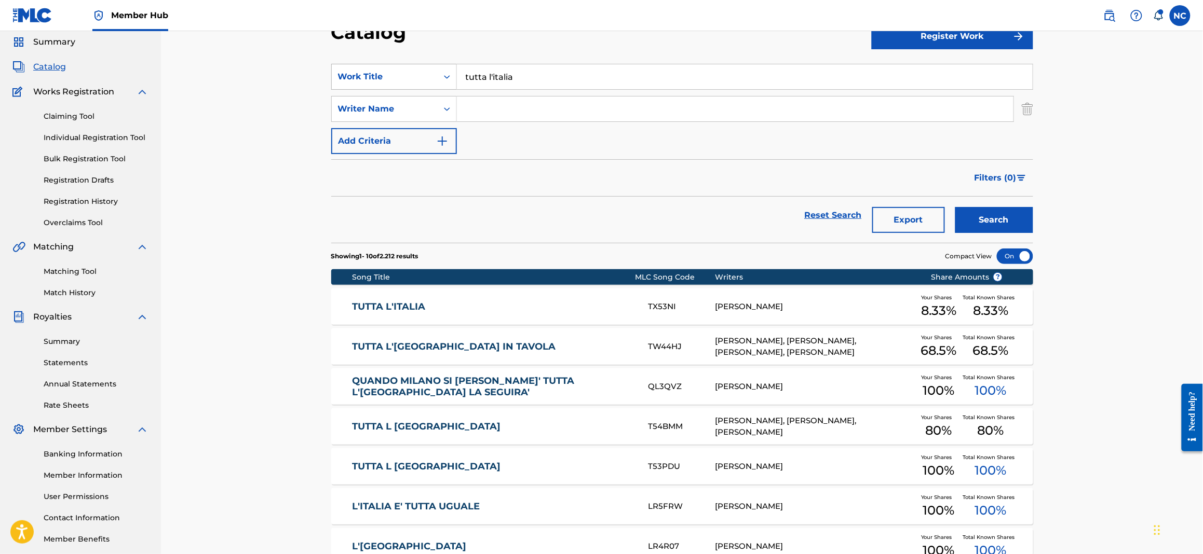
drag, startPoint x: 433, startPoint y: 73, endPoint x: 345, endPoint y: 73, distance: 88.2
click at [345, 73] on div "SearchWithCriteriaba1fb0c0-204e-4fb2-8a6c-b6bc92464f1a Work Title tutta l'[GEOG…" at bounding box center [682, 77] width 702 height 26
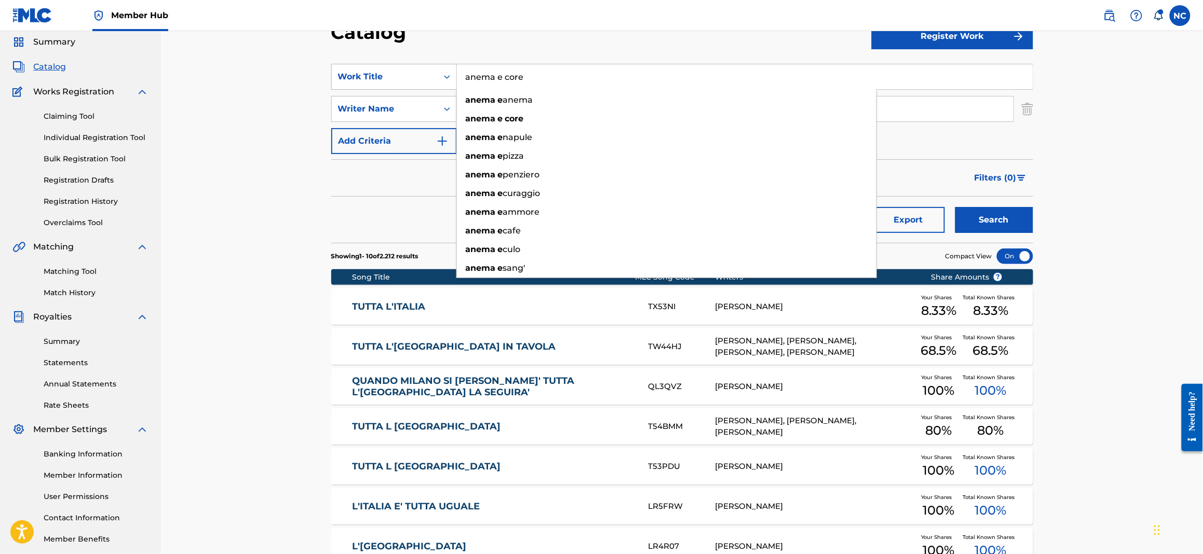
type input "anema e core"
click at [955, 207] on button "Search" at bounding box center [994, 220] width 78 height 26
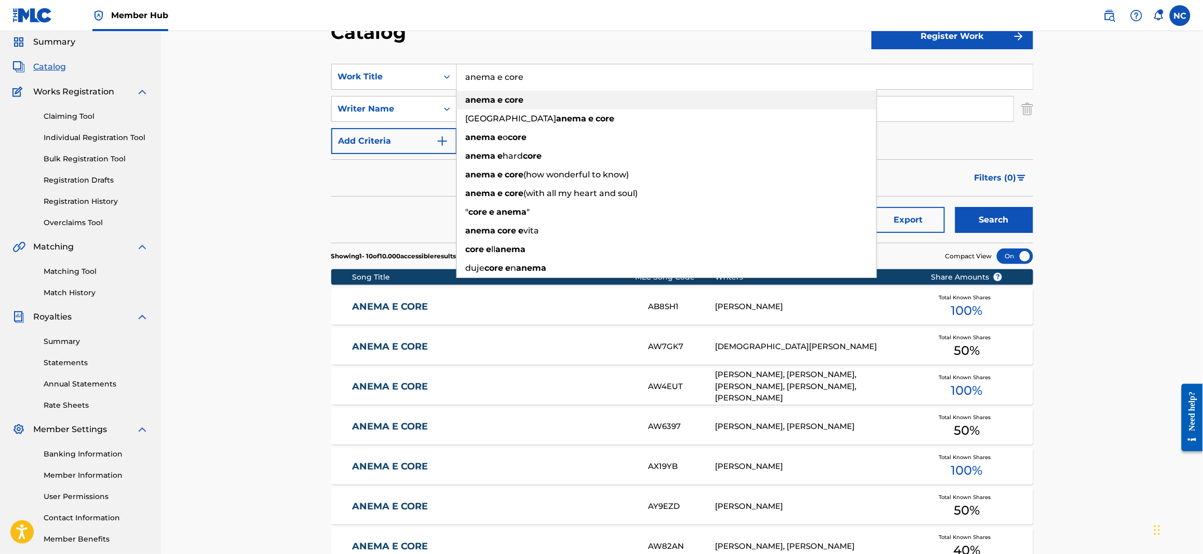
click at [501, 97] on strong "e" at bounding box center [500, 100] width 5 height 10
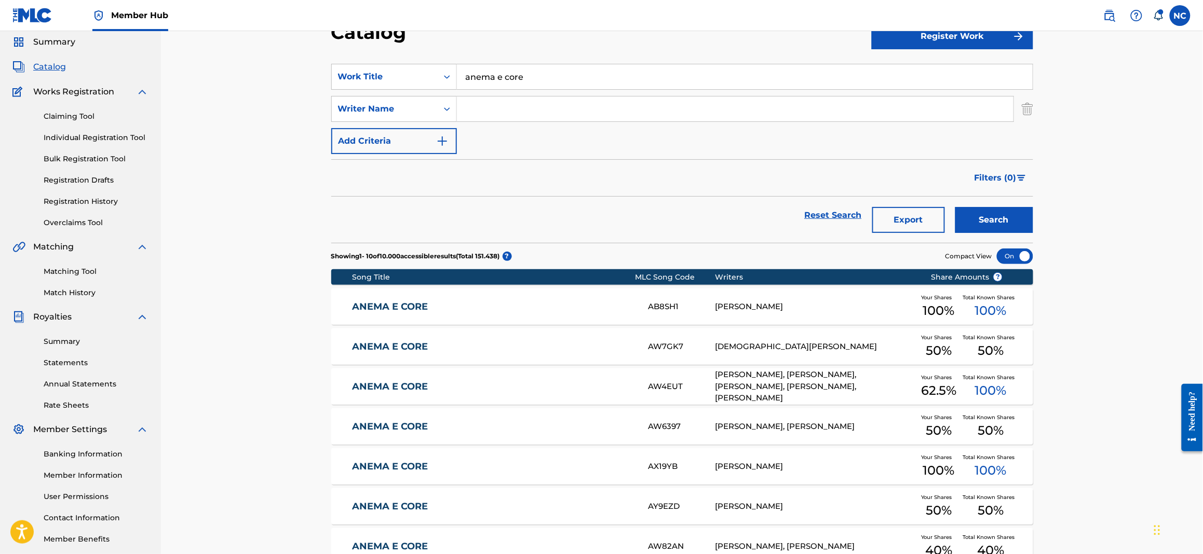
click at [404, 388] on link "ANEMA E CORE" at bounding box center [493, 387] width 282 height 12
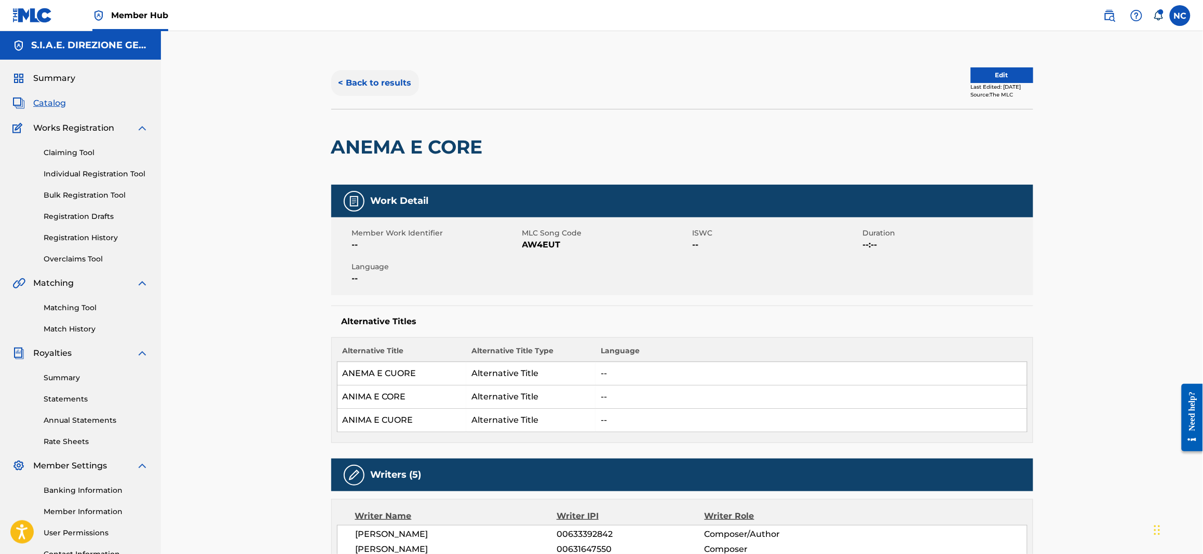
click at [340, 71] on button "< Back to results" at bounding box center [375, 83] width 88 height 26
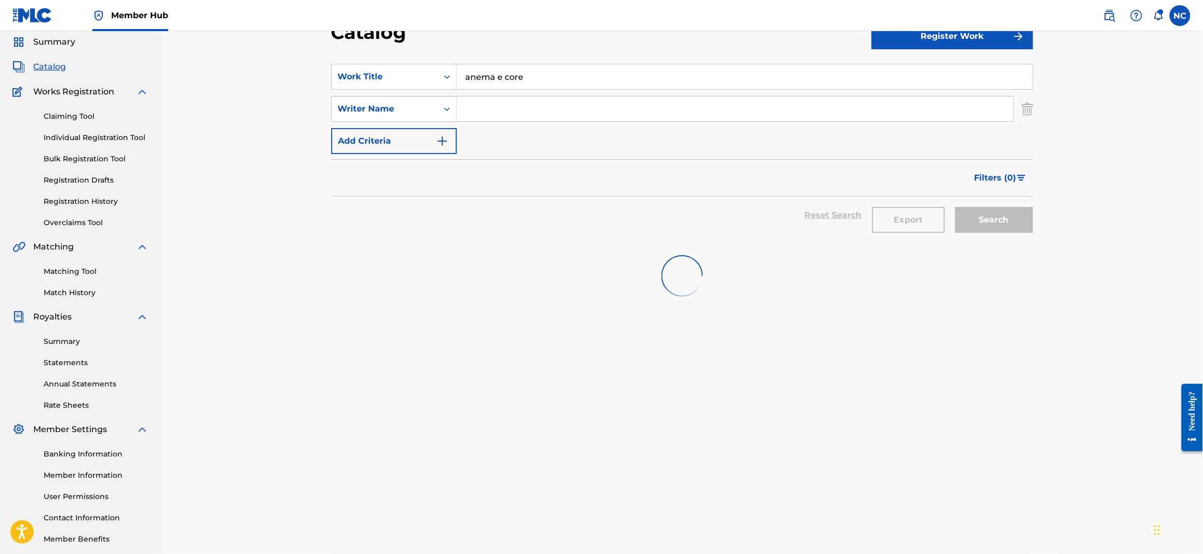
drag, startPoint x: 510, startPoint y: 71, endPoint x: 303, endPoint y: 71, distance: 207.1
click at [303, 71] on div "Catalog Register Work SearchWithCriteriaba1fb0c0-204e-4fb2-8a6c-b6bc92464f1a Wo…" at bounding box center [682, 276] width 1042 height 563
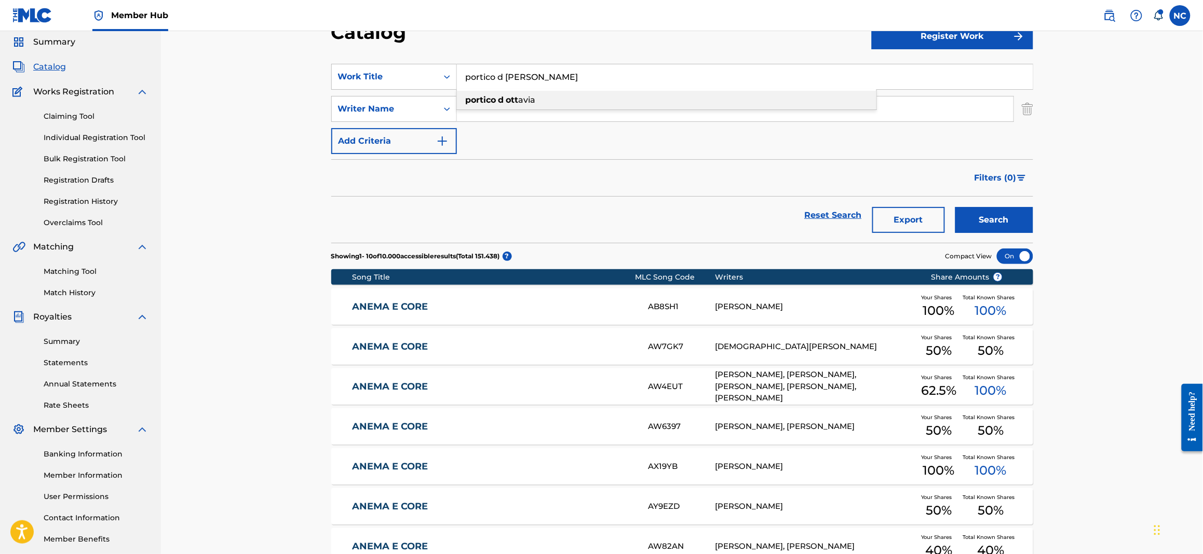
click at [480, 97] on strong "portico" at bounding box center [481, 100] width 31 height 10
type input "portico d [PERSON_NAME]"
click at [1002, 214] on button "Search" at bounding box center [994, 220] width 78 height 26
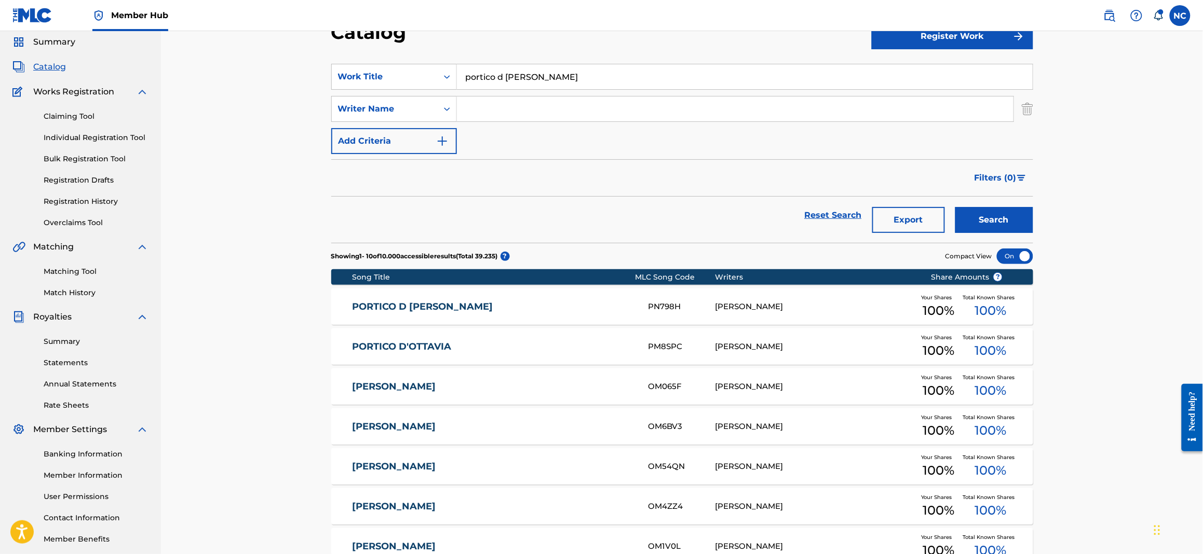
click at [405, 348] on link "PORTICO D'OTTAVIA" at bounding box center [493, 347] width 282 height 12
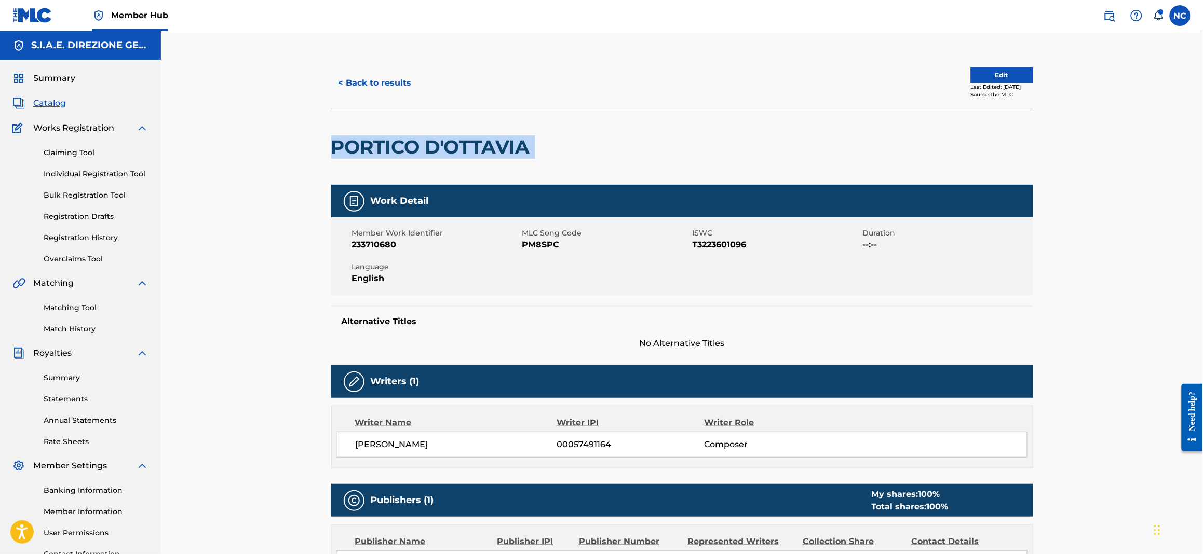
drag, startPoint x: 549, startPoint y: 149, endPoint x: 279, endPoint y: 147, distance: 270.4
click at [279, 147] on div "< Back to results Edit Last Edited: [DATE] Source: The MLC PORTICO D'[PERSON_NA…" at bounding box center [682, 377] width 1042 height 692
click at [46, 106] on span "Catalog" at bounding box center [49, 103] width 33 height 12
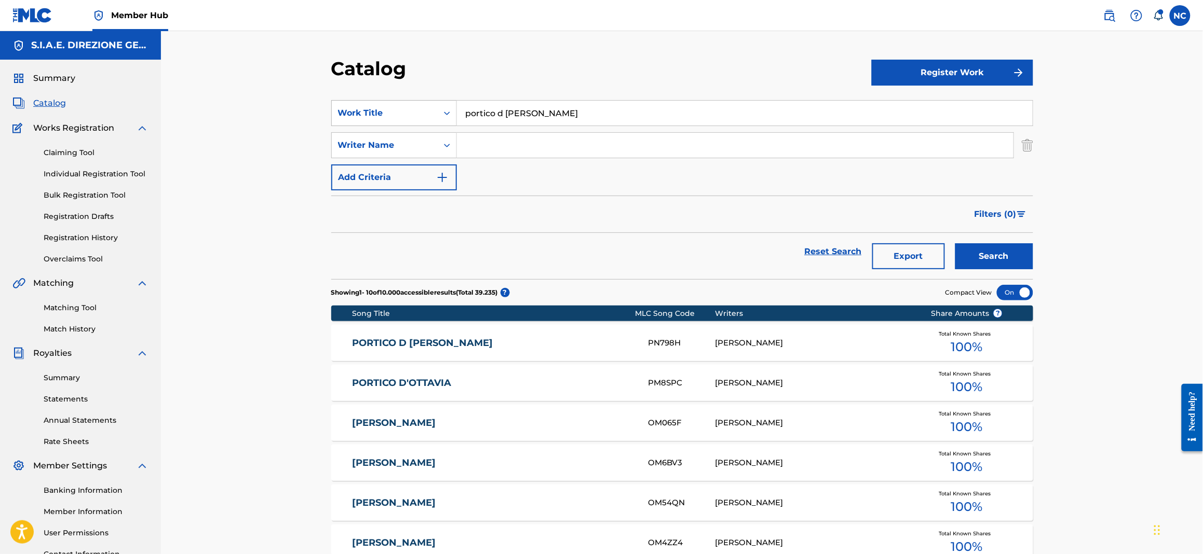
click at [348, 115] on div "SearchWithCriteriaba1fb0c0-204e-4fb2-8a6c-b6bc92464f1a Work Title portico d [PE…" at bounding box center [682, 113] width 702 height 26
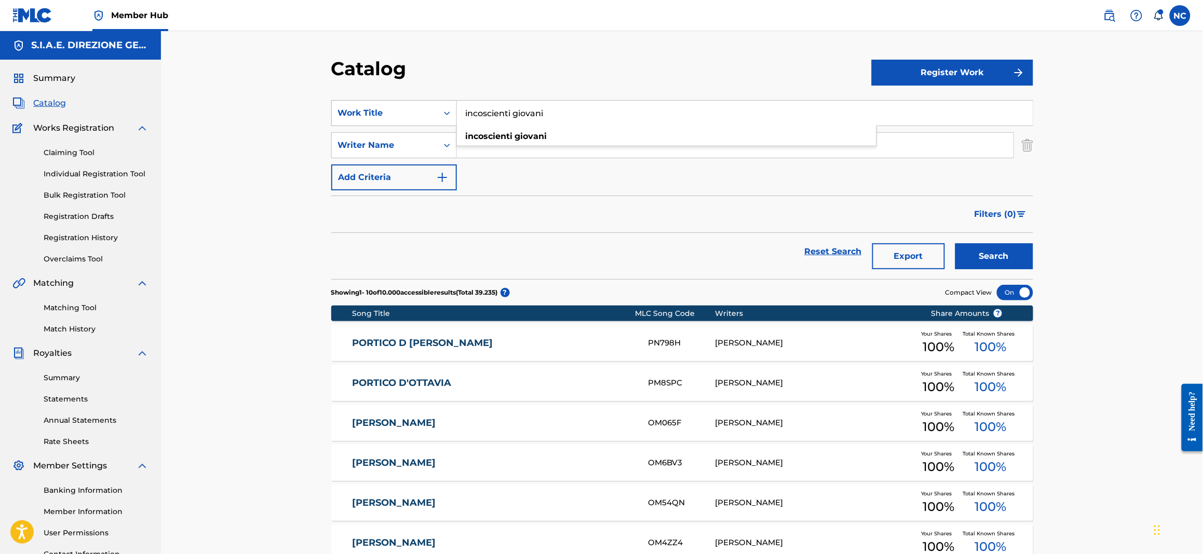
type input "incoscienti giovani"
click at [955, 243] on button "Search" at bounding box center [994, 256] width 78 height 26
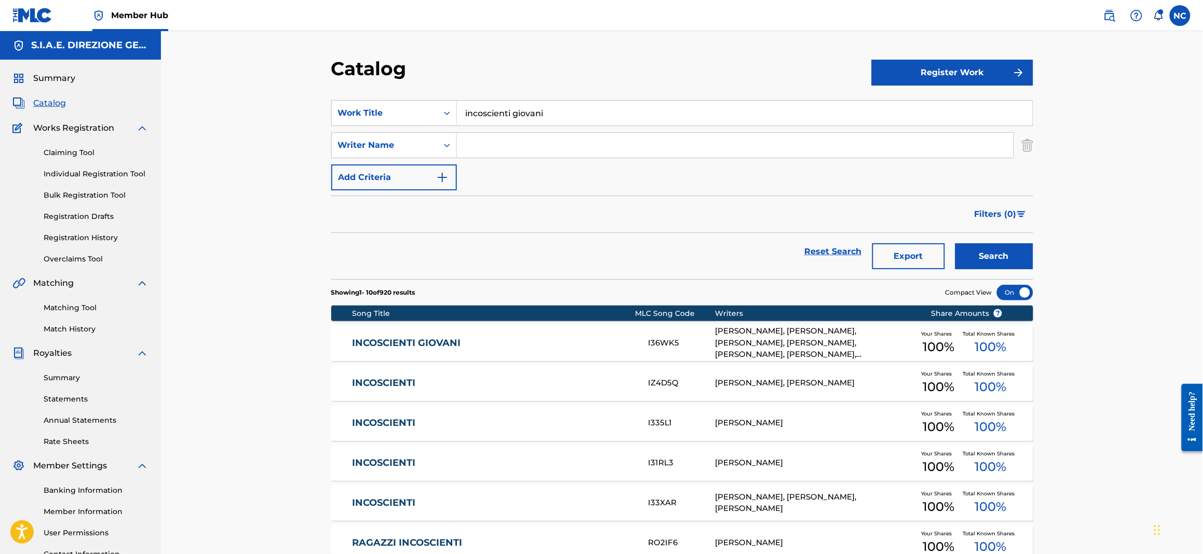
click at [404, 348] on link "INCOSCIENTI GIOVANI" at bounding box center [493, 343] width 282 height 12
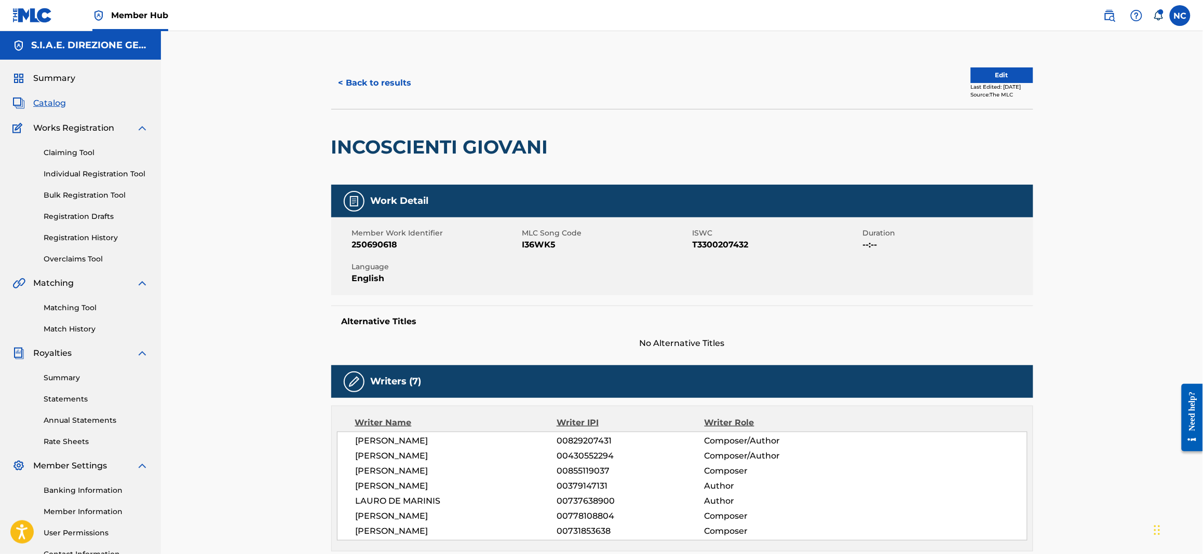
click at [45, 105] on span "Catalog" at bounding box center [49, 103] width 33 height 12
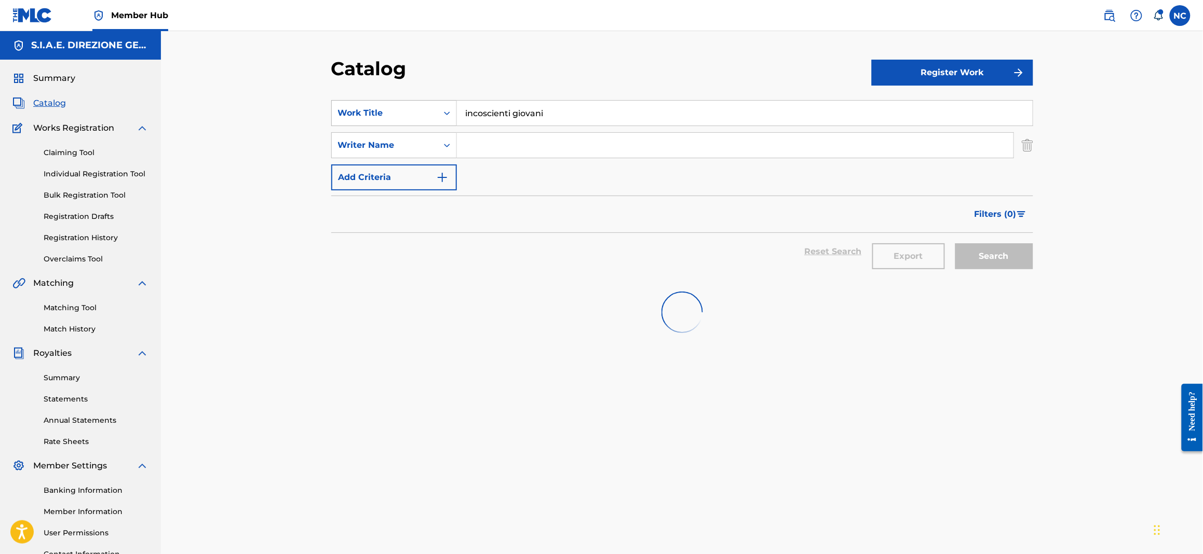
drag, startPoint x: 570, startPoint y: 112, endPoint x: 400, endPoint y: 110, distance: 170.8
click at [400, 110] on div "SearchWithCriteriaba1fb0c0-204e-4fb2-8a6c-b6bc92464f1a Work Title incoscienti g…" at bounding box center [682, 113] width 702 height 26
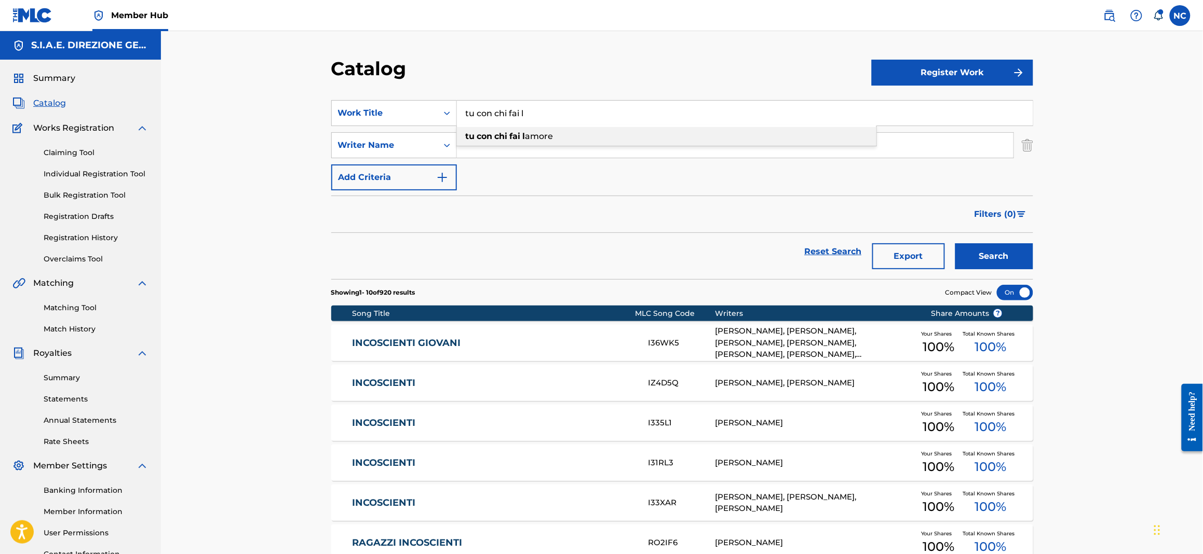
click at [507, 140] on strong "chi" at bounding box center [501, 136] width 13 height 10
type input "tu con chi fai l amore"
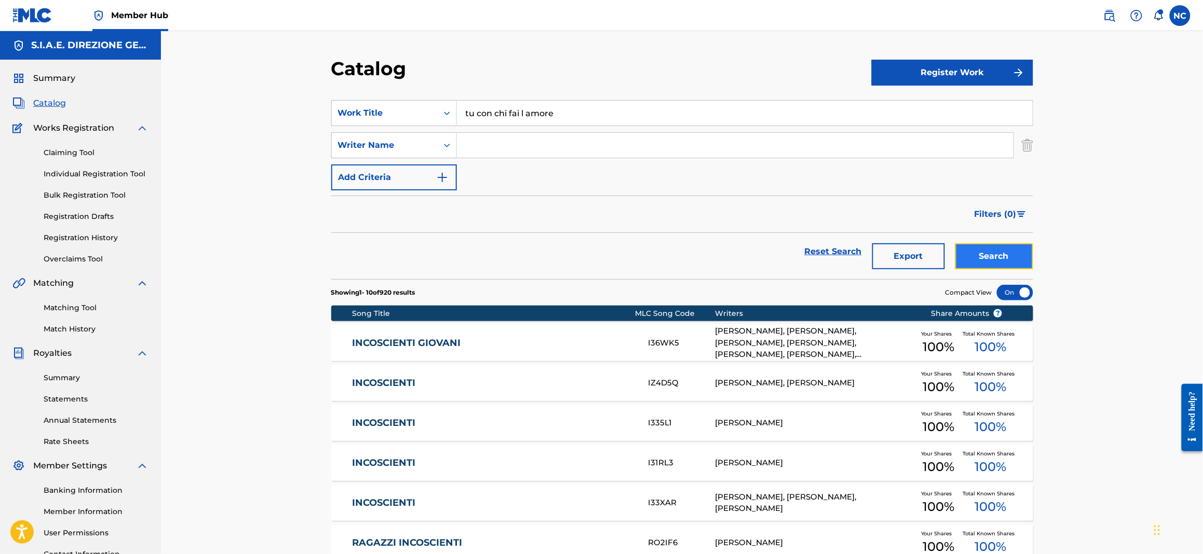
click at [978, 256] on button "Search" at bounding box center [994, 256] width 78 height 26
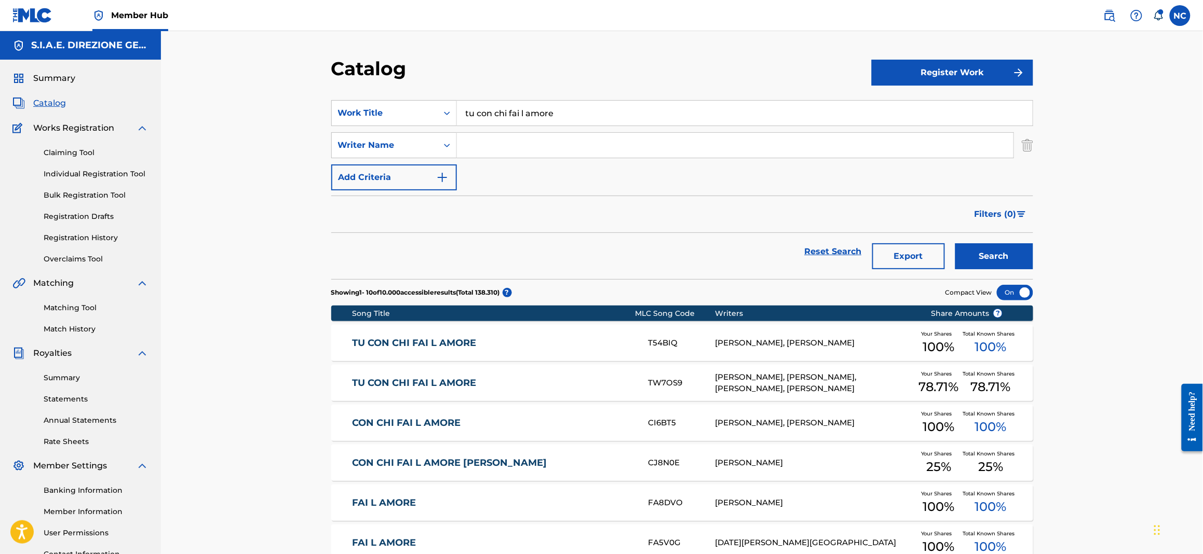
click at [384, 384] on link "TU CON CHI FAI L AMORE" at bounding box center [493, 383] width 282 height 12
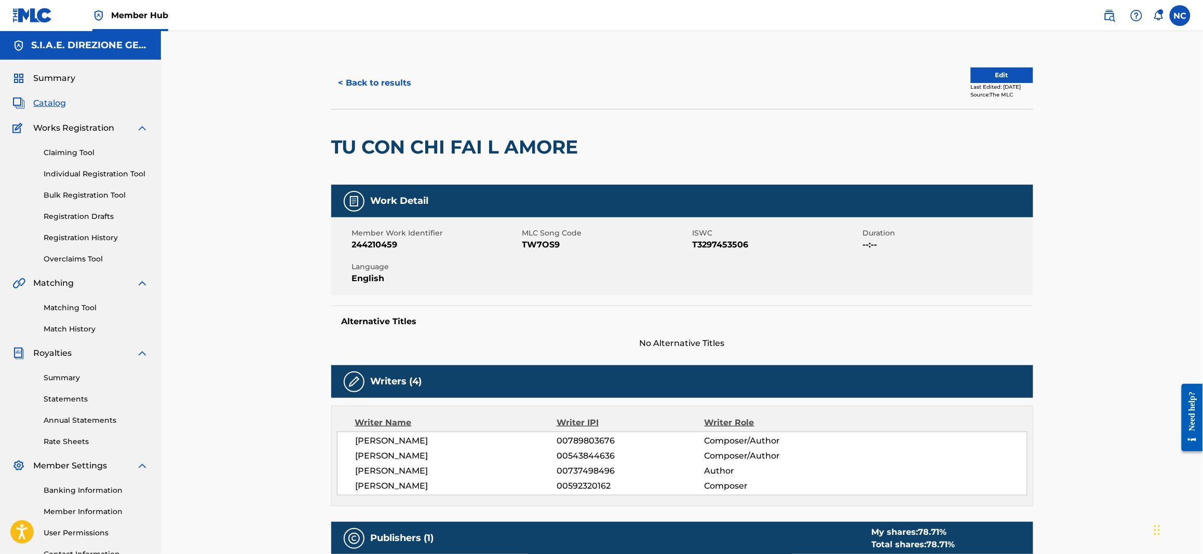
click at [61, 103] on span "Catalog" at bounding box center [49, 103] width 33 height 12
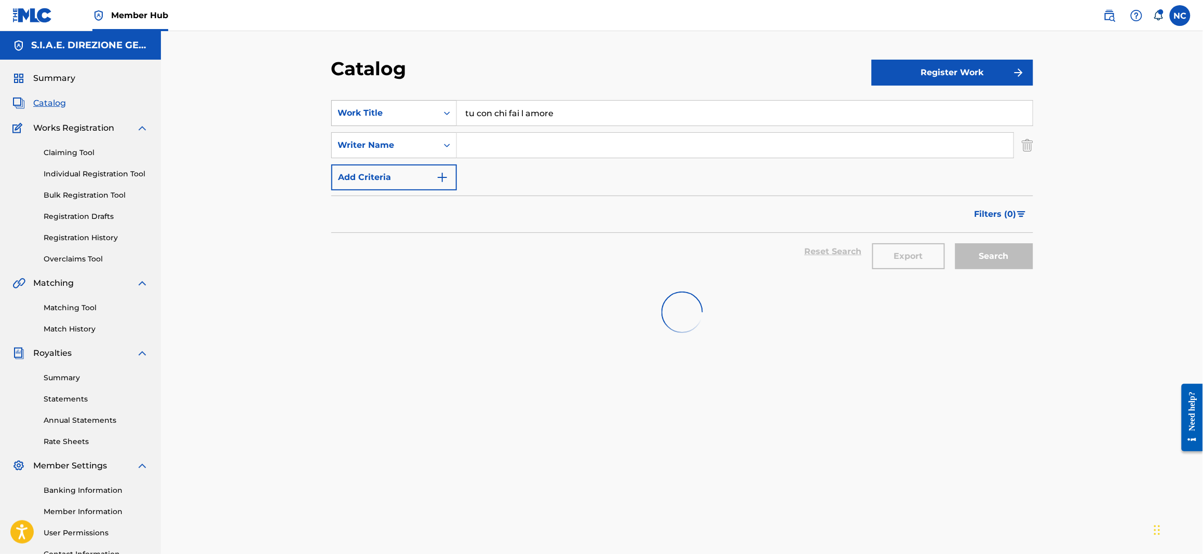
drag, startPoint x: 629, startPoint y: 118, endPoint x: 404, endPoint y: 115, distance: 224.8
click at [404, 115] on div "SearchWithCriteriaba1fb0c0-204e-4fb2-8a6c-b6bc92464f1a Work Title tu con chi fa…" at bounding box center [682, 113] width 702 height 26
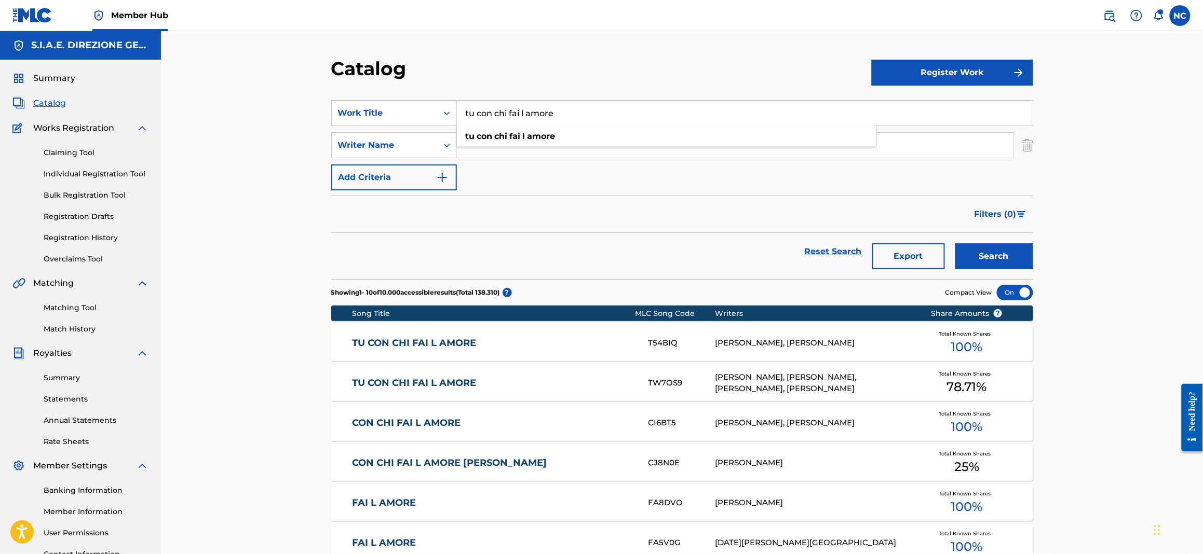
paste input "BURNOUT"
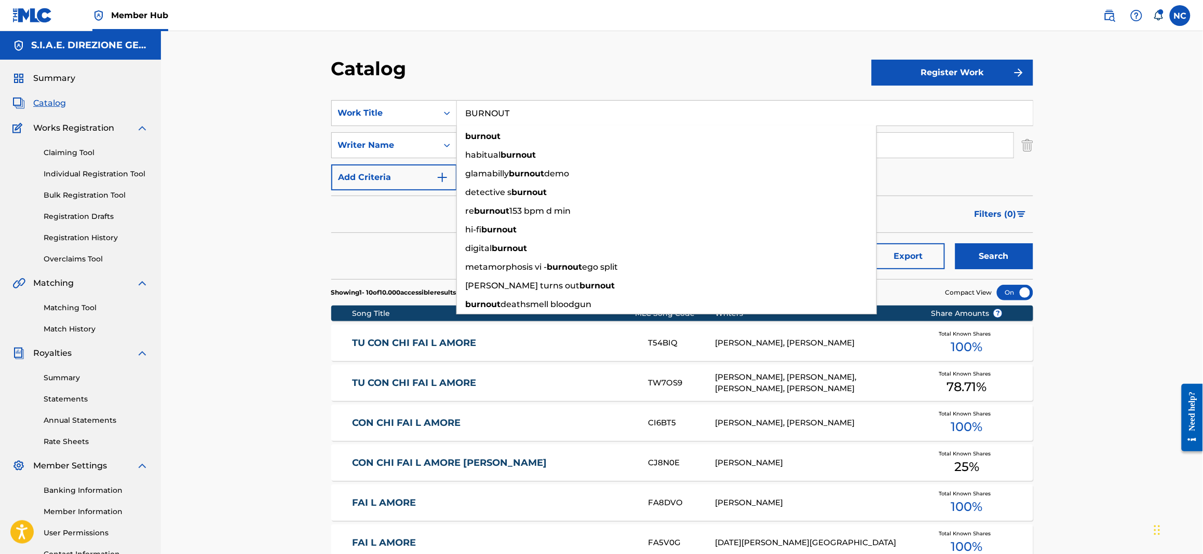
click at [493, 110] on input "BURNOUT" at bounding box center [745, 113] width 576 height 25
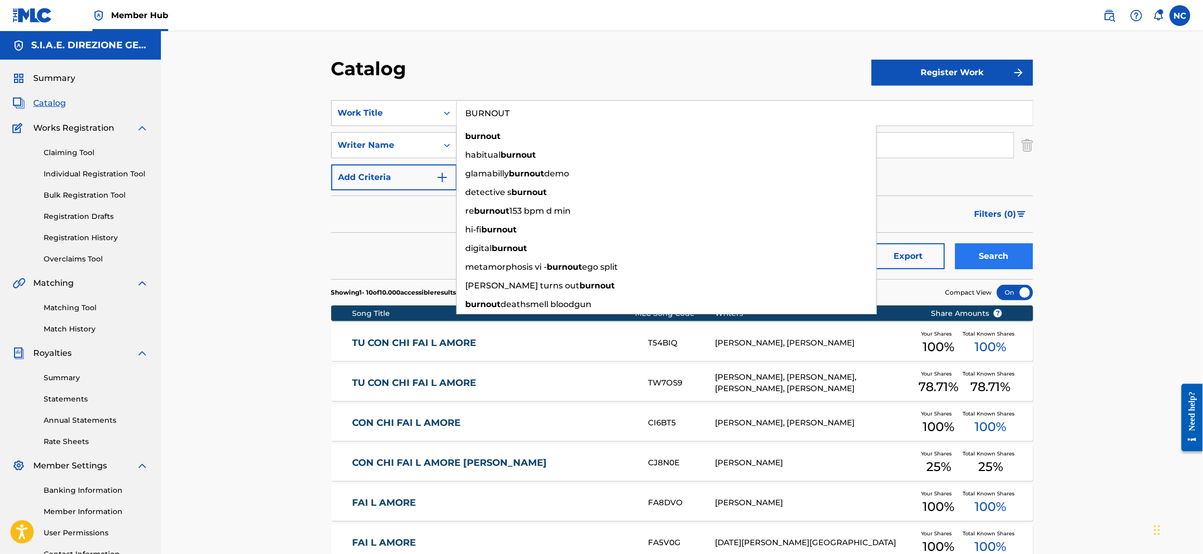
type input "BURNOUT"
click at [1005, 252] on button "Search" at bounding box center [994, 256] width 78 height 26
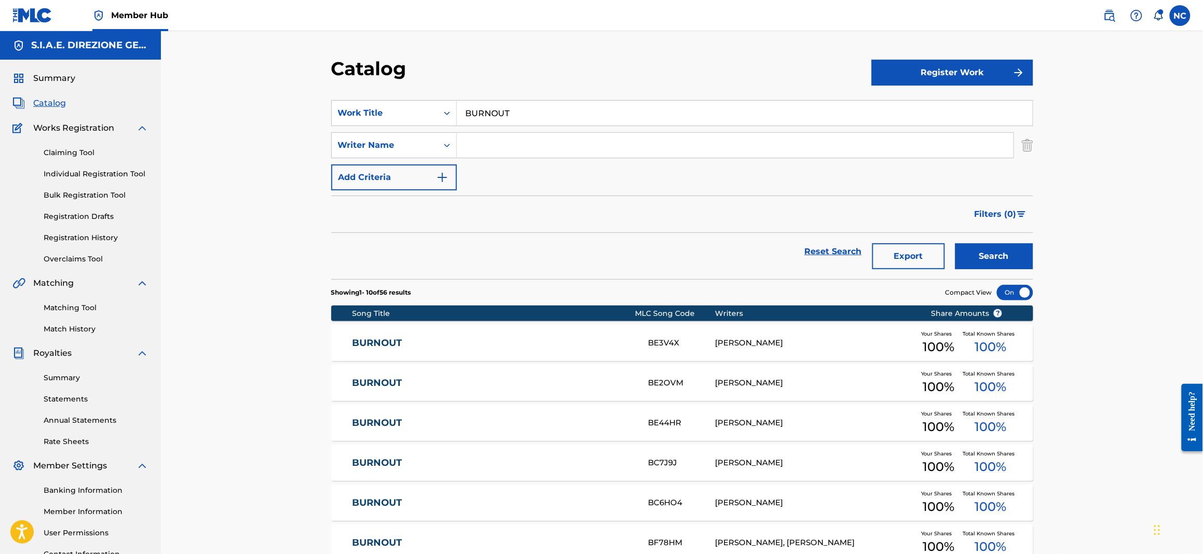
click at [486, 141] on input "Search Form" at bounding box center [735, 145] width 556 height 25
type input "zanotti"
click at [955, 243] on button "Search" at bounding box center [994, 256] width 78 height 26
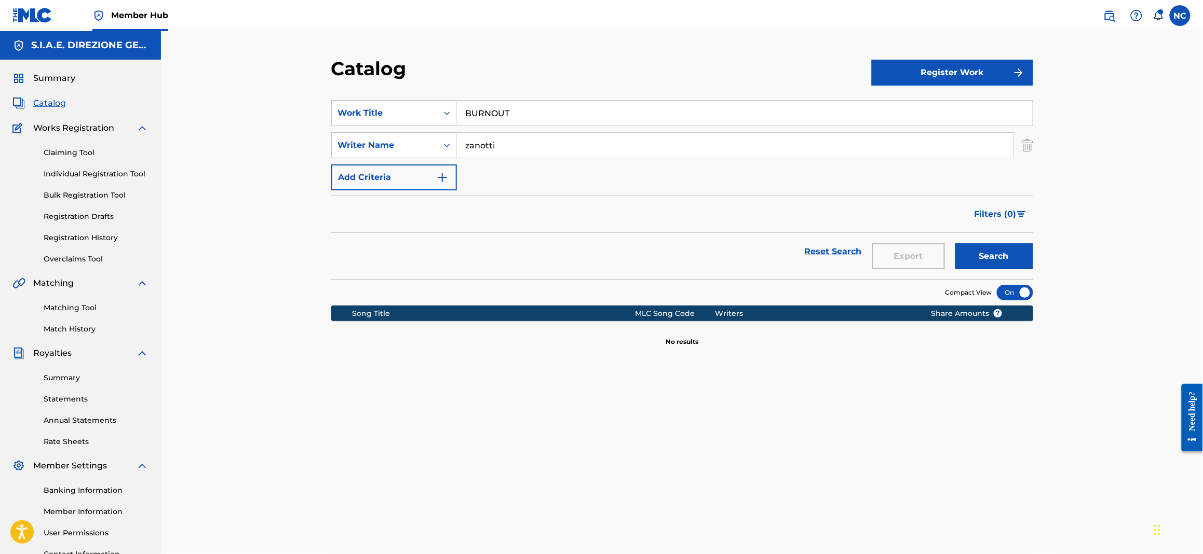
click at [534, 163] on div "SearchWithCriteriaba1fb0c0-204e-4fb2-8a6c-b6bc92464f1a Work Title BURNOUT Searc…" at bounding box center [682, 145] width 702 height 90
drag, startPoint x: 309, startPoint y: 157, endPoint x: 262, endPoint y: 163, distance: 47.2
click at [263, 163] on div "Catalog Register Work SearchWithCriteriaba1fb0c0-204e-4fb2-8a6c-b6bc92464f1a Wo…" at bounding box center [682, 312] width 1042 height 563
drag, startPoint x: 552, startPoint y: 112, endPoint x: 397, endPoint y: 100, distance: 156.1
click at [397, 100] on div "SearchWithCriteriaba1fb0c0-204e-4fb2-8a6c-b6bc92464f1a Work Title BURNOUT" at bounding box center [682, 113] width 702 height 26
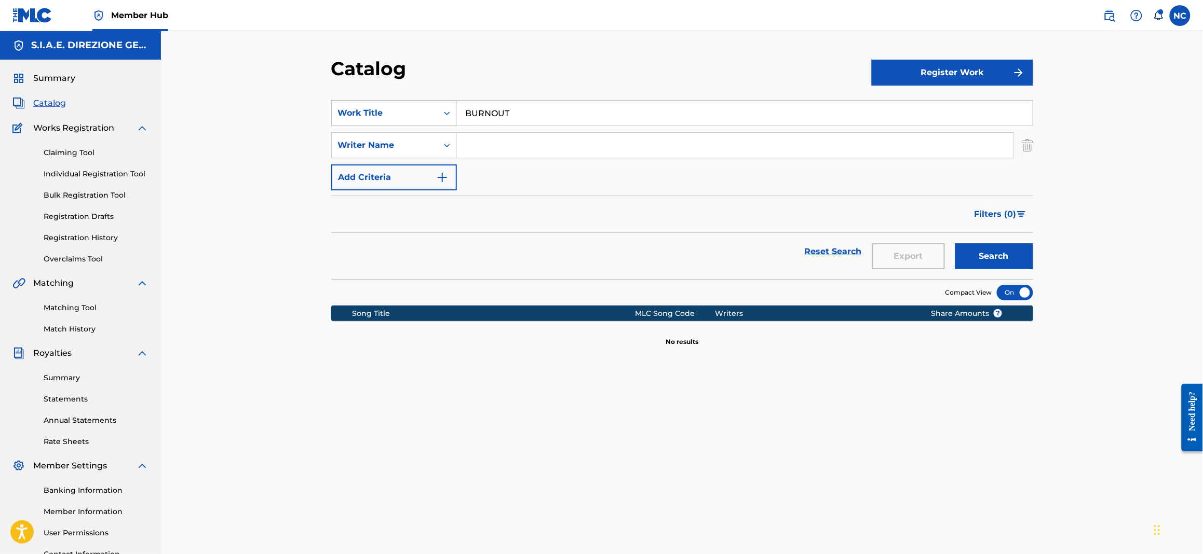
paste input "PICCOLA VOLPE"
click at [515, 134] on strong "volpe" at bounding box center [510, 136] width 24 height 10
type input "piccola volpe"
click at [508, 145] on input "Search Form" at bounding box center [735, 145] width 556 height 25
type input "presenti"
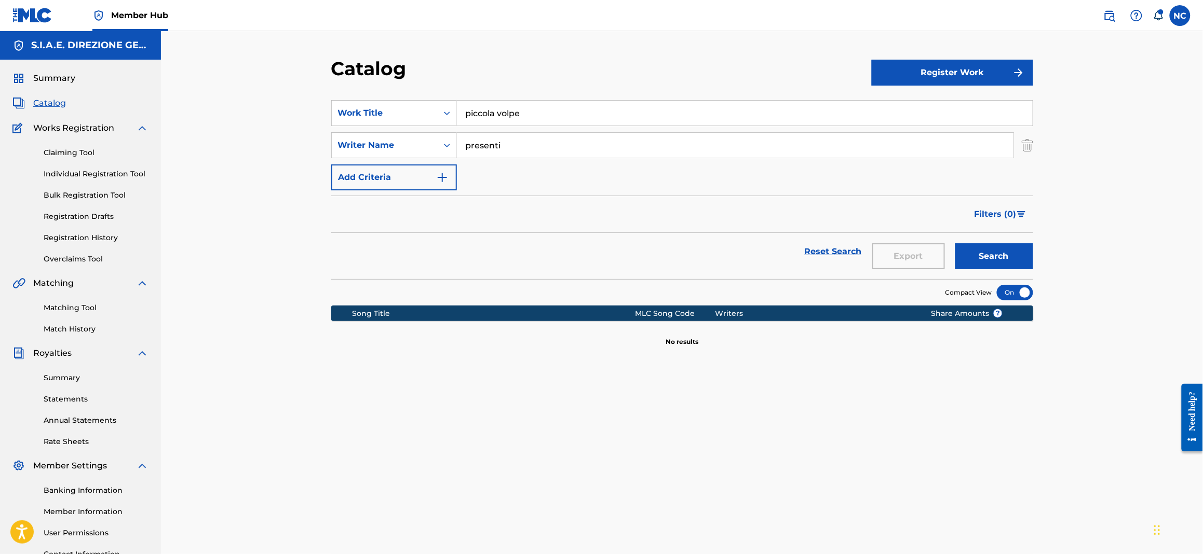
click at [955, 243] on button "Search" at bounding box center [994, 256] width 78 height 26
drag, startPoint x: 494, startPoint y: 116, endPoint x: 418, endPoint y: 111, distance: 75.9
click at [418, 111] on div "SearchWithCriteriaba1fb0c0-204e-4fb2-8a6c-b6bc92464f1a Work Title piccola volpe" at bounding box center [682, 113] width 702 height 26
paste input "HELLO WORLD"
type input "HELLO WORLD"
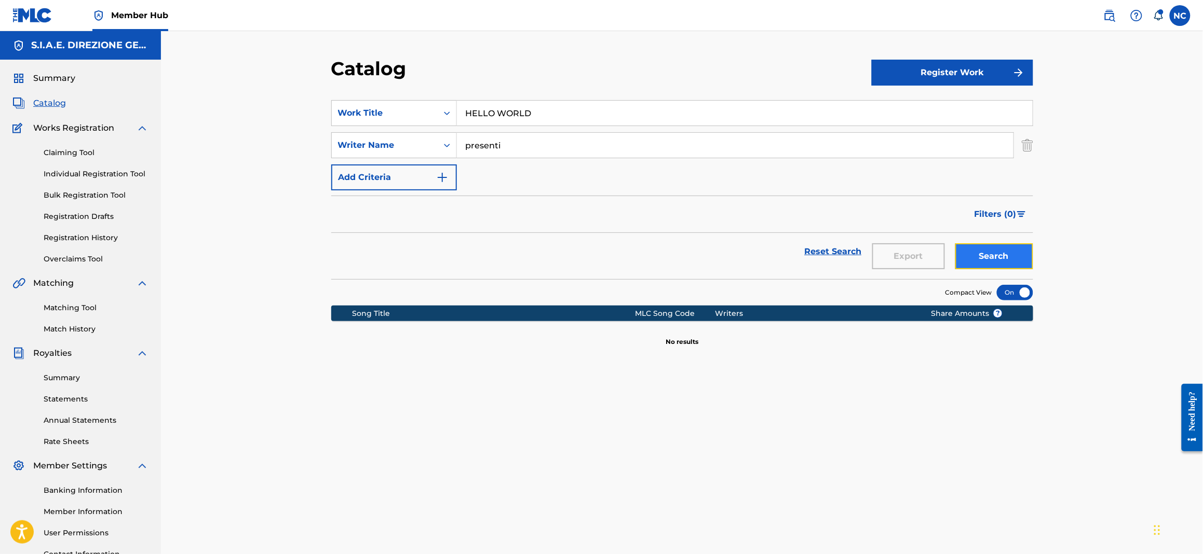
click at [1021, 265] on button "Search" at bounding box center [994, 256] width 78 height 26
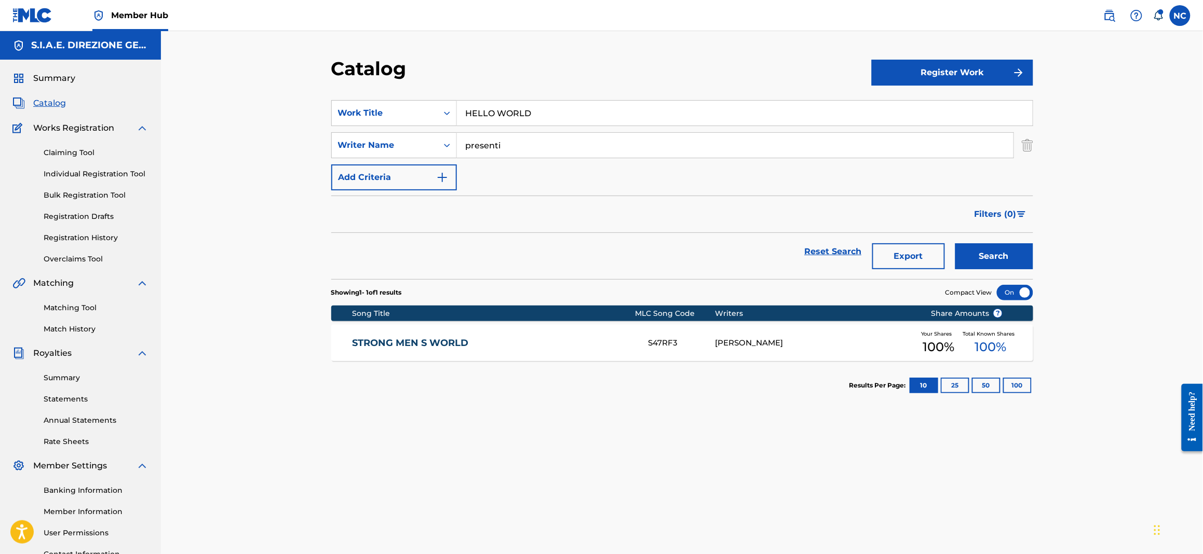
drag, startPoint x: 448, startPoint y: 139, endPoint x: 244, endPoint y: 140, distance: 204.0
click at [244, 140] on div "Catalog Register Work SearchWithCriteriaba1fb0c0-204e-4fb2-8a6c-b6bc92464f1a Wo…" at bounding box center [682, 312] width 1042 height 563
drag, startPoint x: 624, startPoint y: 112, endPoint x: 391, endPoint y: 111, distance: 232.5
click at [391, 111] on div "SearchWithCriteriaba1fb0c0-204e-4fb2-8a6c-b6bc92464f1a Work Title HELLO WORLD" at bounding box center [682, 113] width 702 height 26
paste input "TITOLI DI CODA"
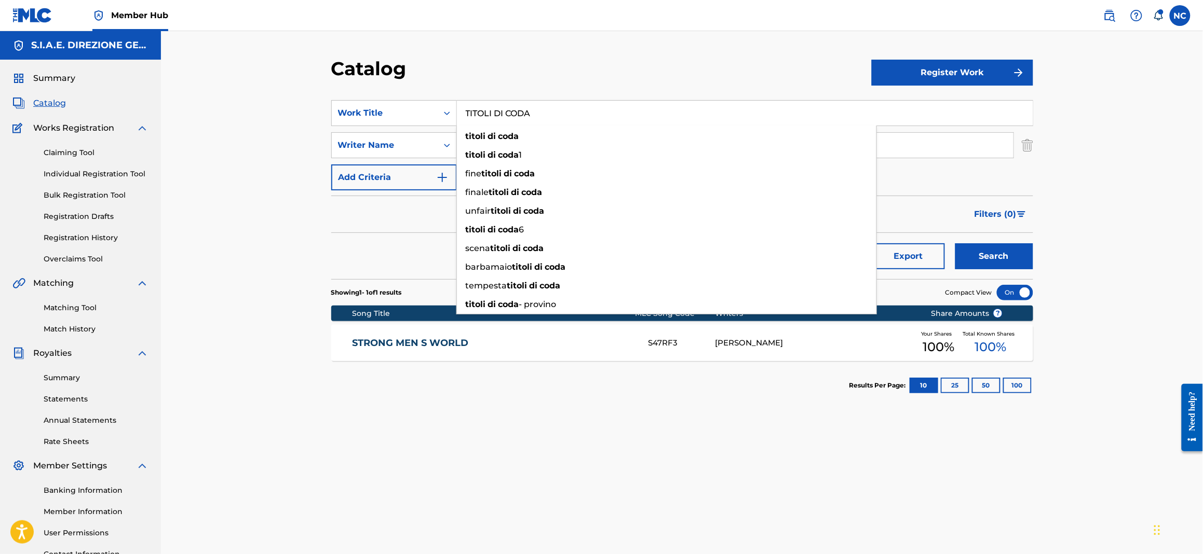
type input "TITOLI DI CODA"
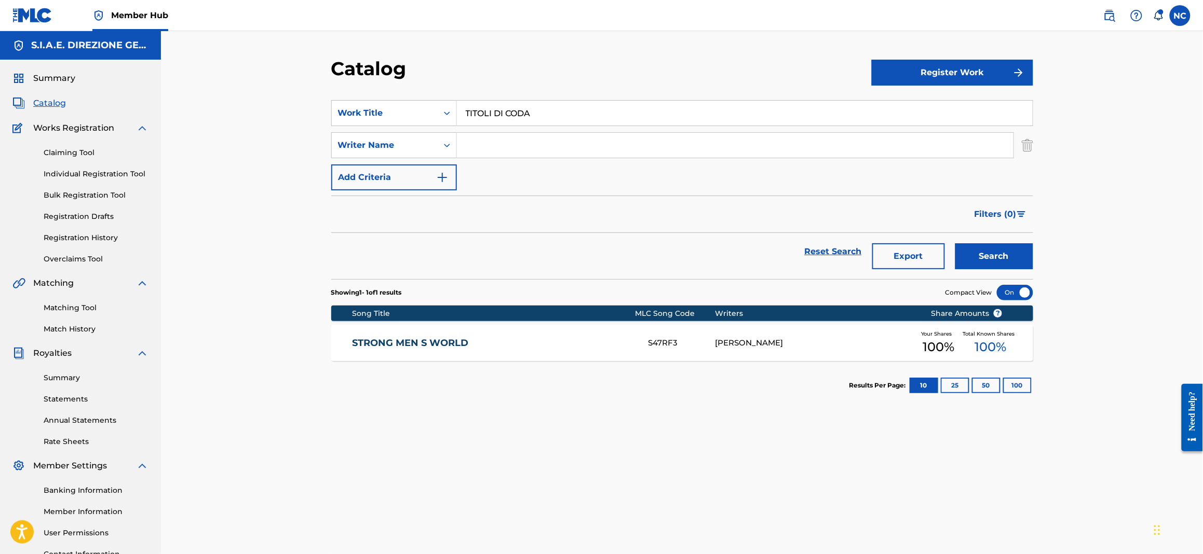
click at [402, 235] on div "Reset Search Export Search" at bounding box center [682, 251] width 702 height 37
click at [486, 145] on input "Search Form" at bounding box center [735, 145] width 556 height 25
type input "zanotti"
click at [955, 243] on button "Search" at bounding box center [994, 256] width 78 height 26
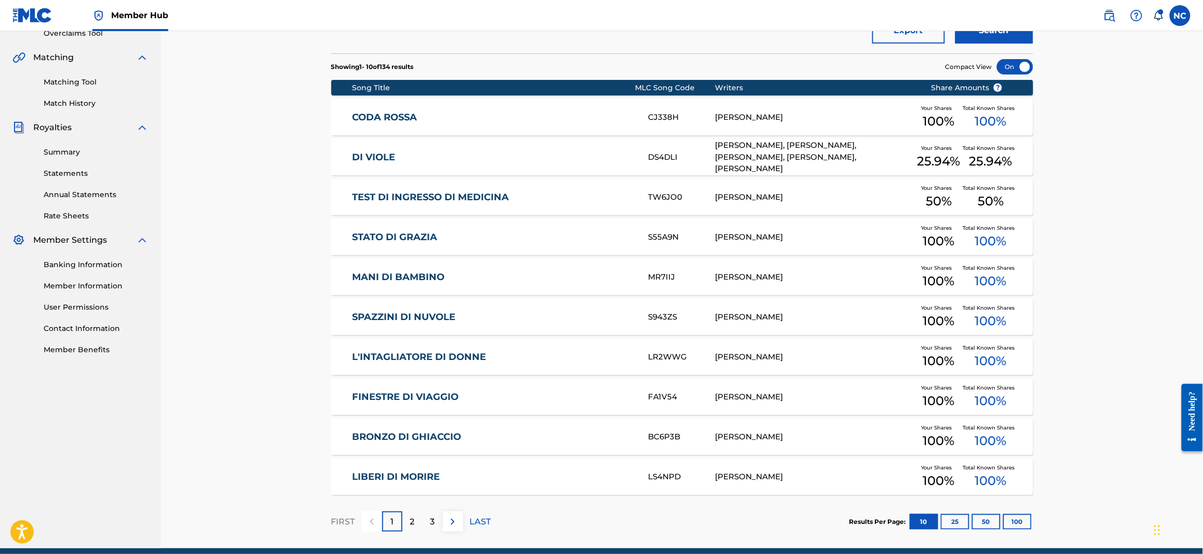
scroll to position [233, 0]
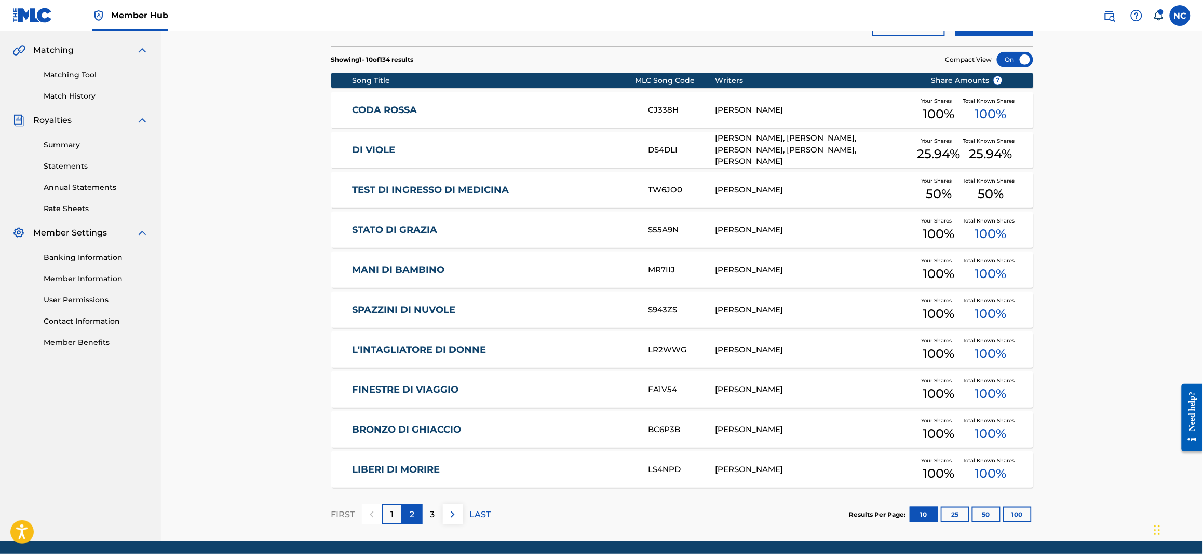
click at [416, 511] on div "2" at bounding box center [412, 514] width 20 height 20
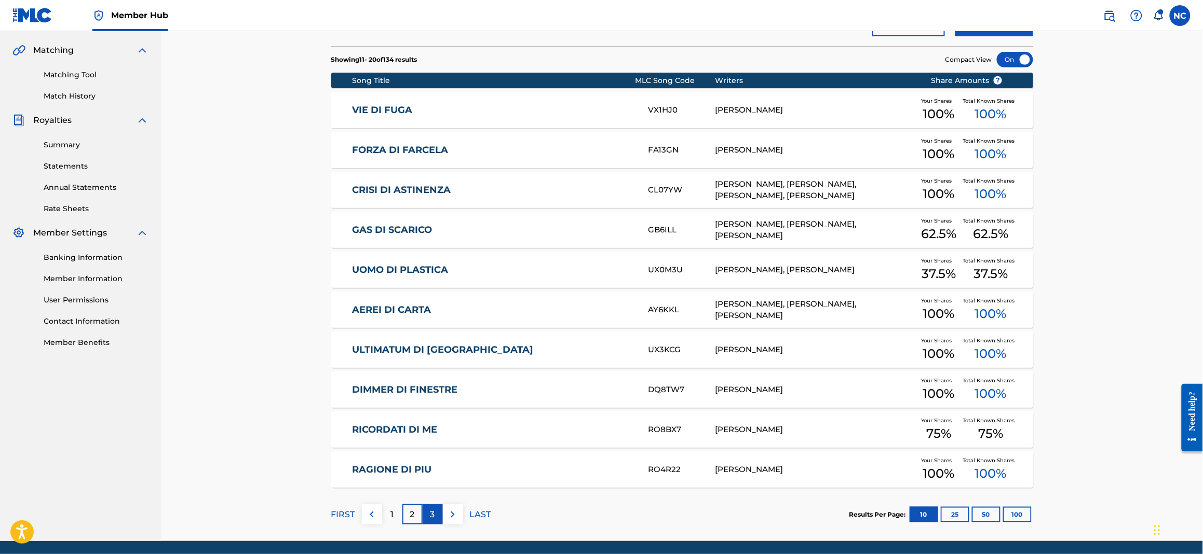
click at [433, 511] on p "3" at bounding box center [432, 515] width 5 height 12
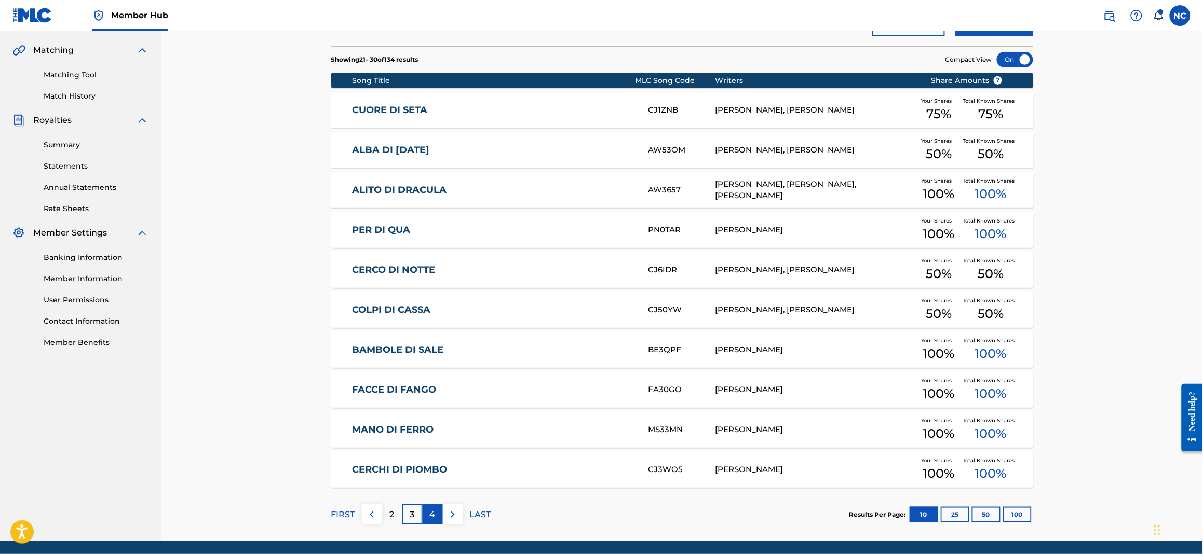
click at [436, 514] on div "4" at bounding box center [432, 514] width 20 height 20
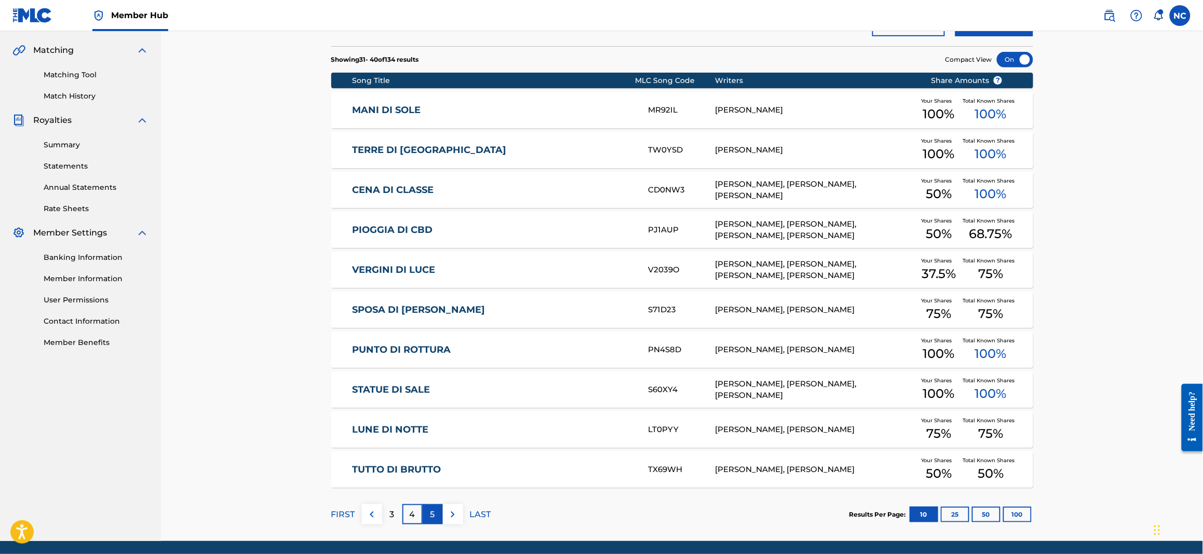
click at [435, 513] on div "5" at bounding box center [432, 514] width 20 height 20
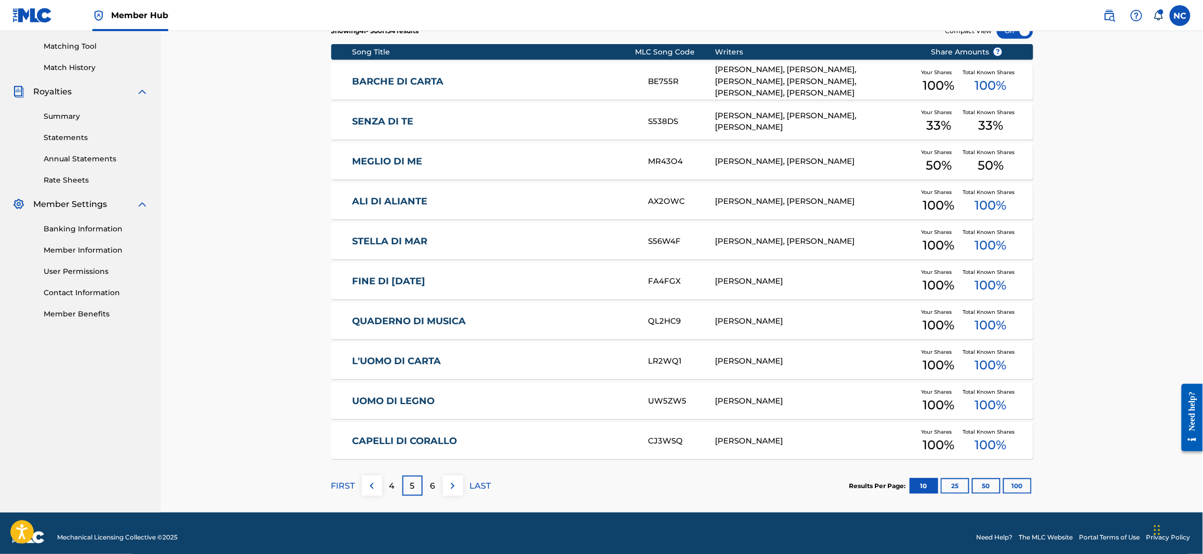
scroll to position [270, 0]
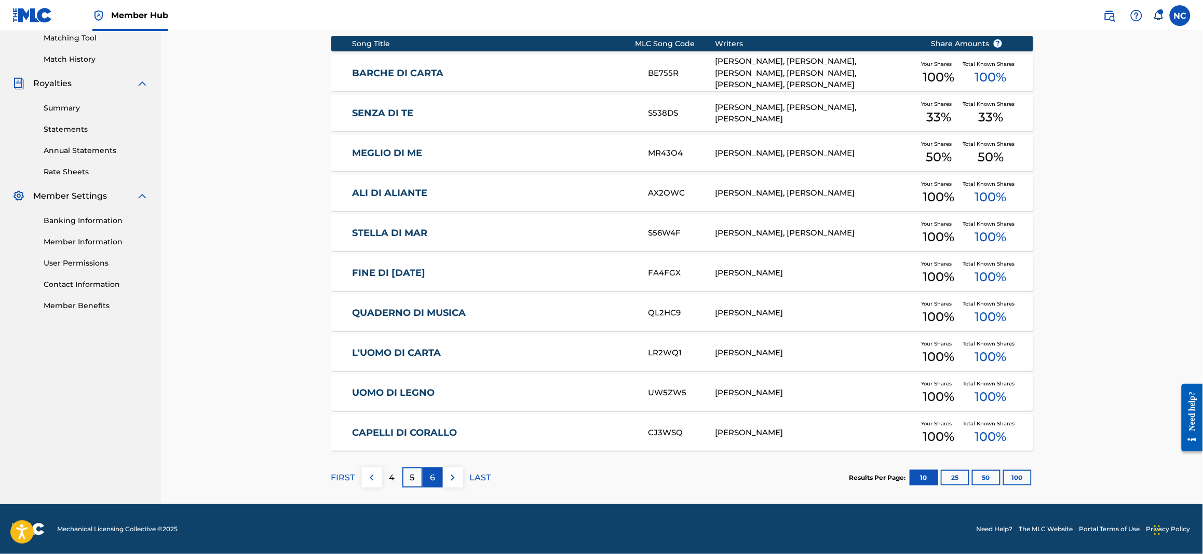
click at [439, 476] on div "6" at bounding box center [432, 478] width 20 height 20
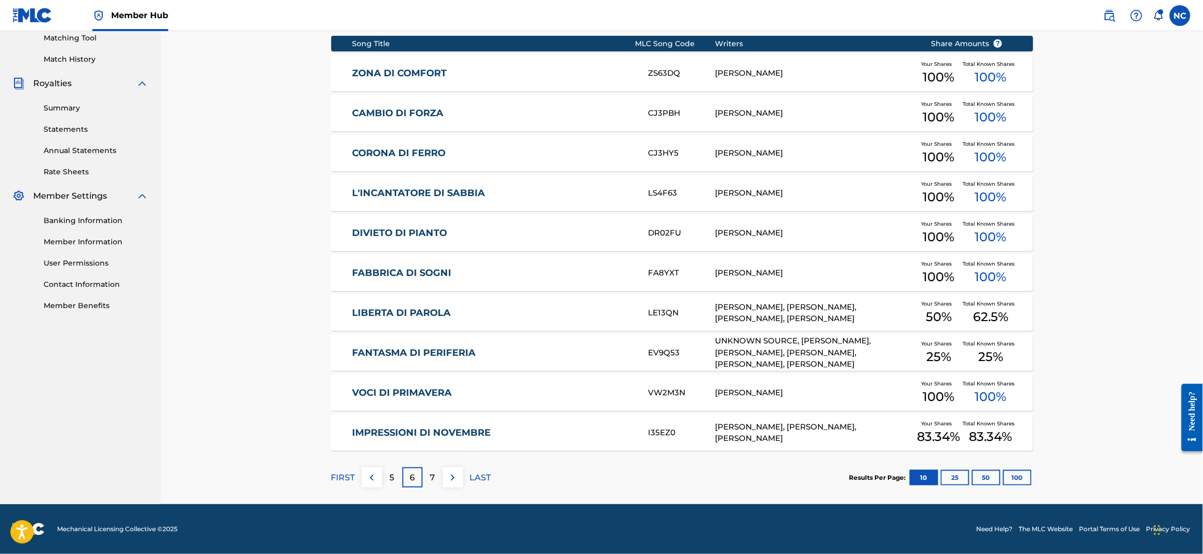
click at [450, 429] on link "IMPRESSIONI DI NOVEMBRE" at bounding box center [493, 433] width 282 height 12
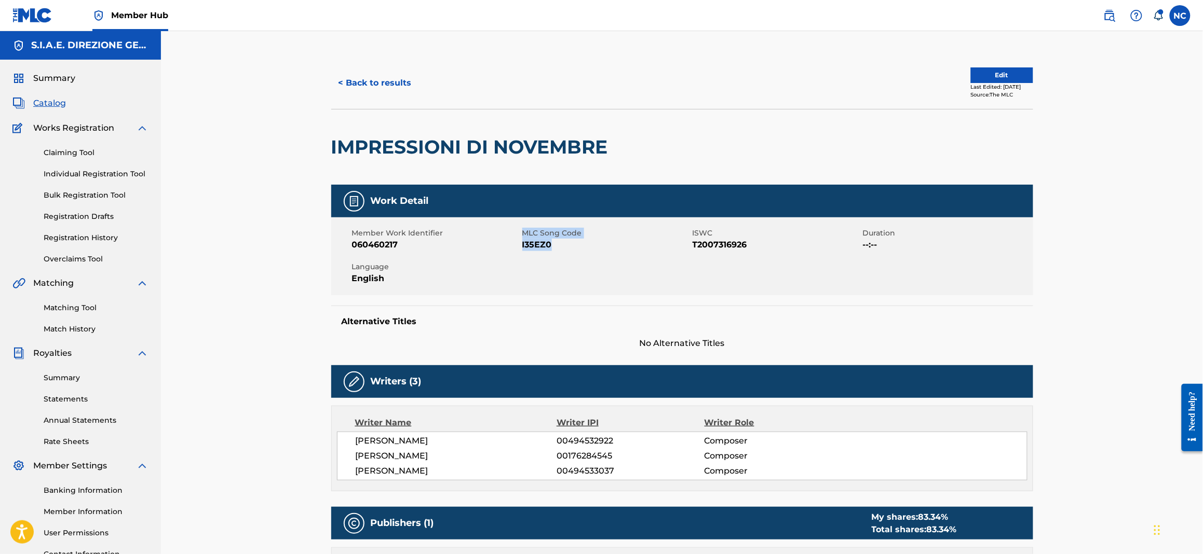
drag, startPoint x: 556, startPoint y: 244, endPoint x: 520, endPoint y: 244, distance: 35.8
click at [520, 244] on div "Member Work Identifier 060460217 MLC Song Code I35EZ0 ISWC T2007316926 Duration…" at bounding box center [682, 256] width 702 height 78
click at [534, 244] on span "I35EZ0" at bounding box center [606, 245] width 168 height 12
click at [556, 244] on span "I35EZ0" at bounding box center [606, 245] width 168 height 12
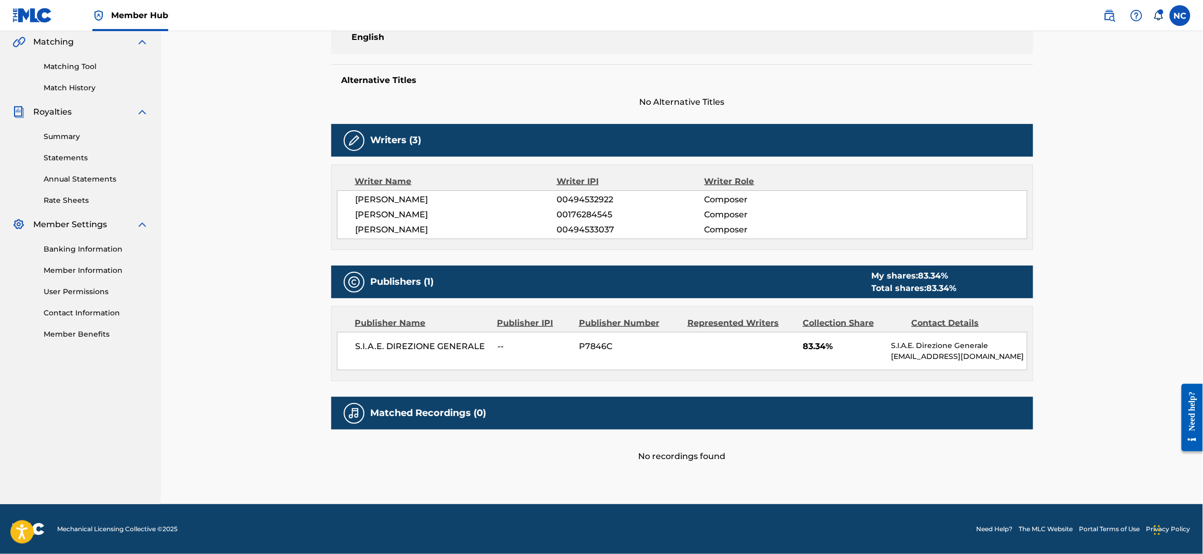
scroll to position [8, 0]
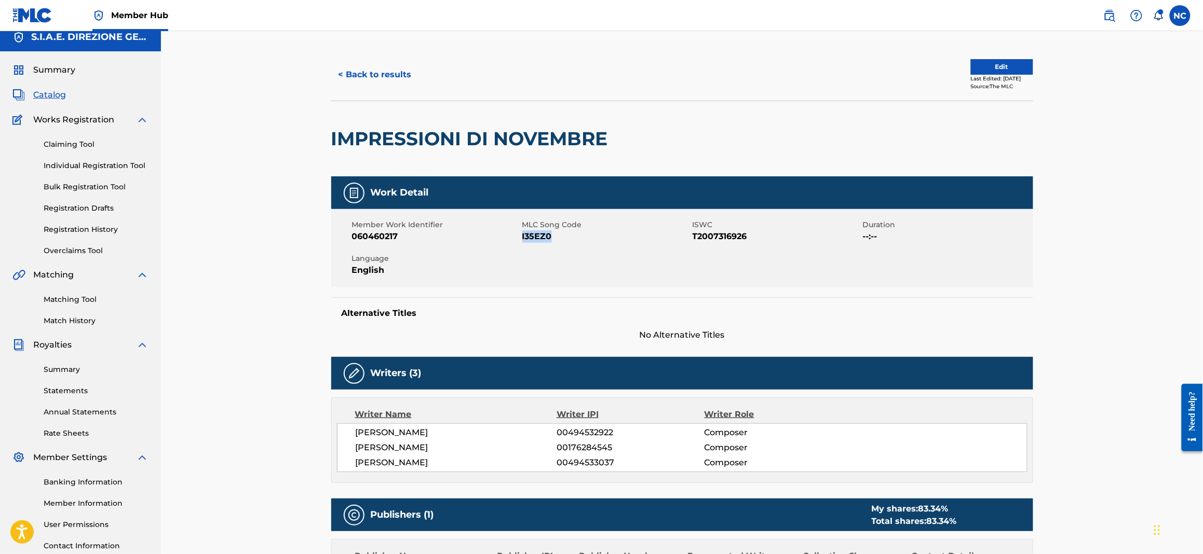
drag, startPoint x: 550, startPoint y: 233, endPoint x: 522, endPoint y: 236, distance: 28.7
click at [522, 236] on span "I35EZ0" at bounding box center [606, 236] width 168 height 12
copy span "I35EZ0"
click at [52, 96] on span "Catalog" at bounding box center [49, 95] width 33 height 12
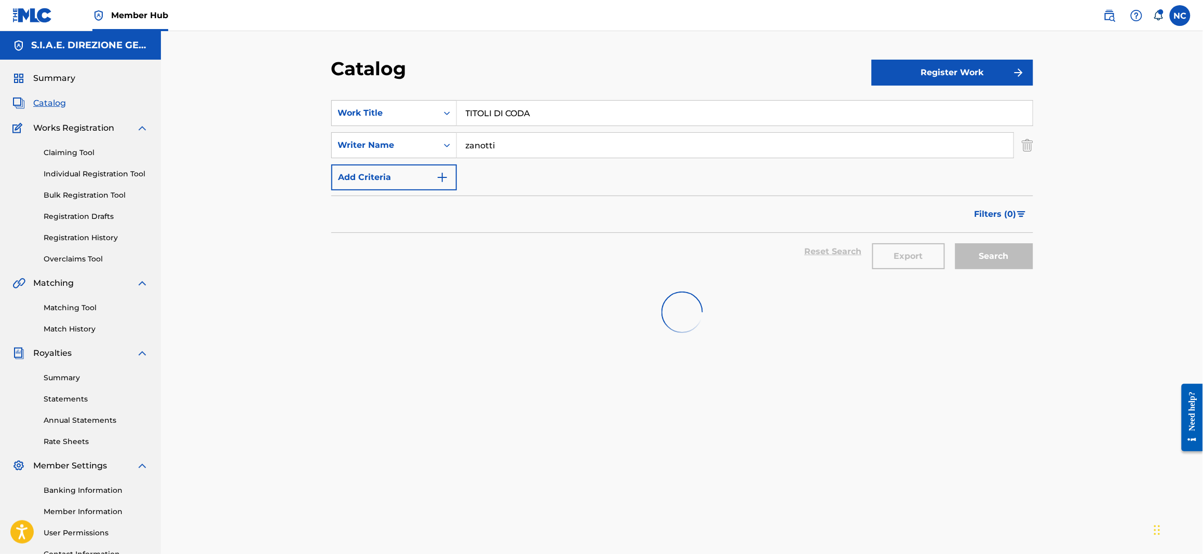
drag, startPoint x: 489, startPoint y: 107, endPoint x: 252, endPoint y: 107, distance: 237.2
click at [252, 107] on div "Catalog Register Work SearchWithCriteriaba1fb0c0-204e-4fb2-8a6c-b6bc92464f1a Wo…" at bounding box center [682, 312] width 1042 height 563
paste input "ALIENI"
type input "ALIENI"
drag, startPoint x: 506, startPoint y: 148, endPoint x: 279, endPoint y: 145, distance: 226.3
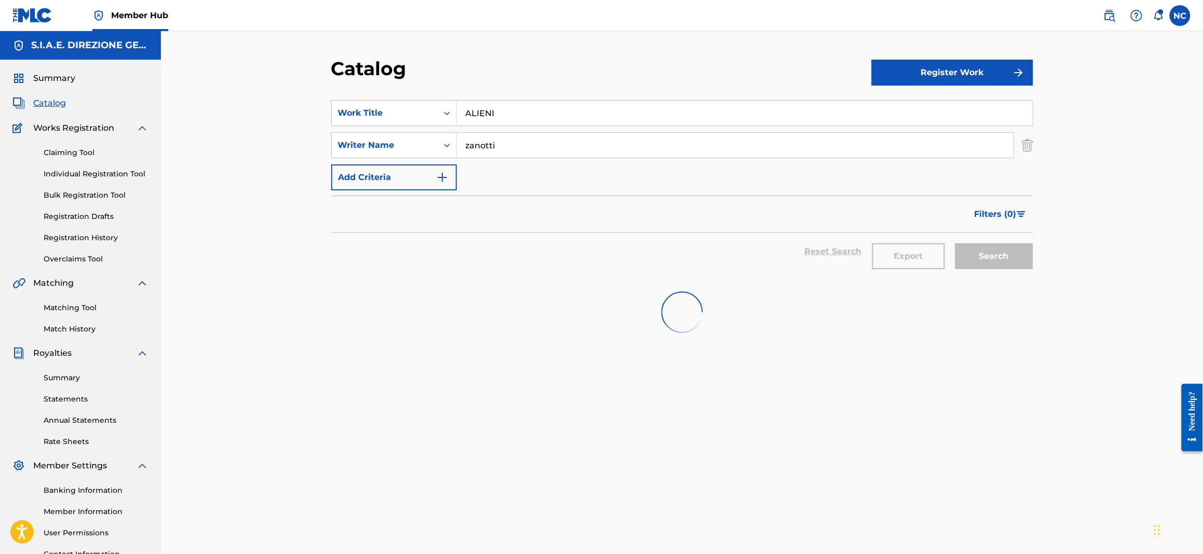
click at [279, 145] on div "Catalog Register Work SearchWithCriteriaba1fb0c0-204e-4fb2-8a6c-b6bc92464f1a Wo…" at bounding box center [682, 312] width 1042 height 563
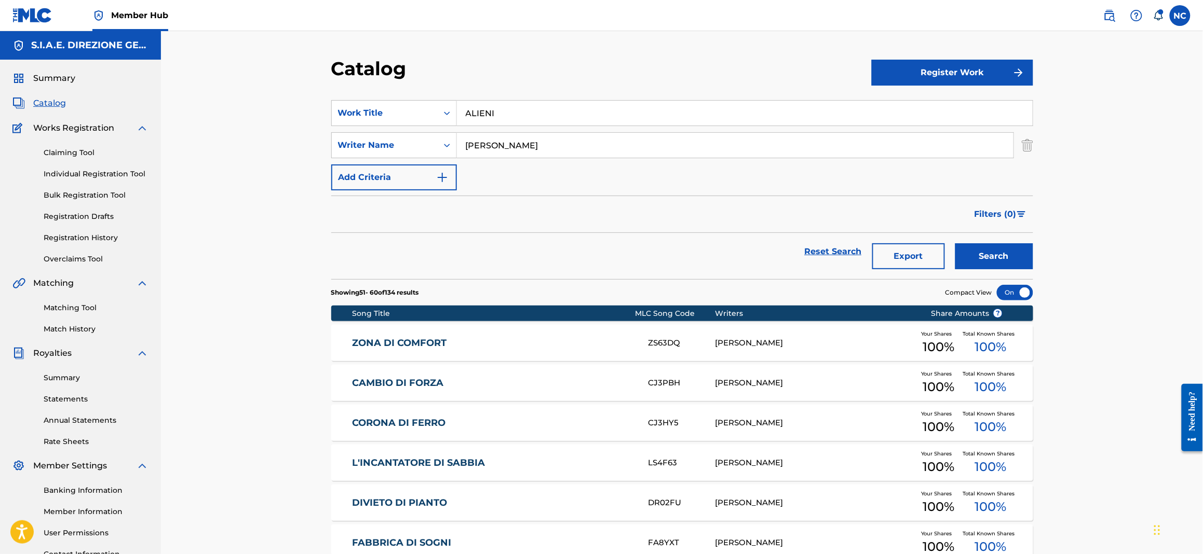
click at [955, 243] on button "Search" at bounding box center [994, 256] width 78 height 26
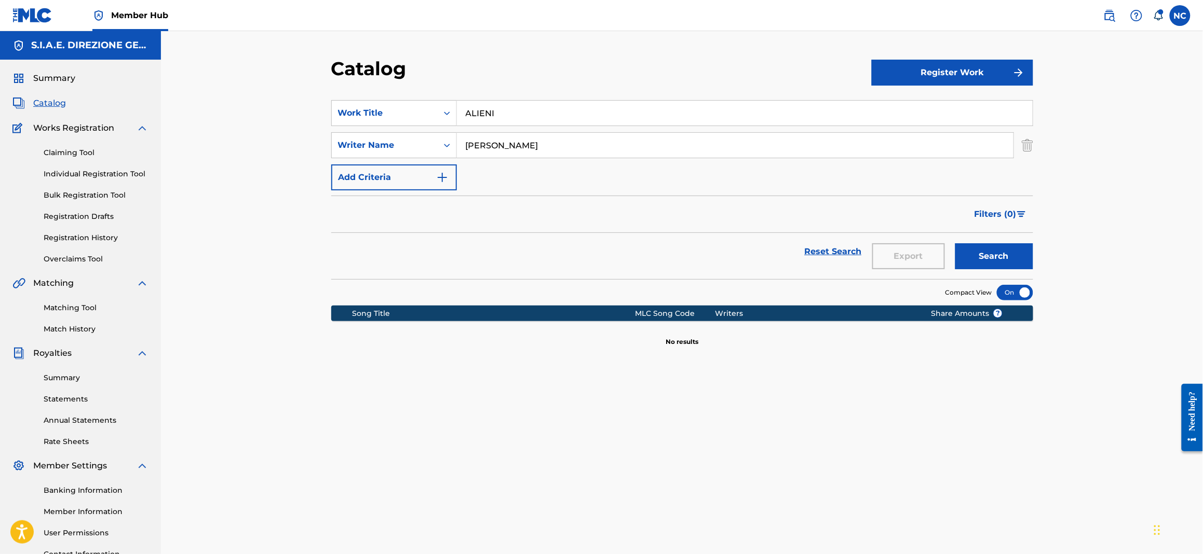
drag, startPoint x: 459, startPoint y: 136, endPoint x: 286, endPoint y: 129, distance: 173.0
click at [286, 129] on div "Catalog Register Work SearchWithCriteriaba1fb0c0-204e-4fb2-8a6c-b6bc92464f1a Wo…" at bounding box center [682, 312] width 1042 height 563
type input "zanotti"
click at [955, 243] on button "Search" at bounding box center [994, 256] width 78 height 26
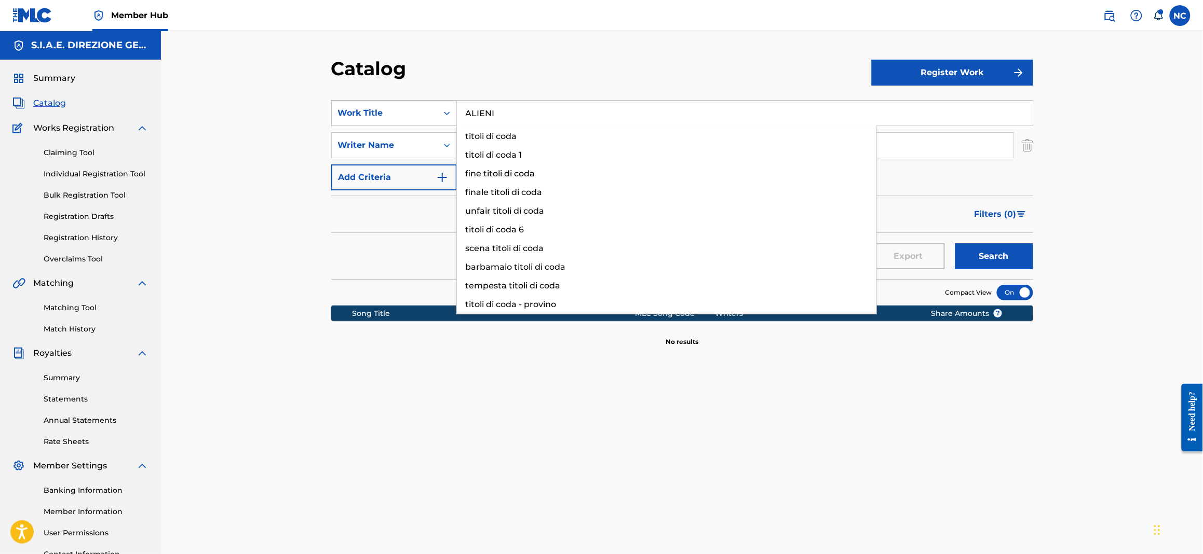
drag, startPoint x: 545, startPoint y: 117, endPoint x: 382, endPoint y: 116, distance: 163.5
click at [382, 116] on div "SearchWithCriteriaba1fb0c0-204e-4fb2-8a6c-b6bc92464f1a Work Title ALIENI titoli…" at bounding box center [682, 113] width 702 height 26
paste input "PER NON SENTIRE LA FINE DEL MONDO"
click at [618, 112] on input "PER NON SENTIRE LA FINE DEL MONDO" at bounding box center [745, 113] width 576 height 25
type input "PER NON SENTIRE LA FINE DEL MONDO"
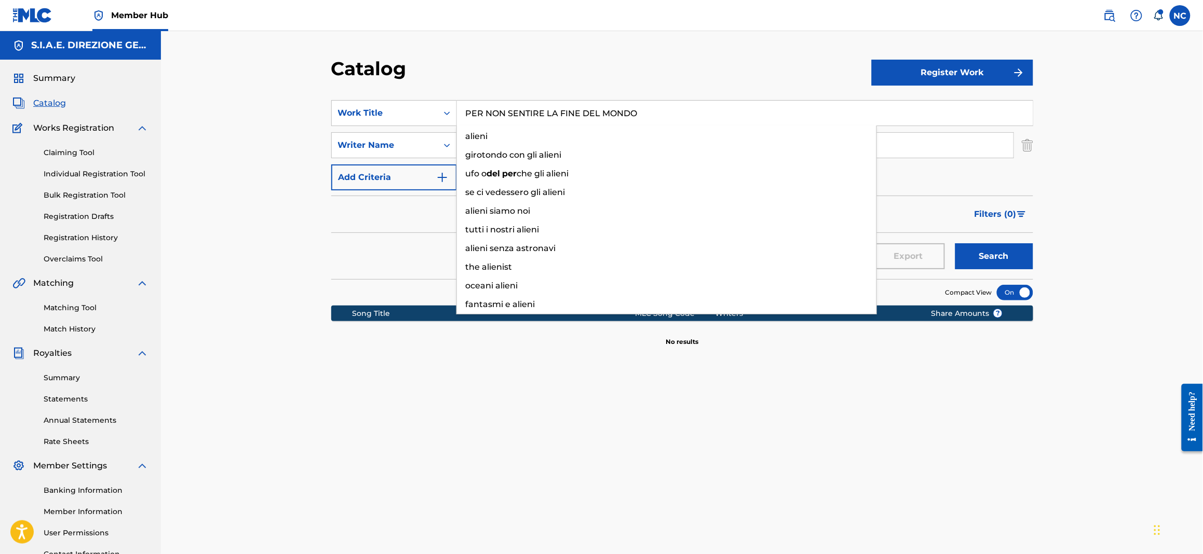
click at [713, 78] on div "Catalog" at bounding box center [601, 72] width 540 height 31
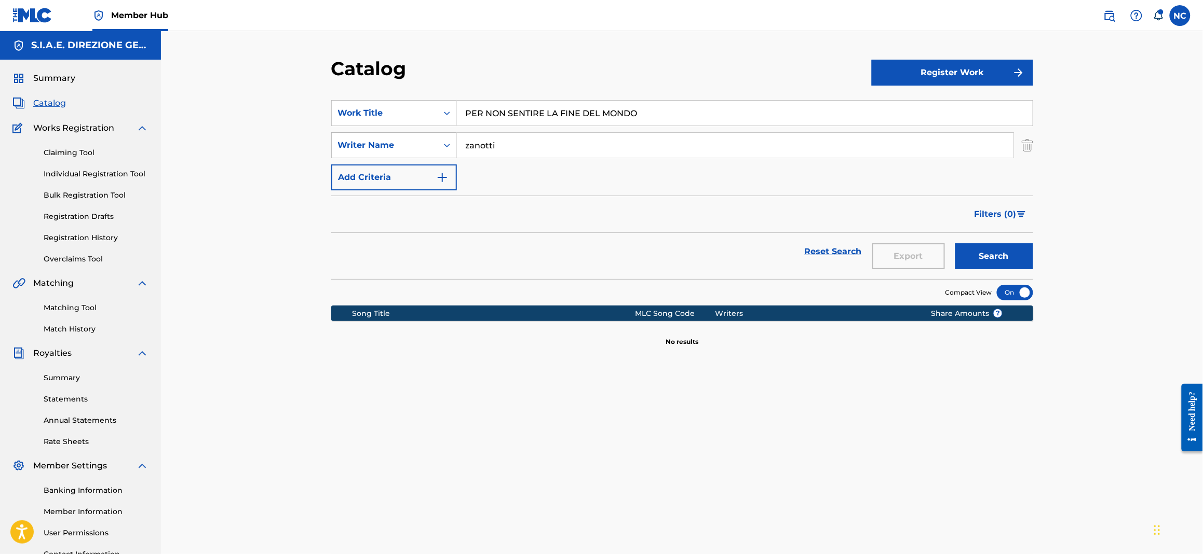
drag, startPoint x: 428, startPoint y: 151, endPoint x: 367, endPoint y: 151, distance: 60.7
click at [367, 151] on div "SearchWithCriteriae0e00535-2bde-455d-81ca-25da983a2f60 Writer Name [PERSON_NAME]" at bounding box center [682, 145] width 702 height 26
click at [955, 243] on button "Search" at bounding box center [994, 256] width 78 height 26
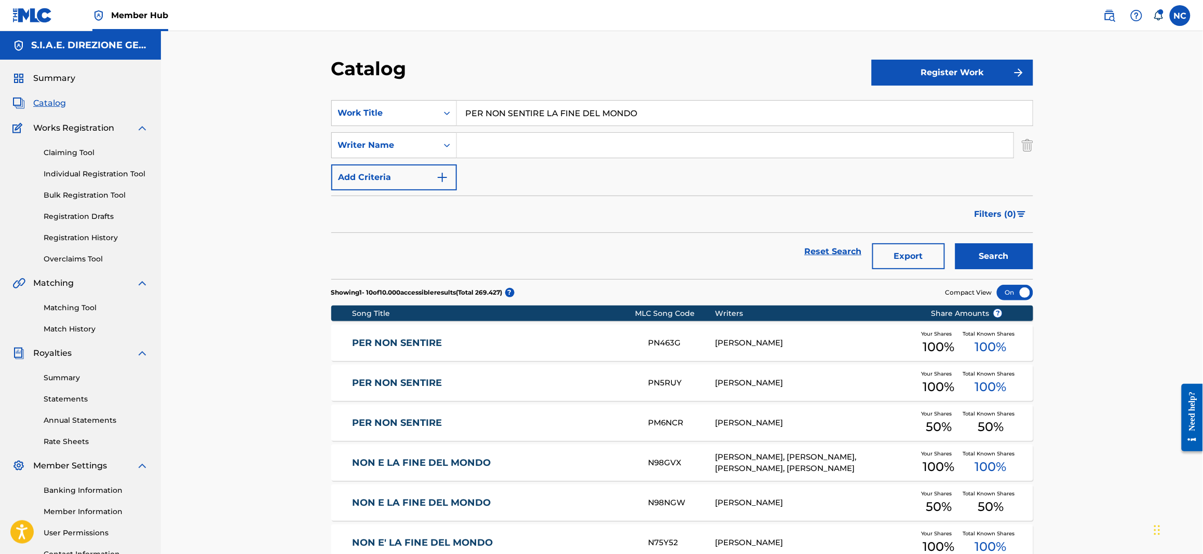
drag, startPoint x: 479, startPoint y: 109, endPoint x: 255, endPoint y: 109, distance: 223.2
click at [255, 109] on div "Catalog Register Work SearchWithCriteriaba1fb0c0-204e-4fb2-8a6c-b6bc92464f1a Wo…" at bounding box center [682, 402] width 1042 height 743
paste input "YOUR DOG"
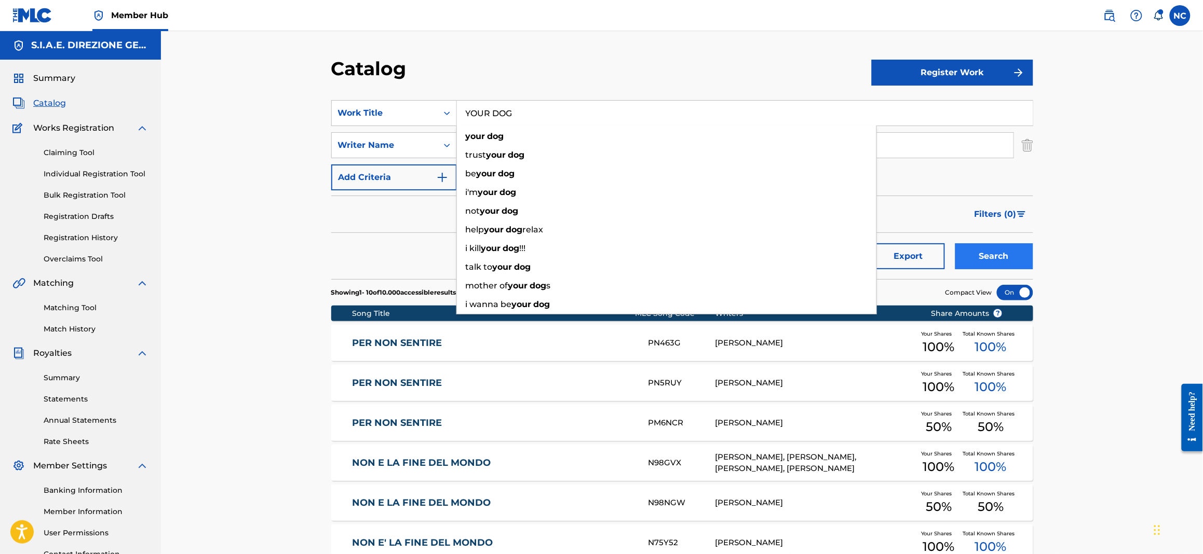
type input "YOUR DOG"
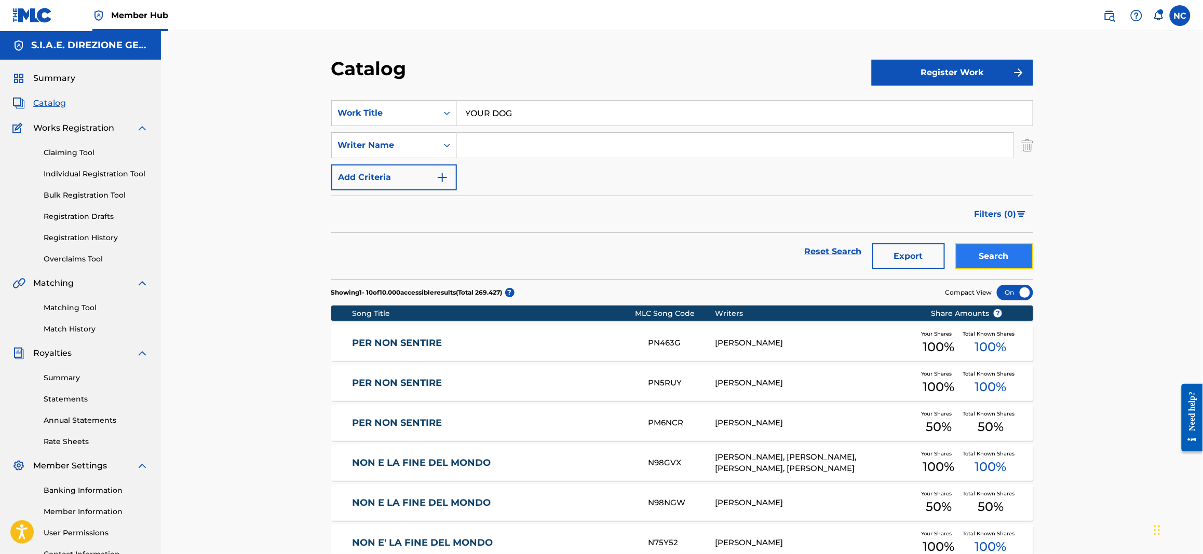
click at [994, 253] on button "Search" at bounding box center [994, 256] width 78 height 26
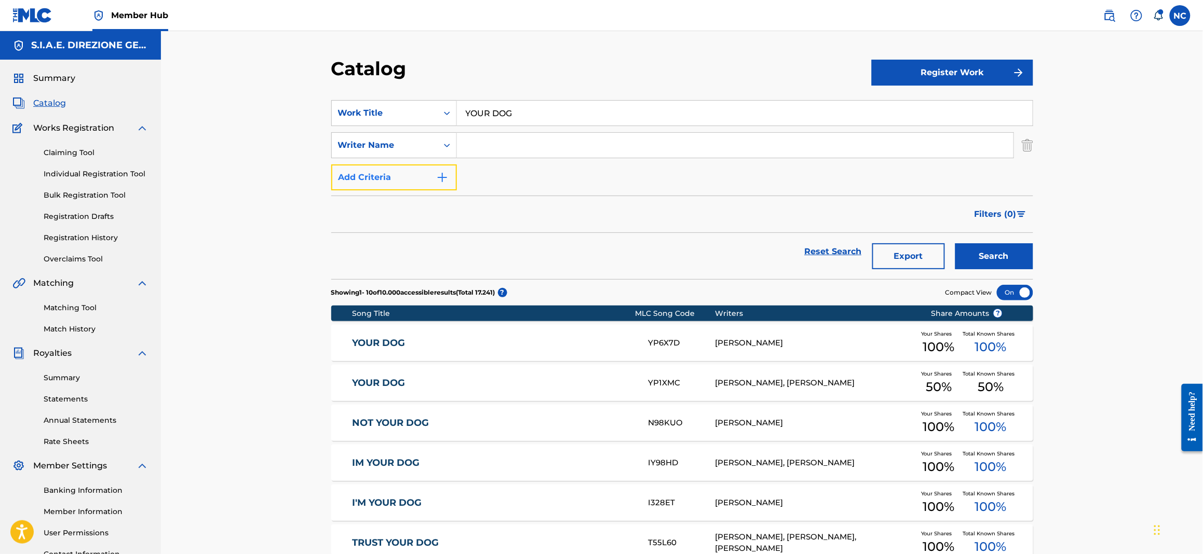
click at [449, 177] on button "Add Criteria" at bounding box center [394, 178] width 126 height 26
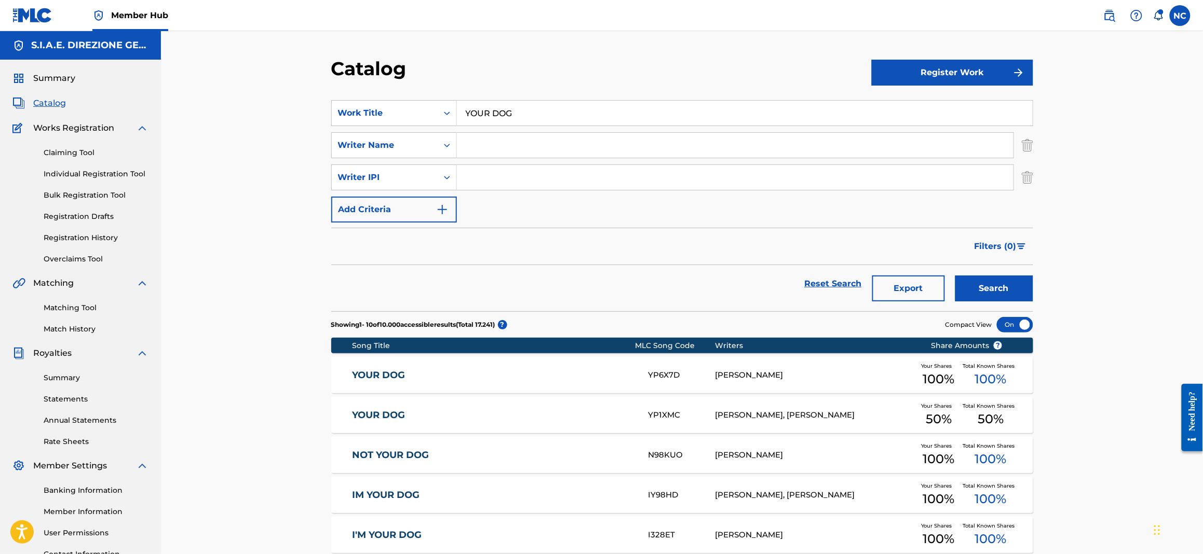
click at [554, 180] on input "Search Form" at bounding box center [735, 177] width 556 height 25
click at [474, 139] on input "Search Form" at bounding box center [735, 145] width 556 height 25
type input "ZANOTTI"
click at [955, 276] on button "Search" at bounding box center [994, 289] width 78 height 26
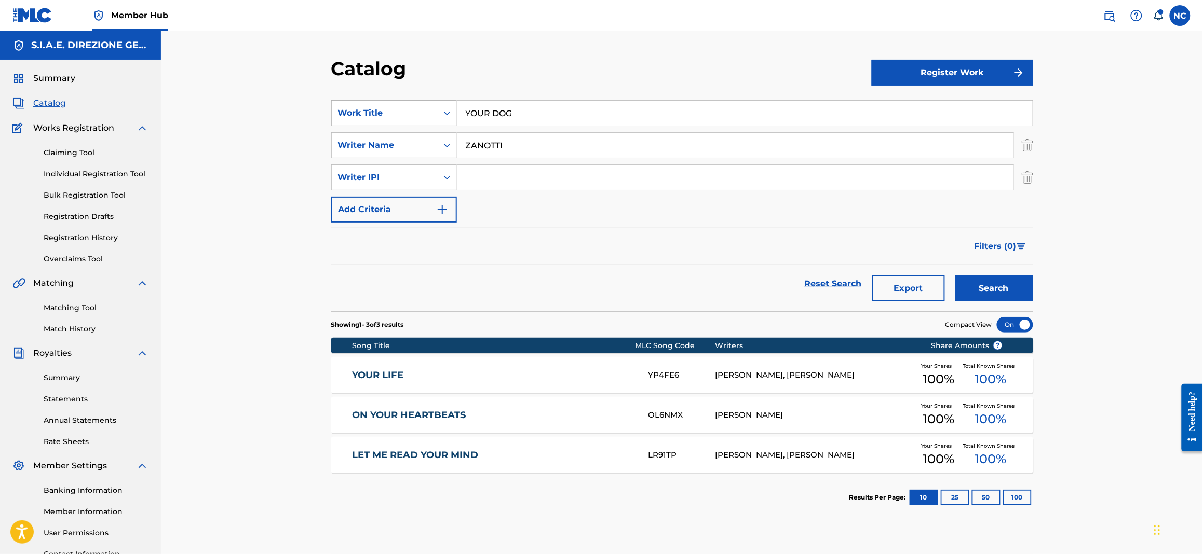
drag, startPoint x: 463, startPoint y: 112, endPoint x: 348, endPoint y: 112, distance: 115.2
click at [348, 112] on div "SearchWithCriteriaba1fb0c0-204e-4fb2-8a6c-b6bc92464f1a Work Title YOUR DOG" at bounding box center [682, 113] width 702 height 26
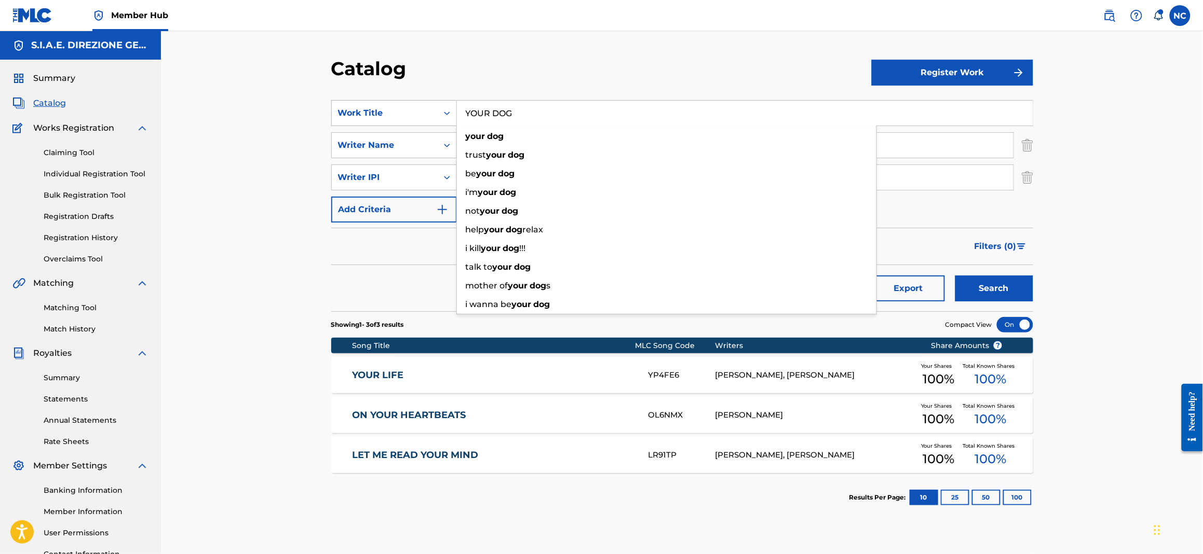
paste input "NEVICA"
type input "NEVICA"
click at [522, 74] on div "Catalog" at bounding box center [601, 72] width 540 height 31
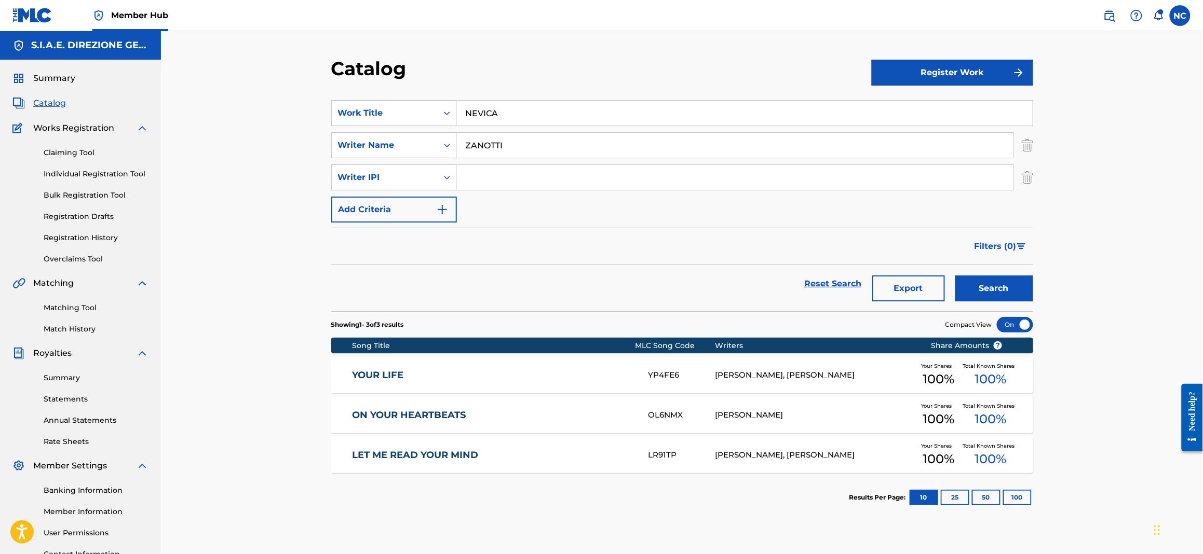
drag, startPoint x: 541, startPoint y: 138, endPoint x: 327, endPoint y: 149, distance: 214.6
click at [327, 149] on div "Catalog Register Work SearchWithCriteriaba1fb0c0-204e-4fb2-8a6c-b6bc92464f1a Wo…" at bounding box center [682, 325] width 727 height 537
click at [955, 276] on button "Search" at bounding box center [994, 289] width 78 height 26
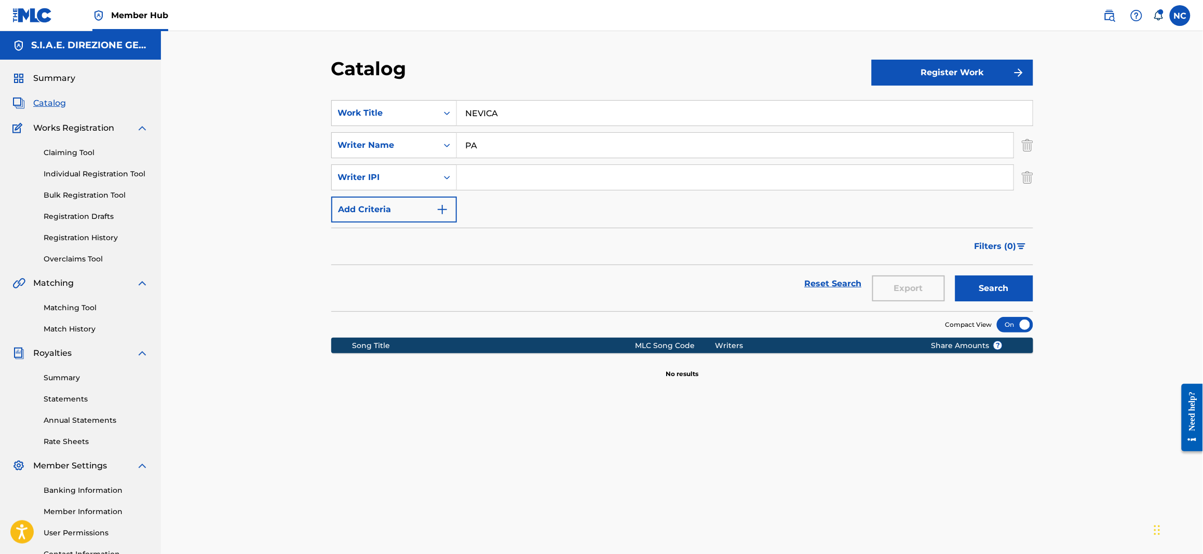
type input "P"
click at [955, 276] on button "Search" at bounding box center [994, 289] width 78 height 26
drag, startPoint x: 536, startPoint y: 148, endPoint x: 331, endPoint y: 135, distance: 205.4
click at [331, 135] on div "SearchWithCriteriae0e00535-2bde-455d-81ca-25da983a2f60 Writer Name PRESENTI" at bounding box center [682, 145] width 702 height 26
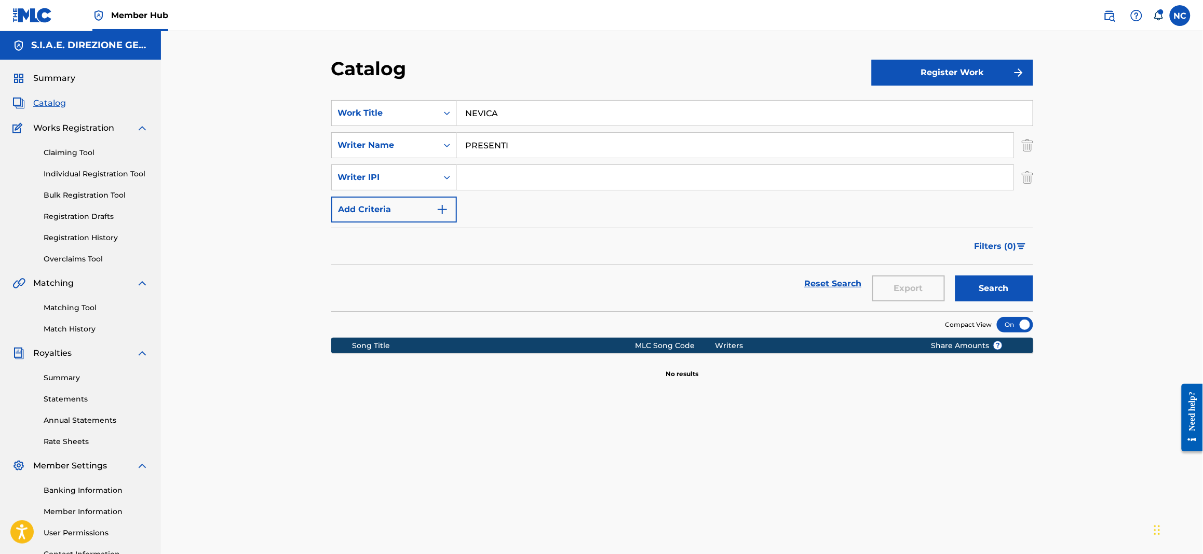
click at [641, 150] on input "PRESENTI" at bounding box center [735, 145] width 556 height 25
drag, startPoint x: 642, startPoint y: 150, endPoint x: 431, endPoint y: 150, distance: 210.7
click at [431, 150] on div "SearchWithCriteriae0e00535-2bde-455d-81ca-25da983a2f60 Writer Name PRESENTI" at bounding box center [682, 145] width 702 height 26
type input "[PERSON_NAME]"
click at [955, 276] on button "Search" at bounding box center [994, 289] width 78 height 26
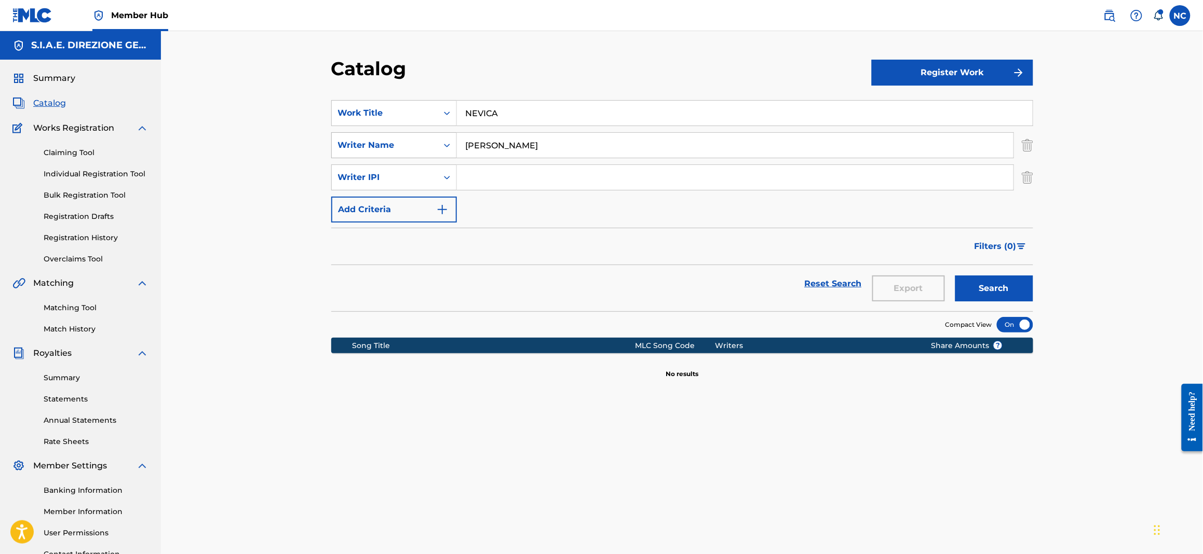
drag, startPoint x: 537, startPoint y: 147, endPoint x: 338, endPoint y: 143, distance: 198.8
click at [338, 143] on div "SearchWithCriteriae0e00535-2bde-455d-81ca-25da983a2f60 Writer Name [PERSON_NAME]" at bounding box center [682, 145] width 702 height 26
drag, startPoint x: 572, startPoint y: 115, endPoint x: 400, endPoint y: 115, distance: 172.8
click at [400, 115] on div "SearchWithCriteriaba1fb0c0-204e-4fb2-8a6c-b6bc92464f1a Work Title NEVICA" at bounding box center [682, 113] width 702 height 26
paste input "FUCK YOU [PERSON_NAME]"
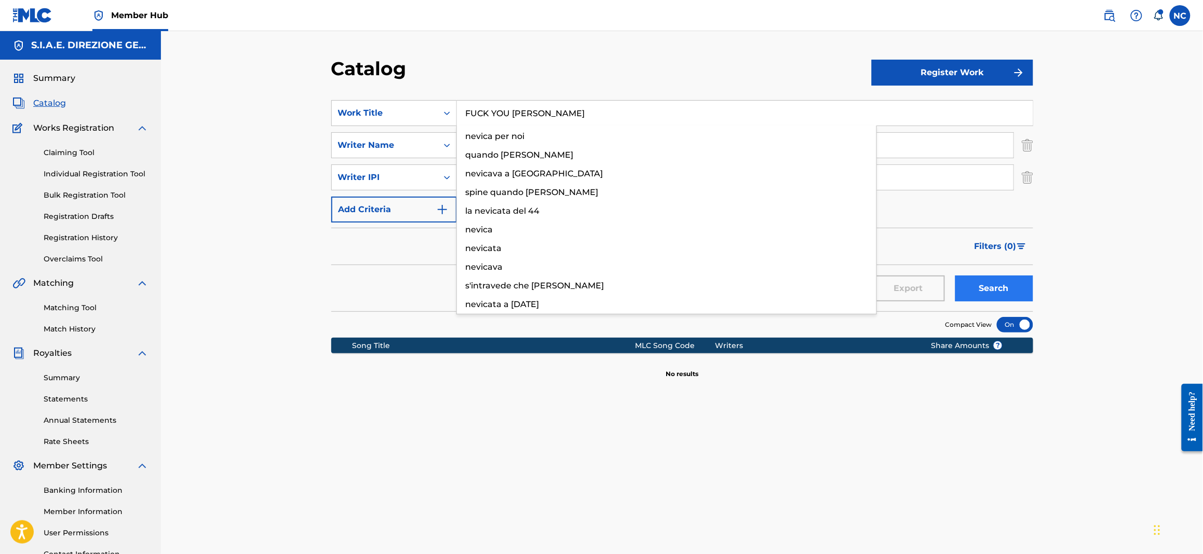
type input "FUCK YOU [PERSON_NAME]"
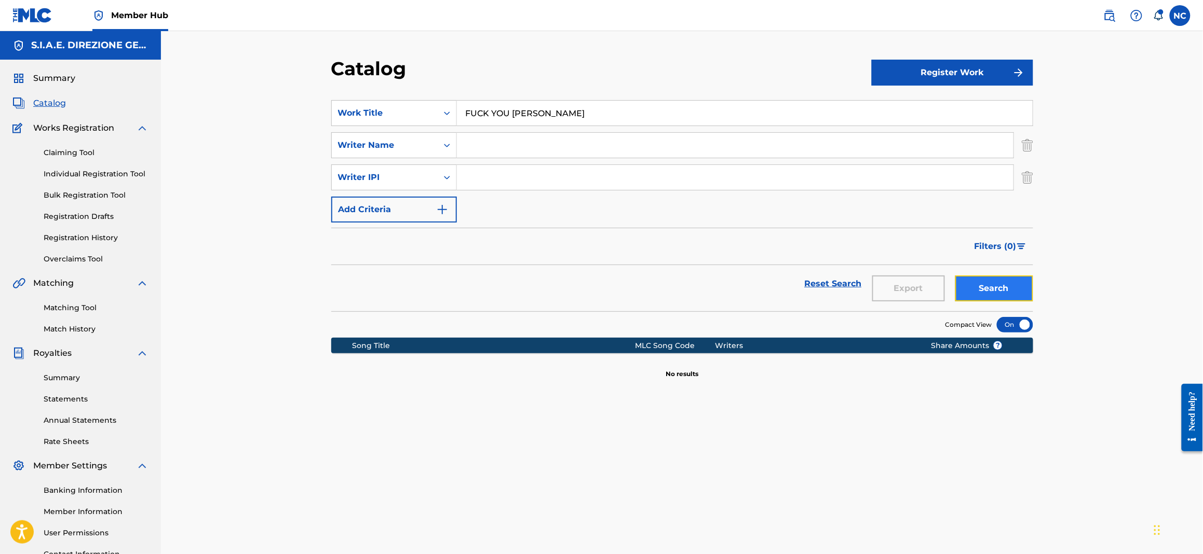
drag, startPoint x: 993, startPoint y: 285, endPoint x: 953, endPoint y: 290, distance: 39.7
click at [990, 285] on button "Search" at bounding box center [994, 289] width 78 height 26
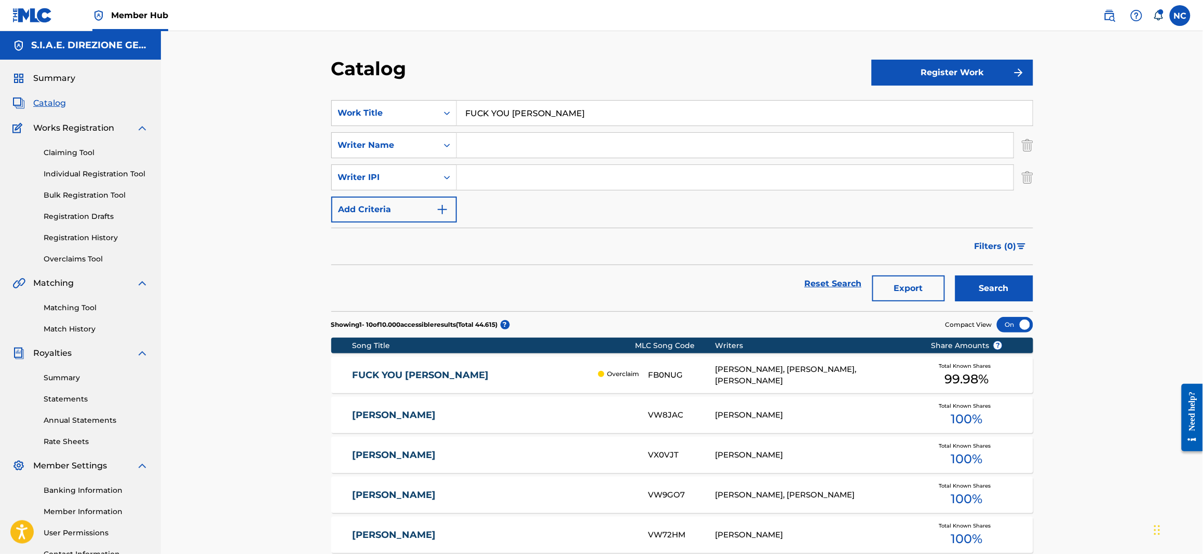
click at [383, 375] on link "FUCK YOU [PERSON_NAME]" at bounding box center [472, 376] width 241 height 12
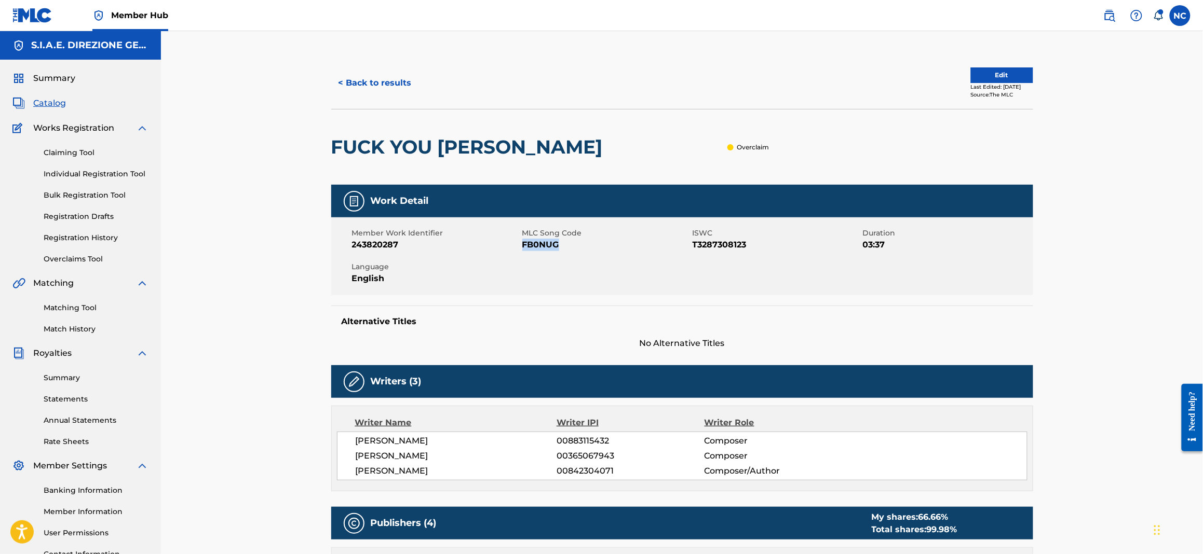
drag, startPoint x: 564, startPoint y: 242, endPoint x: 523, endPoint y: 249, distance: 41.6
click at [523, 249] on span "FB0NUG" at bounding box center [606, 245] width 168 height 12
copy span "FB0NUG"
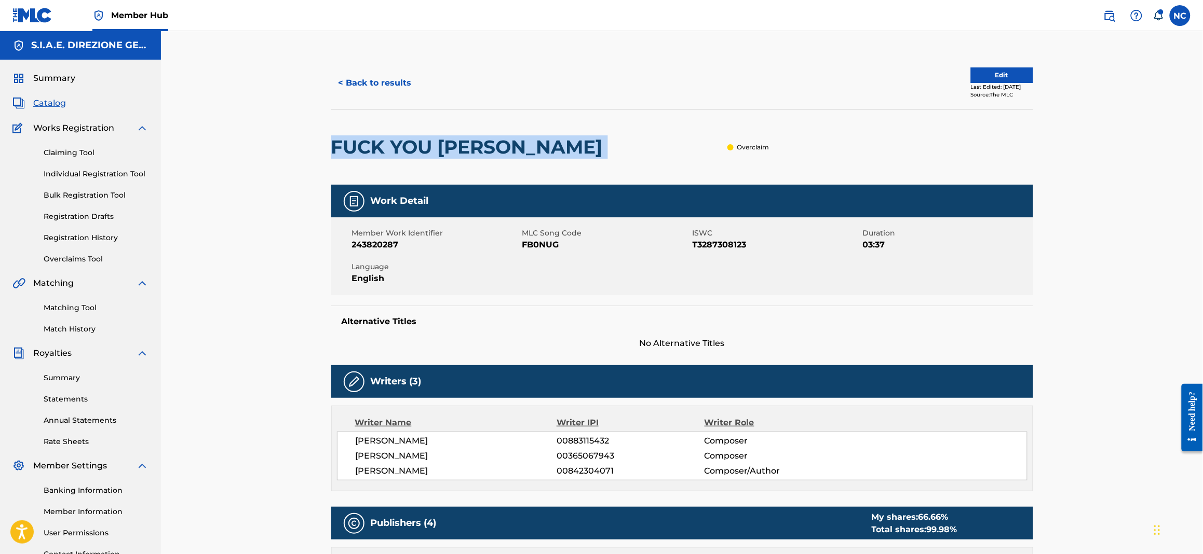
drag, startPoint x: 553, startPoint y: 138, endPoint x: 375, endPoint y: 143, distance: 178.1
copy div "FUCK YOU [PERSON_NAME]"
drag, startPoint x: 373, startPoint y: 74, endPoint x: 390, endPoint y: 91, distance: 23.9
click at [372, 79] on button "< Back to results" at bounding box center [375, 83] width 88 height 26
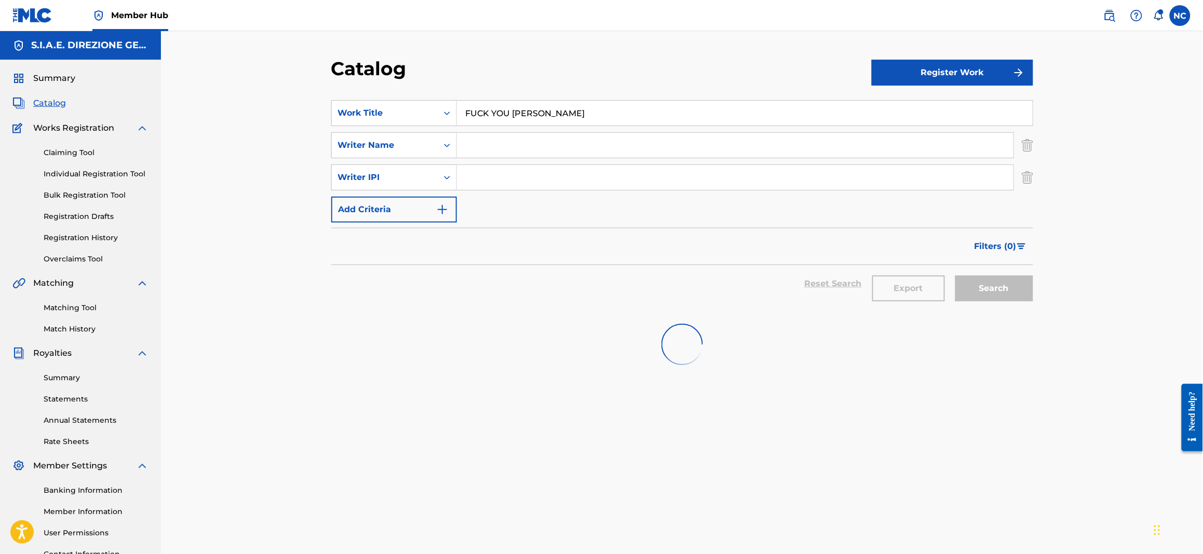
drag, startPoint x: 622, startPoint y: 101, endPoint x: 291, endPoint y: 121, distance: 331.7
click at [291, 121] on div "Catalog Register Work SearchWithCriteriaba1fb0c0-204e-4fb2-8a6c-b6bc92464f1a Wo…" at bounding box center [682, 312] width 1042 height 563
paste input "NATIVI DIGITALI"
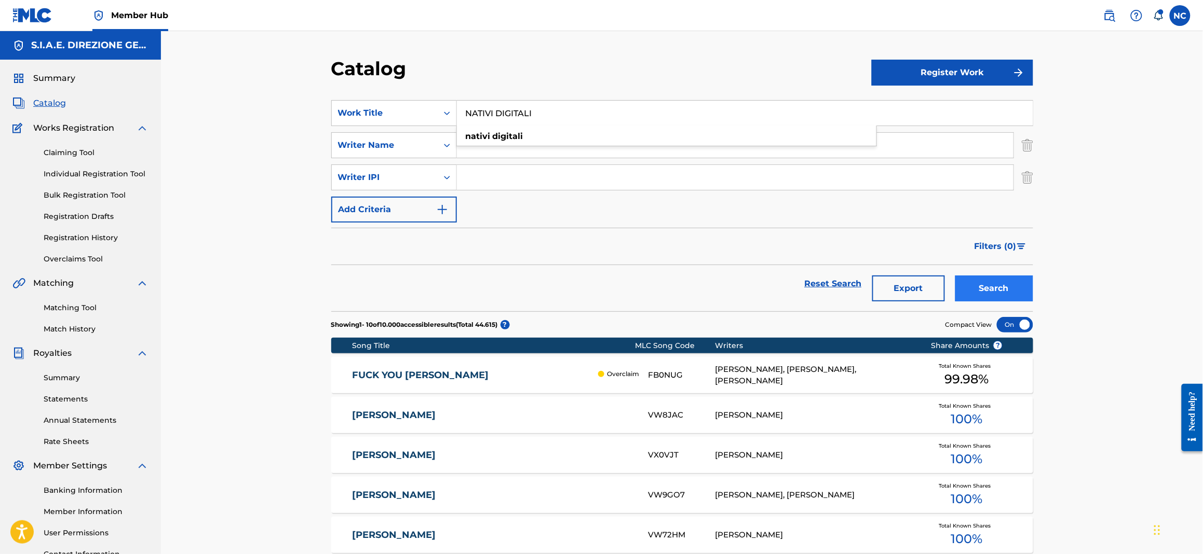
type input "NATIVI DIGITALI"
click at [1002, 289] on button "Search" at bounding box center [994, 289] width 78 height 26
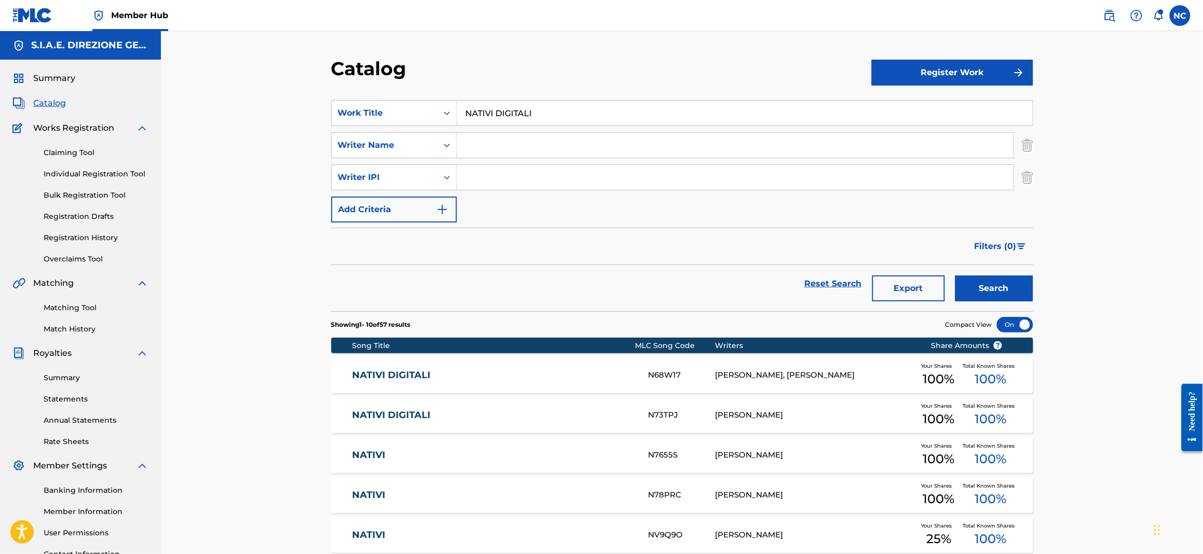
click at [650, 399] on div "NATIVI DIGITALI N73TPJ [PERSON_NAME] Your Shares 100 % Total Known Shares 100 %" at bounding box center [682, 415] width 702 height 36
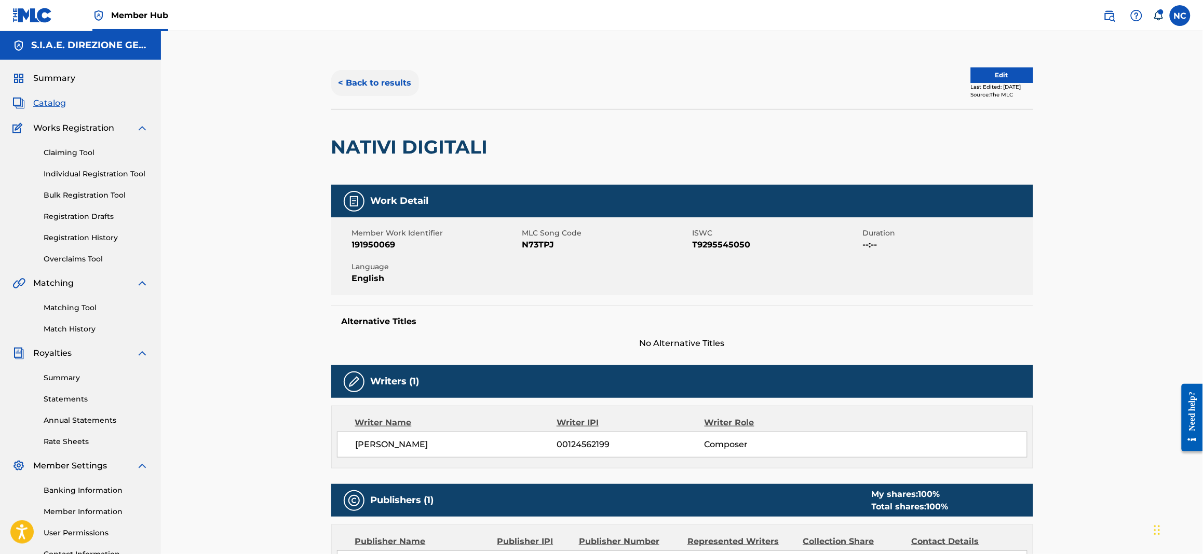
click at [340, 82] on button "< Back to results" at bounding box center [375, 83] width 88 height 26
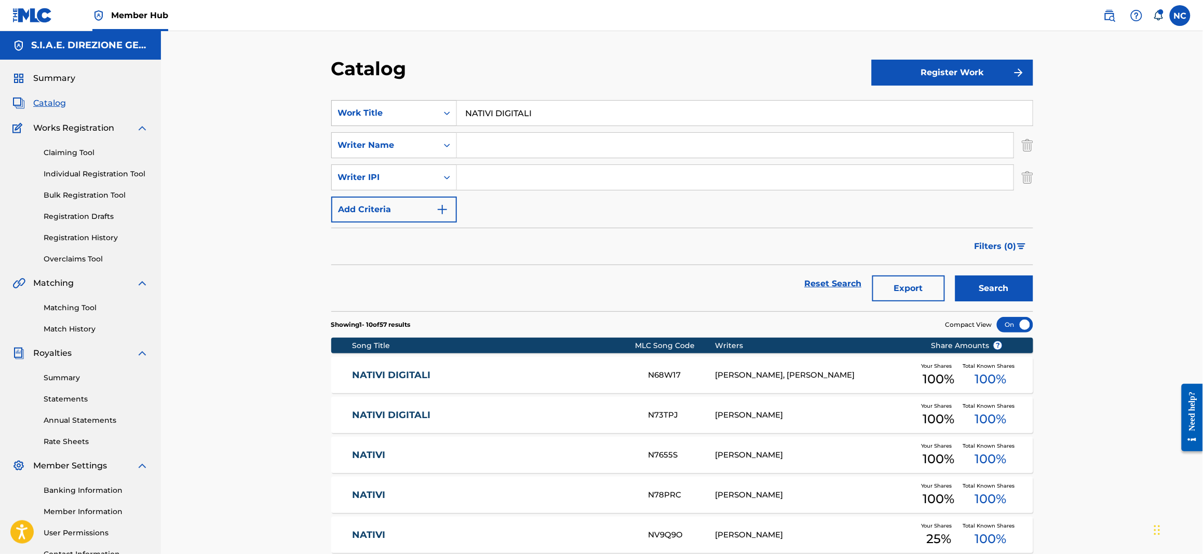
click at [447, 115] on icon "Search Form" at bounding box center [447, 113] width 10 height 10
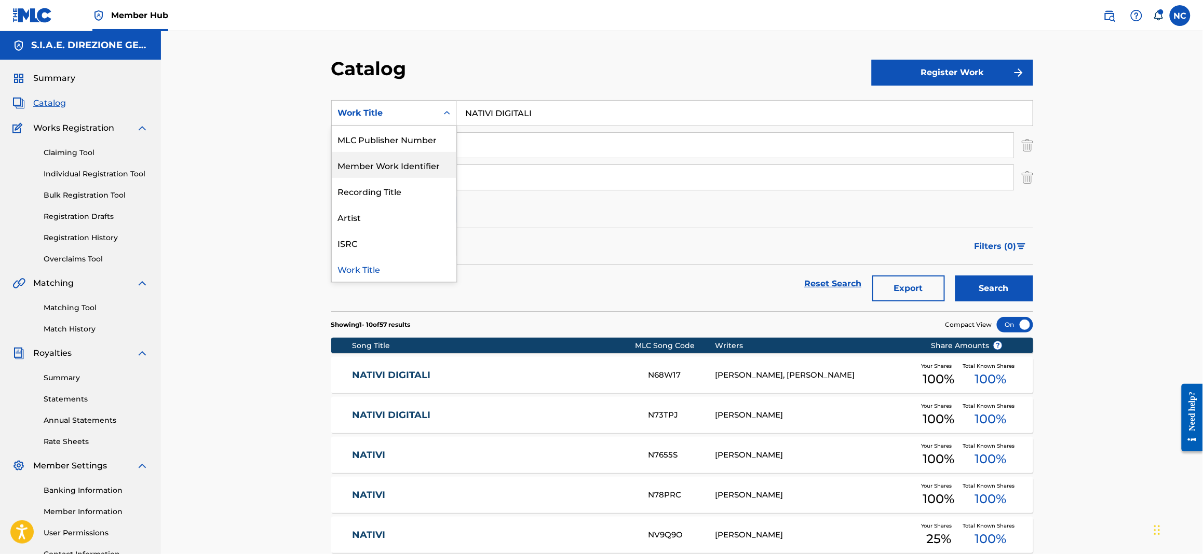
click at [402, 152] on div "Member Work Identifier" at bounding box center [394, 165] width 125 height 26
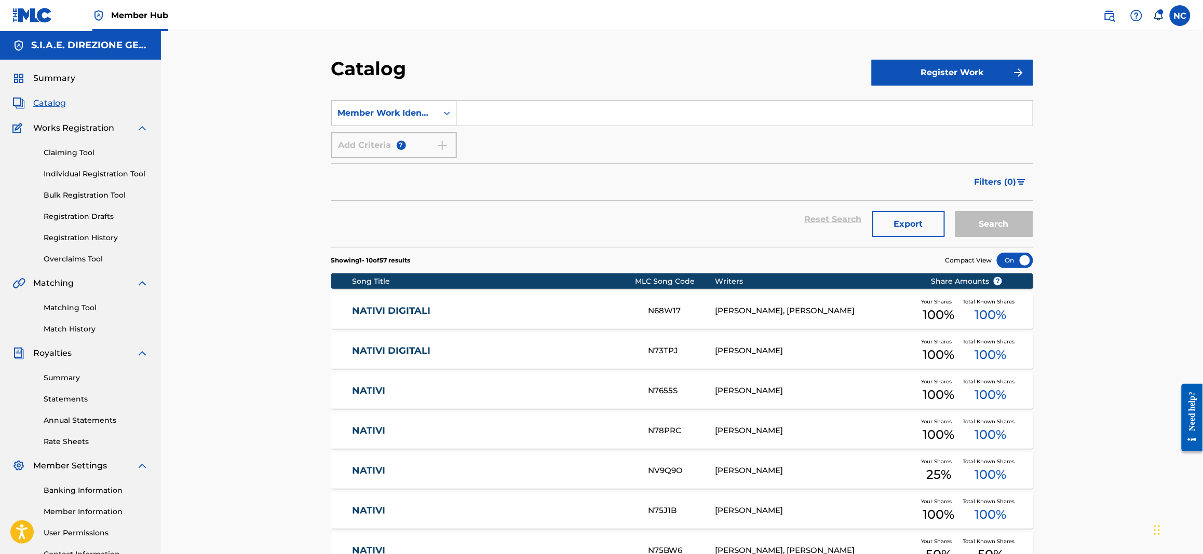
click at [533, 101] on input "Search Form" at bounding box center [745, 113] width 576 height 25
paste input "243820284"
type input "243820284"
click at [1019, 227] on button "Search" at bounding box center [994, 224] width 78 height 26
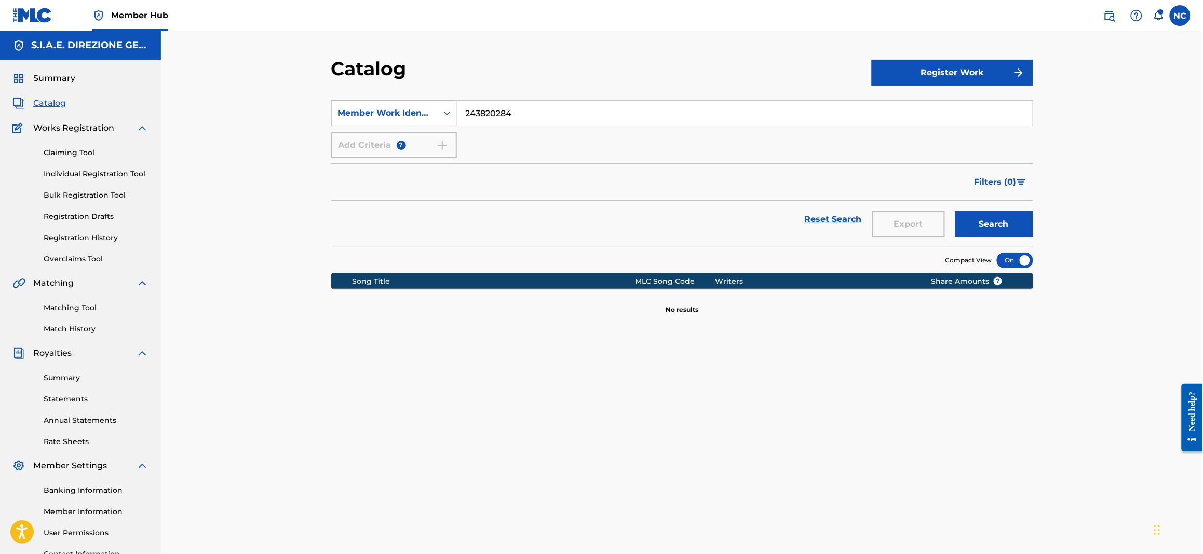
click at [467, 114] on input "243820284" at bounding box center [745, 113] width 576 height 25
click at [955, 211] on button "Search" at bounding box center [994, 224] width 78 height 26
click at [444, 113] on icon "Search Form" at bounding box center [447, 113] width 10 height 10
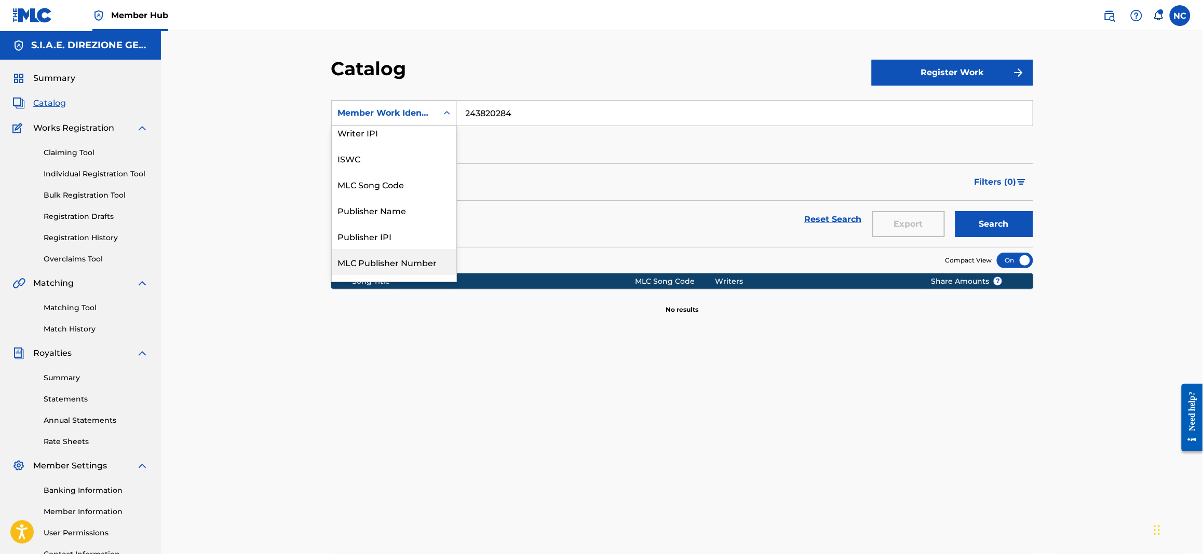
scroll to position [0, 0]
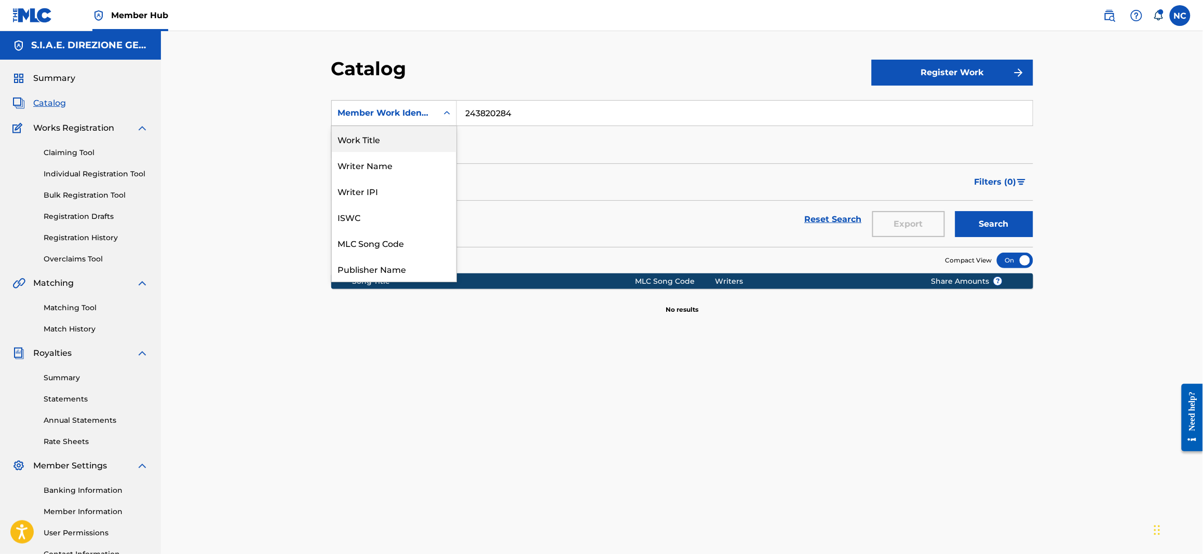
click at [411, 136] on div "Work Title" at bounding box center [394, 139] width 125 height 26
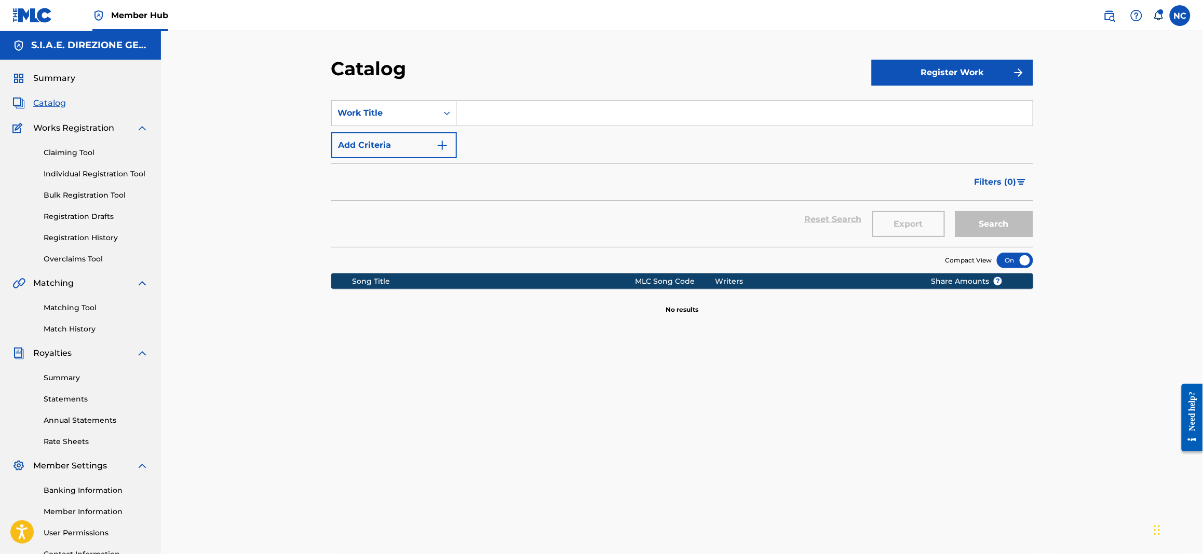
click at [547, 110] on input "Search Form" at bounding box center [745, 113] width 576 height 25
click at [955, 211] on button "Search" at bounding box center [994, 224] width 78 height 26
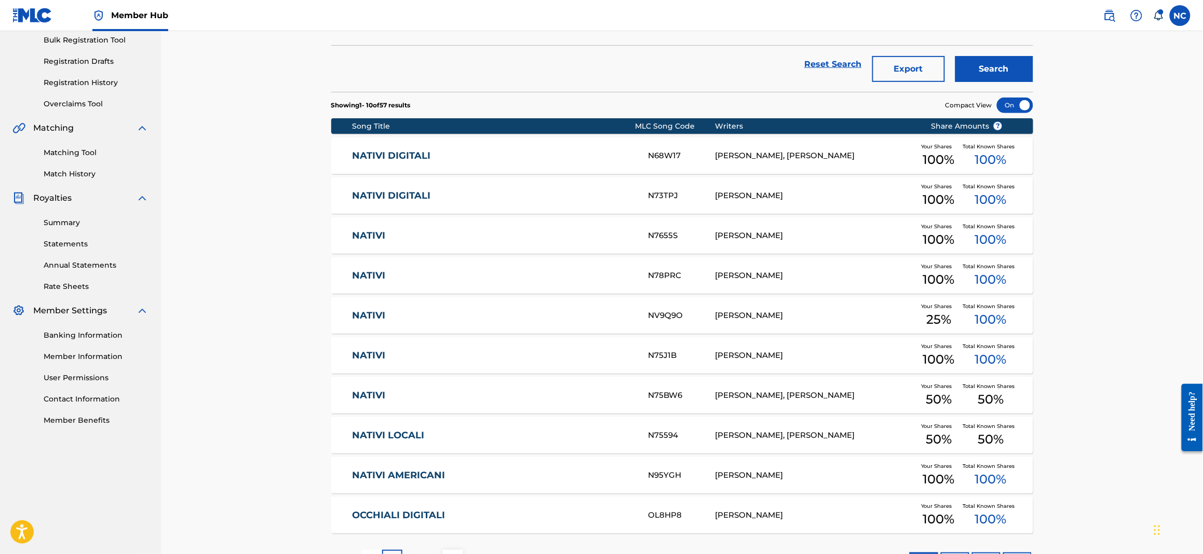
scroll to position [238, 0]
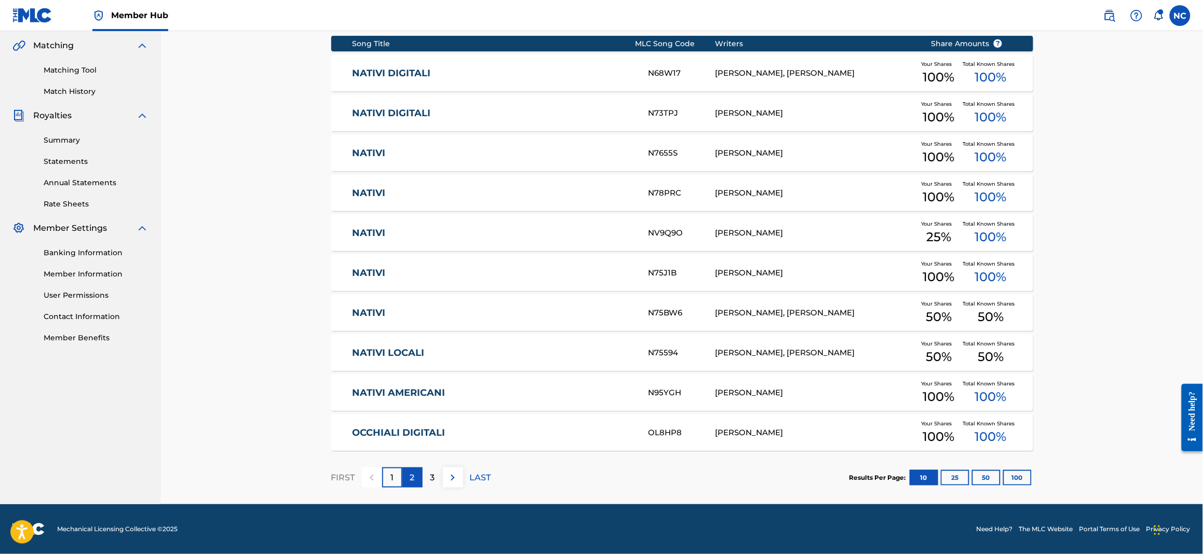
click at [410, 481] on p "2" at bounding box center [412, 478] width 5 height 12
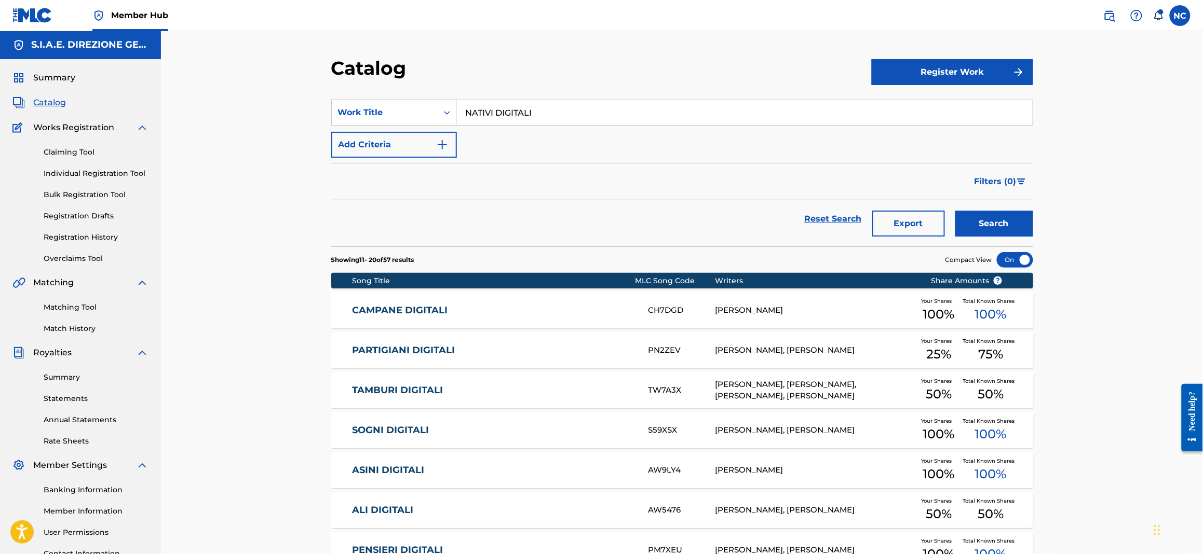
scroll to position [0, 0]
drag, startPoint x: 440, startPoint y: 116, endPoint x: 391, endPoint y: 112, distance: 48.5
click at [391, 112] on div "SearchWithCriteria259b387a-9e73-4721-95d0-436cbf2cfeb9 Work Title NATIVI DIGITA…" at bounding box center [682, 113] width 702 height 26
paste input "[DATE] AL TERMINETTO"
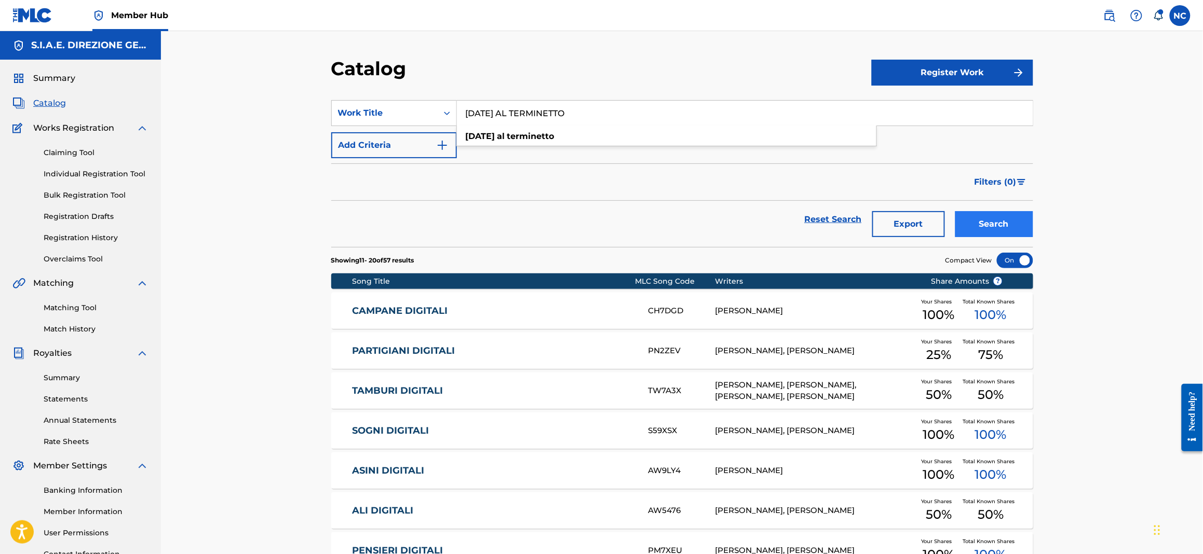
type input "[DATE] AL TERMINETTO"
click at [1013, 226] on button "Search" at bounding box center [994, 224] width 78 height 26
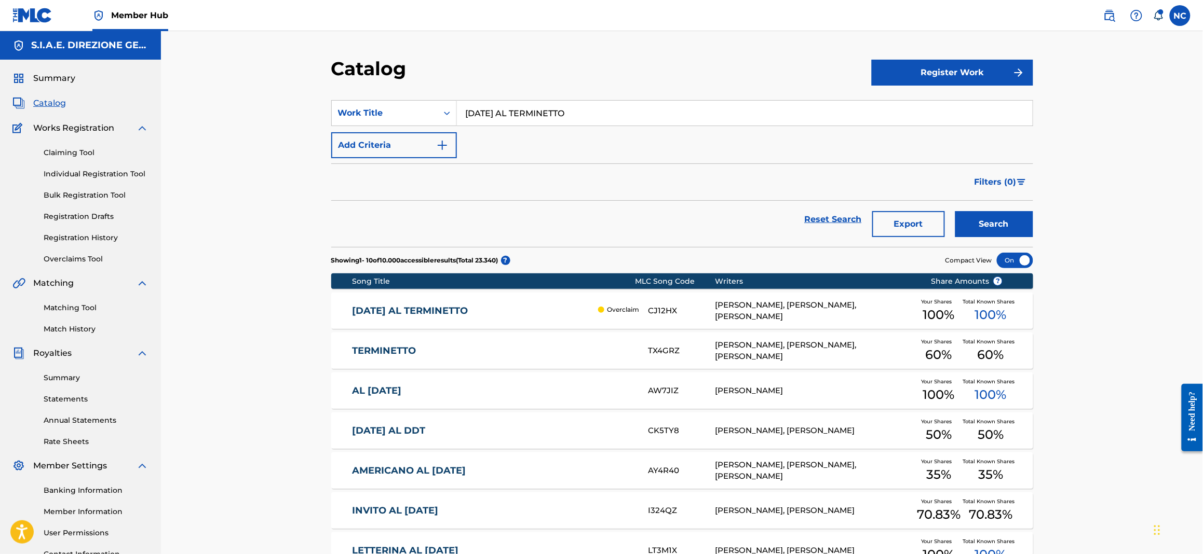
click at [400, 315] on link "[DATE] AL TERMINETTO" at bounding box center [472, 311] width 241 height 12
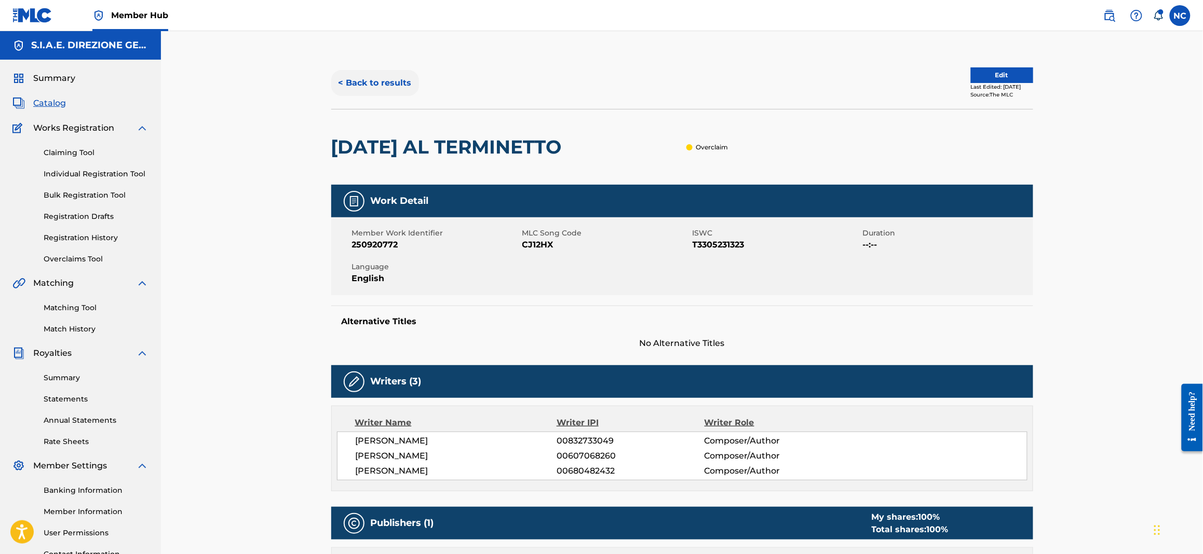
click at [388, 81] on button "< Back to results" at bounding box center [375, 83] width 88 height 26
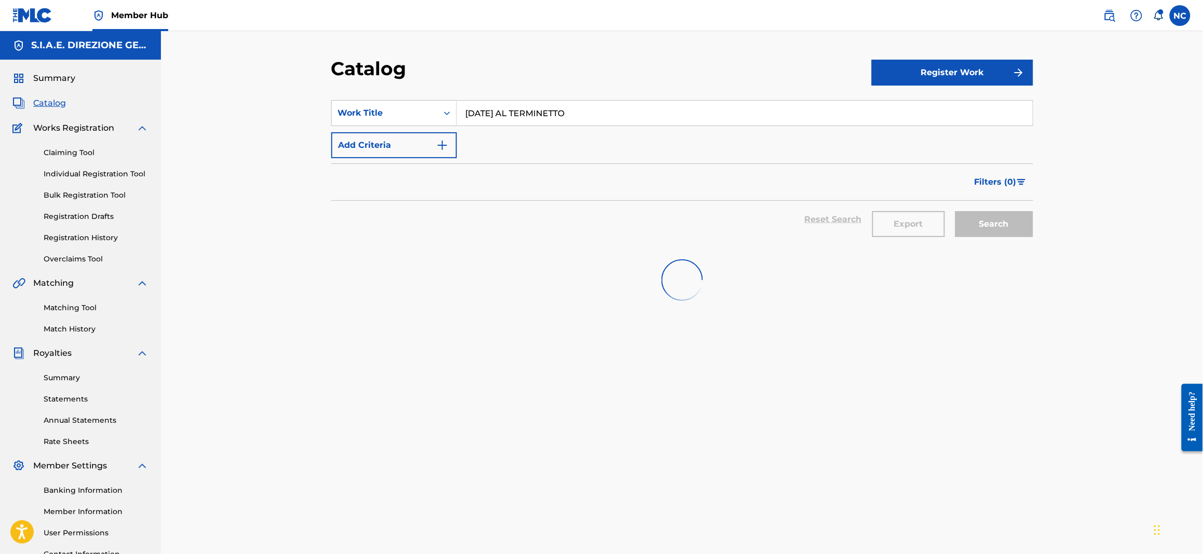
drag, startPoint x: 654, startPoint y: 115, endPoint x: 324, endPoint y: 148, distance: 331.8
click at [324, 148] on div "Catalog Register Work SearchWithCriteria259b387a-9e73-4721-95d0-436cbf2cfeb9 Wo…" at bounding box center [682, 325] width 727 height 537
paste input "BODDA ROCK"
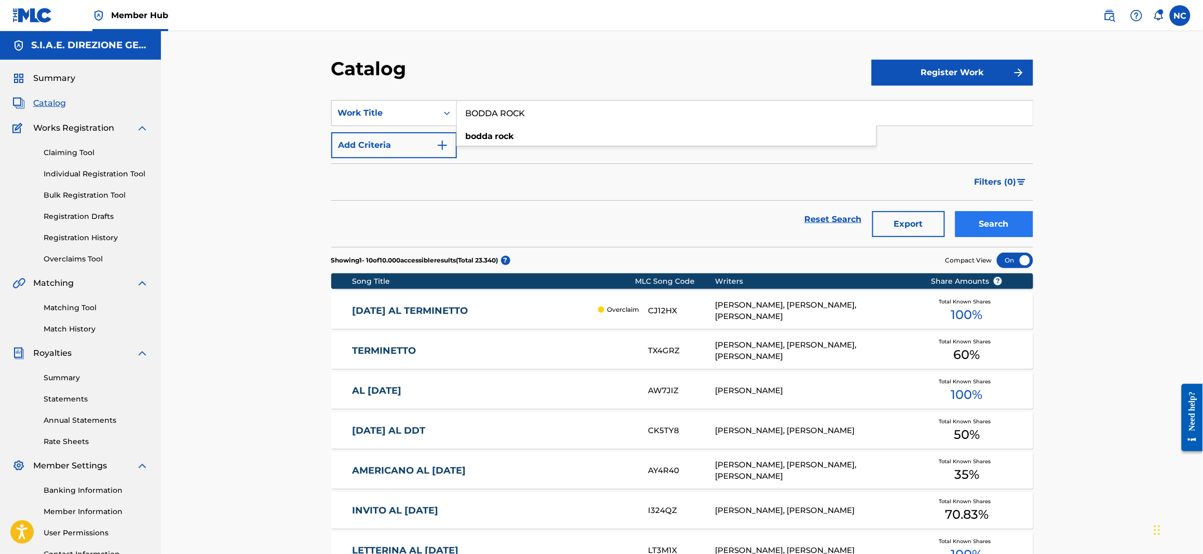
type input "BODDA ROCK"
click at [970, 231] on button "Search" at bounding box center [994, 224] width 78 height 26
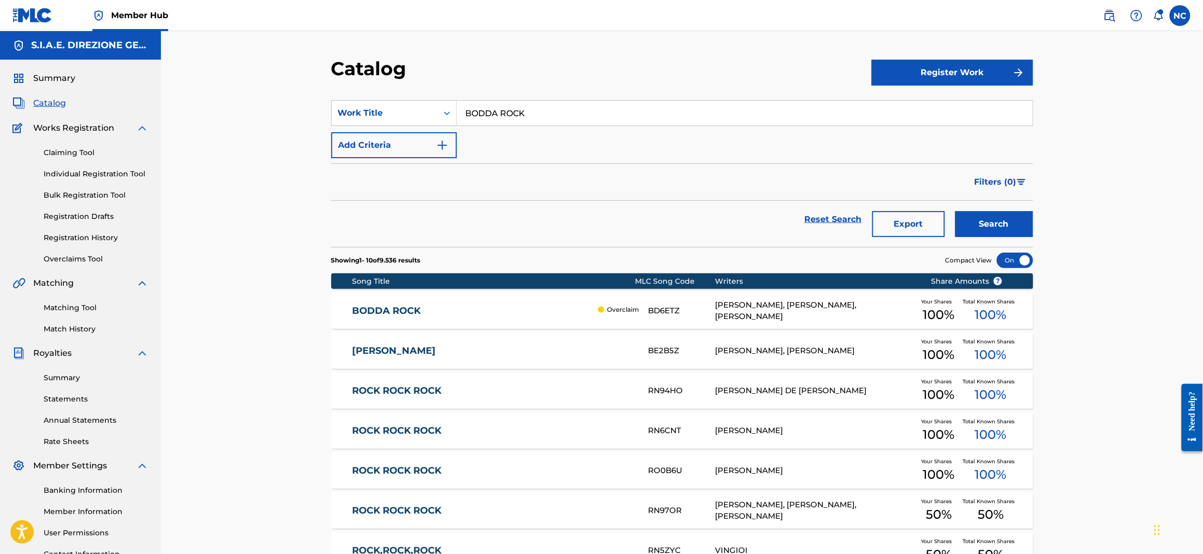
click at [393, 300] on div "BODDA ROCK Overclaim BD6ETZ [PERSON_NAME], [PERSON_NAME], [PERSON_NAME] Your Sh…" at bounding box center [682, 311] width 702 height 36
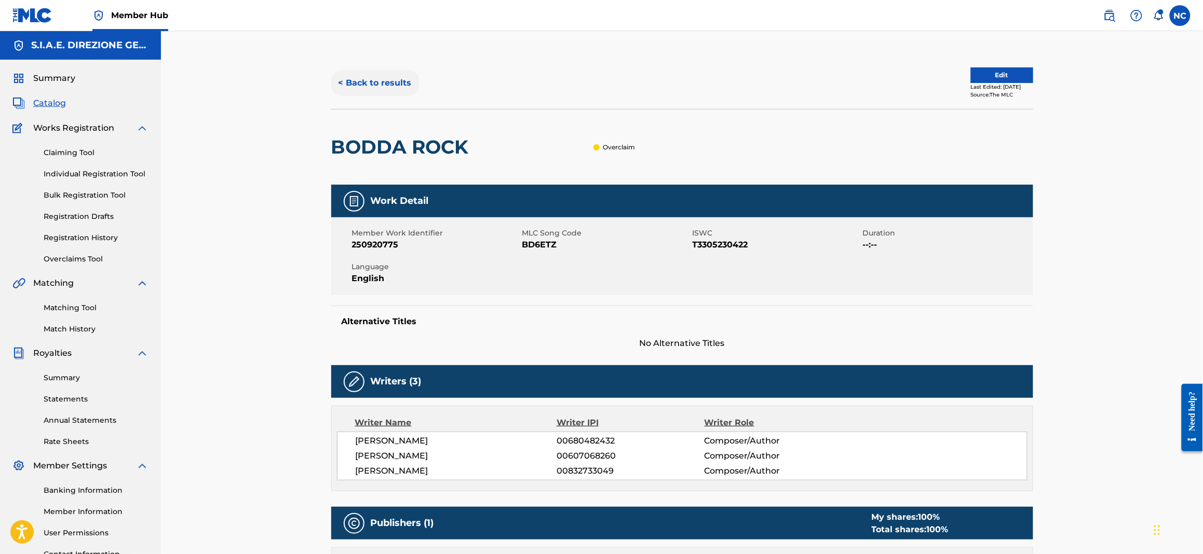
click at [355, 77] on button "< Back to results" at bounding box center [375, 83] width 88 height 26
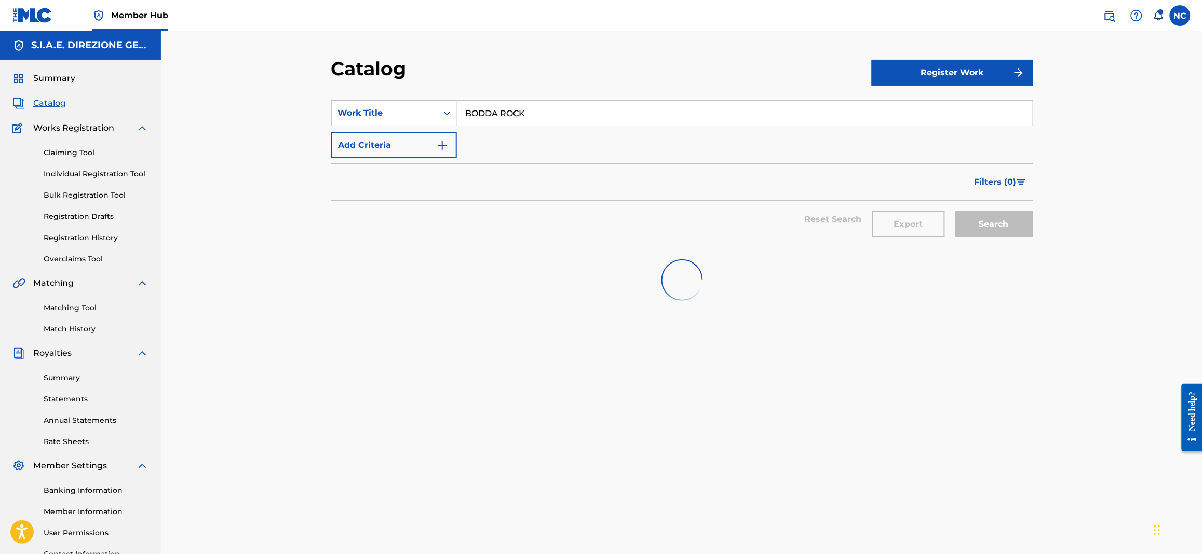
drag, startPoint x: 572, startPoint y: 108, endPoint x: 300, endPoint y: 117, distance: 272.6
click at [300, 117] on div "Catalog Register Work SearchWithCriteria259b387a-9e73-4721-95d0-436cbf2cfeb9 Wo…" at bounding box center [682, 312] width 1042 height 563
paste input "ACHILLE IL CANE"
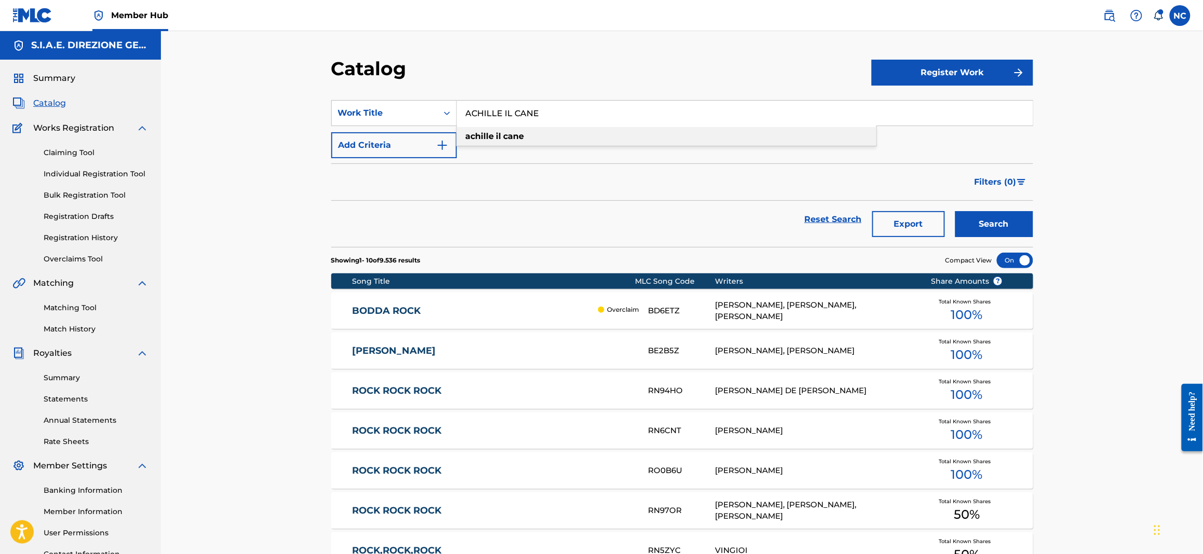
click at [506, 133] on strong "cane" at bounding box center [513, 136] width 21 height 10
type input "achille il cane"
click at [977, 231] on button "Search" at bounding box center [994, 224] width 78 height 26
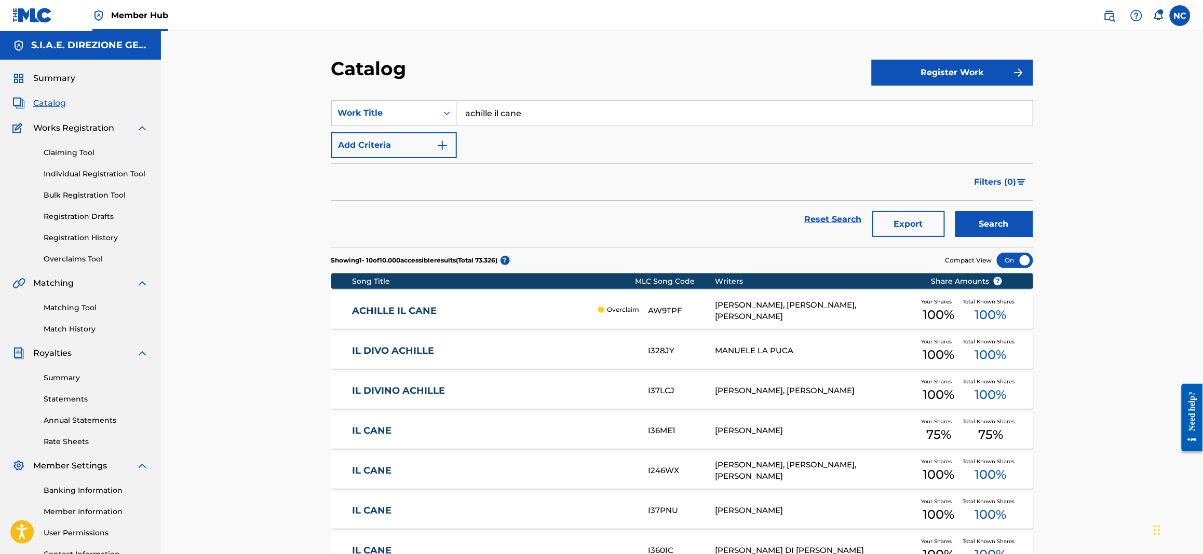
click at [436, 304] on div "ACHILLE IL CANE Overclaim AW9TPF [PERSON_NAME], [PERSON_NAME], [PERSON_NAME] Yo…" at bounding box center [682, 311] width 702 height 36
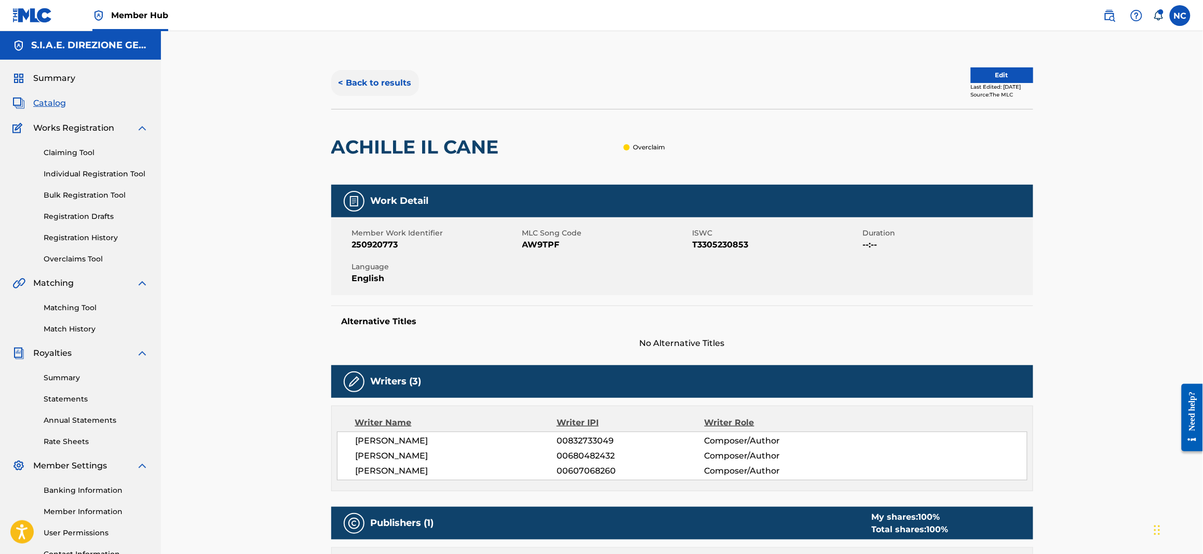
click at [368, 76] on button "< Back to results" at bounding box center [375, 83] width 88 height 26
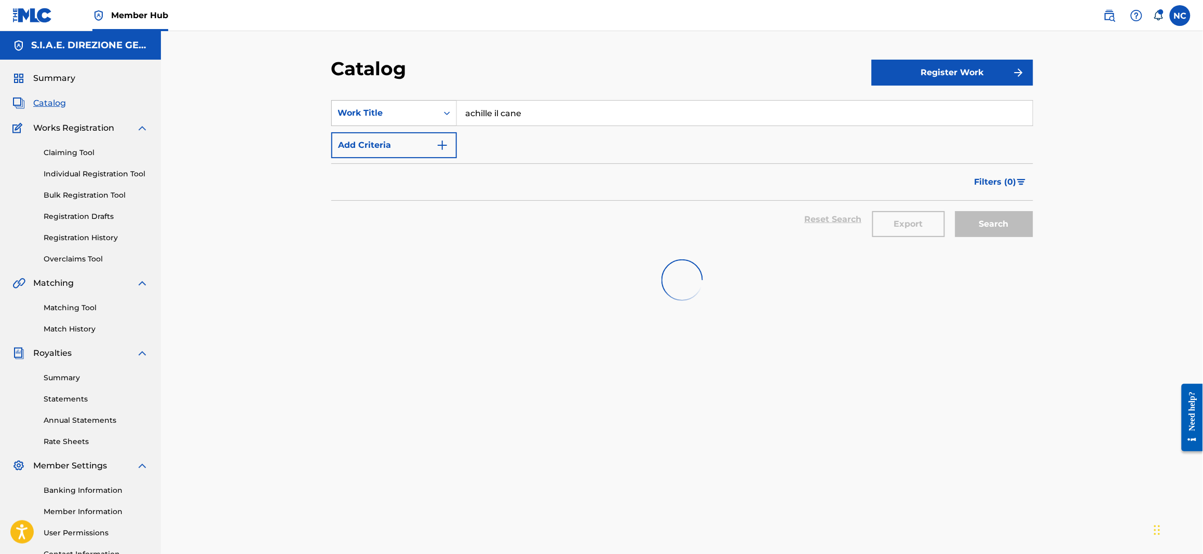
drag, startPoint x: 549, startPoint y: 112, endPoint x: 395, endPoint y: 101, distance: 153.5
click at [395, 101] on div "SearchWithCriteria259b387a-9e73-4721-95d0-436cbf2cfeb9 Work Title achille il ca…" at bounding box center [682, 113] width 702 height 26
paste input "BIMBI E FAVOLLI"
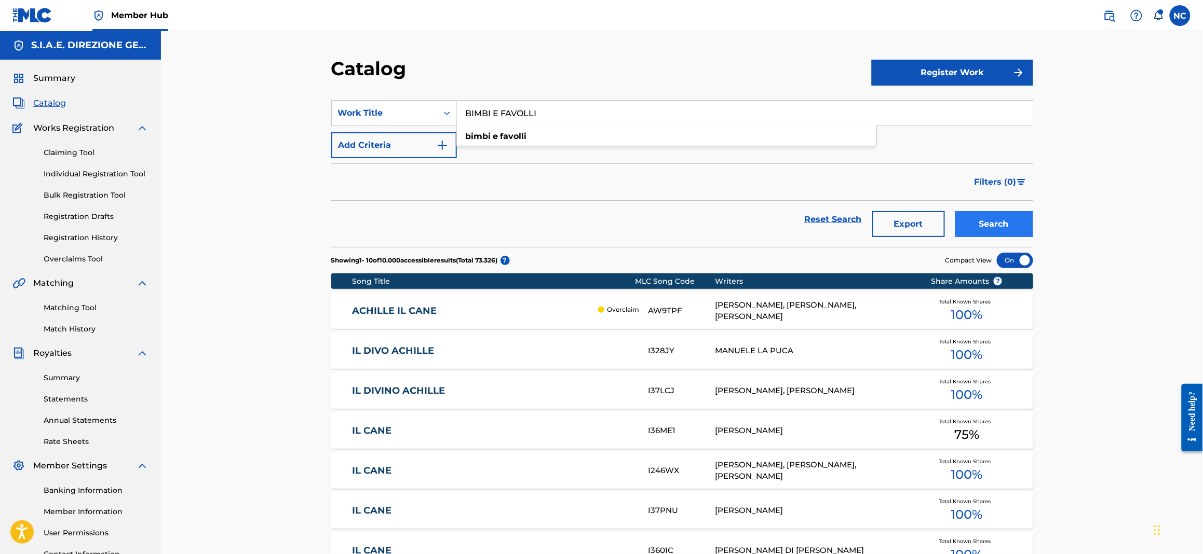
type input "BIMBI E FAVOLLI"
click at [1014, 226] on button "Search" at bounding box center [994, 224] width 78 height 26
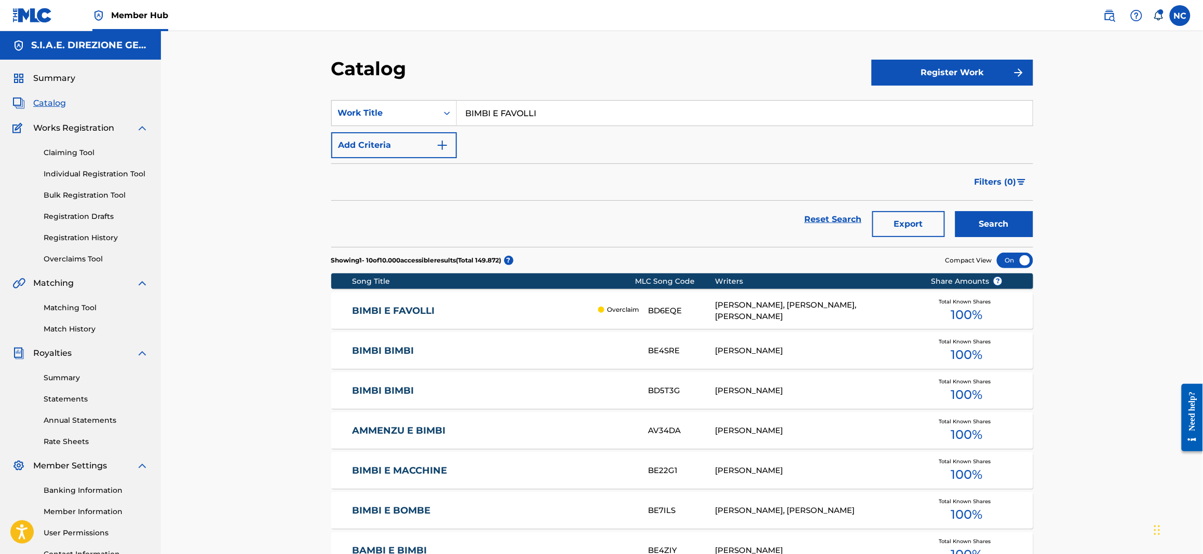
click at [438, 294] on div "BIMBI E FAVOLLI Overclaim BD6EQE [PERSON_NAME], [PERSON_NAME], [PERSON_NAME] To…" at bounding box center [682, 311] width 702 height 36
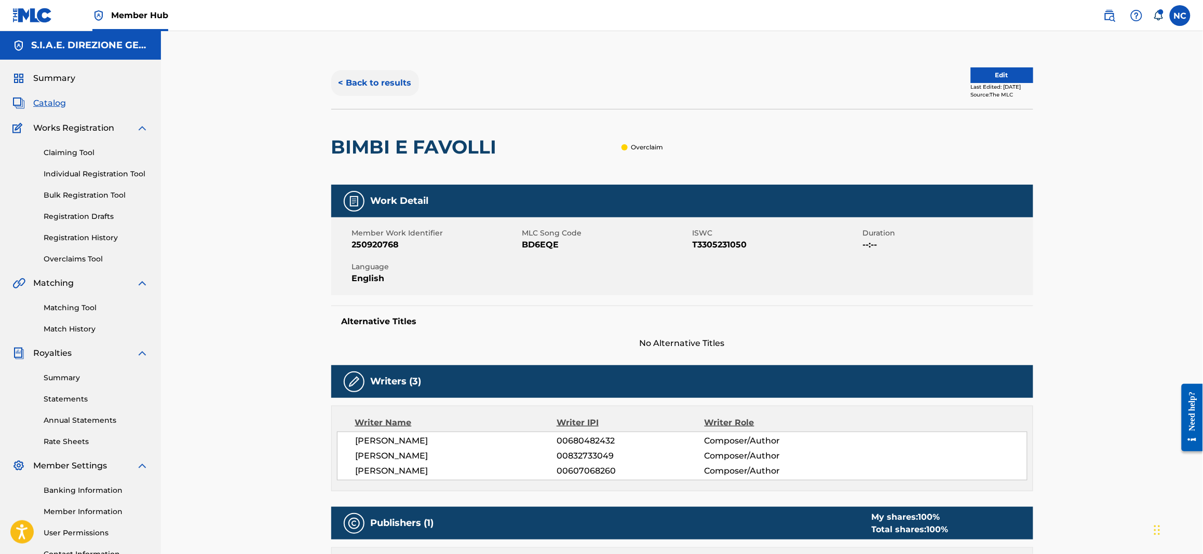
click at [337, 85] on button "< Back to results" at bounding box center [375, 83] width 88 height 26
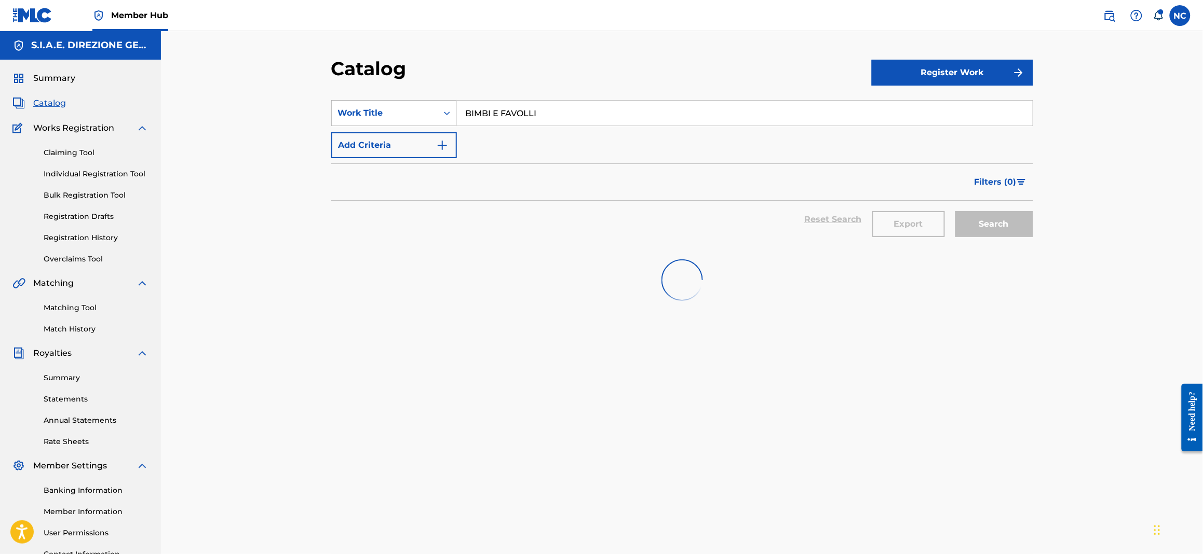
drag, startPoint x: 642, startPoint y: 126, endPoint x: 405, endPoint y: 125, distance: 237.2
click at [405, 125] on div "SearchWithCriteria259b387a-9e73-4721-95d0-436cbf2cfeb9 Work Title BIMBI E FAVOL…" at bounding box center [682, 129] width 702 height 58
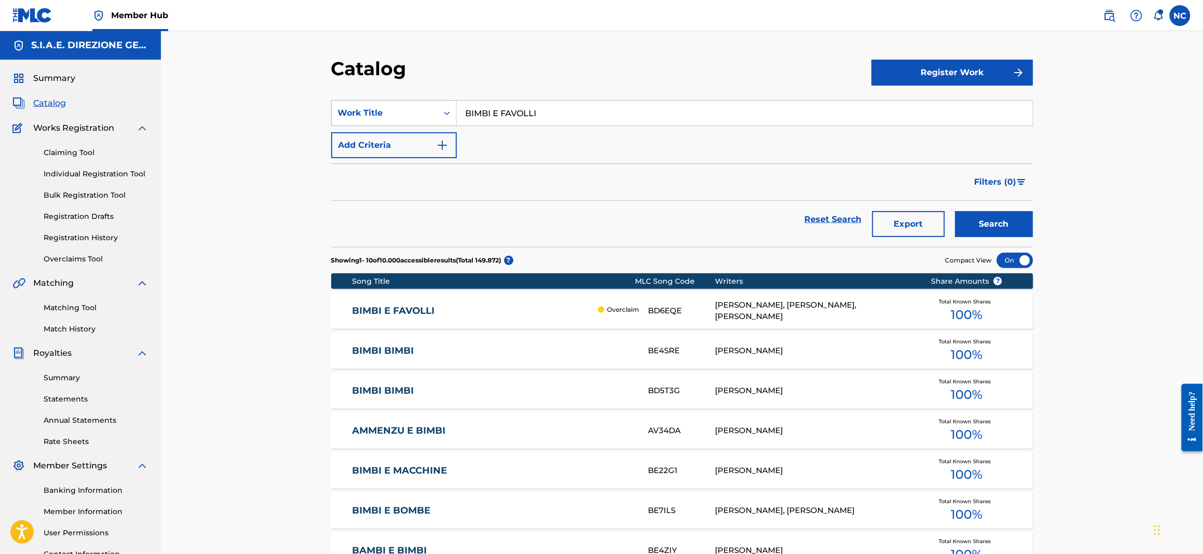
drag, startPoint x: 598, startPoint y: 110, endPoint x: 356, endPoint y: 107, distance: 242.4
click at [356, 107] on div "SearchWithCriteria259b387a-9e73-4721-95d0-436cbf2cfeb9 Work Title BIMBI E FAVOL…" at bounding box center [682, 113] width 702 height 26
paste input "CARTOLINE DA VIAREGGIO"
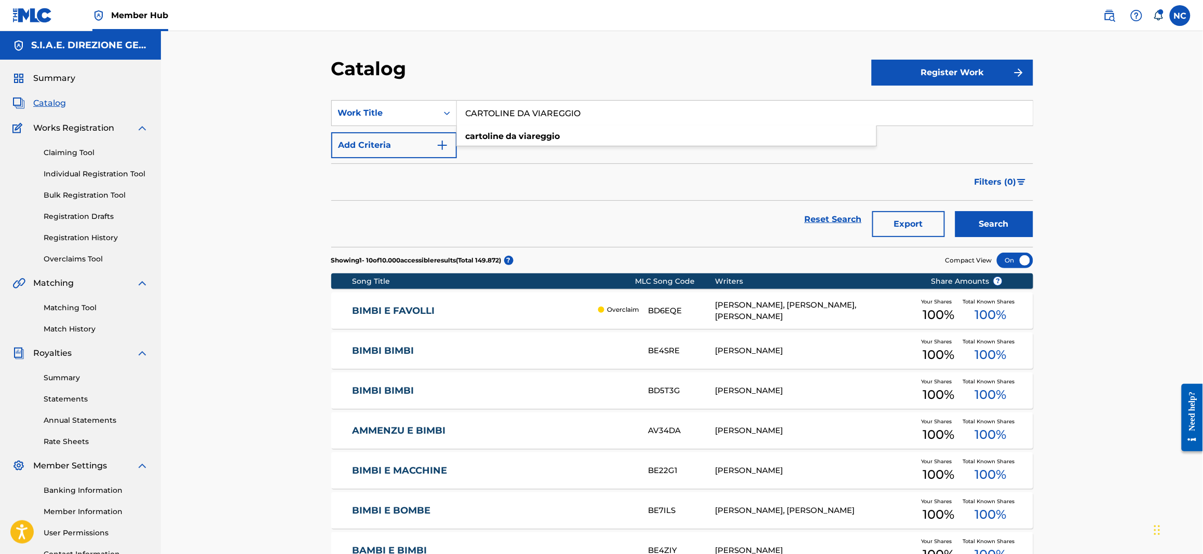
click at [570, 112] on input "CARTOLINE DA VIAREGGIO" at bounding box center [745, 113] width 576 height 25
click at [998, 224] on button "Search" at bounding box center [994, 224] width 78 height 26
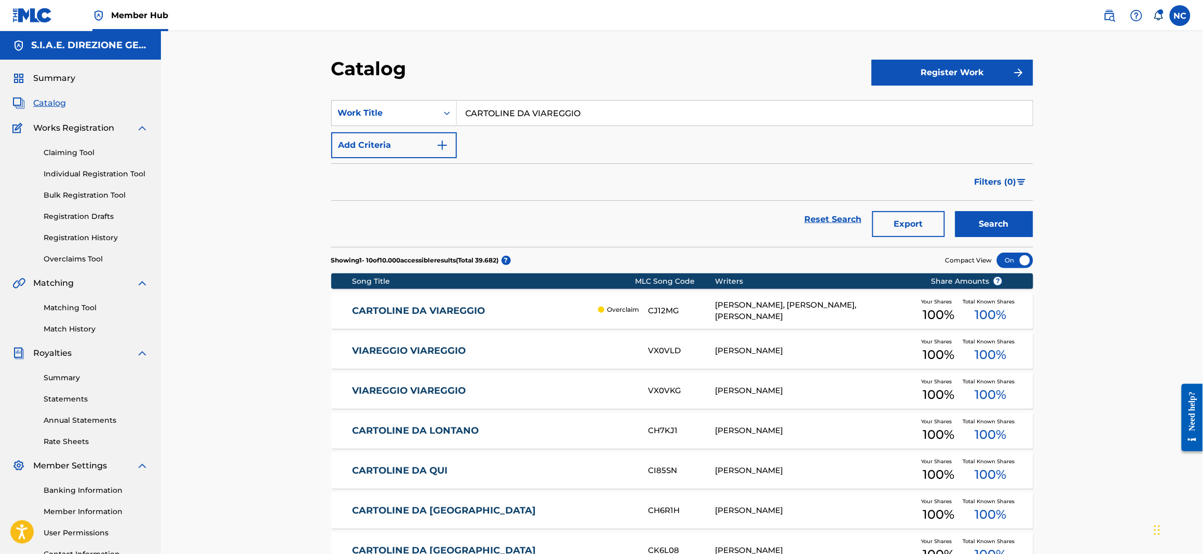
drag, startPoint x: 646, startPoint y: 118, endPoint x: 317, endPoint y: 118, distance: 329.0
click at [317, 118] on div "Catalog Register Work SearchWithCriteria259b387a-9e73-4721-95d0-436cbf2cfeb9 Wo…" at bounding box center [682, 386] width 1042 height 711
paste input "[PERSON_NAME]"
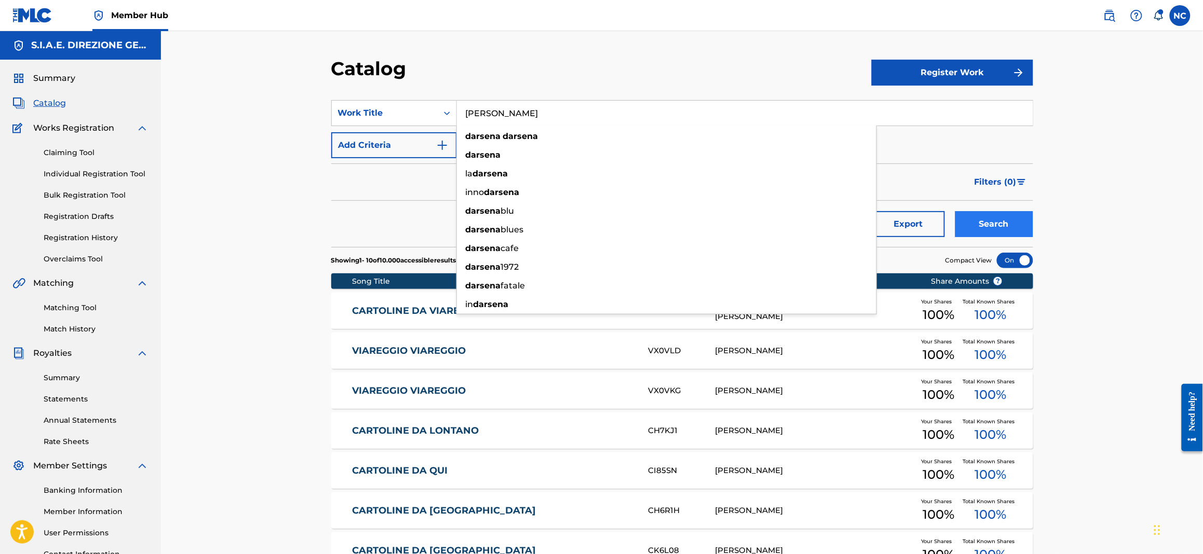
type input "[PERSON_NAME]"
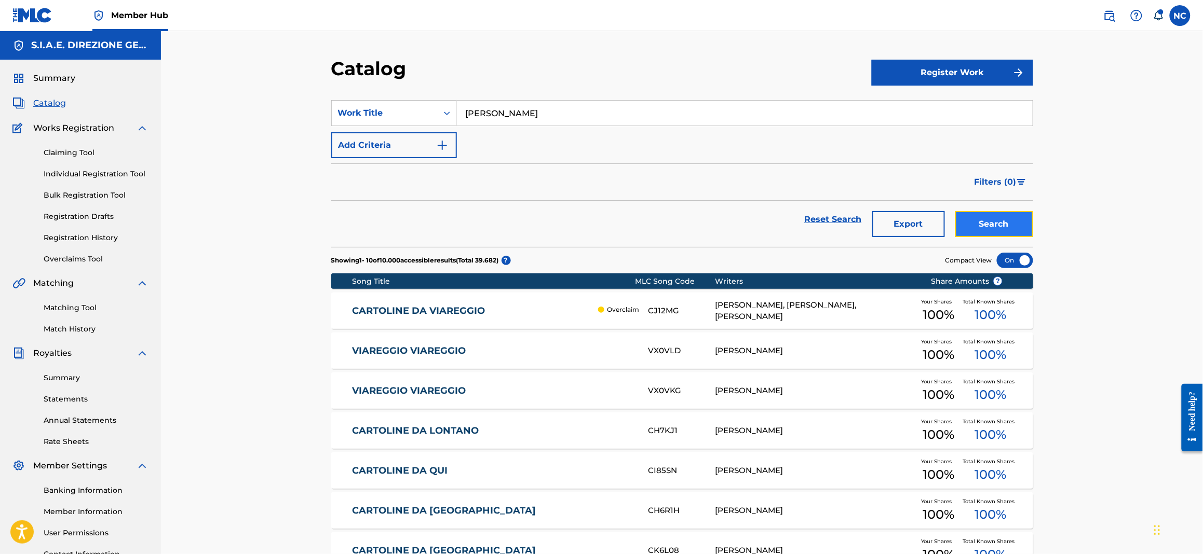
click at [991, 224] on button "Search" at bounding box center [994, 224] width 78 height 26
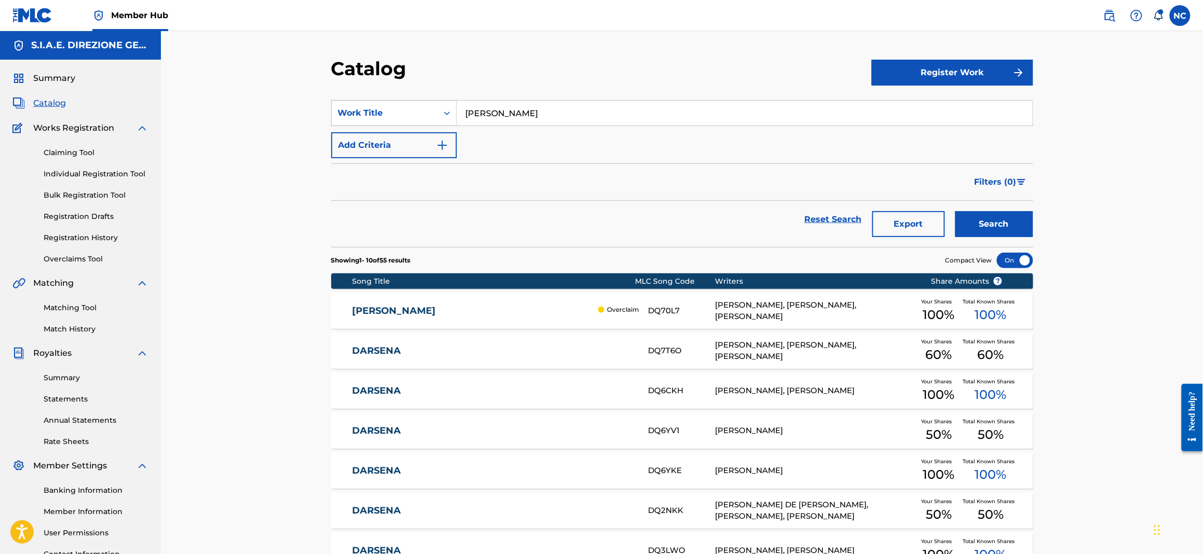
drag, startPoint x: 606, startPoint y: 109, endPoint x: 425, endPoint y: 115, distance: 181.8
click at [425, 115] on div "SearchWithCriteria259b387a-9e73-4721-95d0-436cbf2cfeb9 Work Title [PERSON_NAME]" at bounding box center [682, 113] width 702 height 26
paste input "Search Form"
click at [549, 107] on input "Search Form" at bounding box center [745, 113] width 576 height 25
paste input "Search Form"
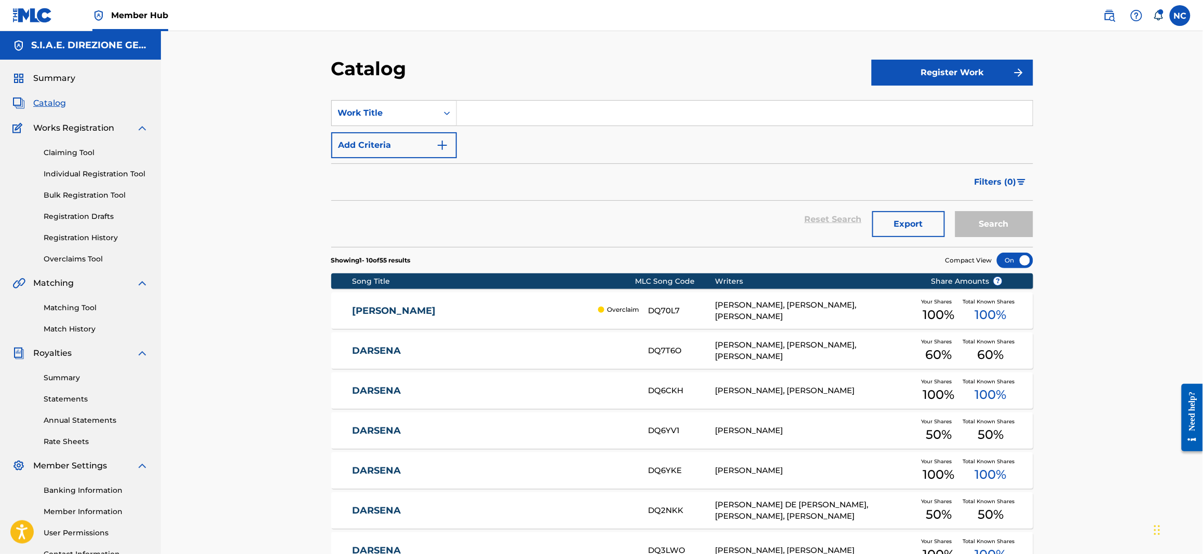
click at [471, 117] on input "Search Form" at bounding box center [745, 113] width 576 height 25
click at [527, 108] on input "Search Form" at bounding box center [745, 113] width 576 height 25
paste input "LENTAMENTE"
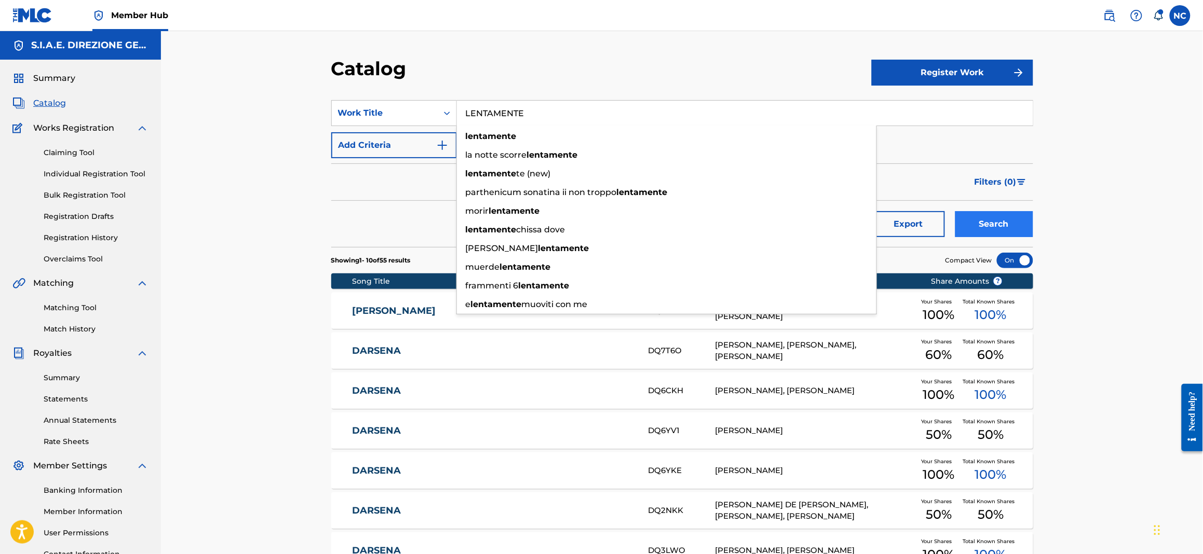
type input "LENTAMENTE"
click at [993, 228] on button "Search" at bounding box center [994, 224] width 78 height 26
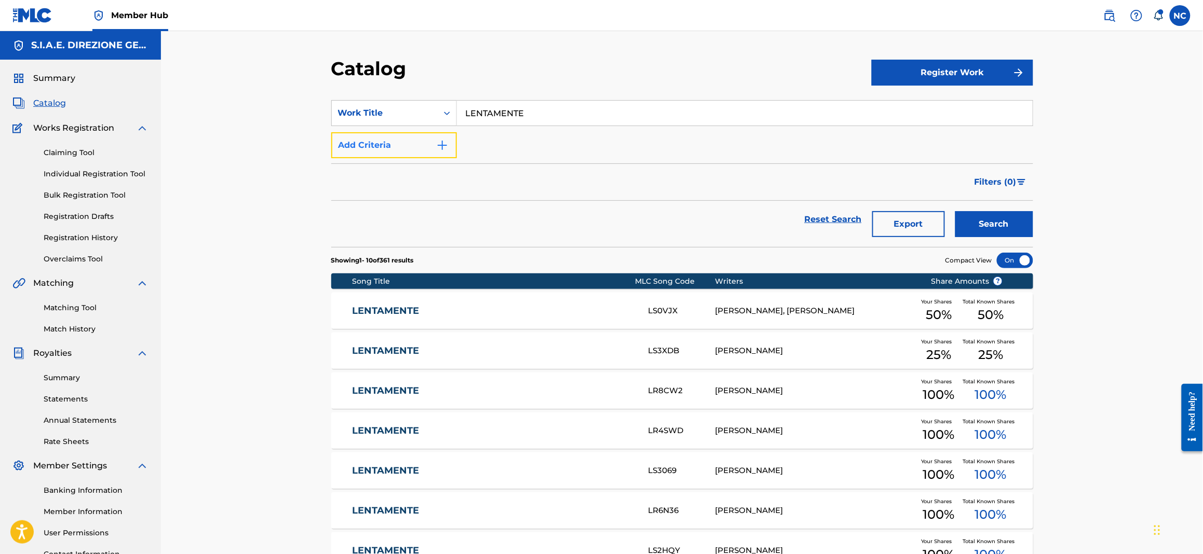
click at [447, 150] on img "Search Form" at bounding box center [442, 145] width 12 height 12
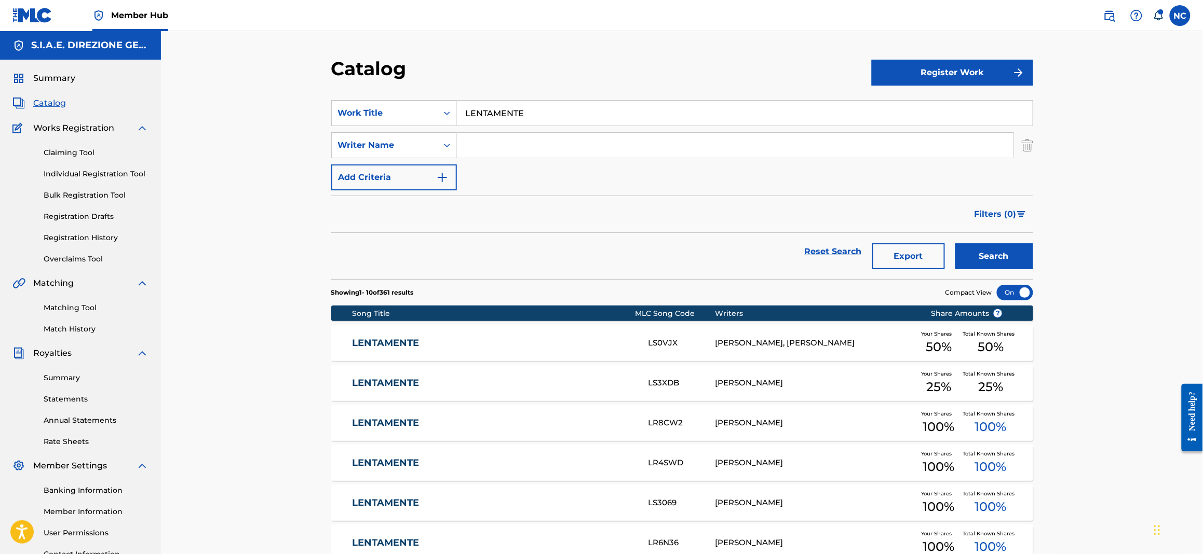
click at [520, 150] on input "Search Form" at bounding box center [735, 145] width 556 height 25
click at [955, 243] on button "Search" at bounding box center [994, 256] width 78 height 26
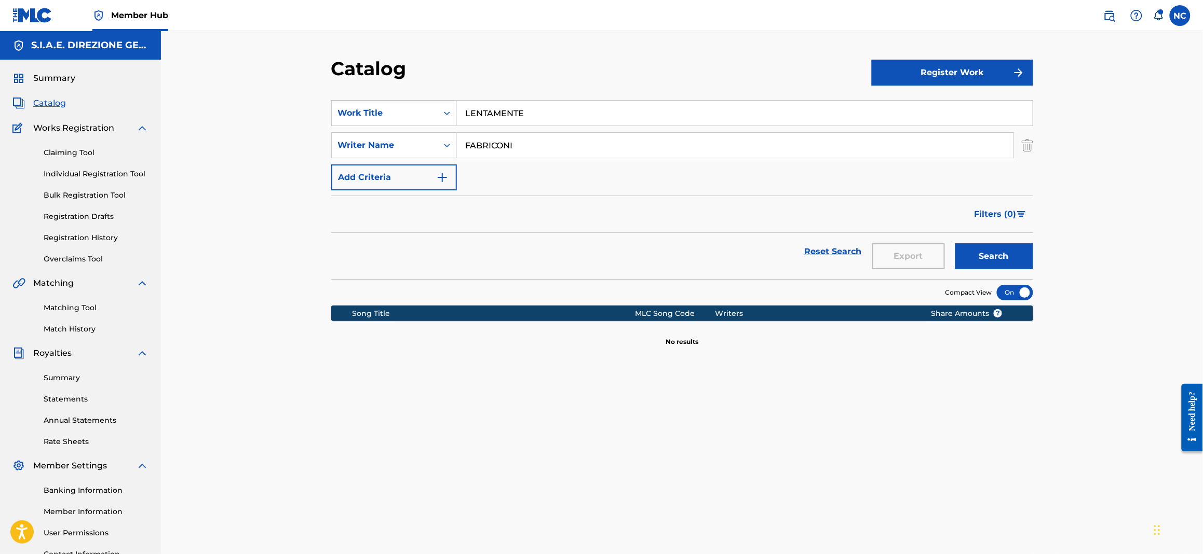
click at [482, 145] on input "FABRICONI" at bounding box center [735, 145] width 556 height 25
type input "FABBRICONI"
click at [959, 256] on button "Search" at bounding box center [994, 256] width 78 height 26
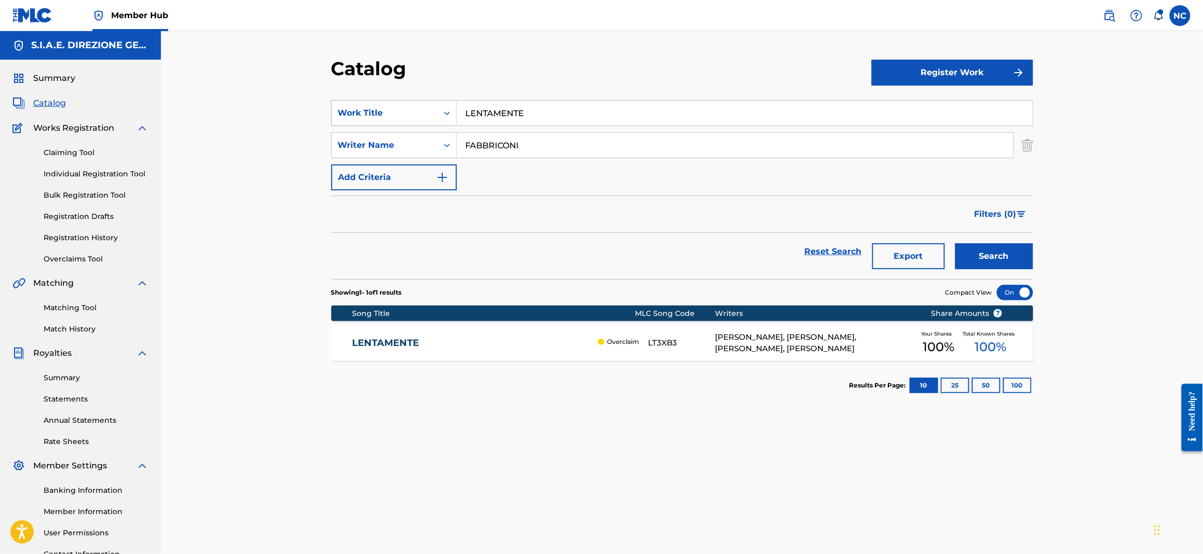
paste input "Search Form"
drag, startPoint x: 580, startPoint y: 125, endPoint x: 391, endPoint y: 119, distance: 189.0
click at [391, 119] on div "SearchWithCriteria259b387a-9e73-4721-95d0-436cbf2cfeb9 Work Title LENTAMENTE" at bounding box center [682, 113] width 702 height 26
click at [631, 104] on input "Search Form" at bounding box center [745, 113] width 576 height 25
drag, startPoint x: 559, startPoint y: 139, endPoint x: 446, endPoint y: 141, distance: 112.7
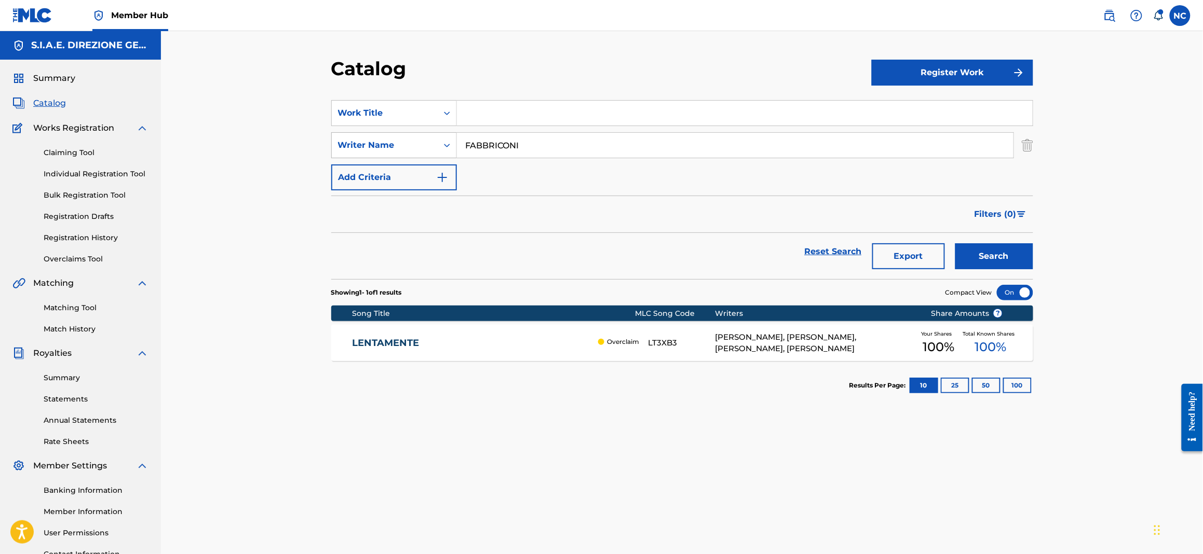
click at [446, 141] on div "SearchWithCriteriae0e00535-2bde-455d-81ca-25da983a2f60 Writer Name FABBRICONI" at bounding box center [682, 145] width 702 height 26
click at [486, 96] on section "SearchWithCriteria259b387a-9e73-4721-95d0-436cbf2cfeb9 Work Title SearchWithCri…" at bounding box center [682, 184] width 702 height 192
click at [487, 108] on input "Search Form" at bounding box center [745, 113] width 576 height 25
paste input "SE T'INNAMORI MUORI"
type input "SE T'INNAMORI MUORI"
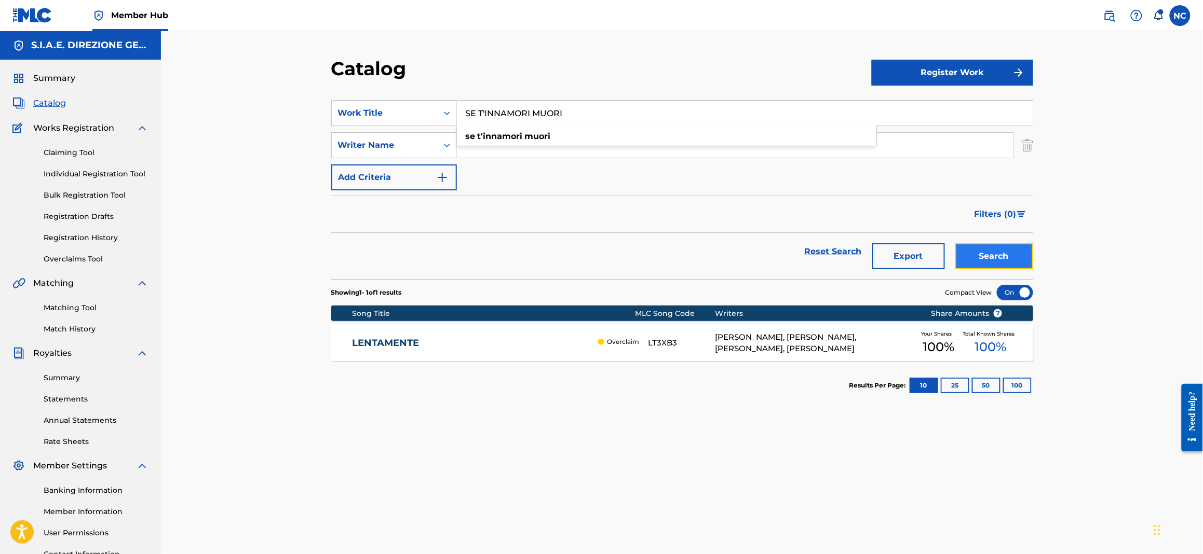
click at [988, 245] on button "Search" at bounding box center [994, 256] width 78 height 26
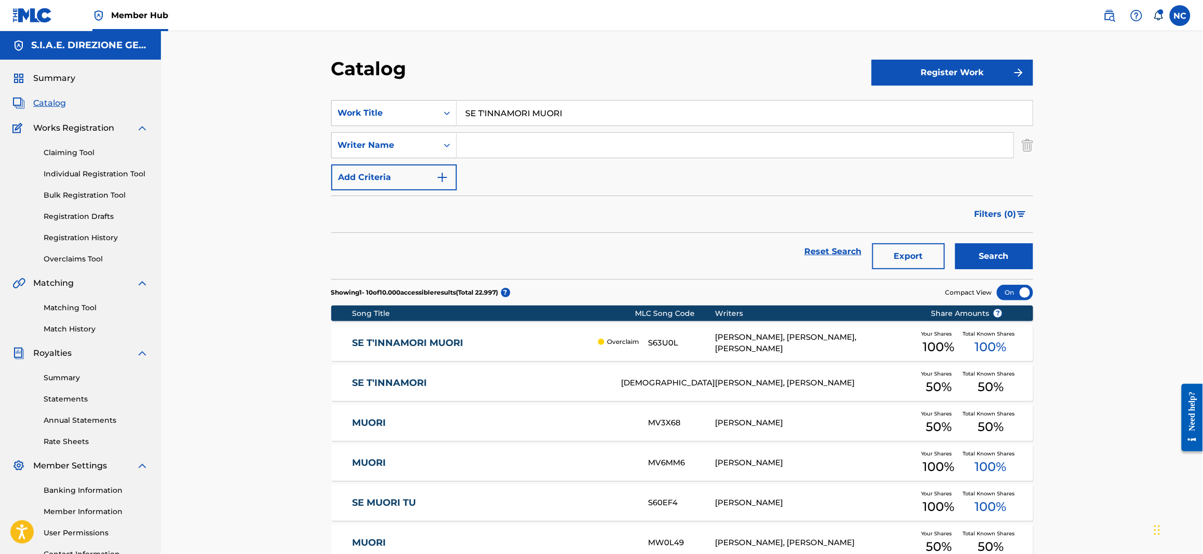
click at [448, 350] on div "SE T'INNAMORI MUORI Overclaim S63U0L [PERSON_NAME], [PERSON_NAME], [PERSON_NAME…" at bounding box center [682, 343] width 702 height 36
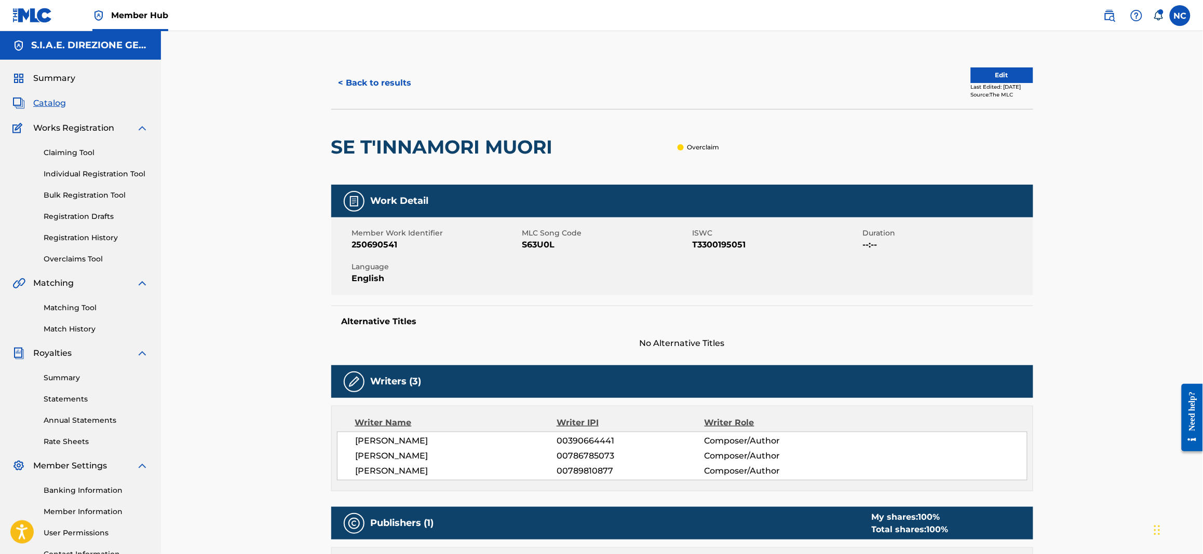
click at [45, 100] on span "Catalog" at bounding box center [49, 103] width 33 height 12
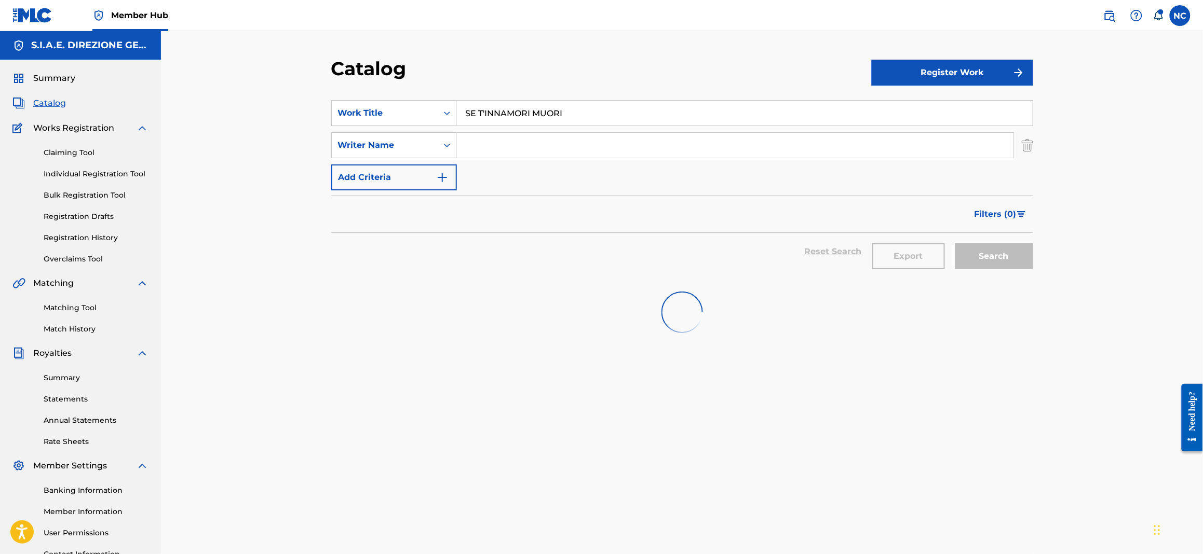
drag, startPoint x: 448, startPoint y: 124, endPoint x: 285, endPoint y: 129, distance: 162.5
click at [274, 124] on div "Catalog Register Work SearchWithCriteria259b387a-9e73-4721-95d0-436cbf2cfeb9 Wo…" at bounding box center [682, 312] width 1042 height 563
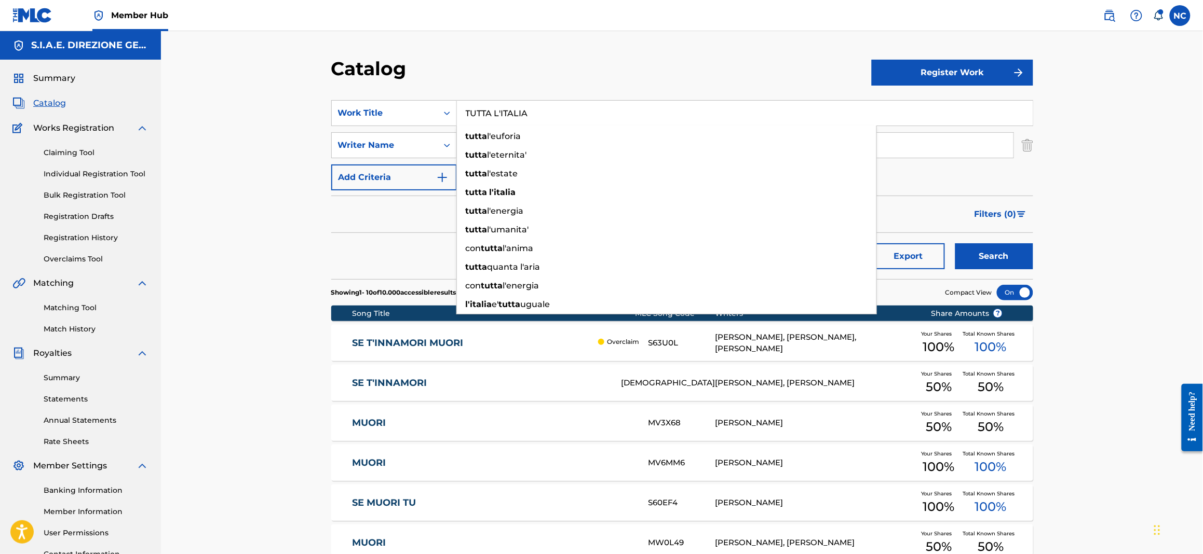
type input "TUTTA L'ITALIA"
click at [955, 243] on button "Search" at bounding box center [994, 256] width 78 height 26
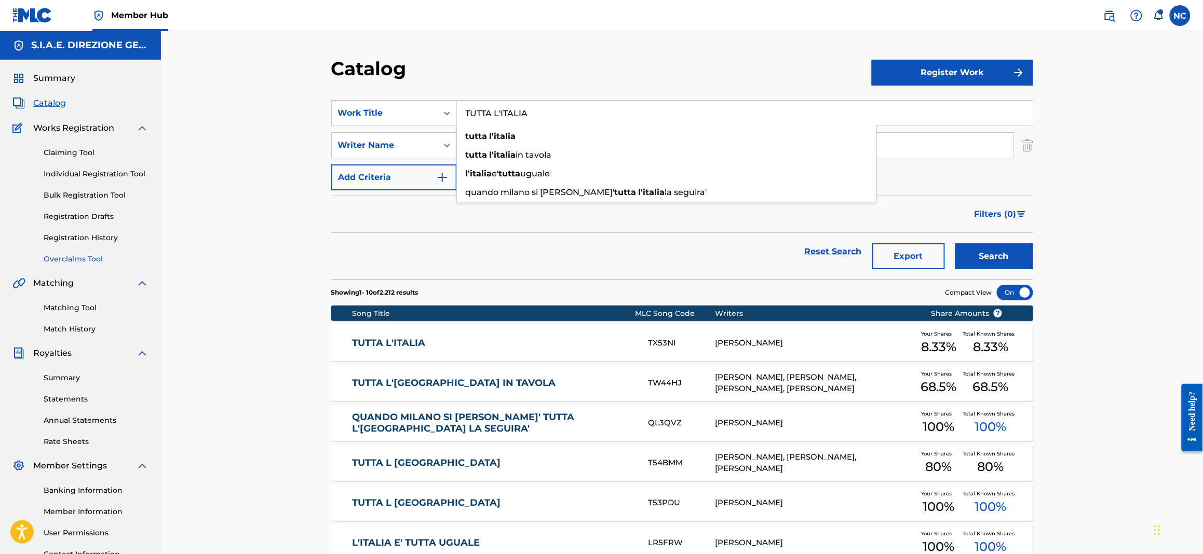
click at [73, 256] on link "Overclaims Tool" at bounding box center [96, 259] width 105 height 11
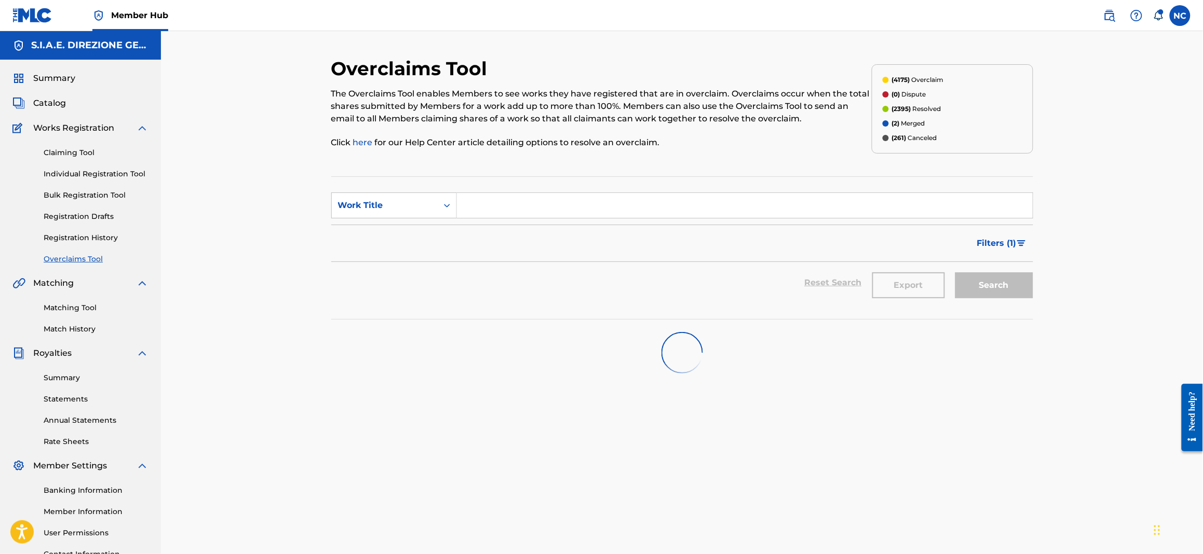
click at [516, 208] on input "Search Form" at bounding box center [745, 205] width 576 height 25
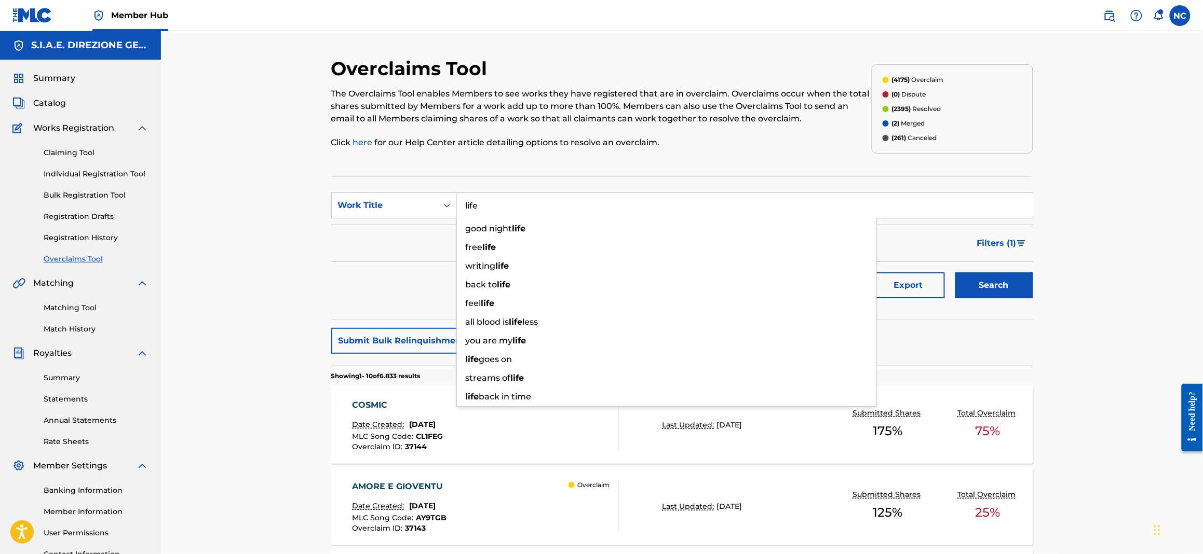
click at [412, 239] on div "Filters ( 1 )" at bounding box center [682, 243] width 702 height 37
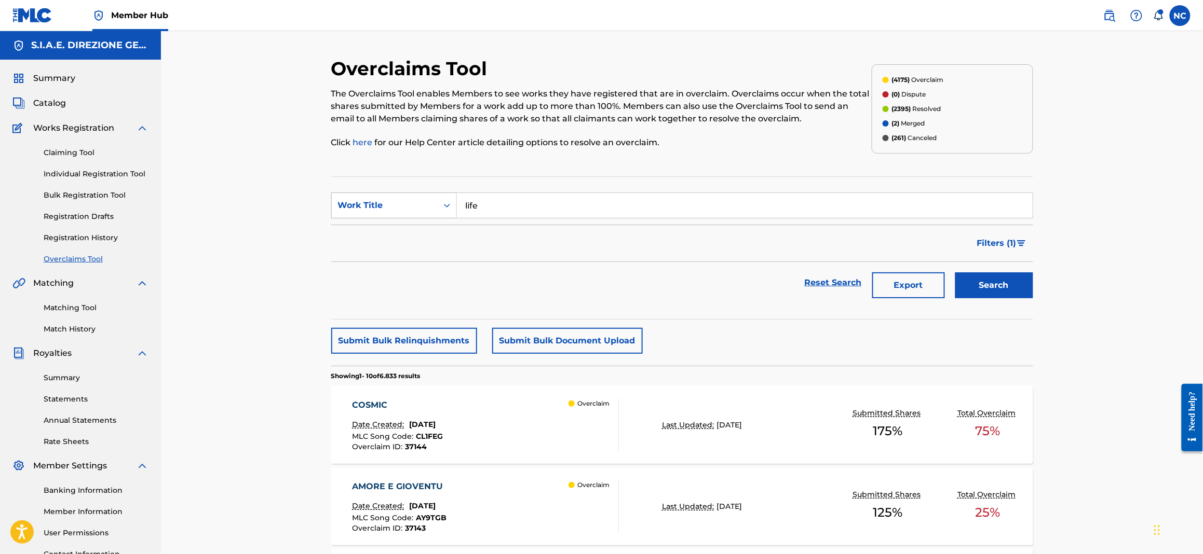
click at [449, 206] on icon "Search Form" at bounding box center [447, 205] width 10 height 10
drag, startPoint x: 568, startPoint y: 231, endPoint x: 607, endPoint y: 247, distance: 41.7
click at [576, 235] on div "Filters ( 1 )" at bounding box center [682, 243] width 702 height 37
click at [1028, 289] on button "Search" at bounding box center [994, 285] width 78 height 26
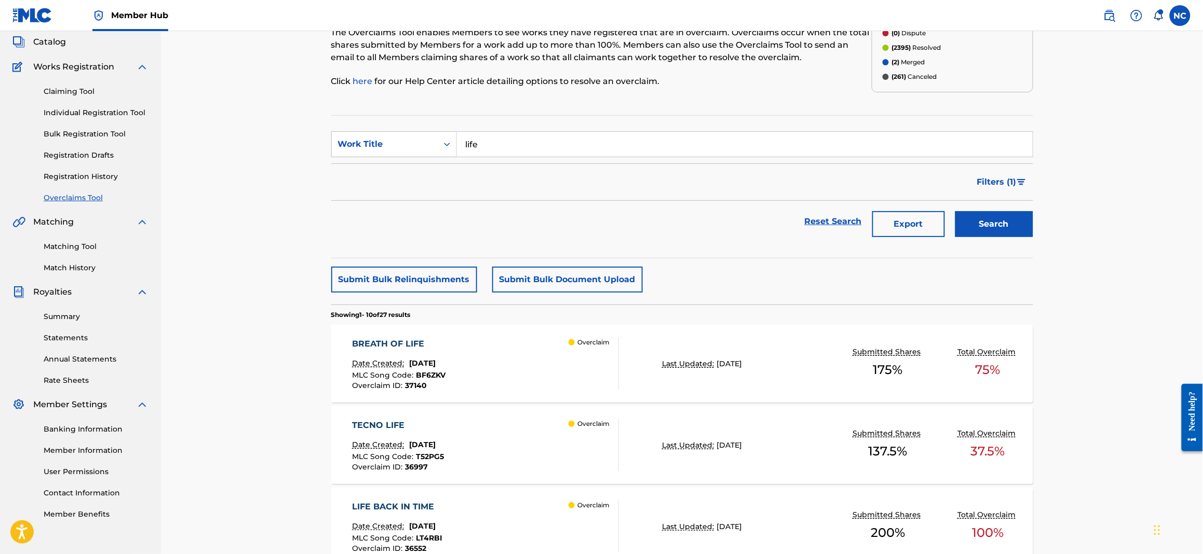
scroll to position [77, 0]
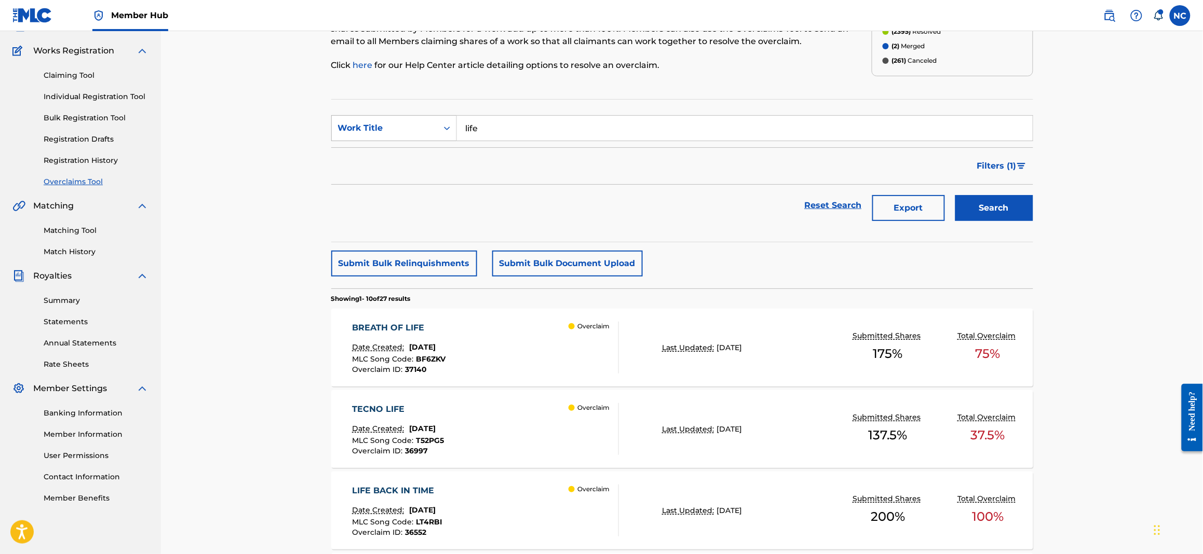
click at [442, 129] on icon "Search Form" at bounding box center [447, 128] width 10 height 10
click at [995, 165] on span "Filters ( 1 )" at bounding box center [996, 166] width 39 height 12
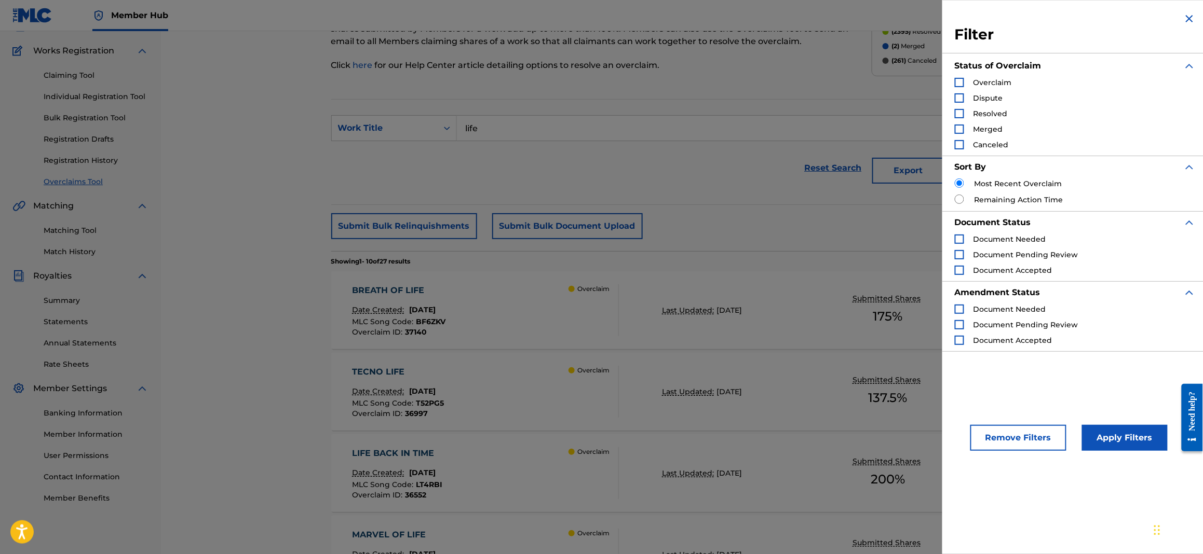
click at [758, 76] on div "Overclaims Tool The Overclaims Tool enables Members to see works they have regi…" at bounding box center [601, 32] width 540 height 104
click at [708, 138] on input "life" at bounding box center [745, 128] width 576 height 25
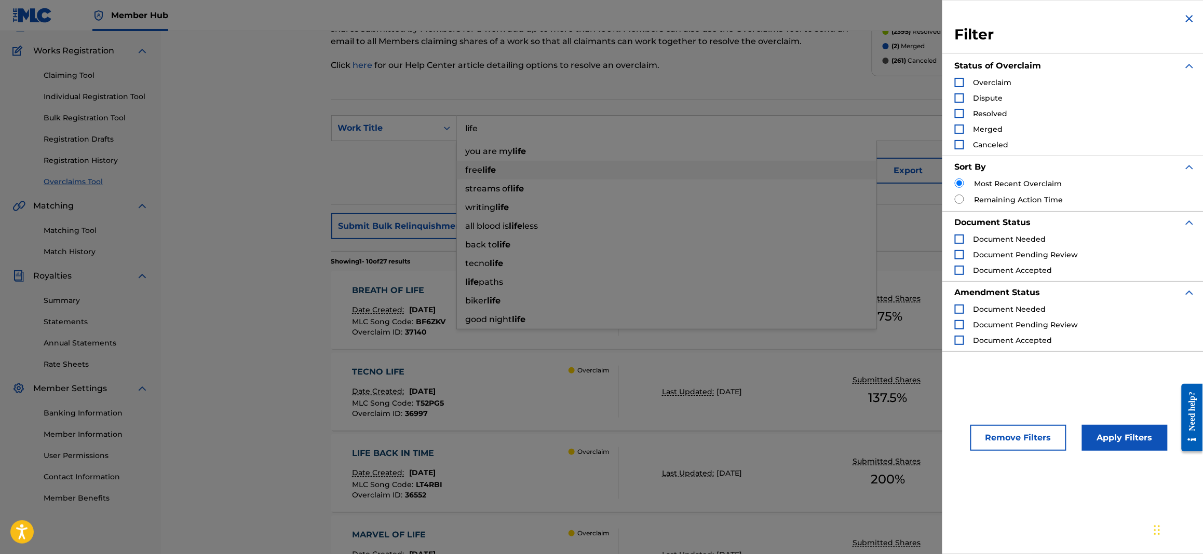
click at [575, 174] on div "free life" at bounding box center [666, 170] width 419 height 19
type input "free life"
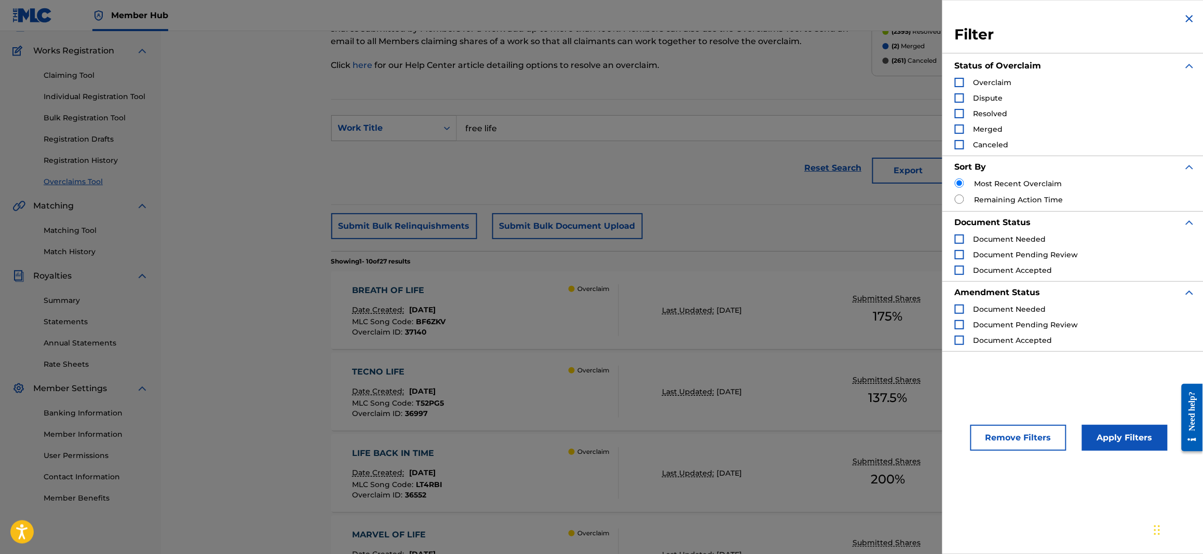
drag, startPoint x: 519, startPoint y: 128, endPoint x: 426, endPoint y: 133, distance: 93.5
click at [426, 133] on div "SearchWithCriteria1696f1b8-9a6c-4dec-8068-968a748edda1 Work Title free life" at bounding box center [682, 128] width 702 height 26
click at [1186, 18] on img "Search Form" at bounding box center [1189, 18] width 12 height 12
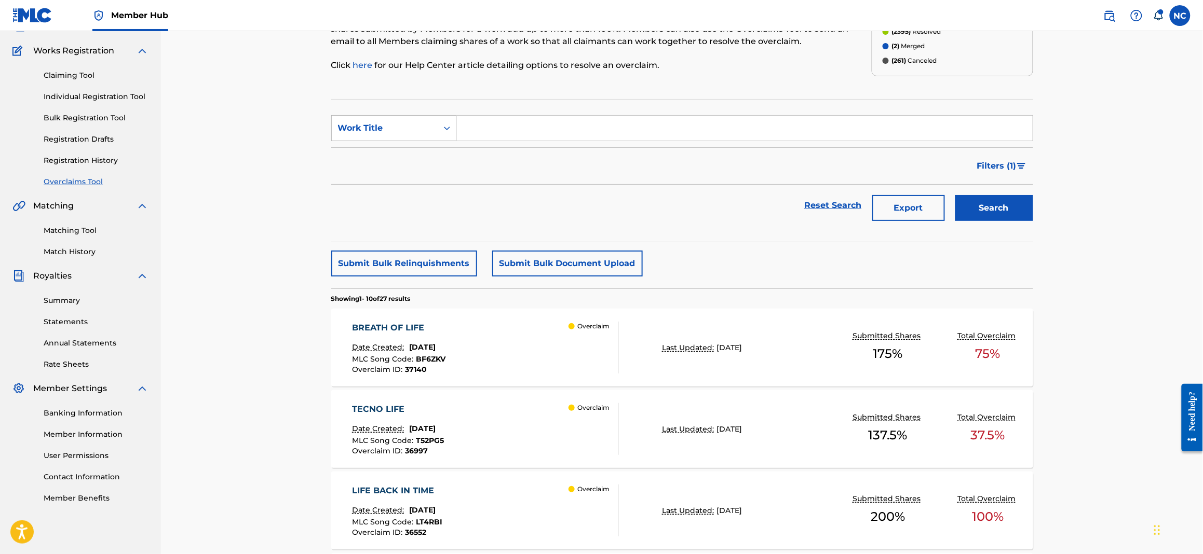
click at [433, 130] on div "Work Title" at bounding box center [385, 128] width 106 height 20
click at [417, 186] on div "Overclaim ID" at bounding box center [394, 180] width 125 height 26
click at [491, 121] on input "Search Form" at bounding box center [745, 128] width 576 height 25
click at [448, 124] on icon "Search Form" at bounding box center [447, 128] width 10 height 10
click at [427, 175] on div "MLC Song Code" at bounding box center [394, 180] width 125 height 26
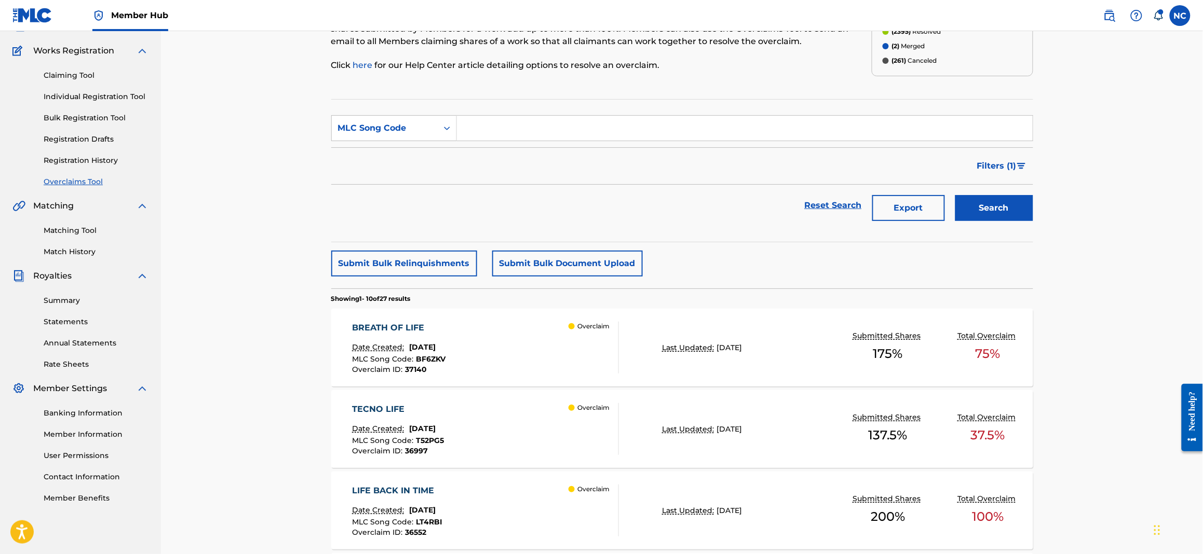
click at [485, 134] on input "Search Form" at bounding box center [745, 128] width 576 height 25
paste input "L38122"
type input "L38122"
click at [979, 208] on button "Search" at bounding box center [994, 208] width 78 height 26
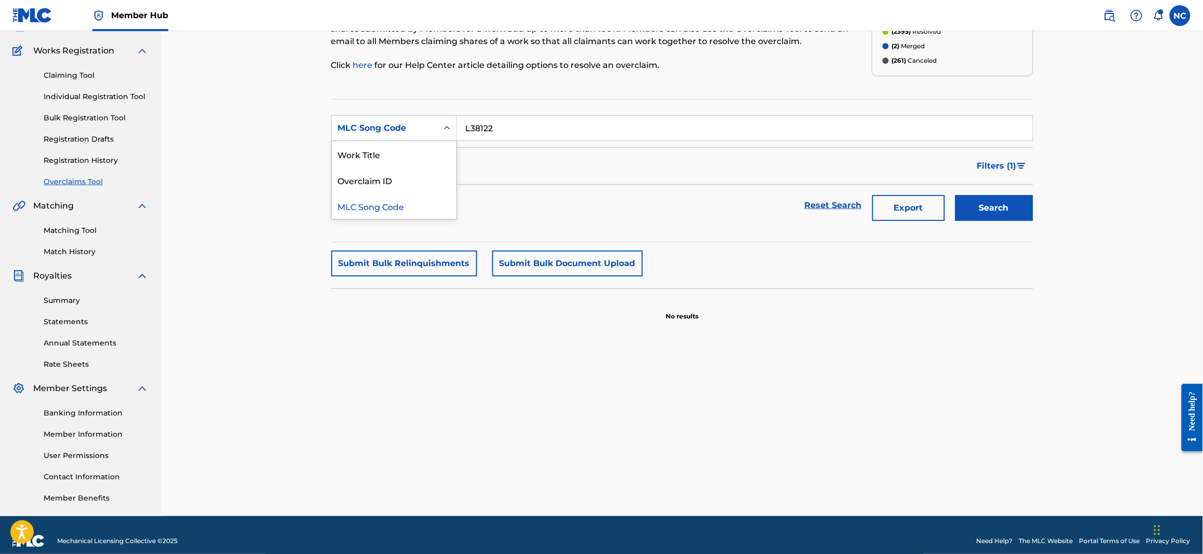
click at [454, 131] on div "Search Form" at bounding box center [447, 128] width 19 height 19
click at [406, 207] on div "MLC Song Code" at bounding box center [394, 206] width 125 height 26
click at [465, 124] on input "Search Form" at bounding box center [745, 128] width 576 height 25
paste input "L38122"
type input "L38122"
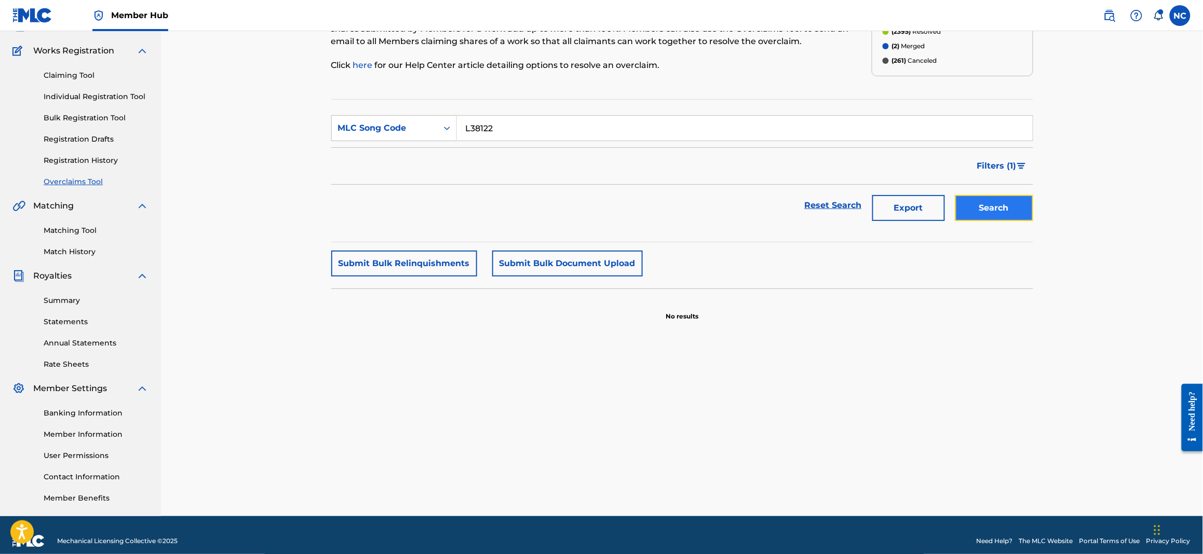
click at [1010, 213] on button "Search" at bounding box center [994, 208] width 78 height 26
click at [443, 133] on div "Search Form" at bounding box center [447, 128] width 19 height 19
click at [396, 179] on div "Overclaim ID" at bounding box center [394, 180] width 125 height 26
click at [501, 122] on input "Search Form" at bounding box center [745, 128] width 576 height 25
paste input "L38122"
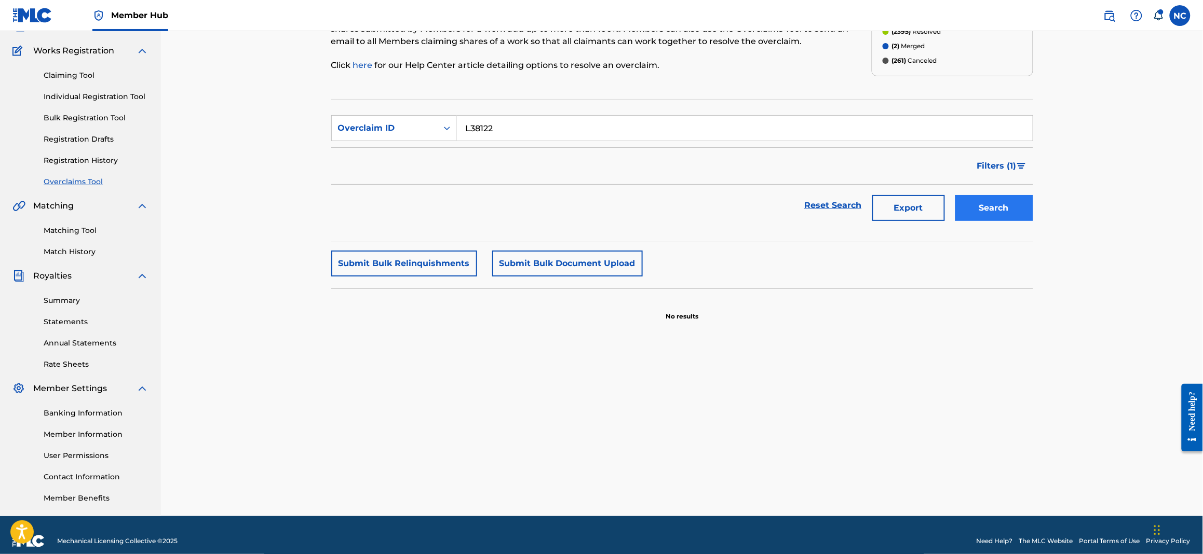
type input "L38122"
click at [990, 211] on button "Search" at bounding box center [994, 208] width 78 height 26
click at [419, 130] on div "Overclaim ID" at bounding box center [384, 128] width 93 height 12
click at [399, 177] on div "MLC Song Code" at bounding box center [394, 180] width 125 height 26
click at [624, 126] on input "Search Form" at bounding box center [745, 128] width 576 height 25
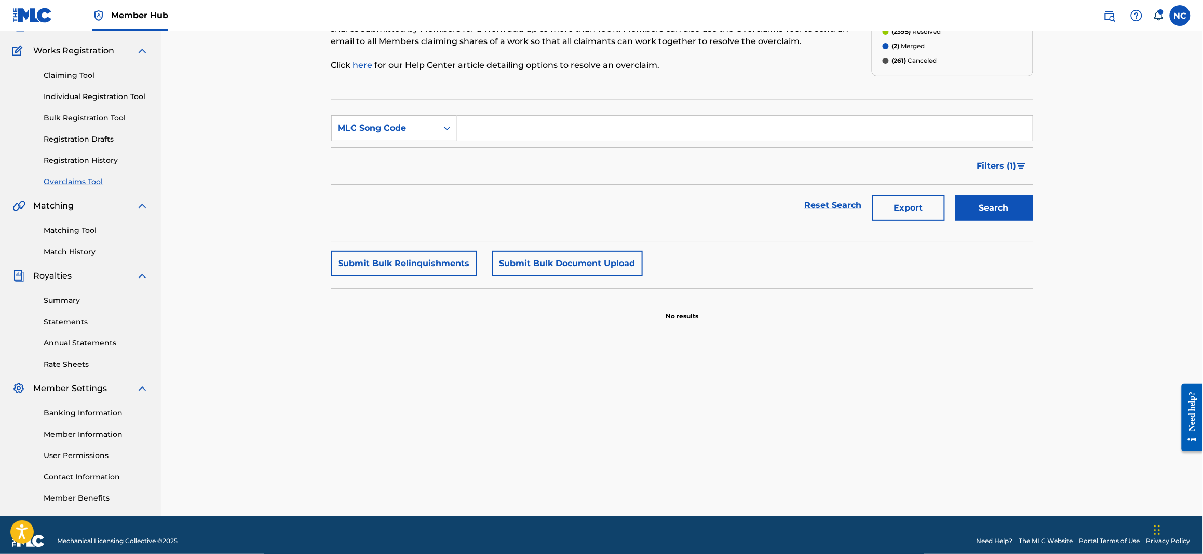
paste input "L38122"
type input "L38122"
click at [1021, 209] on button "Search" at bounding box center [994, 208] width 78 height 26
click at [422, 131] on div "MLC Song Code" at bounding box center [384, 128] width 93 height 12
click at [404, 152] on div "Work Title" at bounding box center [394, 154] width 125 height 26
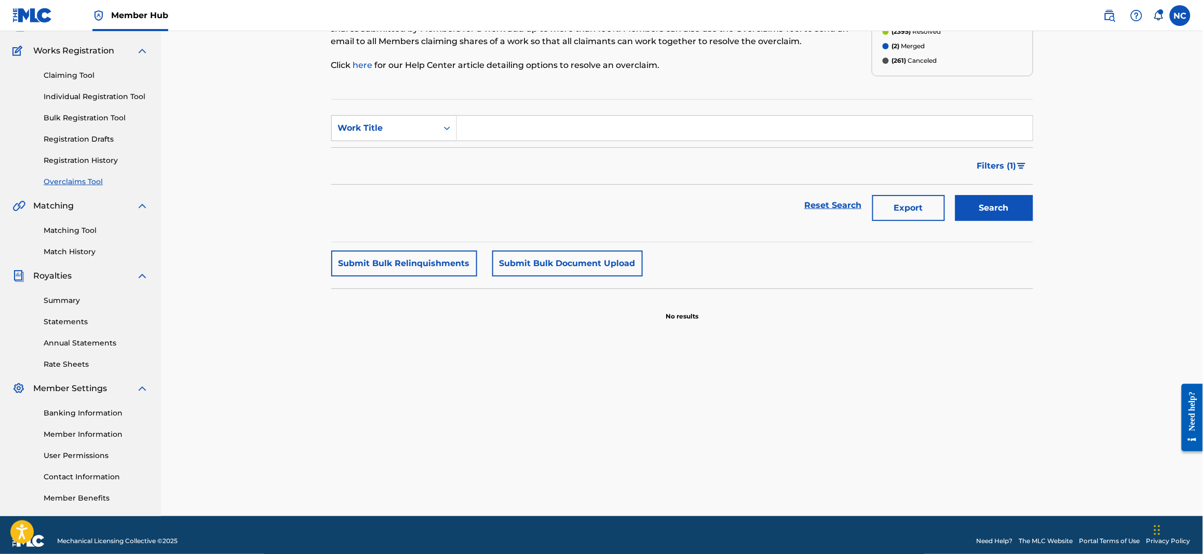
click at [502, 125] on input "Search Form" at bounding box center [745, 128] width 576 height 25
type input "life"
click at [955, 195] on button "Search" at bounding box center [994, 208] width 78 height 26
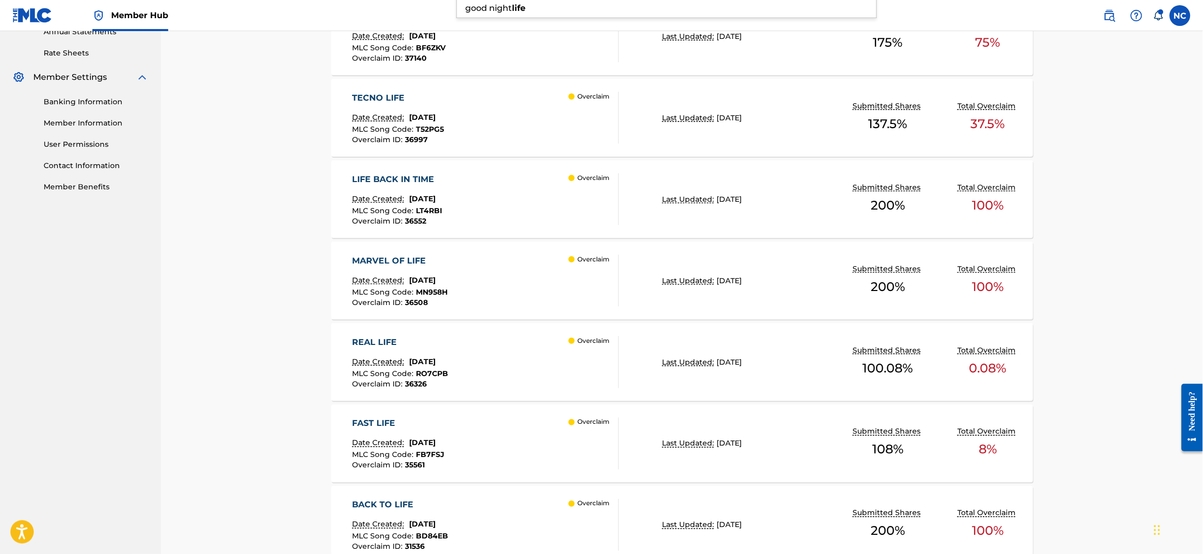
scroll to position [0, 0]
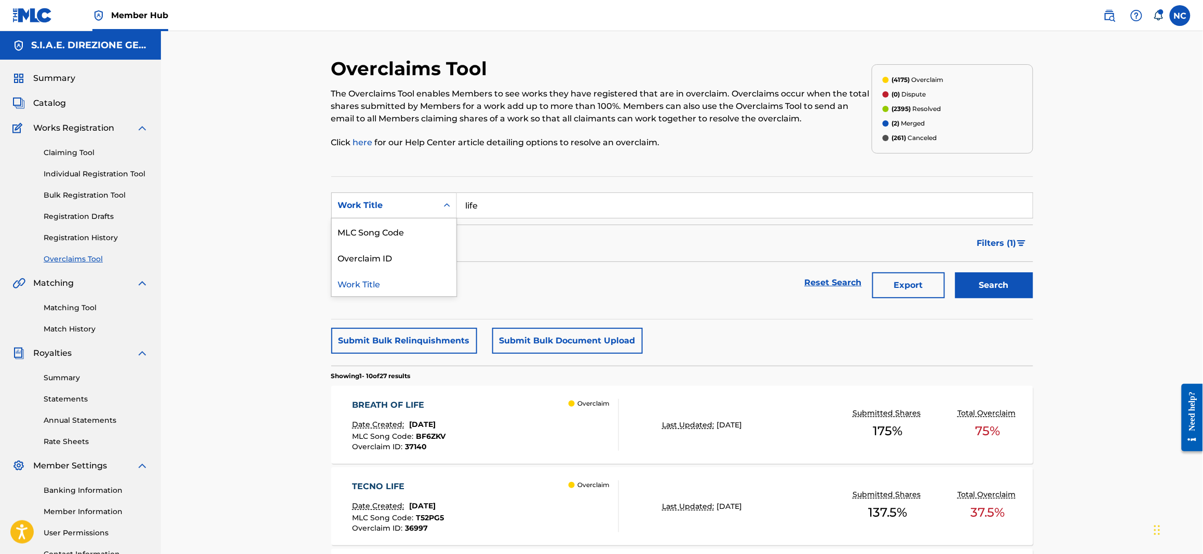
click at [387, 204] on div "Work Title" at bounding box center [384, 205] width 93 height 12
click at [378, 237] on div "MLC Song Code" at bounding box center [394, 232] width 125 height 26
click at [468, 206] on input "Search Form" at bounding box center [745, 205] width 576 height 25
paste input "L38122"
type input "L38122"
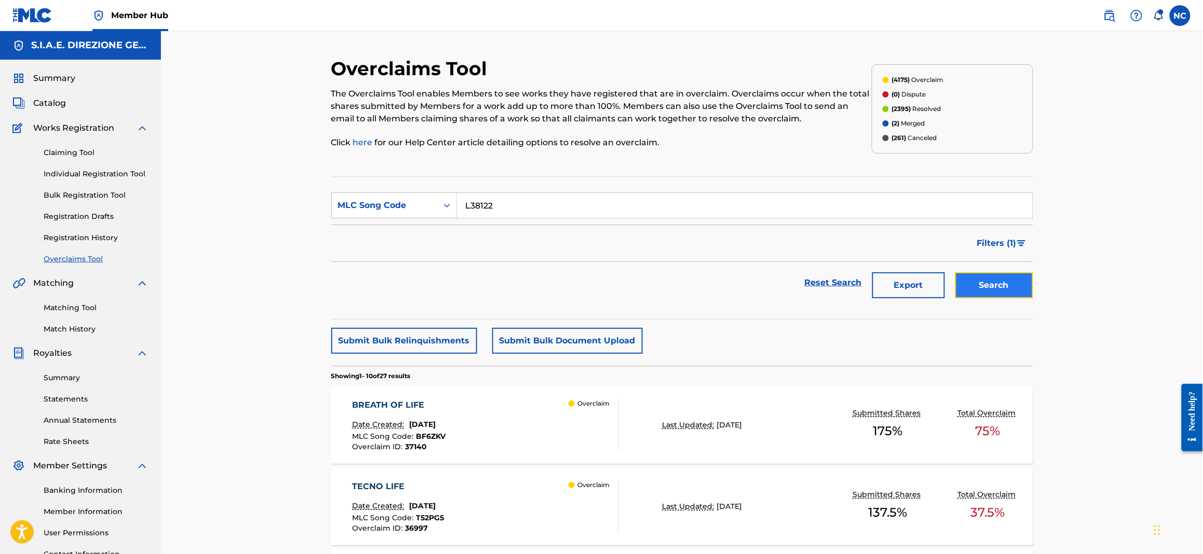
click at [1019, 291] on button "Search" at bounding box center [994, 285] width 78 height 26
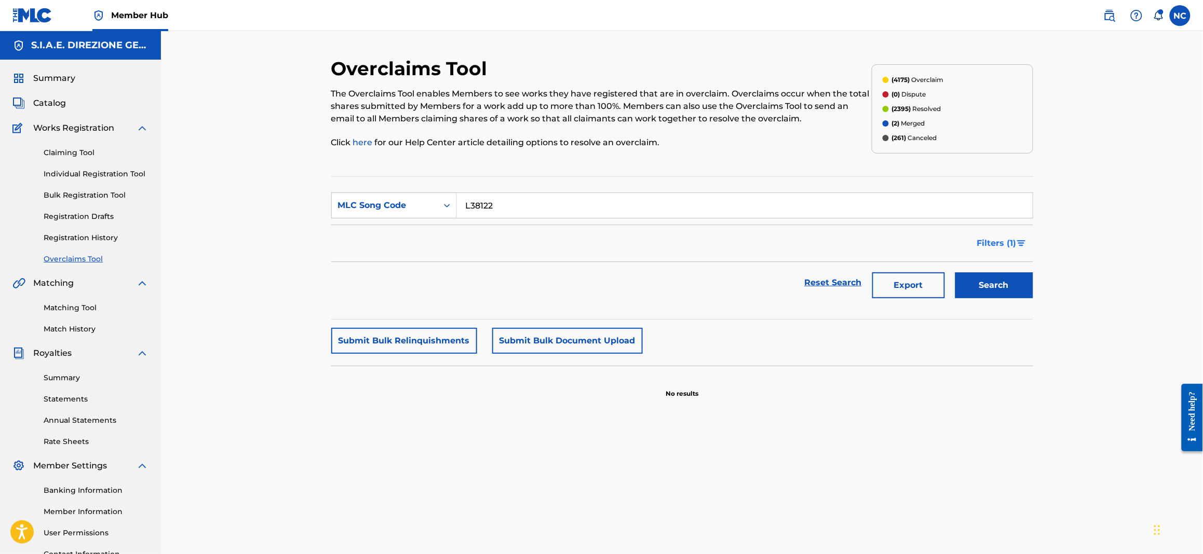
click at [1013, 241] on span "Filters ( 1 )" at bounding box center [996, 243] width 39 height 12
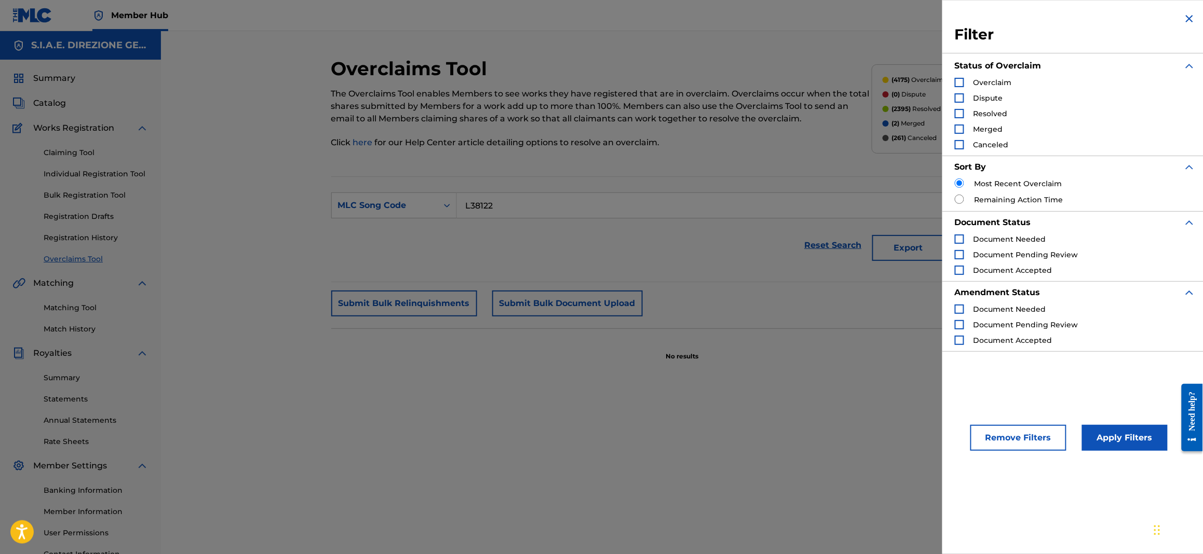
click at [959, 85] on div "Search Form" at bounding box center [958, 82] width 9 height 9
click at [1125, 441] on button "Apply Filters" at bounding box center [1125, 438] width 86 height 26
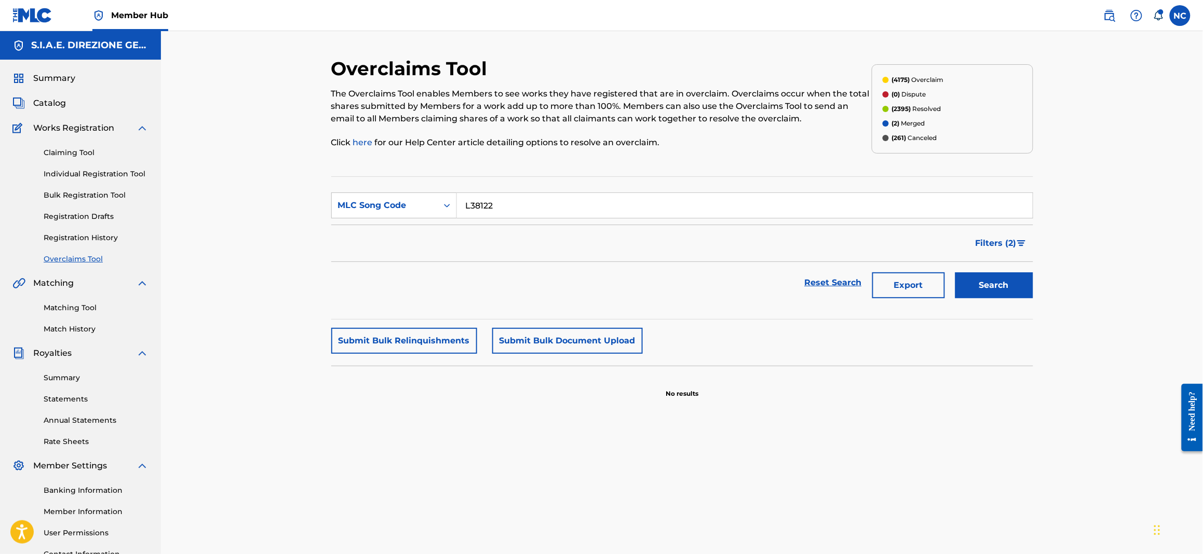
click at [64, 262] on link "Overclaims Tool" at bounding box center [96, 259] width 105 height 11
